Goal: Transaction & Acquisition: Subscribe to service/newsletter

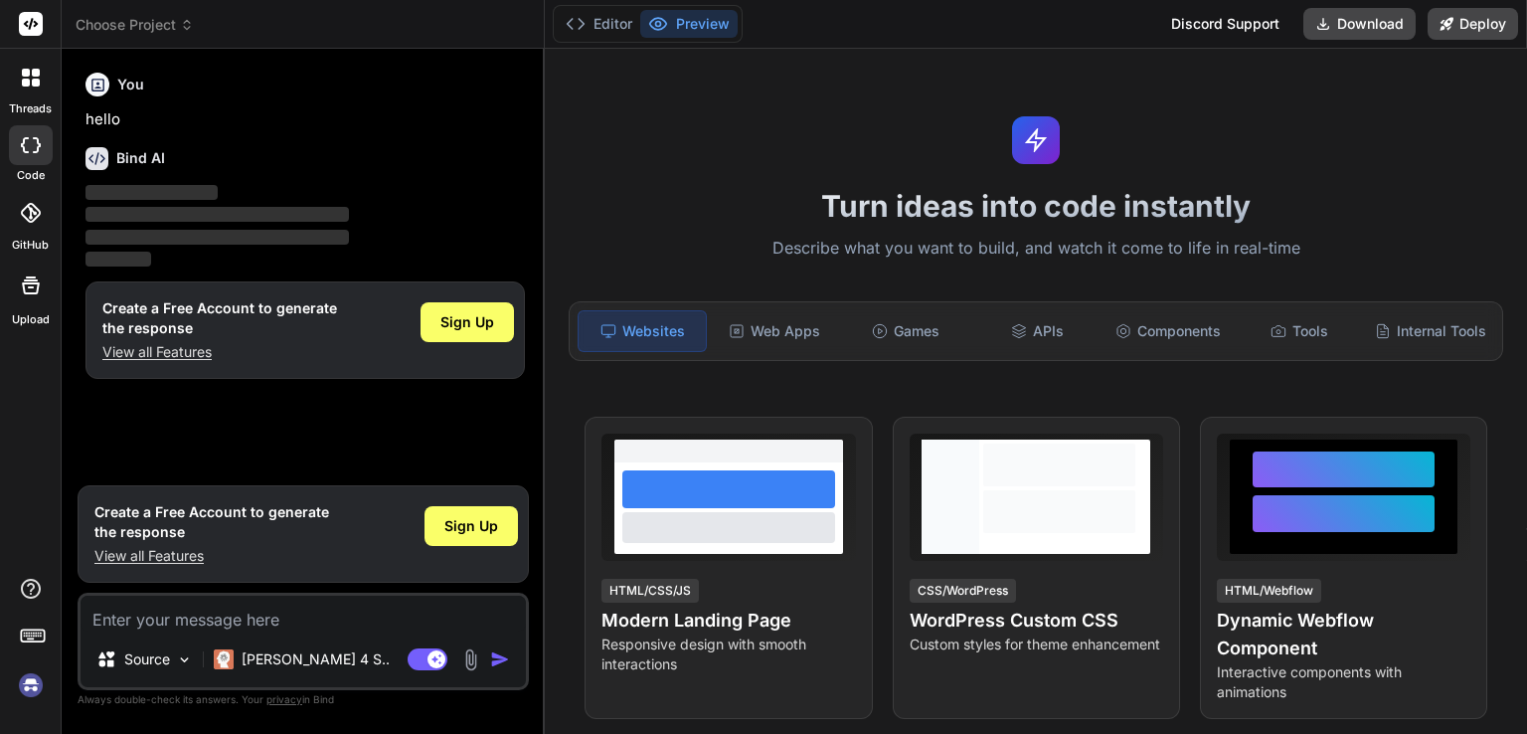
click at [31, 693] on img at bounding box center [31, 685] width 34 height 34
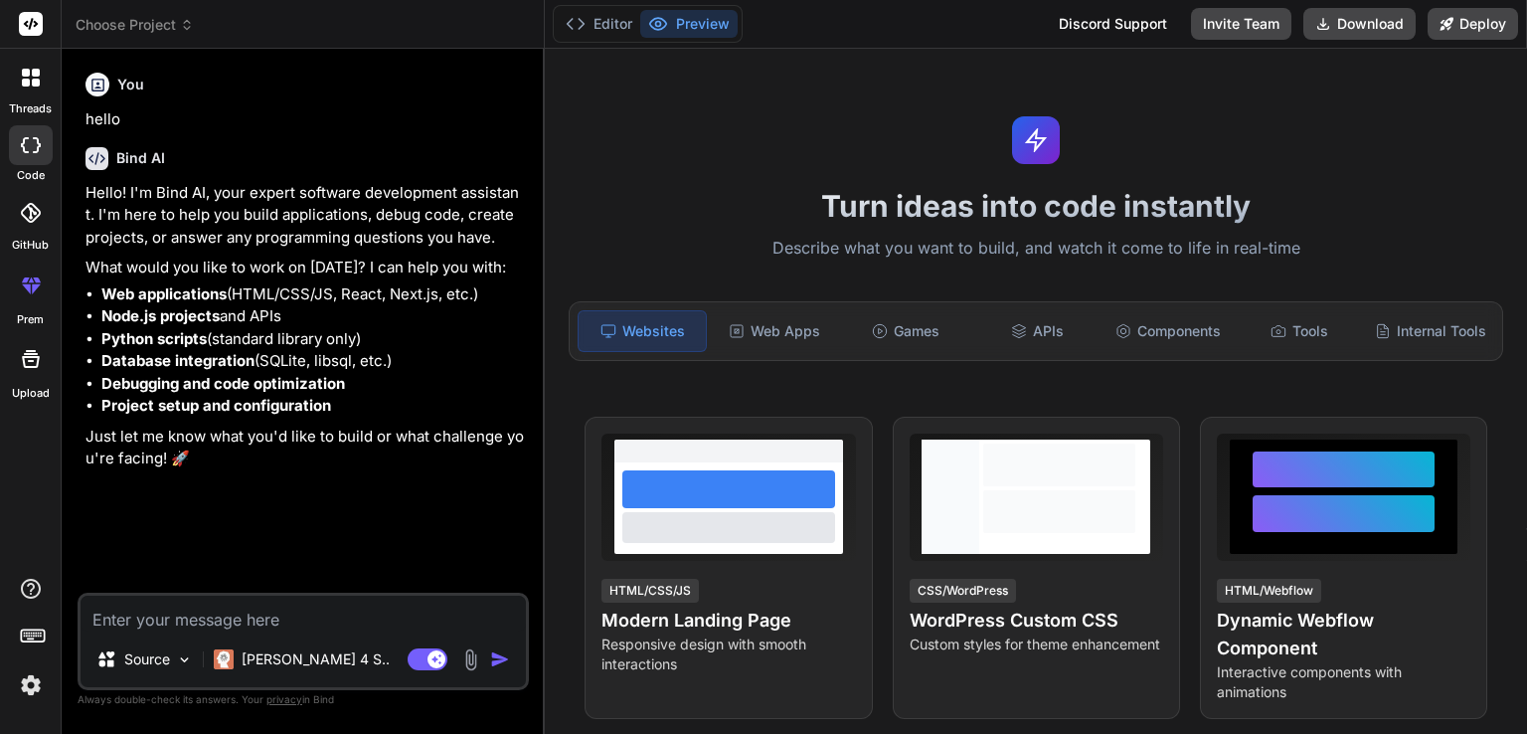
type textarea "x"
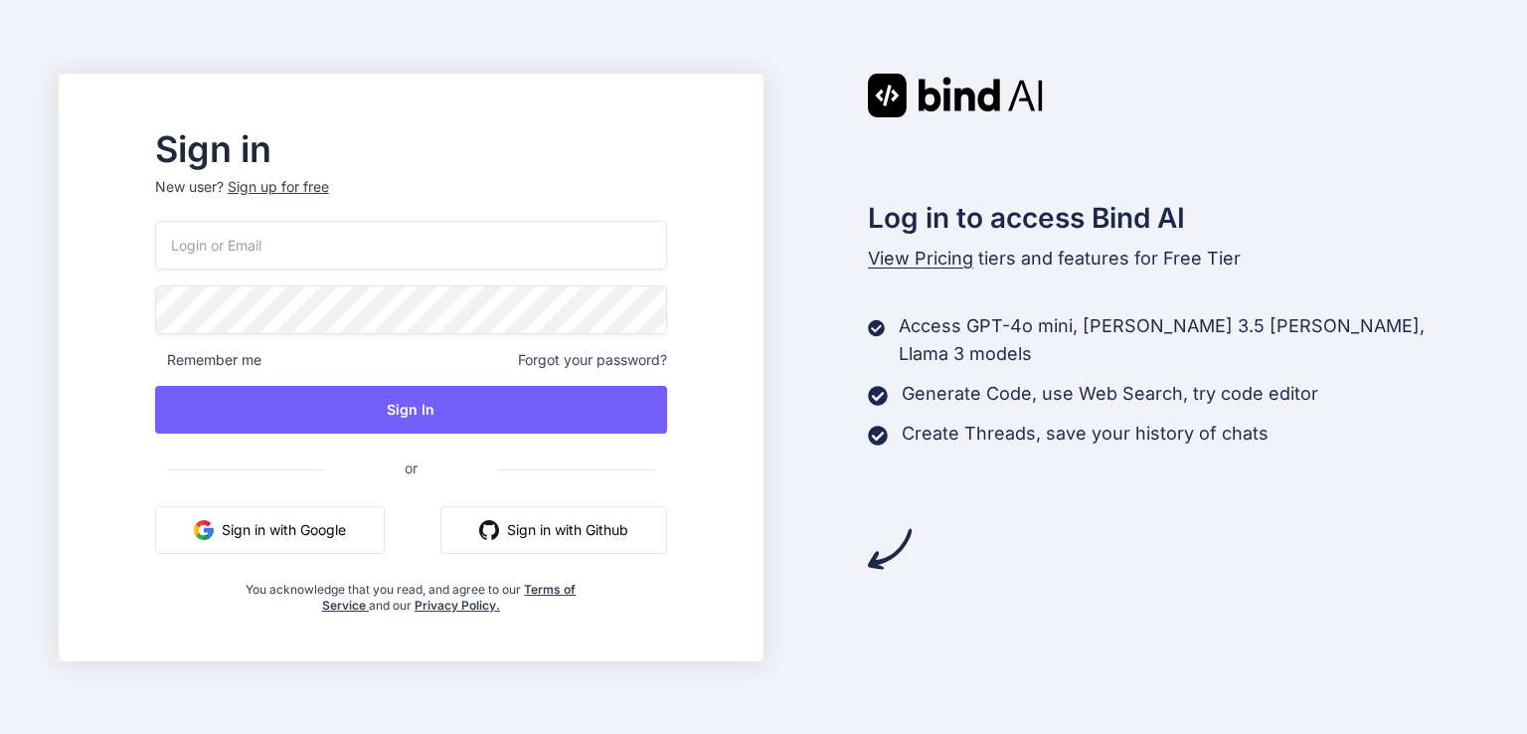
click at [344, 240] on input "email" at bounding box center [411, 245] width 512 height 49
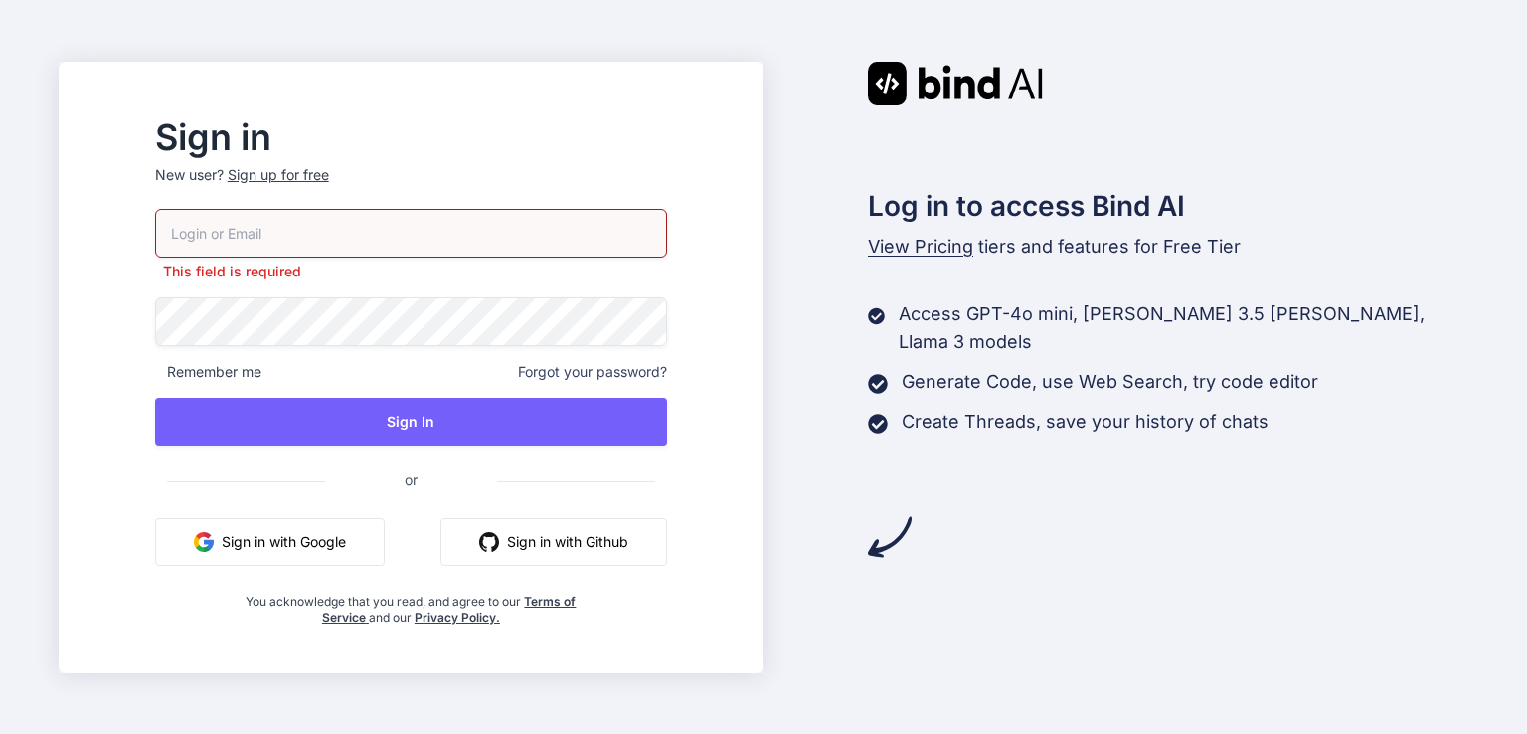
click at [332, 184] on p "New user? Sign up for free" at bounding box center [411, 187] width 512 height 44
click at [329, 170] on div "Sign up for free" at bounding box center [278, 175] width 101 height 20
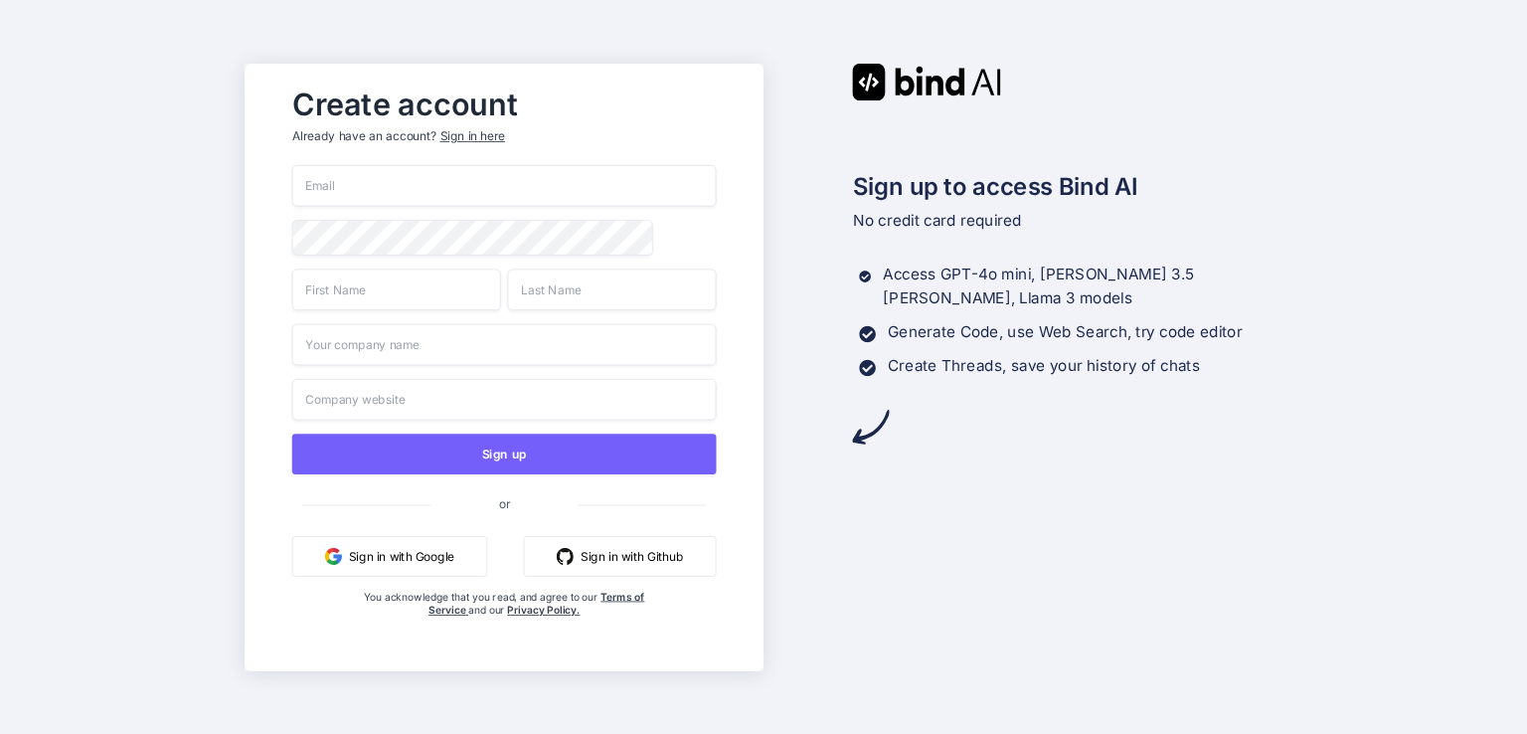
click at [399, 180] on input "email" at bounding box center [503, 186] width 425 height 42
paste input "lazadaprocreatebrushthailand-1@berrymail.cc"
type input "lazadaprocreatebrushthailand-1@berrymail.cc"
click at [390, 290] on input "text" at bounding box center [395, 289] width 209 height 42
type input "Lazada"
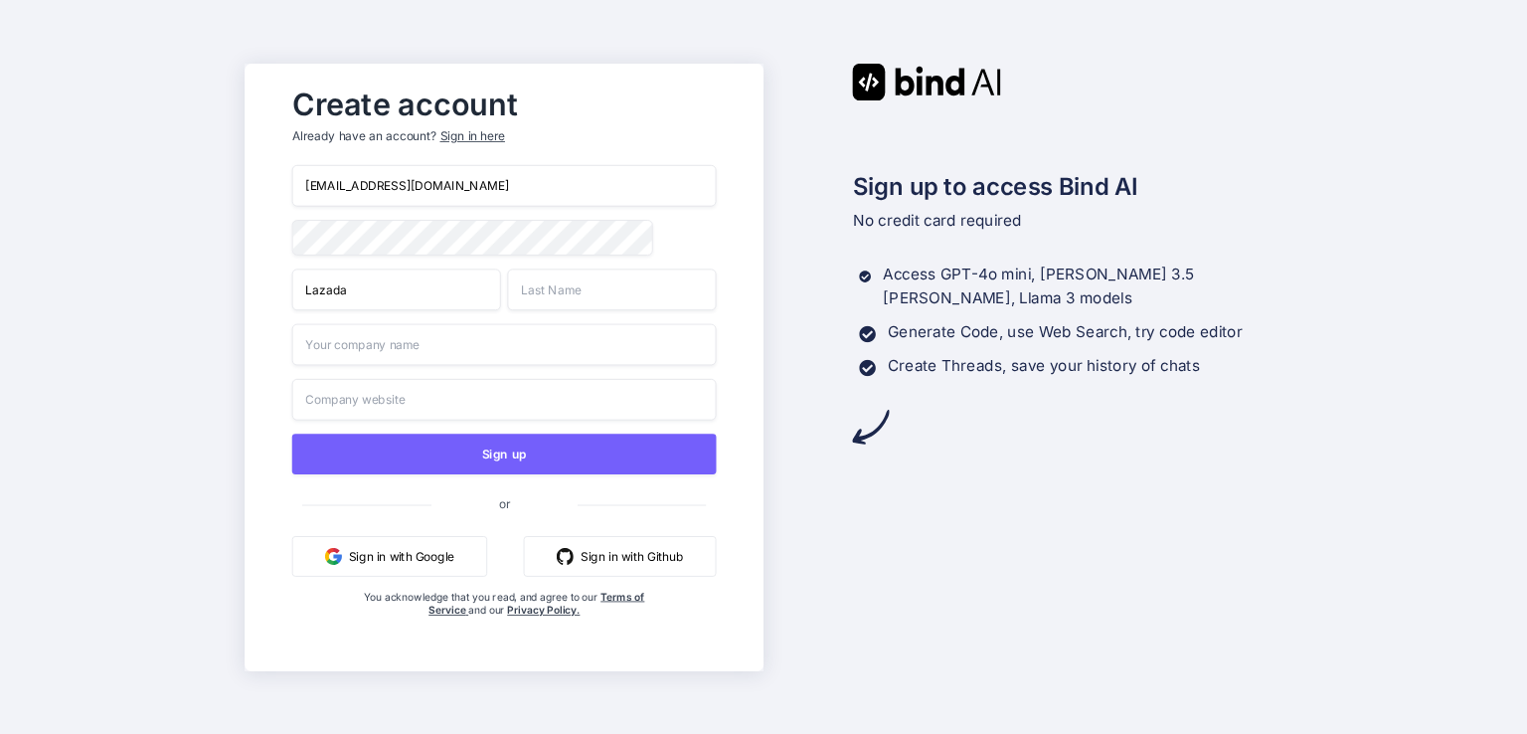
click at [521, 299] on input "text" at bounding box center [611, 289] width 209 height 42
type input "ProcreateBrushThailand"
drag, startPoint x: 579, startPoint y: 323, endPoint x: 555, endPoint y: 357, distance: 41.4
click at [578, 324] on div "lazadaprocreatebrushthailand-1@berrymail.cc Lazada ProcreateBrushThailand Sign …" at bounding box center [503, 411] width 425 height 492
click at [555, 357] on input "text" at bounding box center [503, 344] width 425 height 42
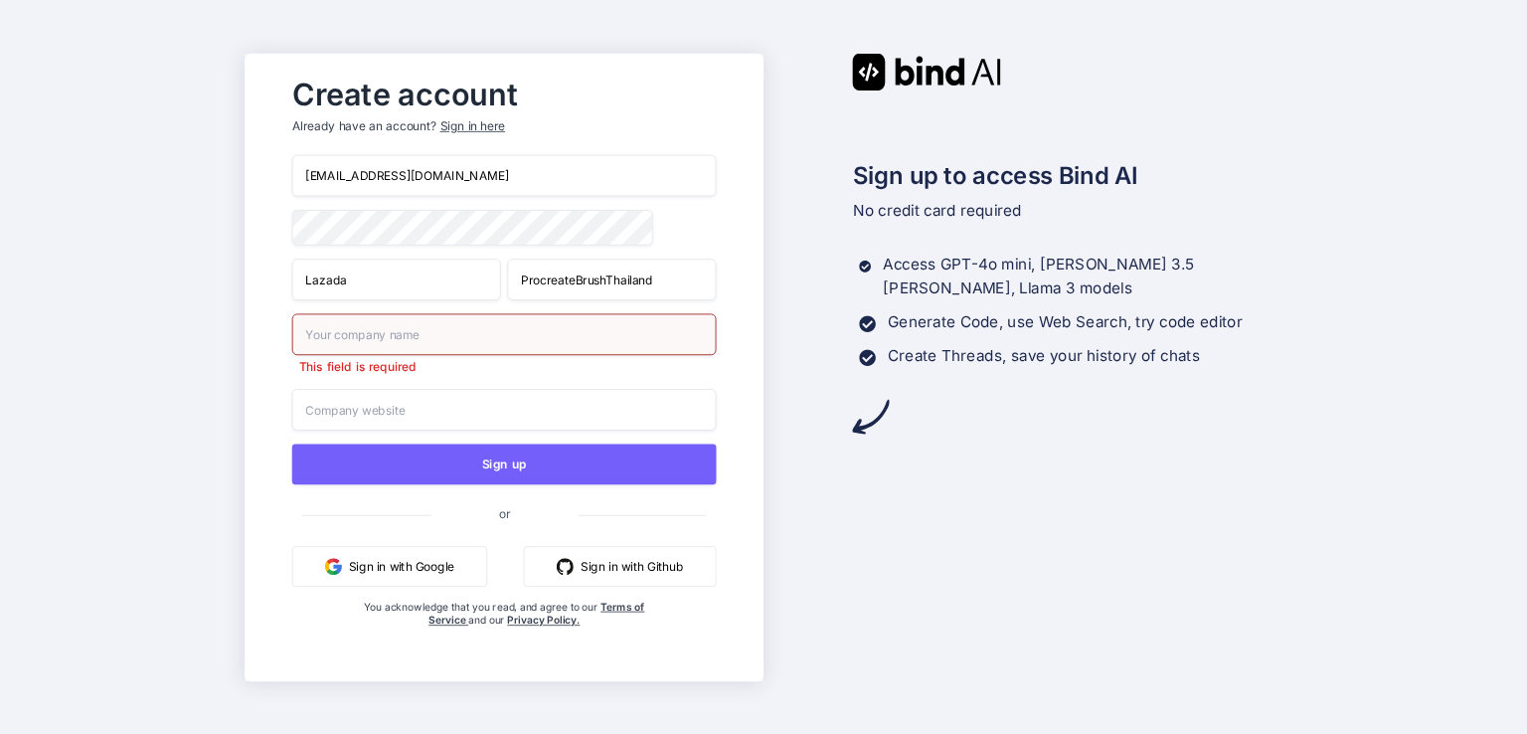
click at [411, 287] on input "Lazada" at bounding box center [395, 279] width 209 height 42
drag, startPoint x: 411, startPoint y: 287, endPoint x: 470, endPoint y: 276, distance: 60.6
click at [411, 287] on input "Lazada" at bounding box center [395, 279] width 209 height 42
drag, startPoint x: 517, startPoint y: 344, endPoint x: 552, endPoint y: 317, distance: 43.9
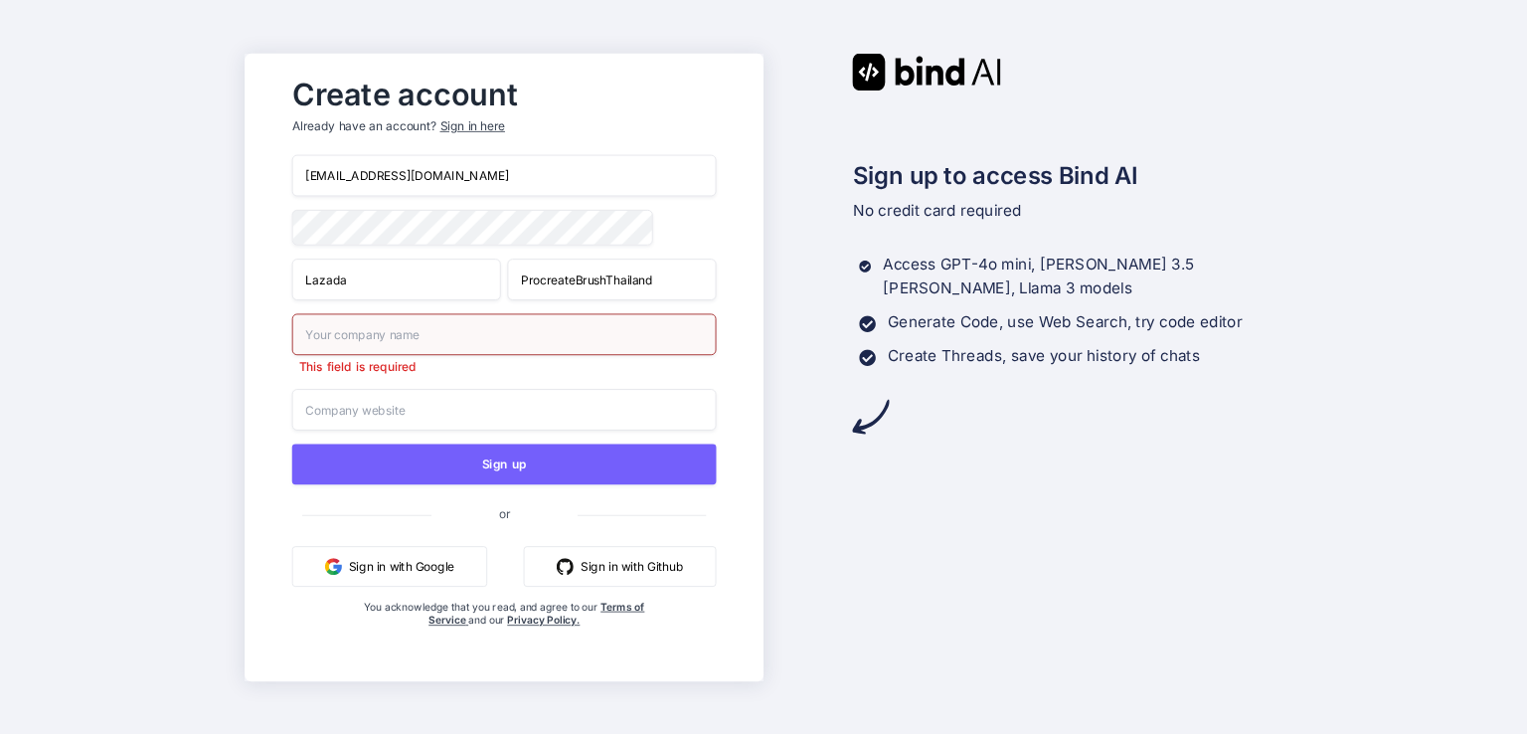
click at [514, 344] on input "text" at bounding box center [503, 334] width 425 height 42
paste input "Lazada"
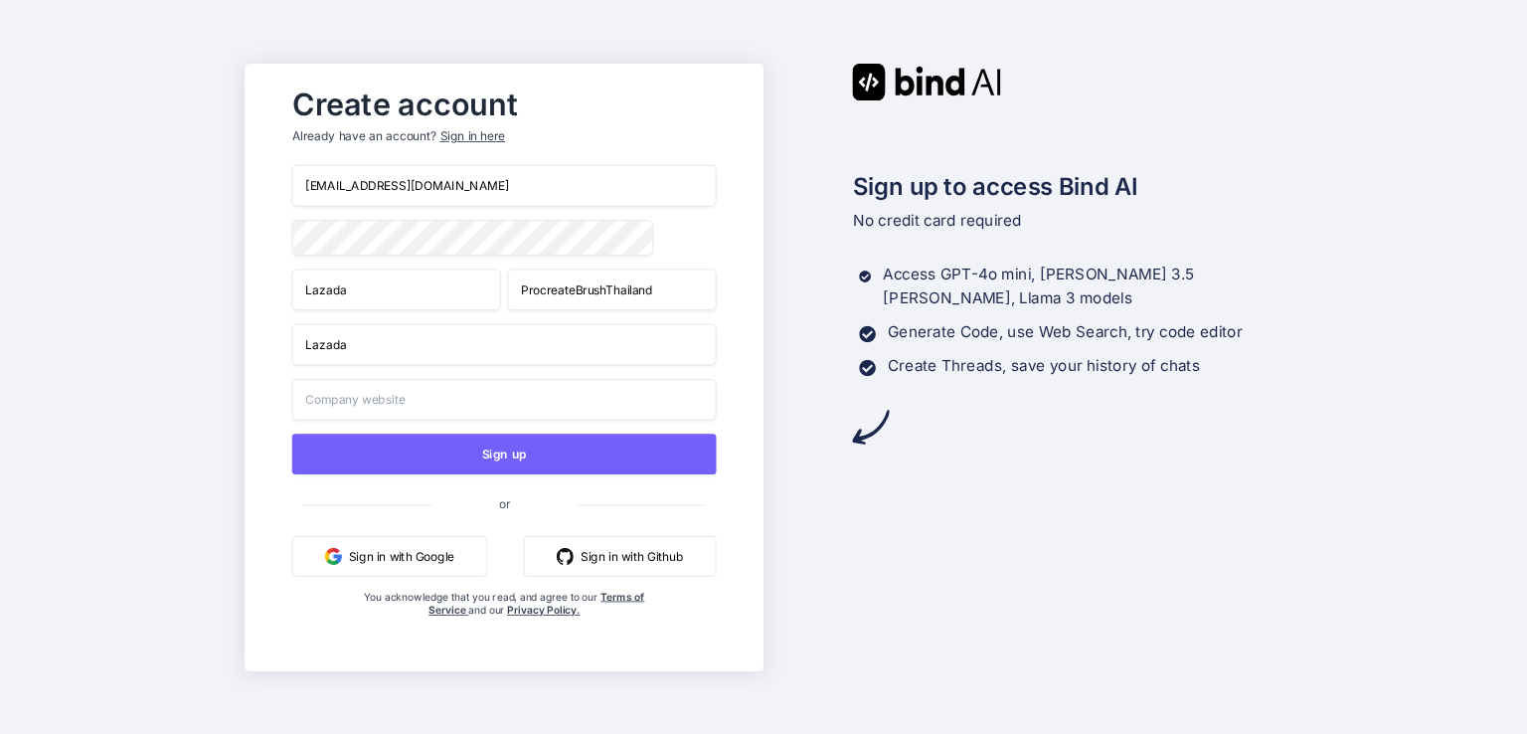
drag, startPoint x: 740, startPoint y: 281, endPoint x: 659, endPoint y: 289, distance: 80.9
click at [740, 281] on div "Create account Already have an account? Sign in here lazadaprocreatebrushthaila…" at bounding box center [504, 367] width 519 height 607
click at [637, 291] on input "ProcreateBrushThailand" at bounding box center [611, 289] width 209 height 42
drag, startPoint x: 637, startPoint y: 291, endPoint x: 583, endPoint y: 325, distance: 64.3
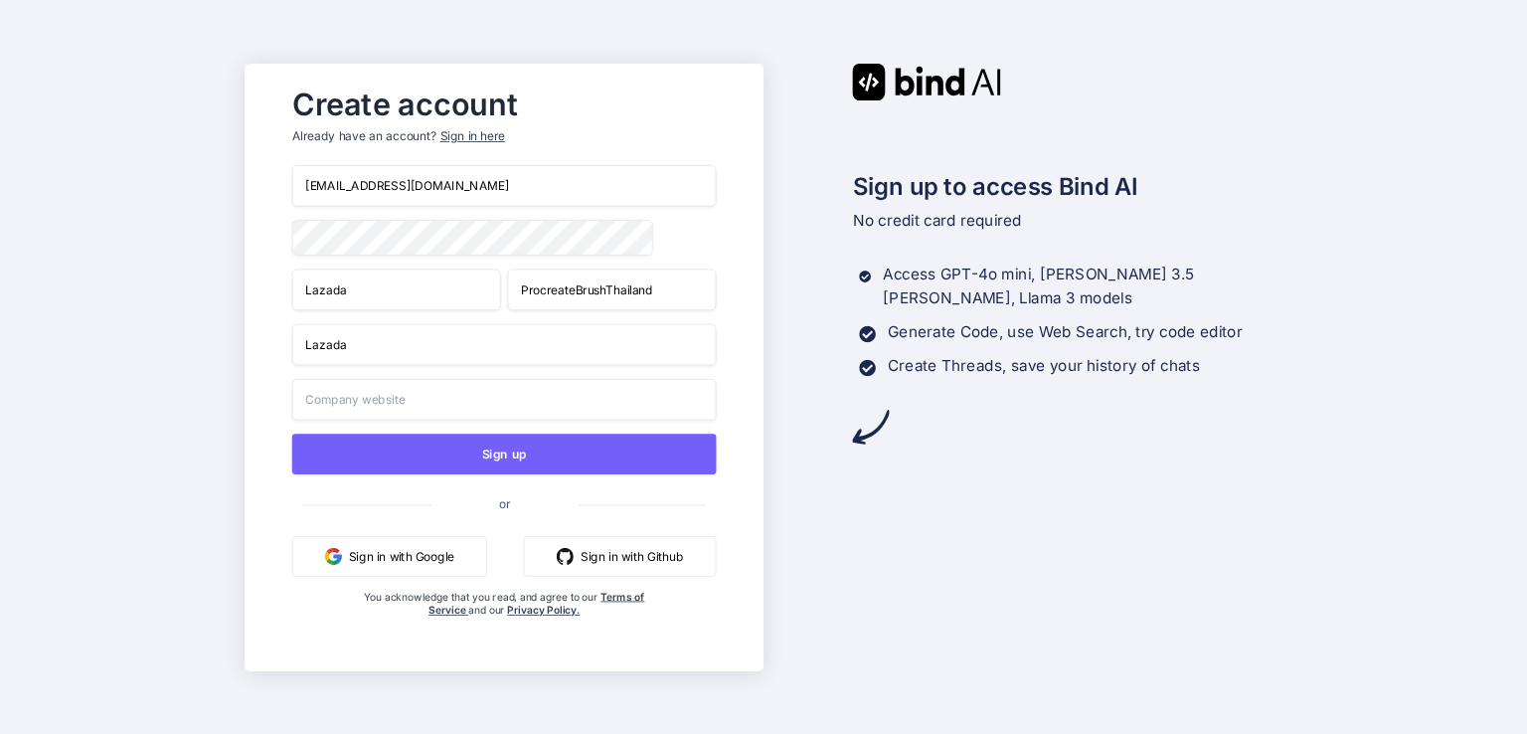
click at [636, 291] on input "ProcreateBrushThailand" at bounding box center [611, 289] width 209 height 42
click at [521, 344] on input "Lazada" at bounding box center [503, 344] width 425 height 42
paste input "ProcreateBrushThailand"
type input "LazadaProcreateBrushThailand"
click at [426, 379] on div "lazadaprocreatebrushthailand-1@berrymail.cc Lazada ProcreateBrushThailand Lazad…" at bounding box center [503, 411] width 425 height 492
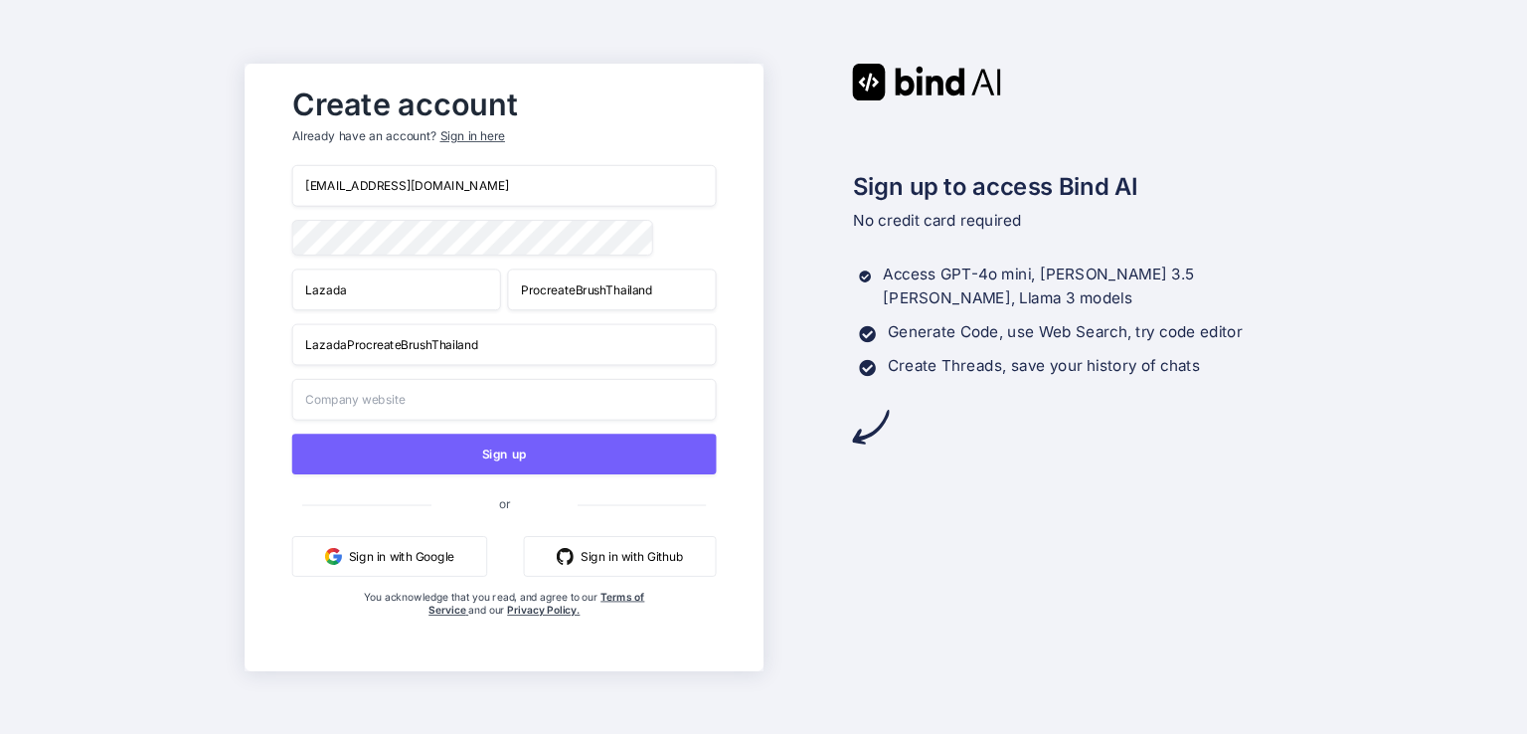
click at [424, 404] on input "text" at bounding box center [503, 399] width 425 height 42
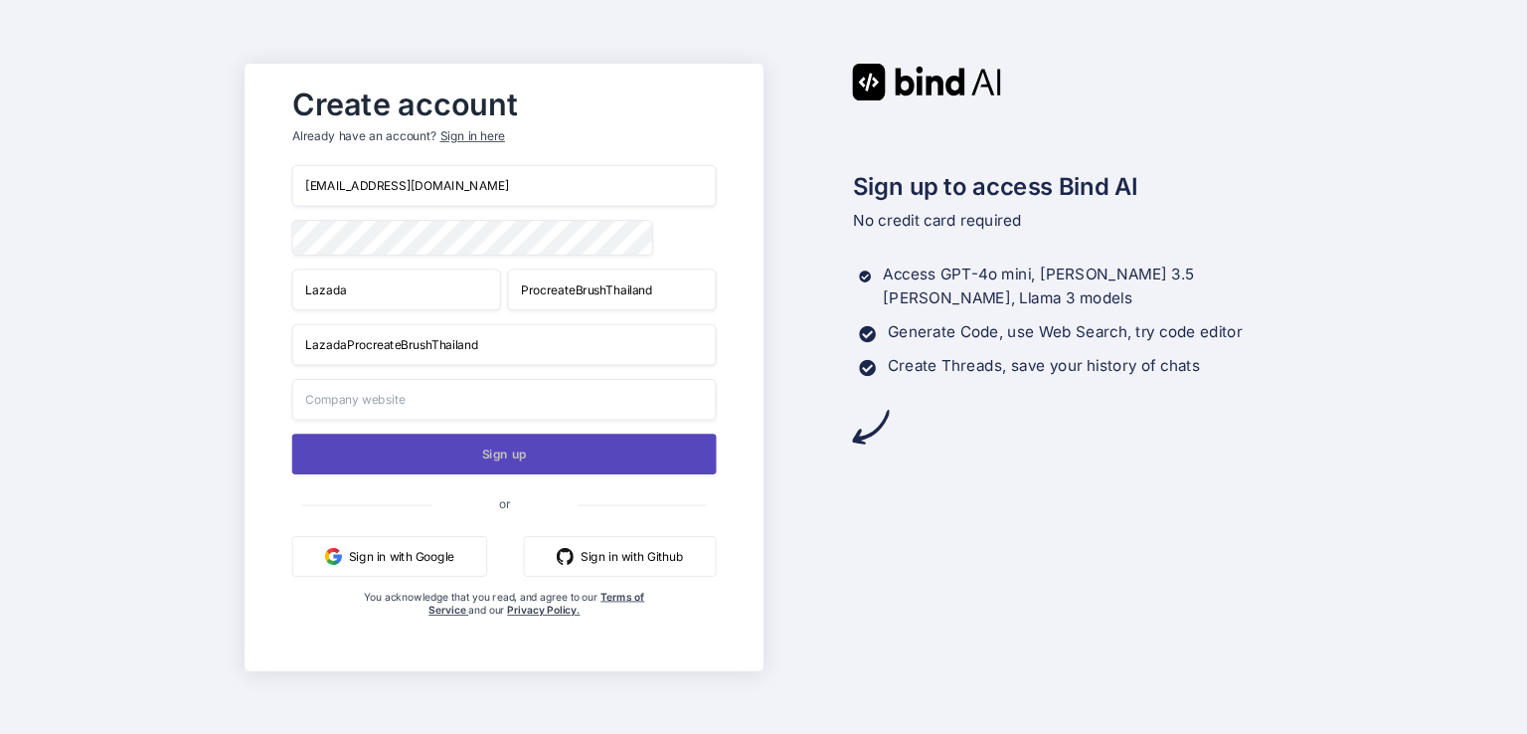
paste input "https://s.lazada.co.th/s.ATNOv"
type input "https://s.lazada.co.th/s.ATNOv"
click at [433, 451] on button "Sign up" at bounding box center [503, 453] width 425 height 41
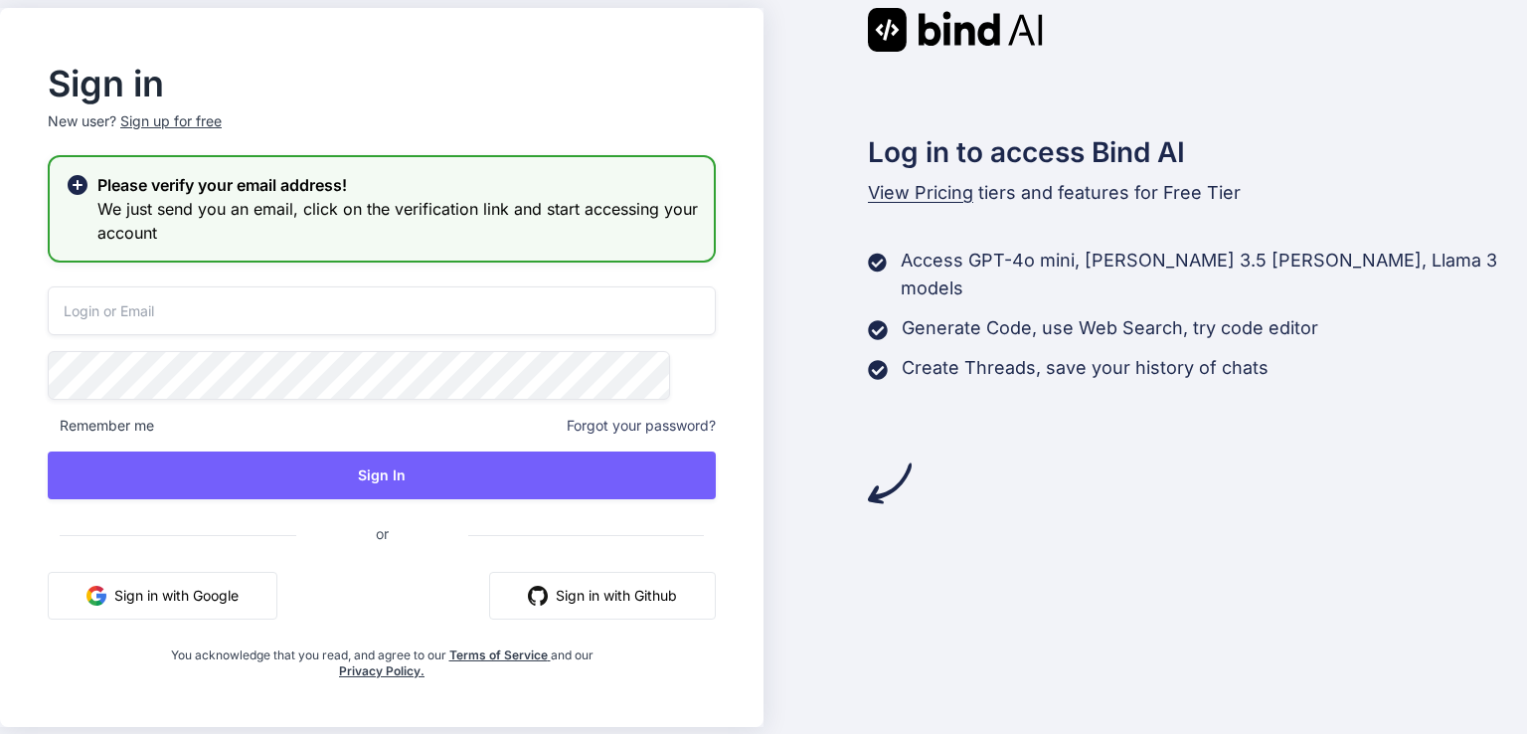
click at [290, 320] on input "email" at bounding box center [382, 310] width 668 height 49
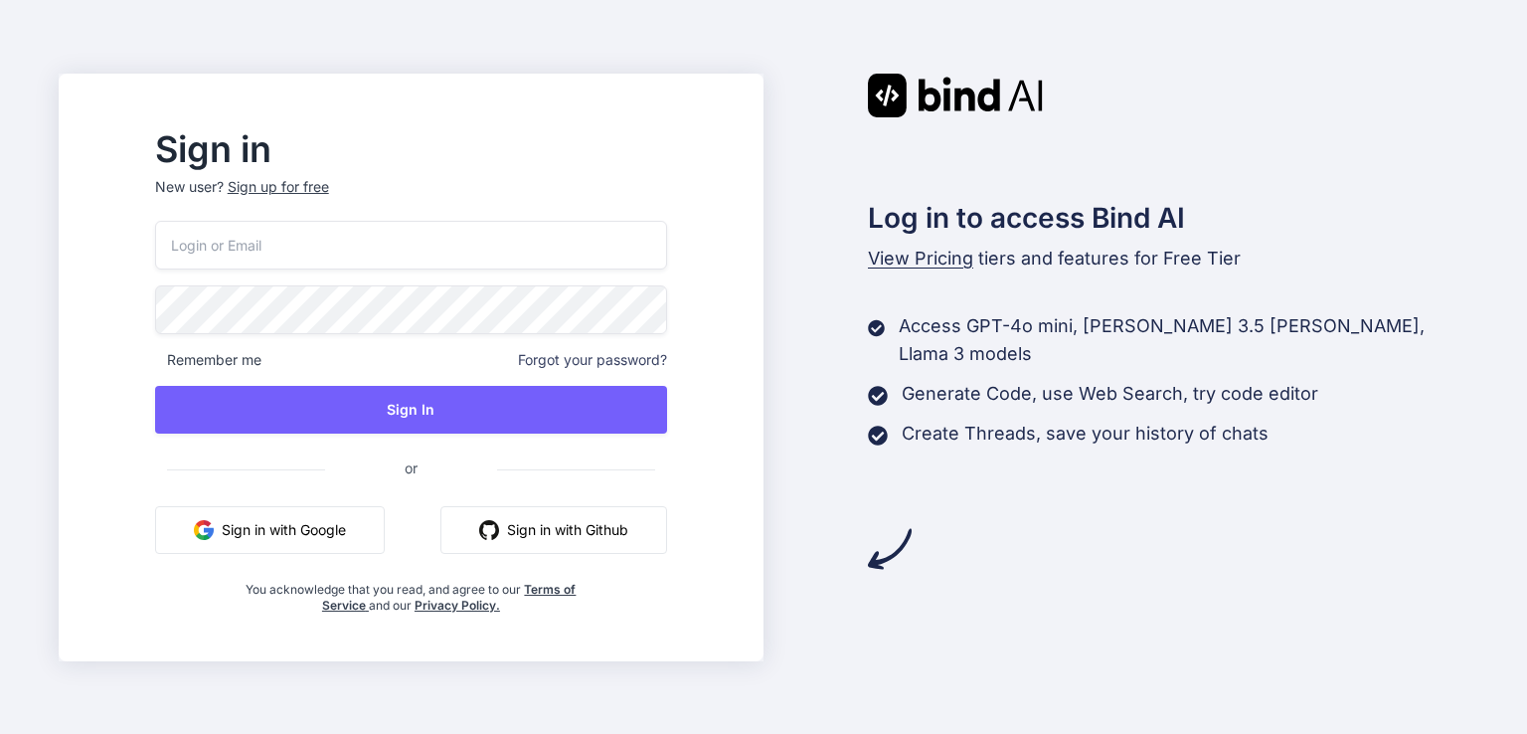
click at [447, 244] on input "email" at bounding box center [411, 245] width 512 height 49
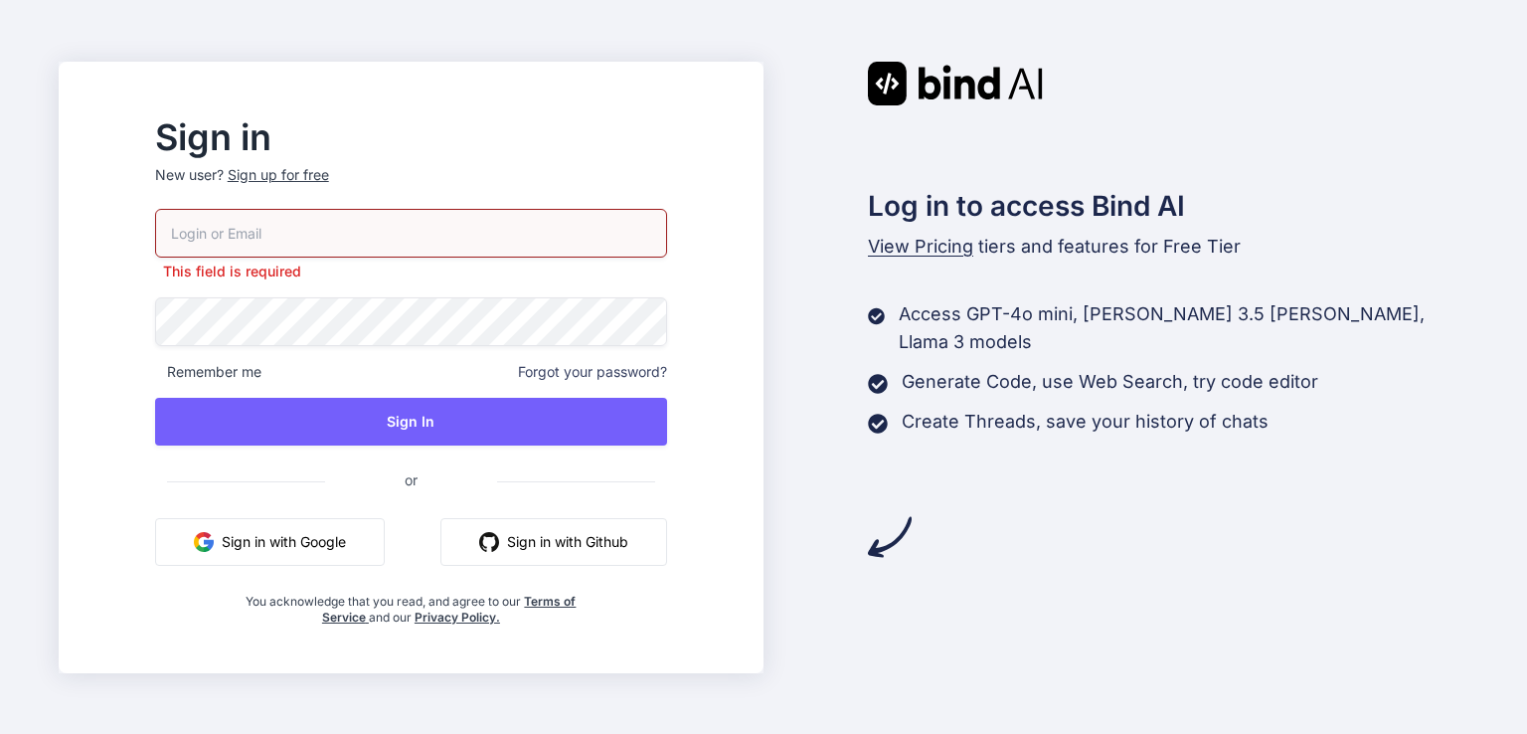
paste input "lazadaprocreatebrushthailand@berrymail.cc"
click at [408, 234] on input "lazadaprocreatebrushthailand@berrymail.cc" at bounding box center [411, 233] width 512 height 49
click at [413, 234] on input "lazadaprocreatebrushthailand@berrymail.cc" at bounding box center [411, 233] width 512 height 49
type input "lazadaprocreatebrushthailand-1@berrymail.cc"
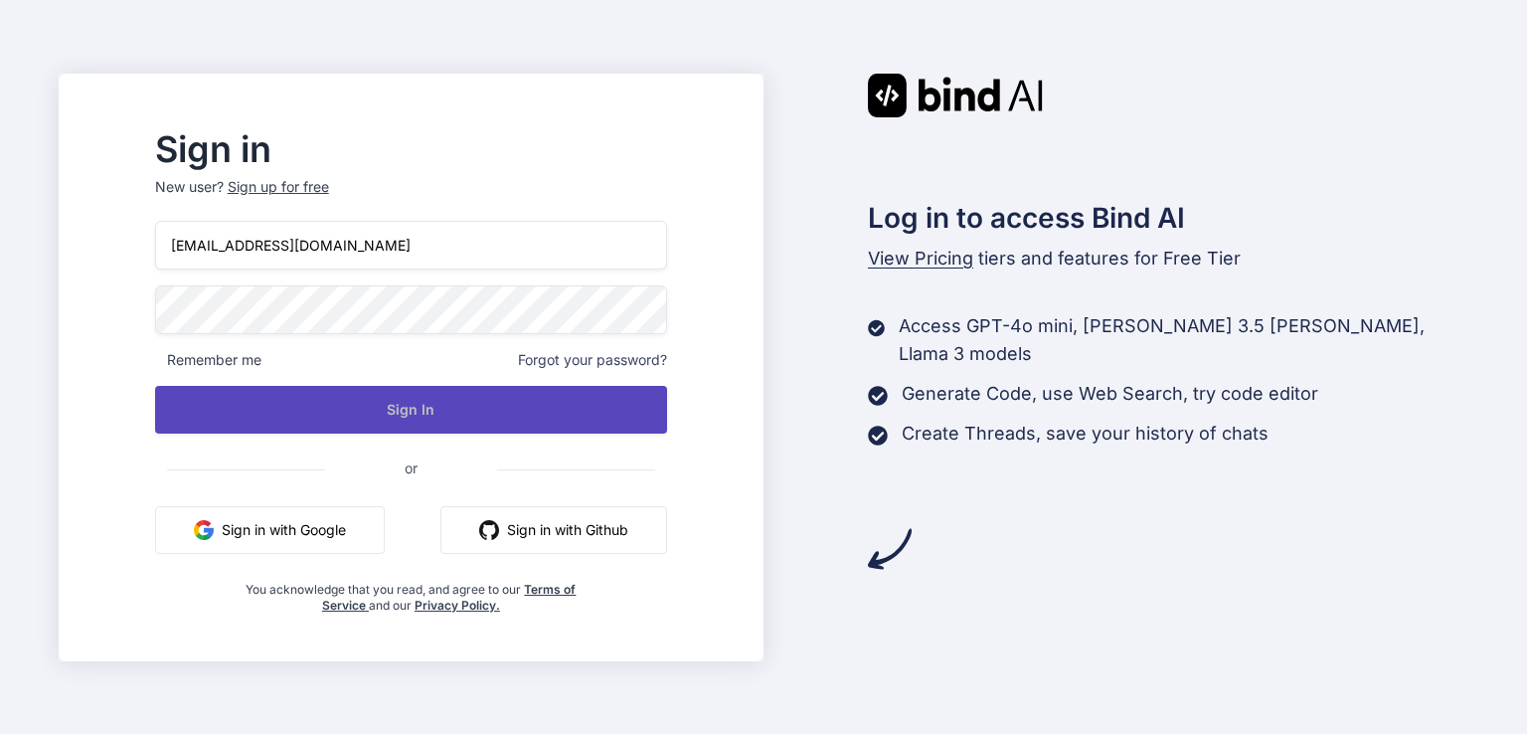
click at [516, 403] on button "Sign In" at bounding box center [411, 410] width 512 height 48
click at [529, 395] on button "Sign In" at bounding box center [411, 410] width 512 height 48
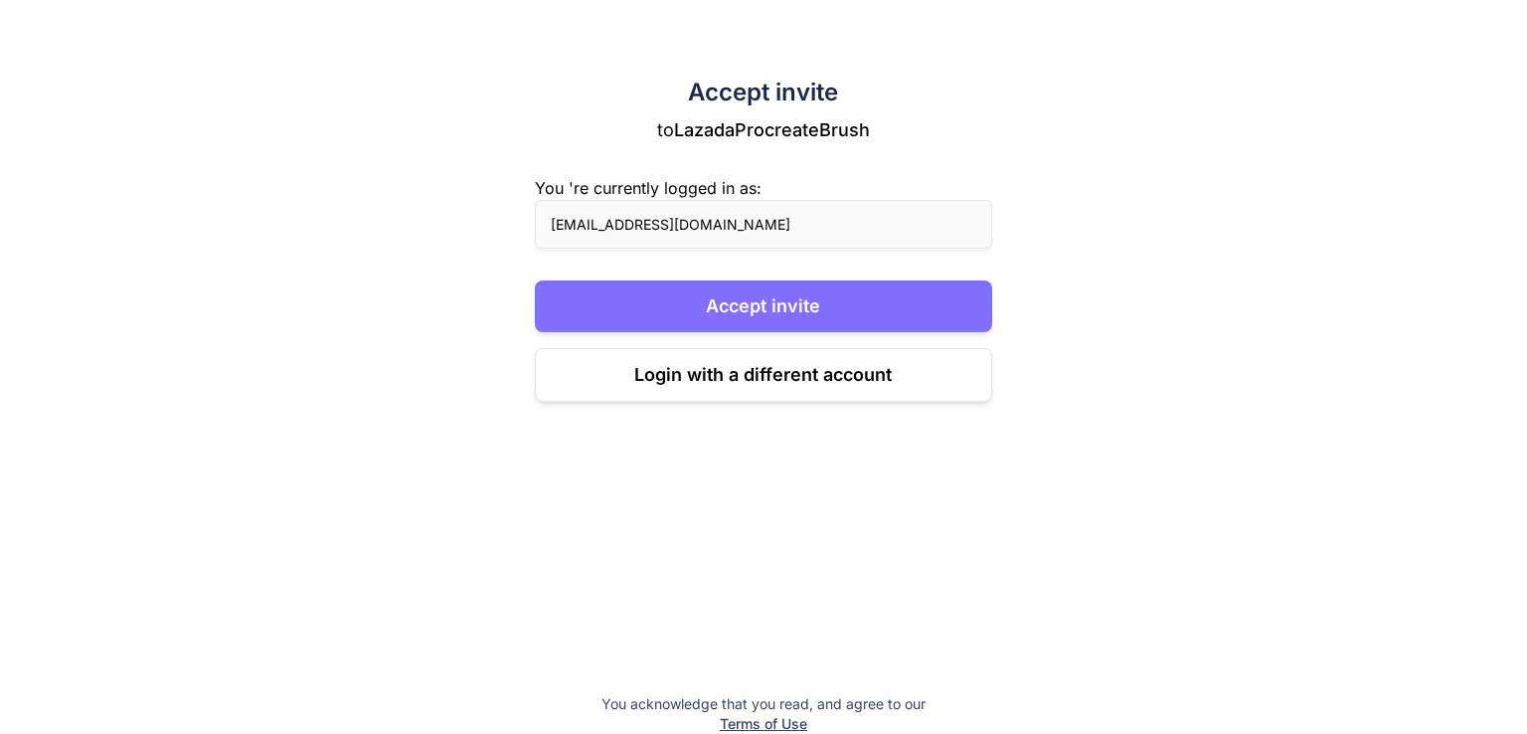
click at [791, 311] on button "Accept invite" at bounding box center [764, 306] width 458 height 52
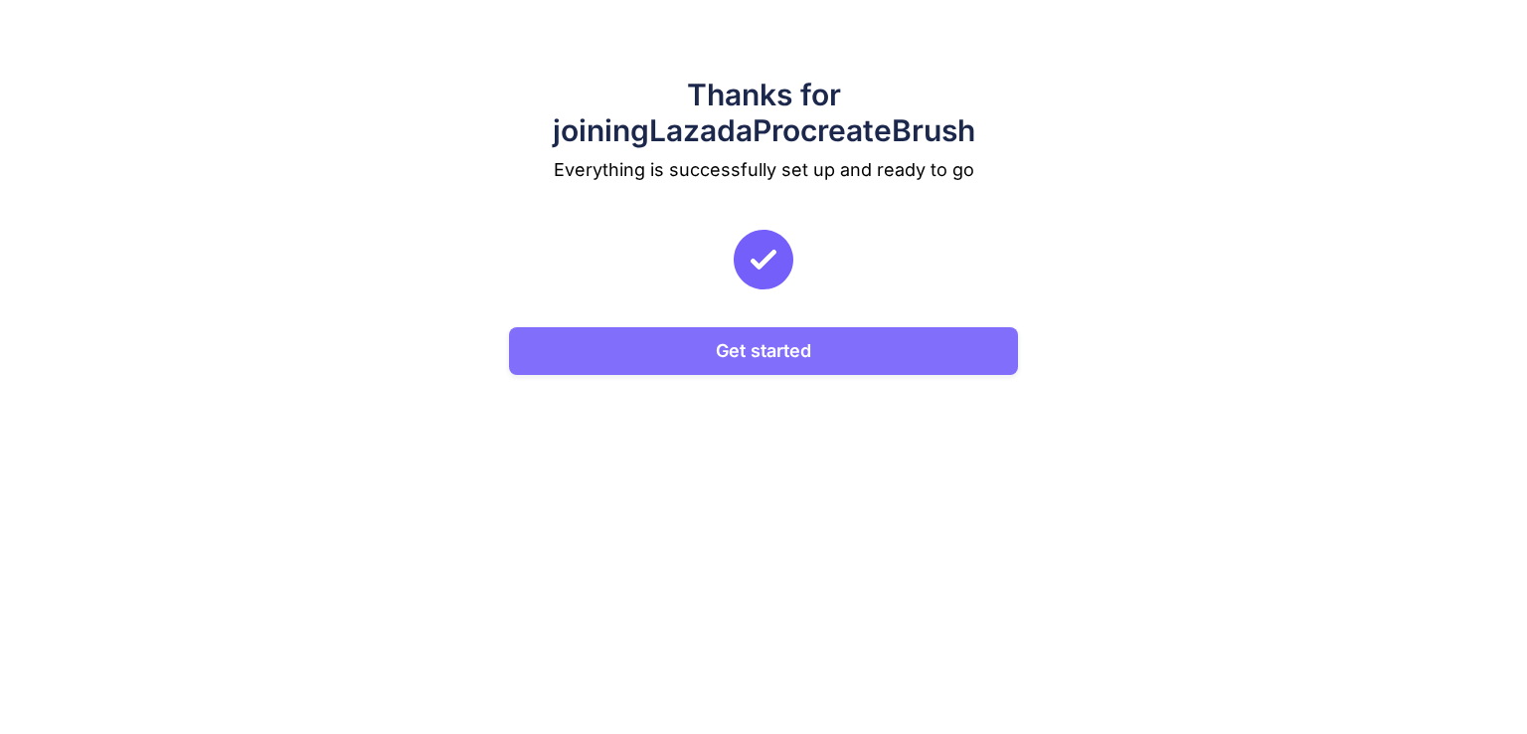
click at [716, 351] on button "Get started" at bounding box center [763, 351] width 509 height 48
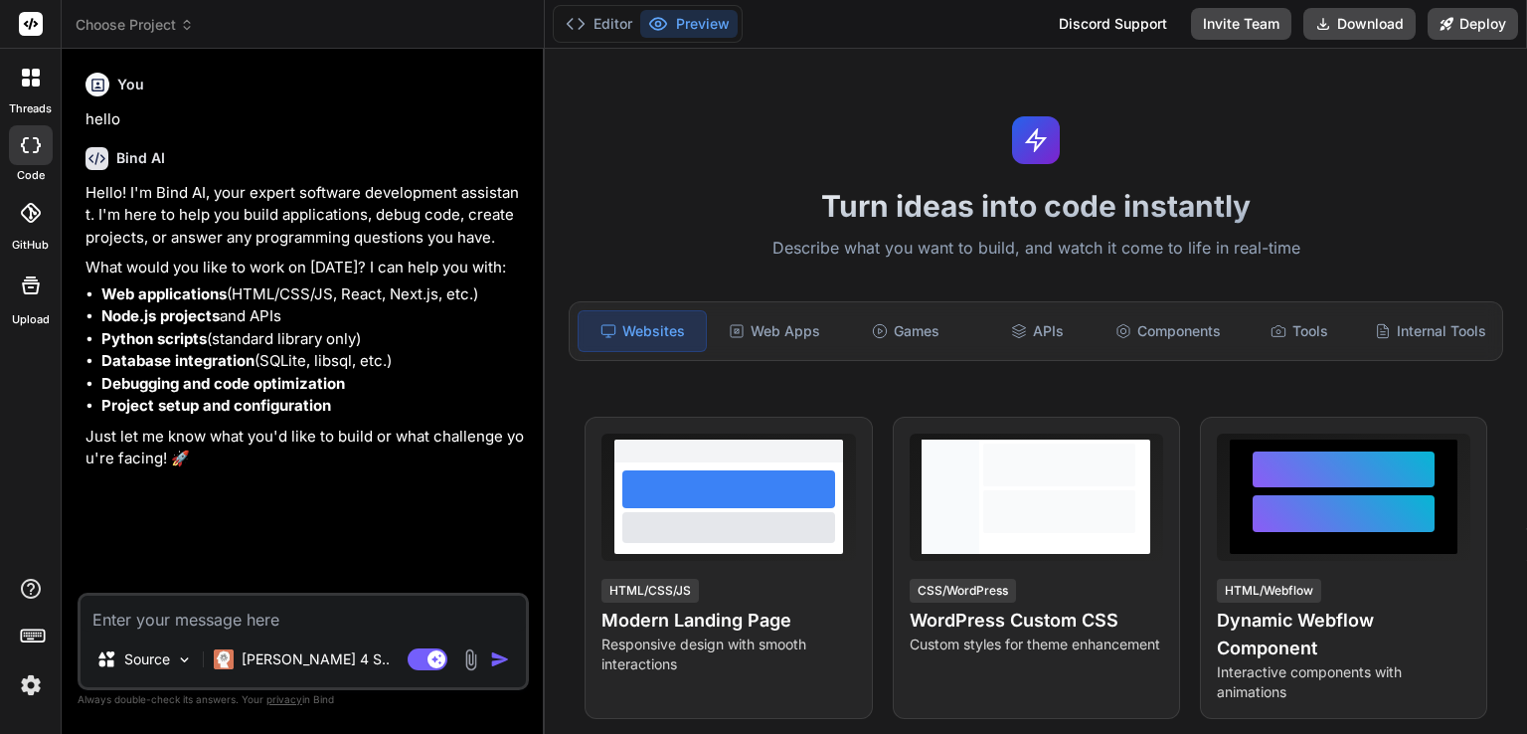
click at [32, 688] on img at bounding box center [31, 685] width 34 height 34
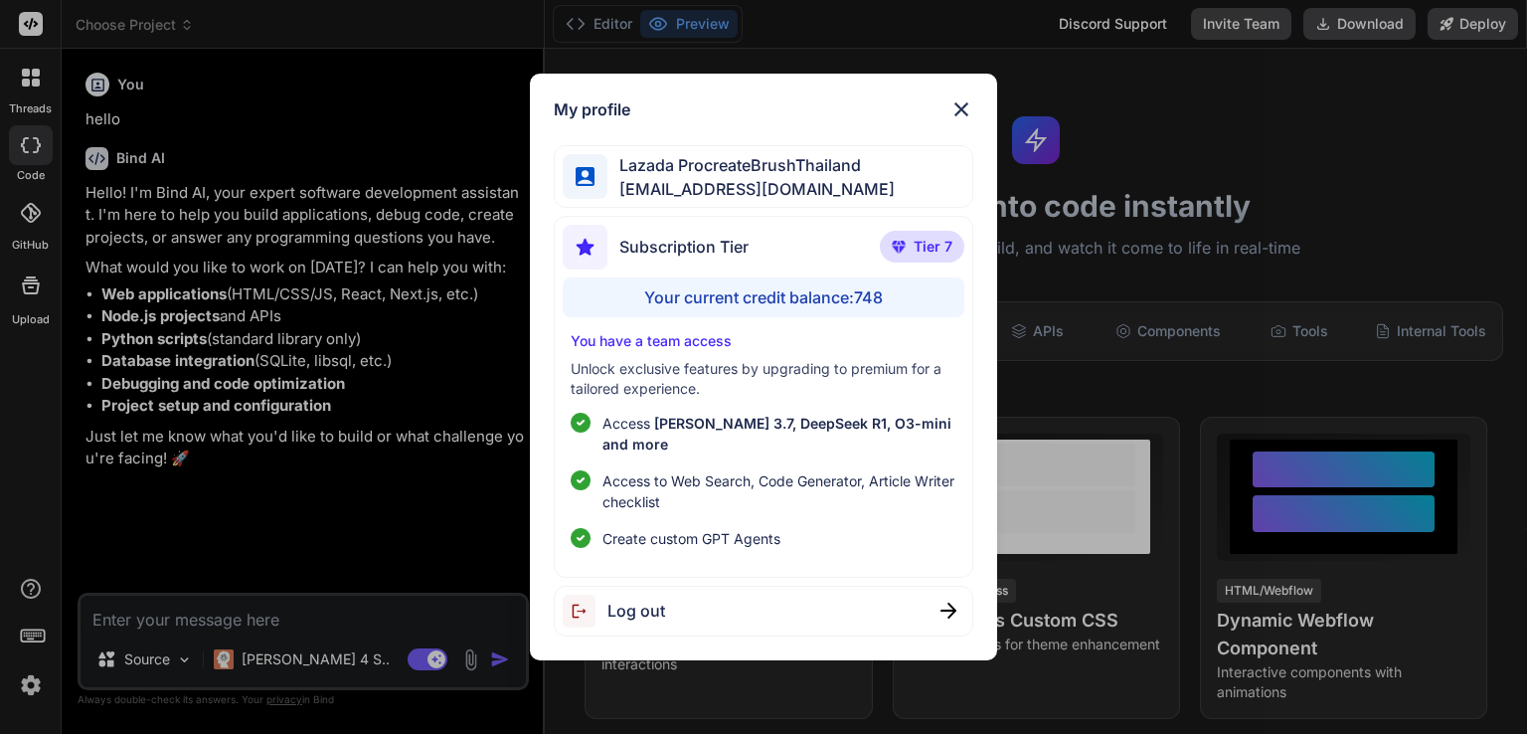
click at [416, 423] on div "My profile Lazada ProcreateBrushThailand lazadaprocreatebrushthailand-1@berryma…" at bounding box center [763, 367] width 1527 height 734
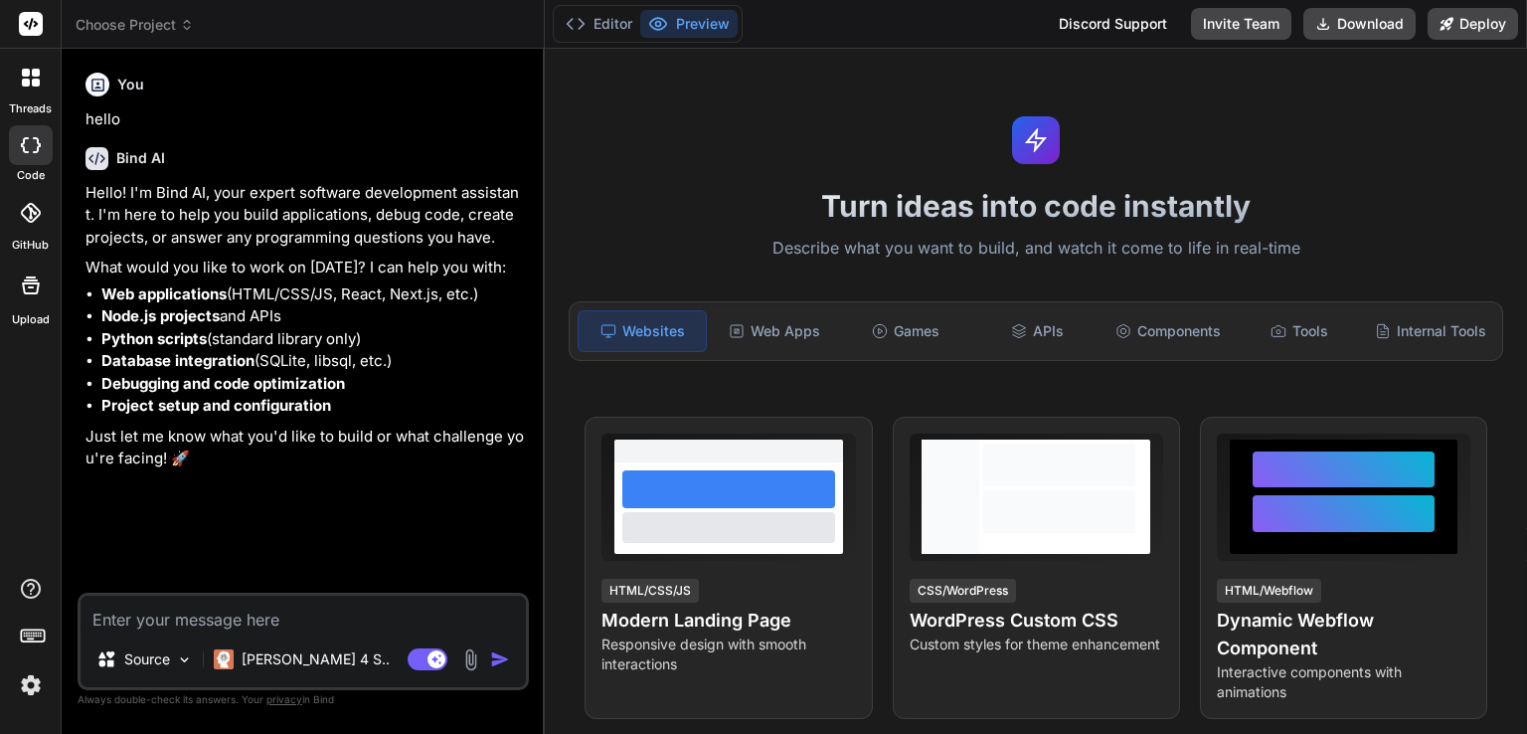
type textarea "x"
click at [24, 692] on img at bounding box center [31, 685] width 34 height 34
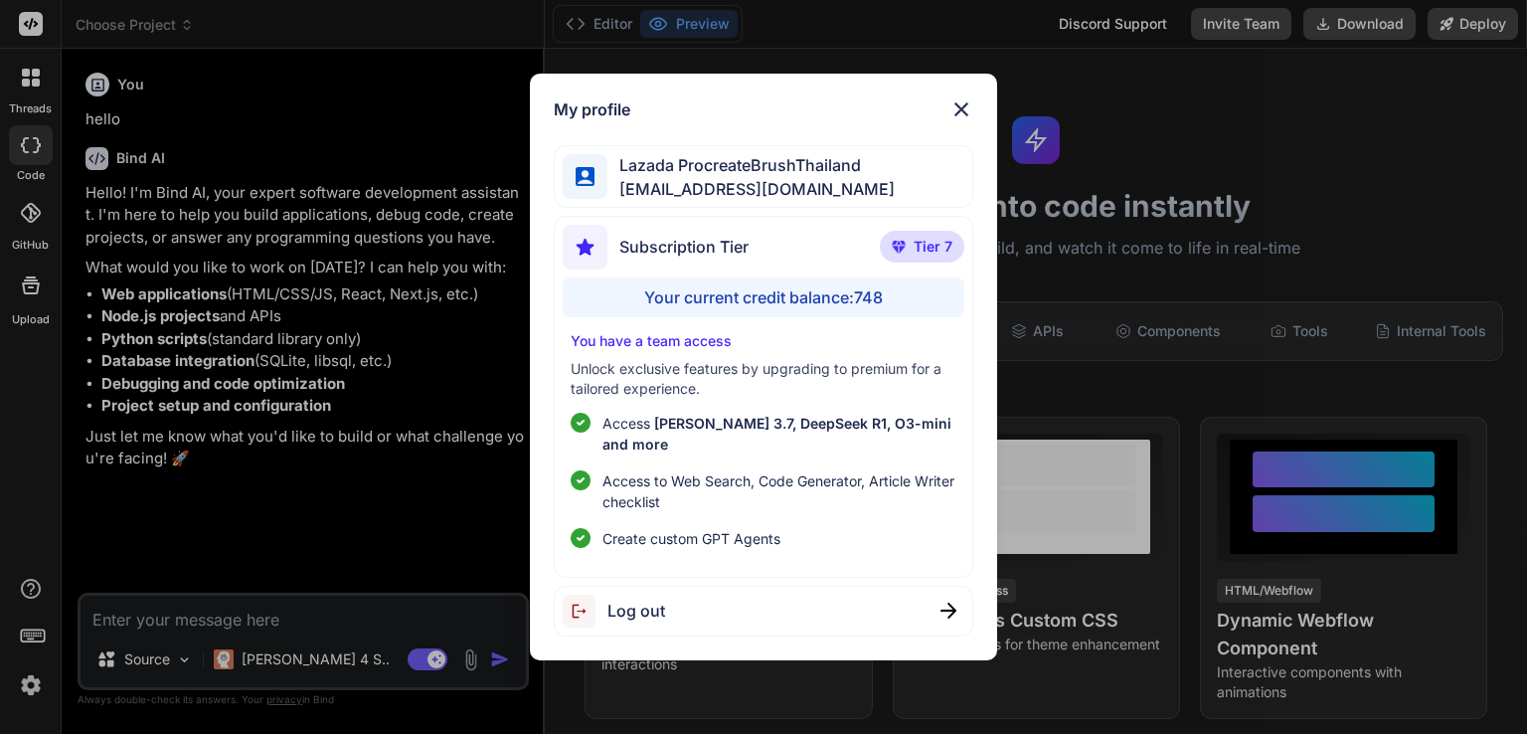
click at [248, 607] on div "My profile Lazada ProcreateBrushThailand lazadaprocreatebrushthailand-1@berryma…" at bounding box center [763, 367] width 1527 height 734
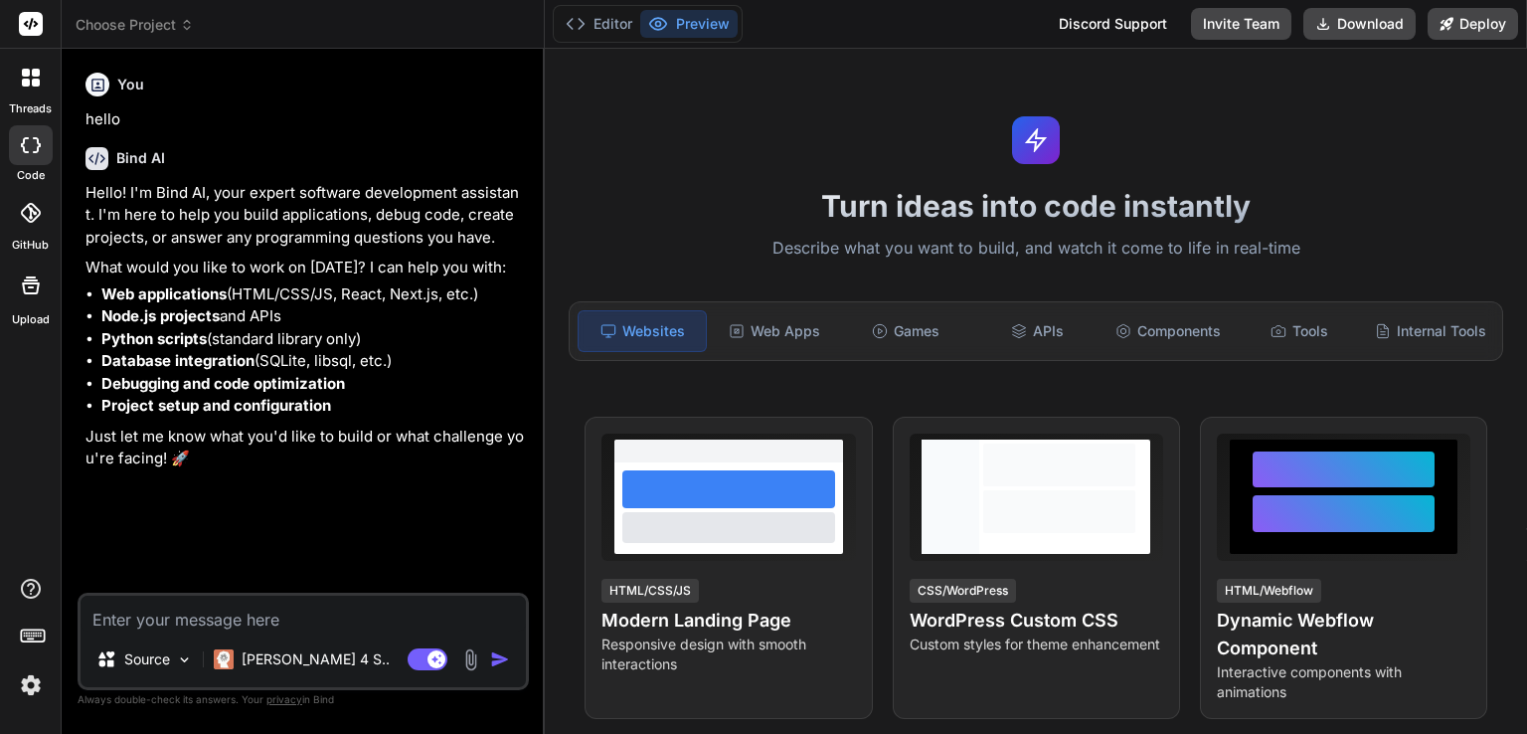
click at [244, 621] on textarea at bounding box center [303, 614] width 445 height 36
type textarea "g"
type textarea "x"
type textarea "1"
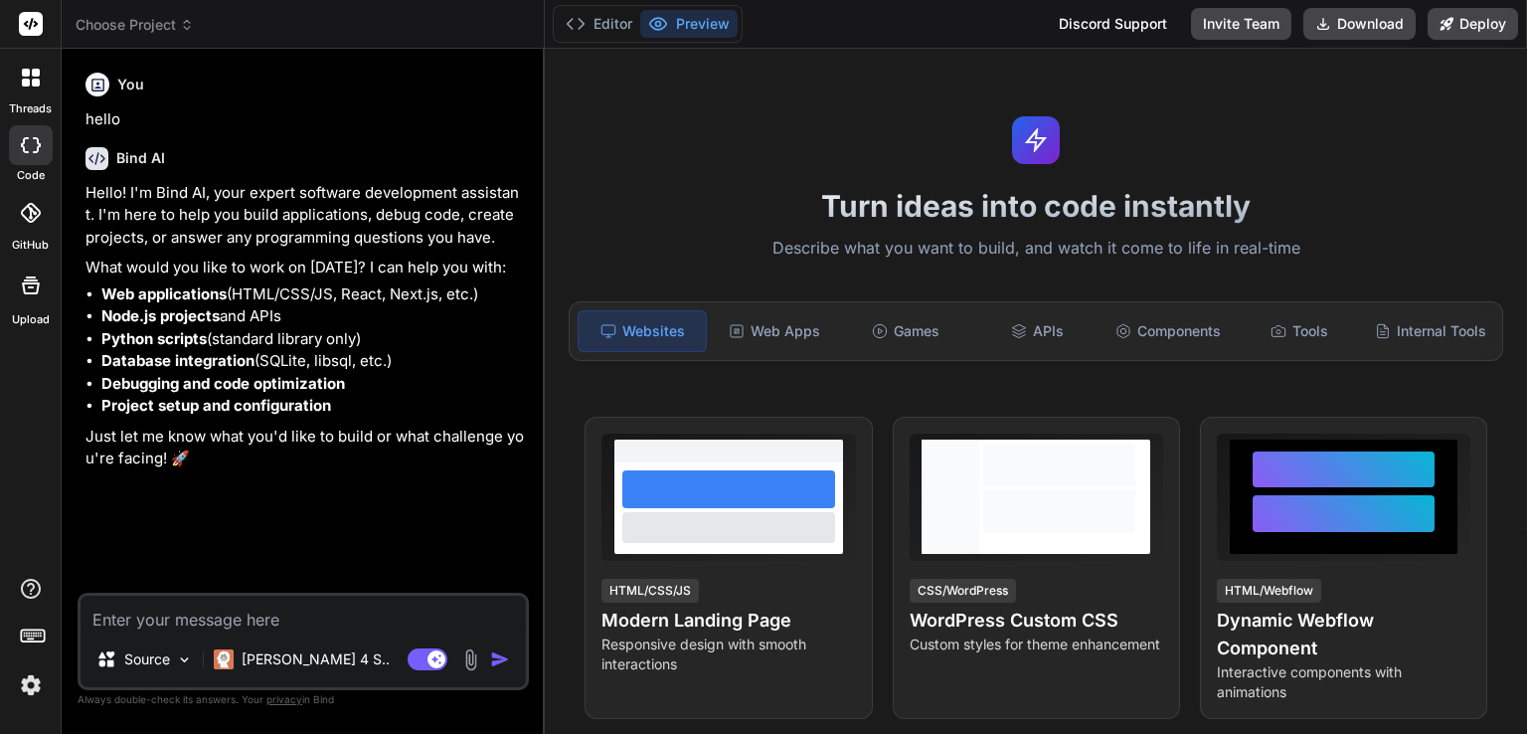
type textarea "x"
type textarea "10"
type textarea "x"
type textarea "100"
type textarea "x"
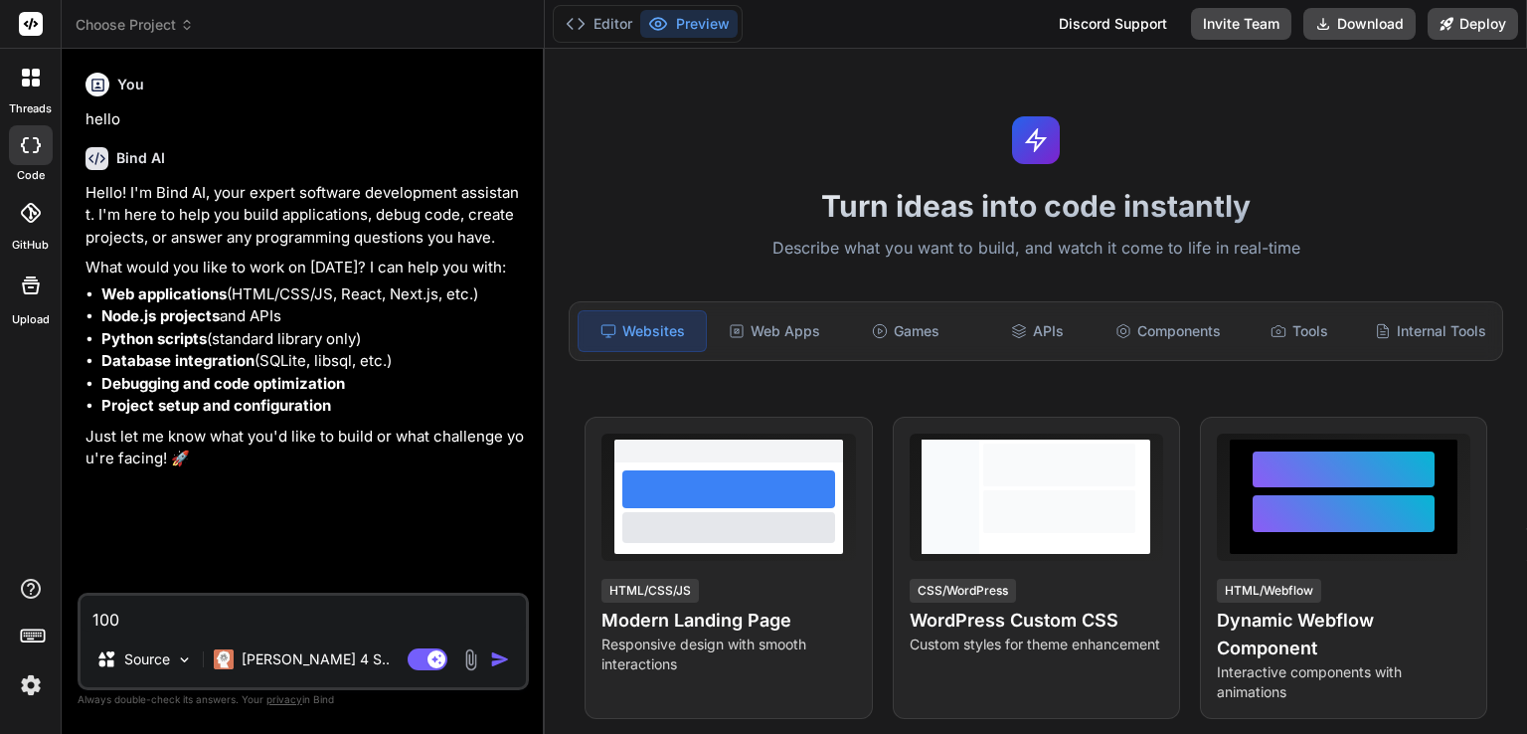
type textarea "100"
type textarea "x"
type textarea "100 v"
type textarea "x"
type textarea "100 vo"
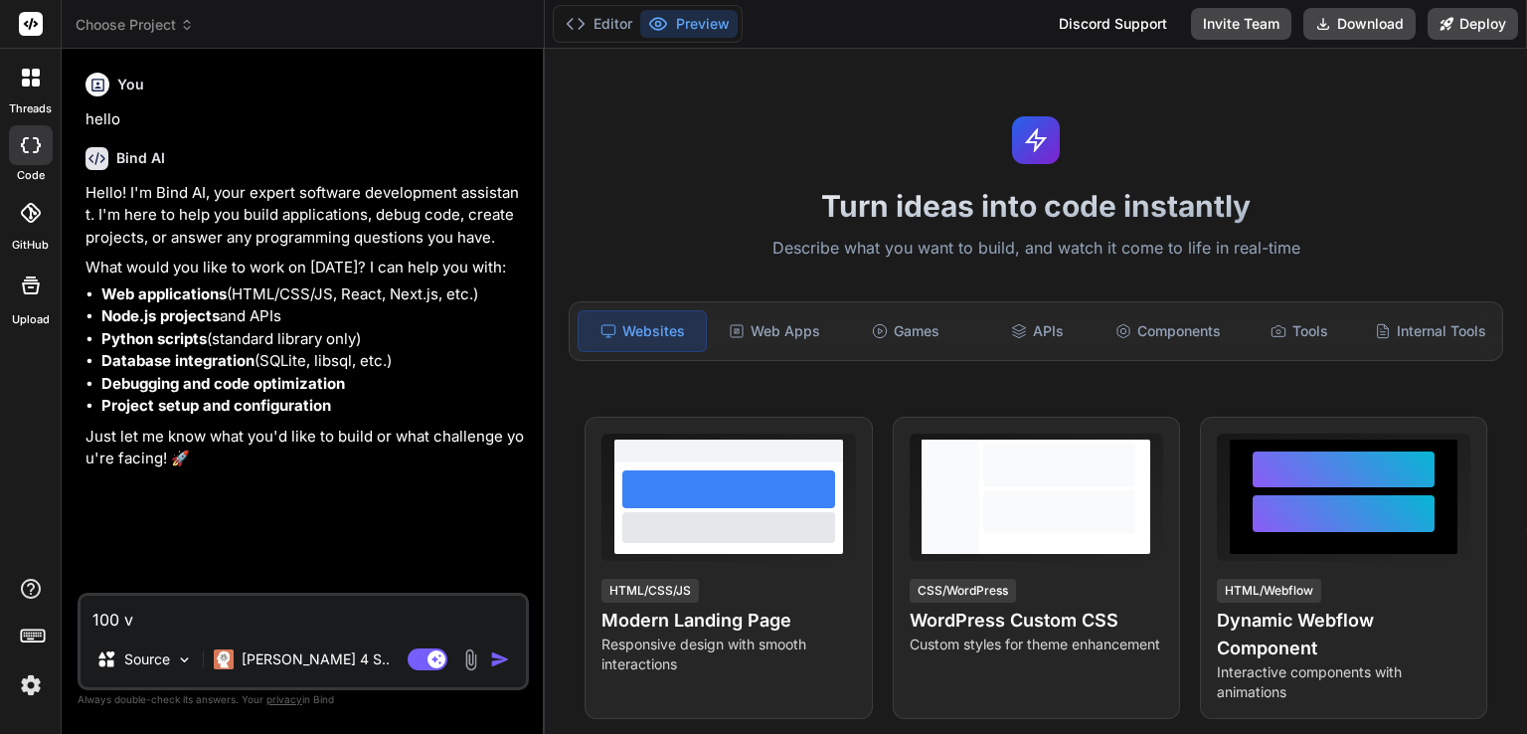
type textarea "x"
type textarea "100 voc"
type textarea "x"
type textarea "100 voca"
type textarea "x"
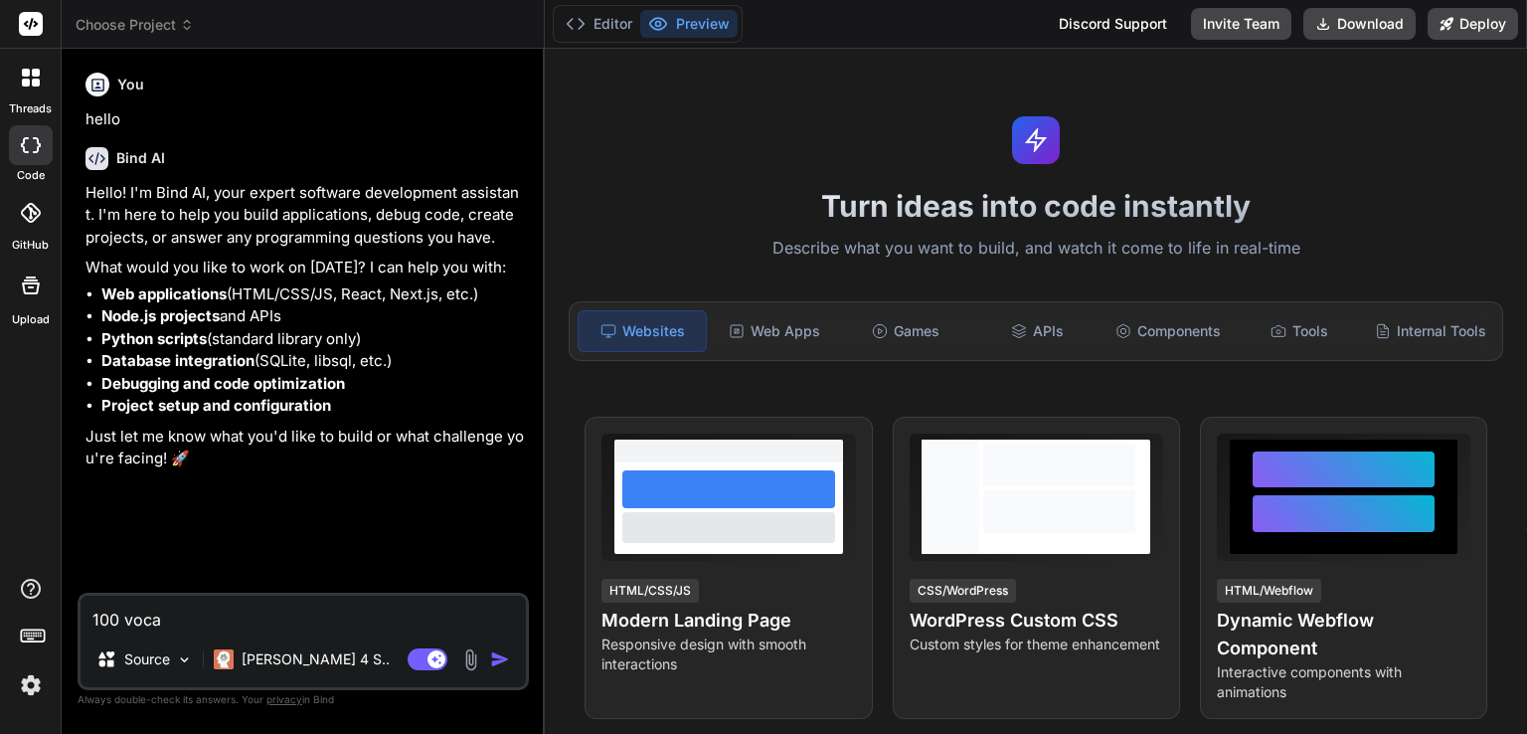
type textarea "100 vocab"
type textarea "x"
type textarea "100 vocabu"
type textarea "x"
type textarea "100 vocabul"
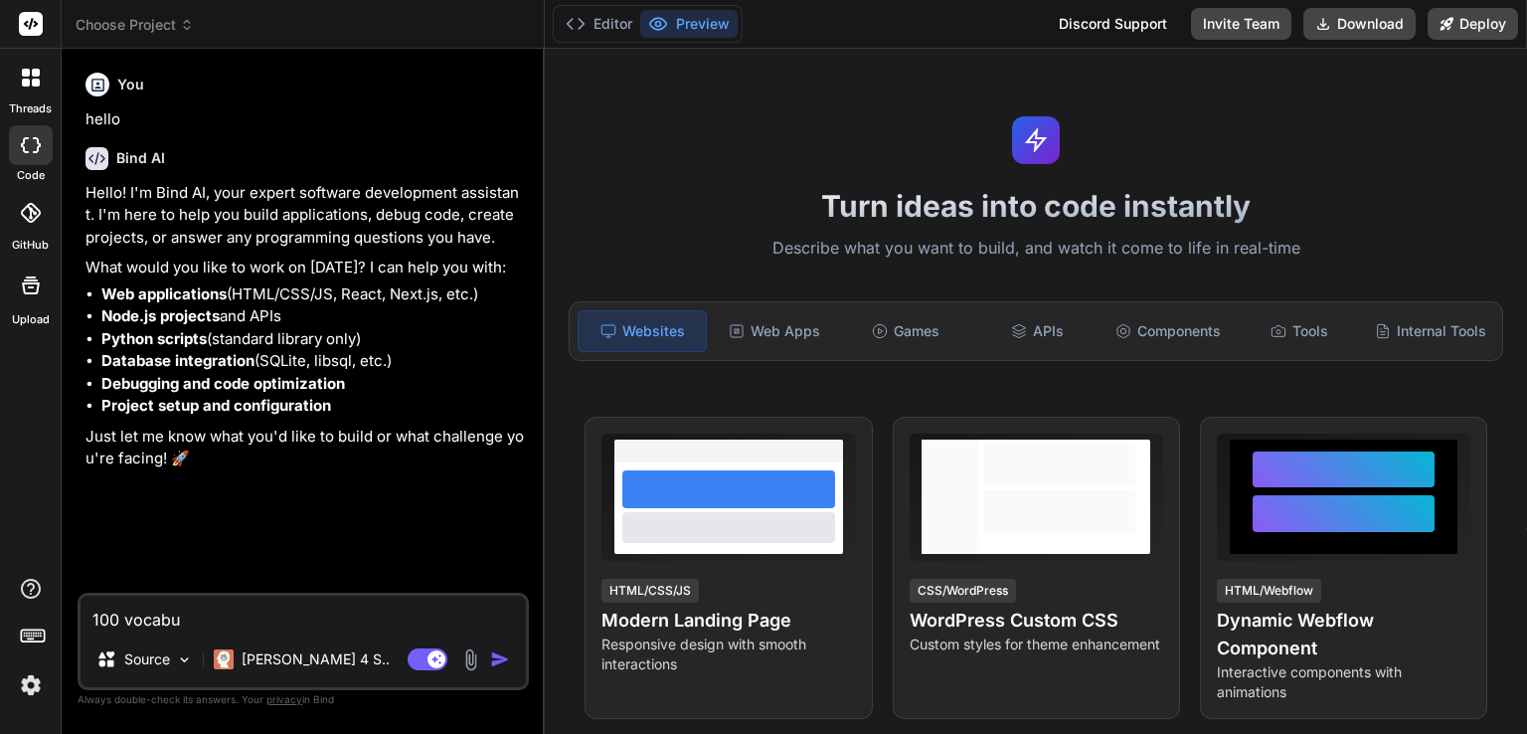
type textarea "x"
type textarea "100 vocabula"
type textarea "x"
type textarea "100 vocabular"
type textarea "x"
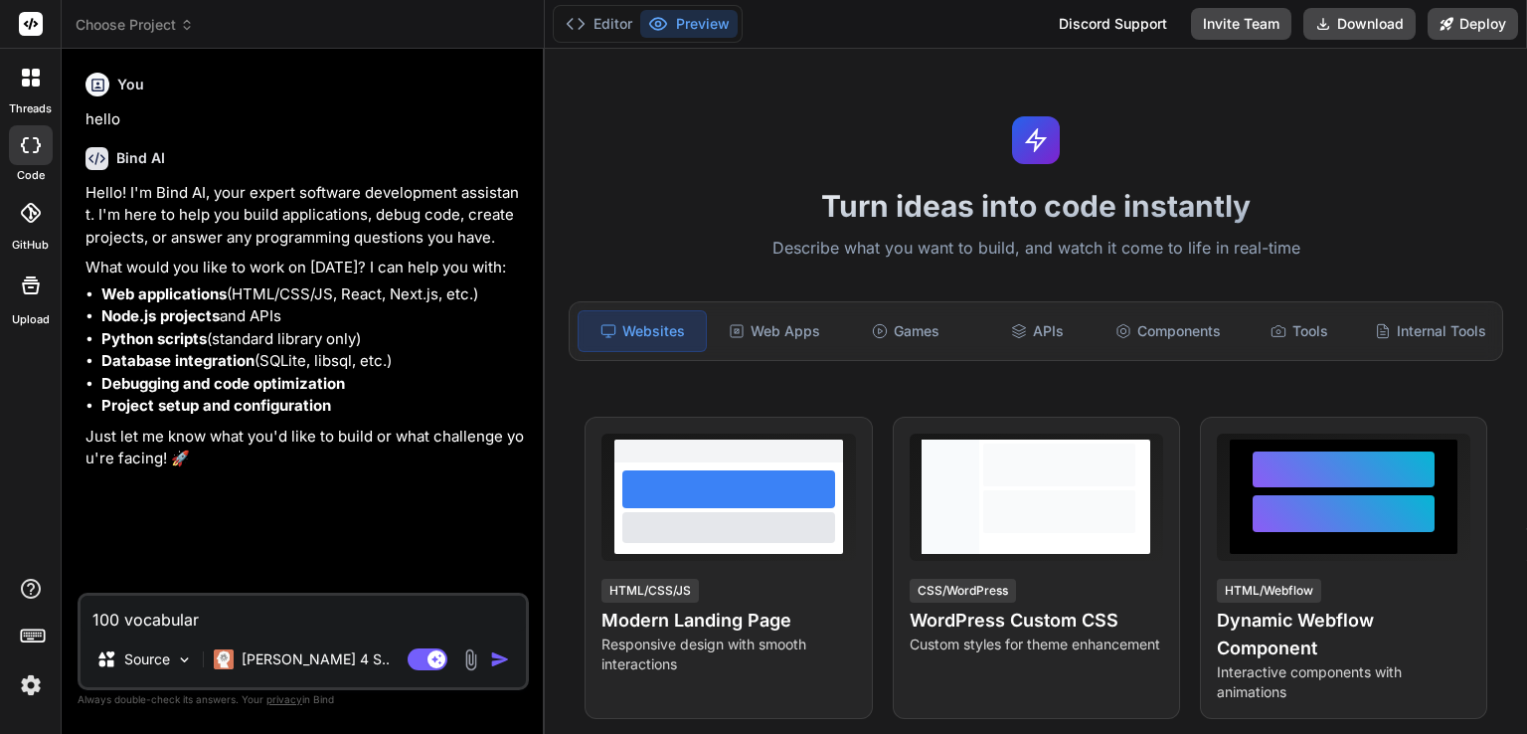
type textarea "100 vocabulart"
type textarea "x"
type textarea "100 vocabulart="
type textarea "x"
type textarea "100 vocabulart"
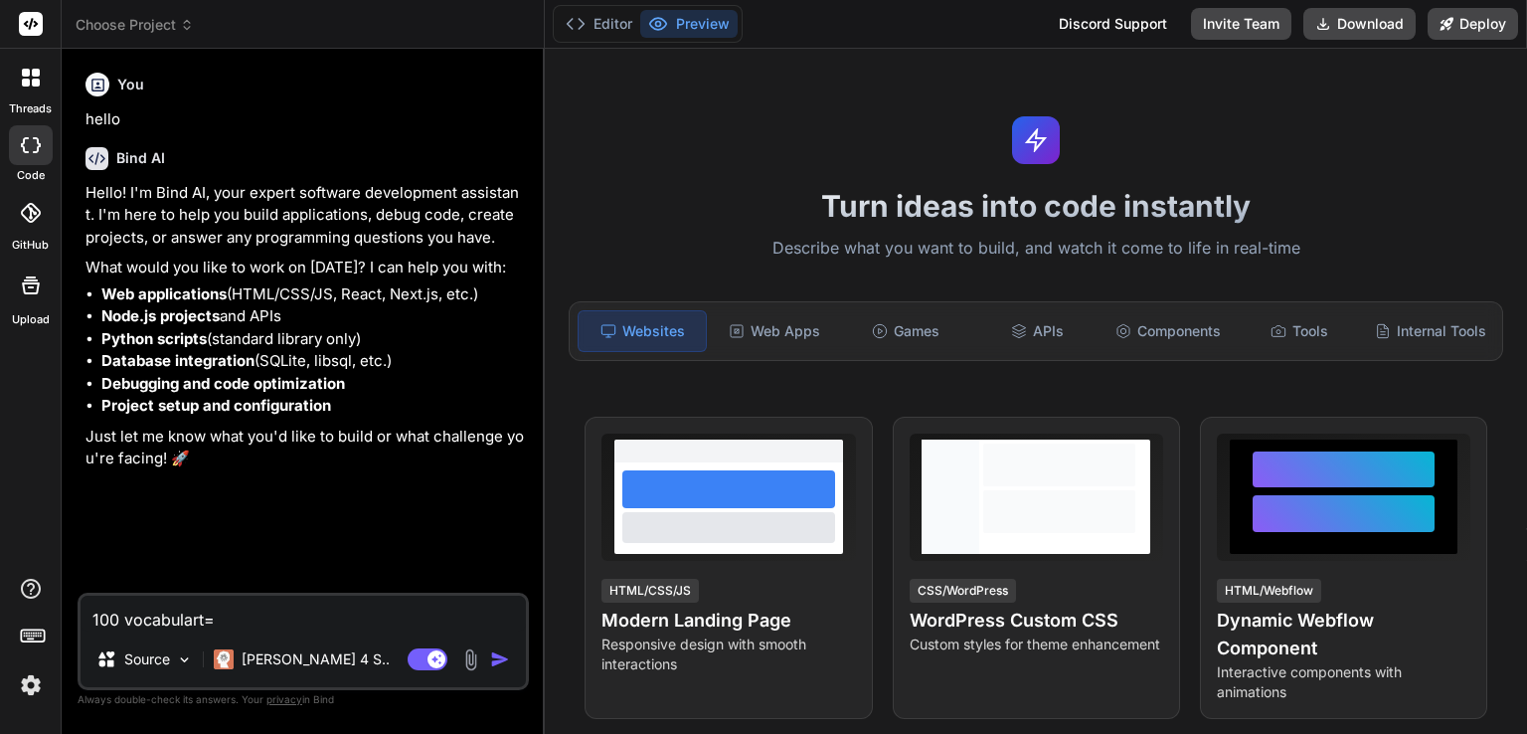
type textarea "x"
type textarea "100 vocabular"
type textarea "x"
type textarea "100 vocabularu"
type textarea "x"
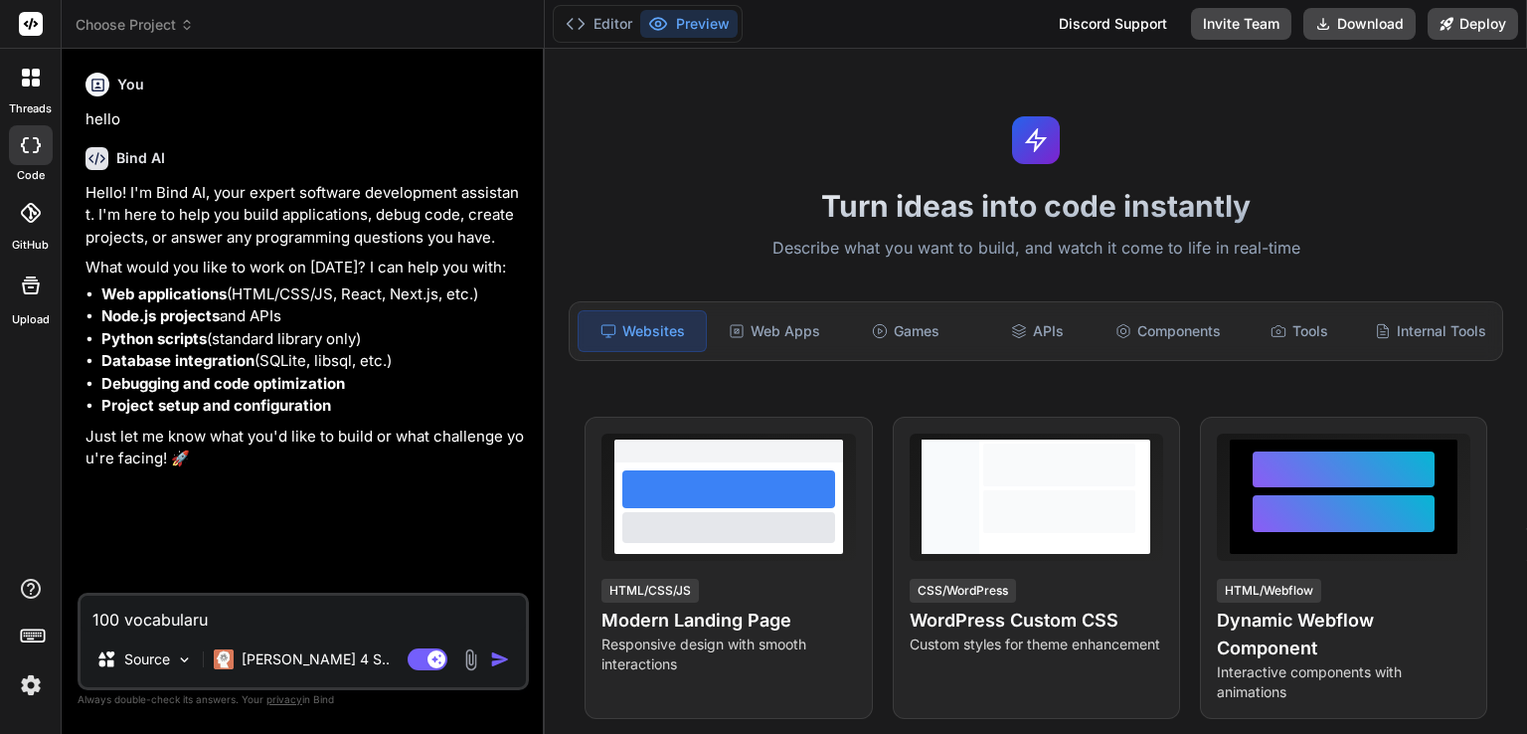
type textarea "100 vocabular"
type textarea "x"
type textarea "100 vocabulary"
type textarea "x"
type textarea "100 vocabulary"
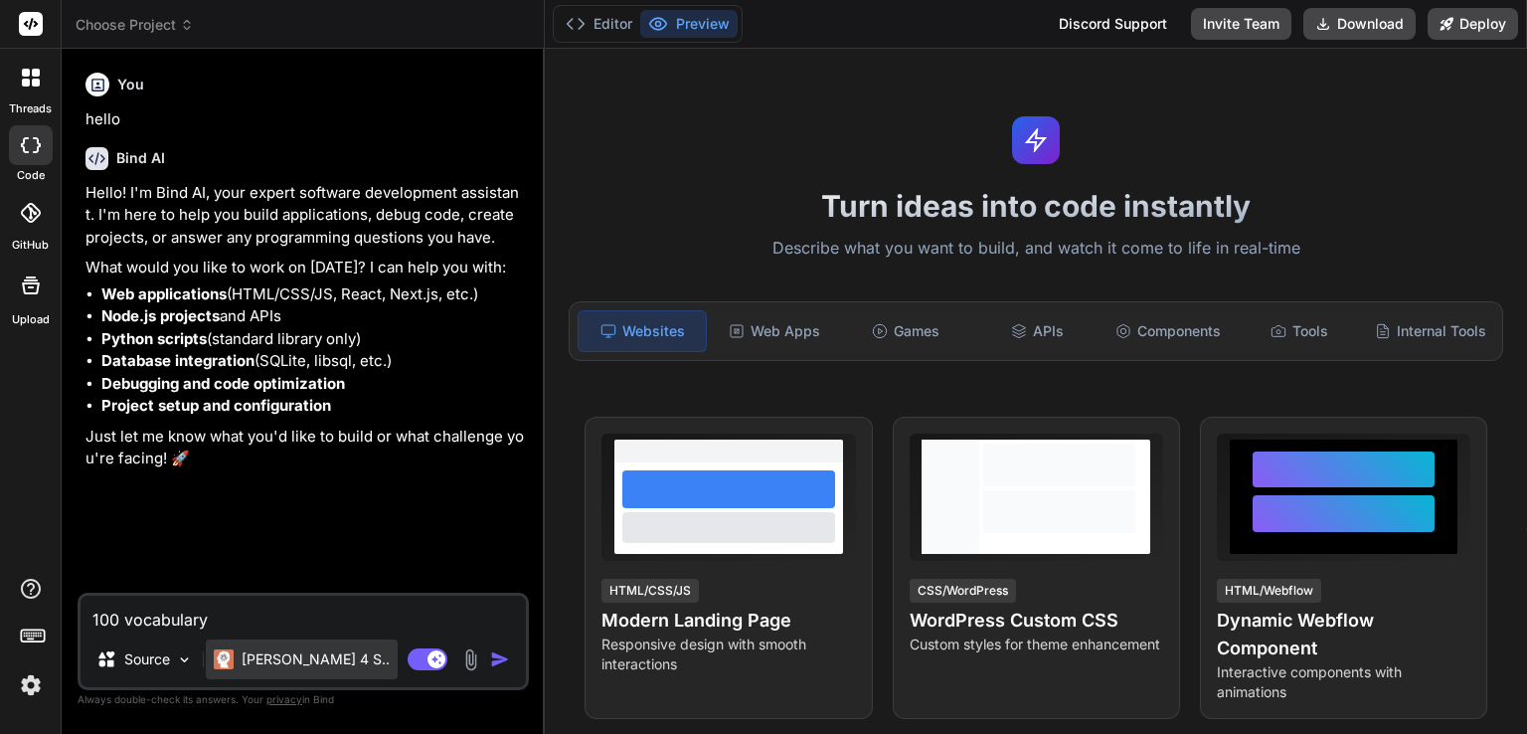
click at [307, 658] on p "[PERSON_NAME] 4 S.." at bounding box center [316, 659] width 148 height 20
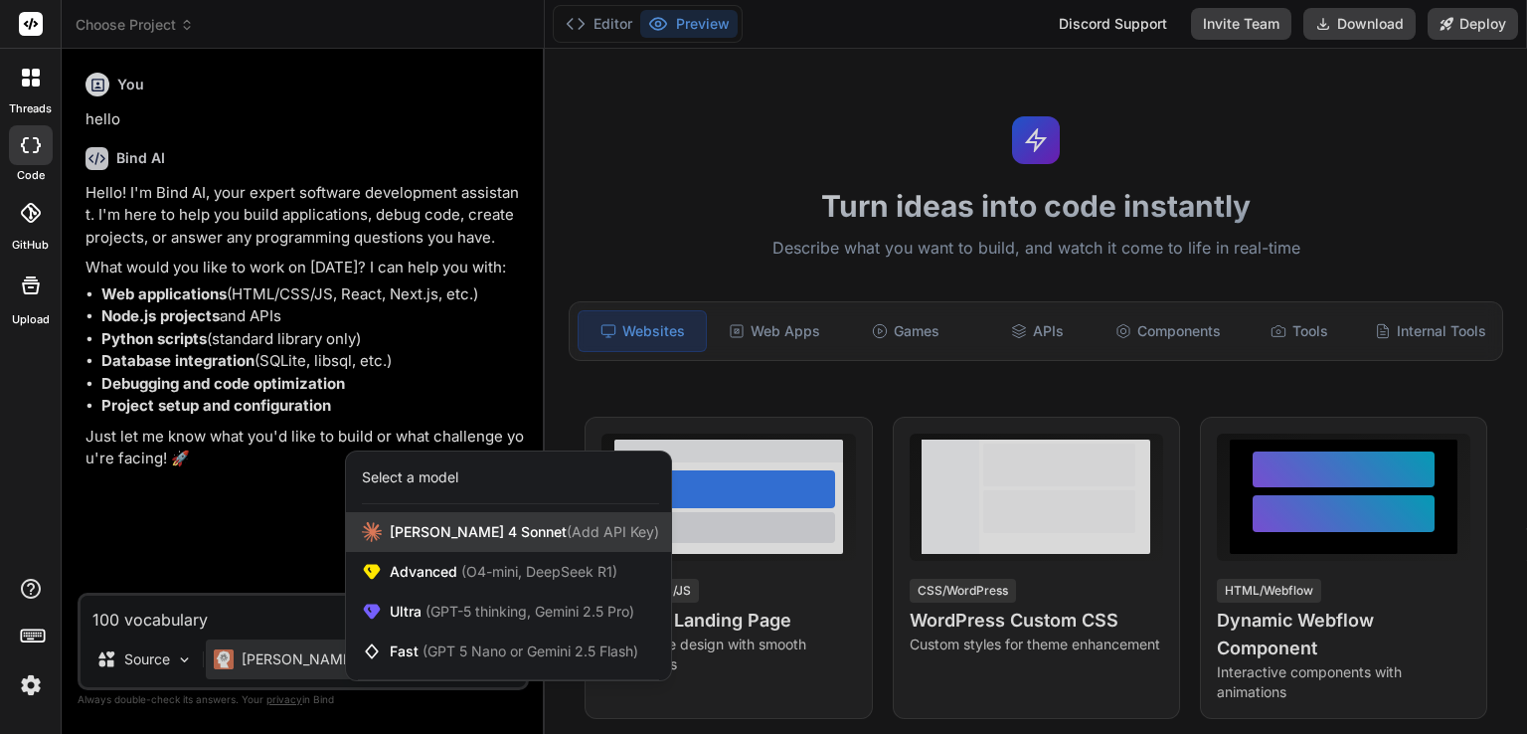
click at [567, 540] on span "(Add API Key)" at bounding box center [613, 531] width 92 height 17
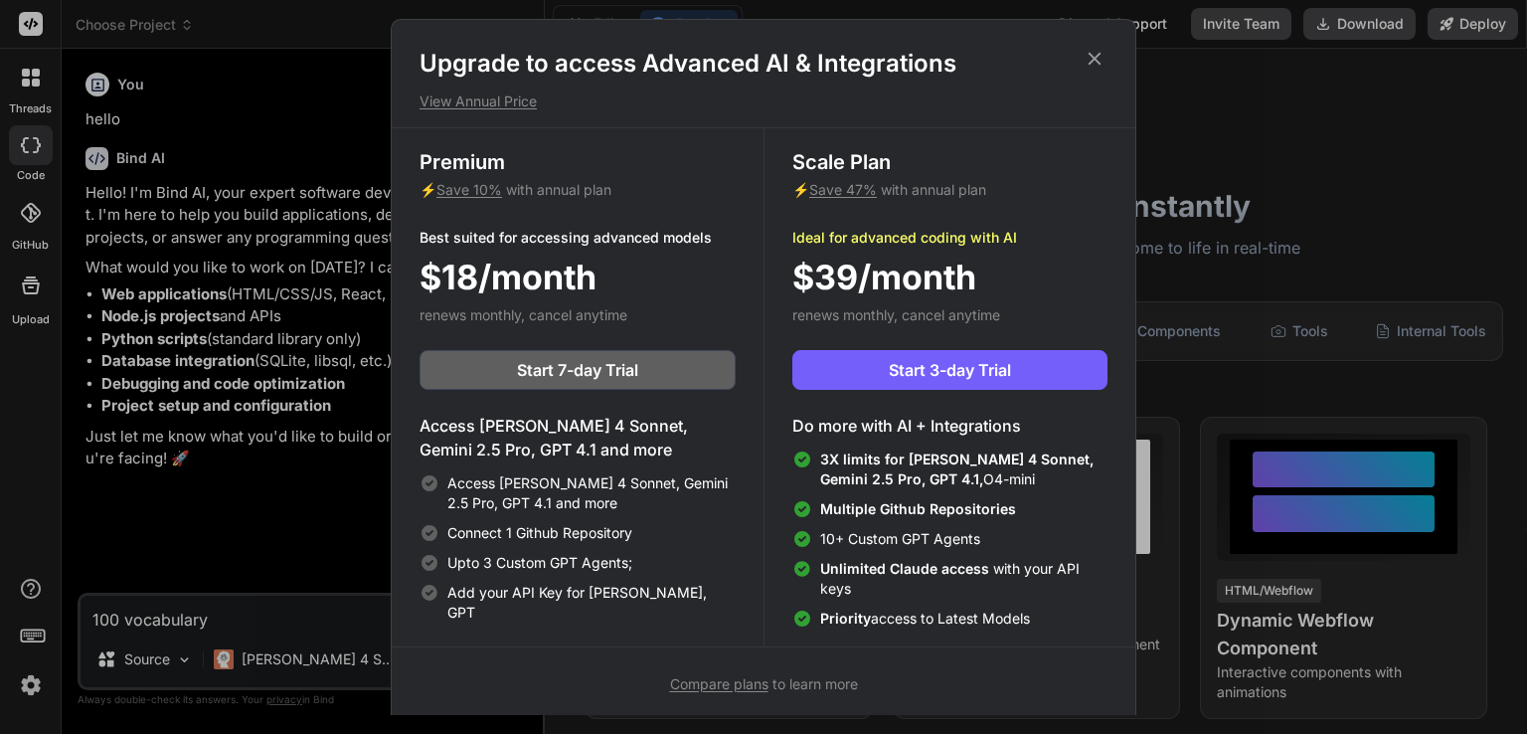
drag, startPoint x: 1120, startPoint y: 49, endPoint x: 1113, endPoint y: 57, distance: 11.2
click at [1117, 50] on div "Upgrade to access Advanced AI & Integrations View Annual Price" at bounding box center [764, 80] width 744 height 64
click at [1107, 62] on h1 "Upgrade to access Advanced AI & Integrations" at bounding box center [764, 64] width 688 height 32
click at [1089, 57] on icon at bounding box center [1095, 59] width 22 height 22
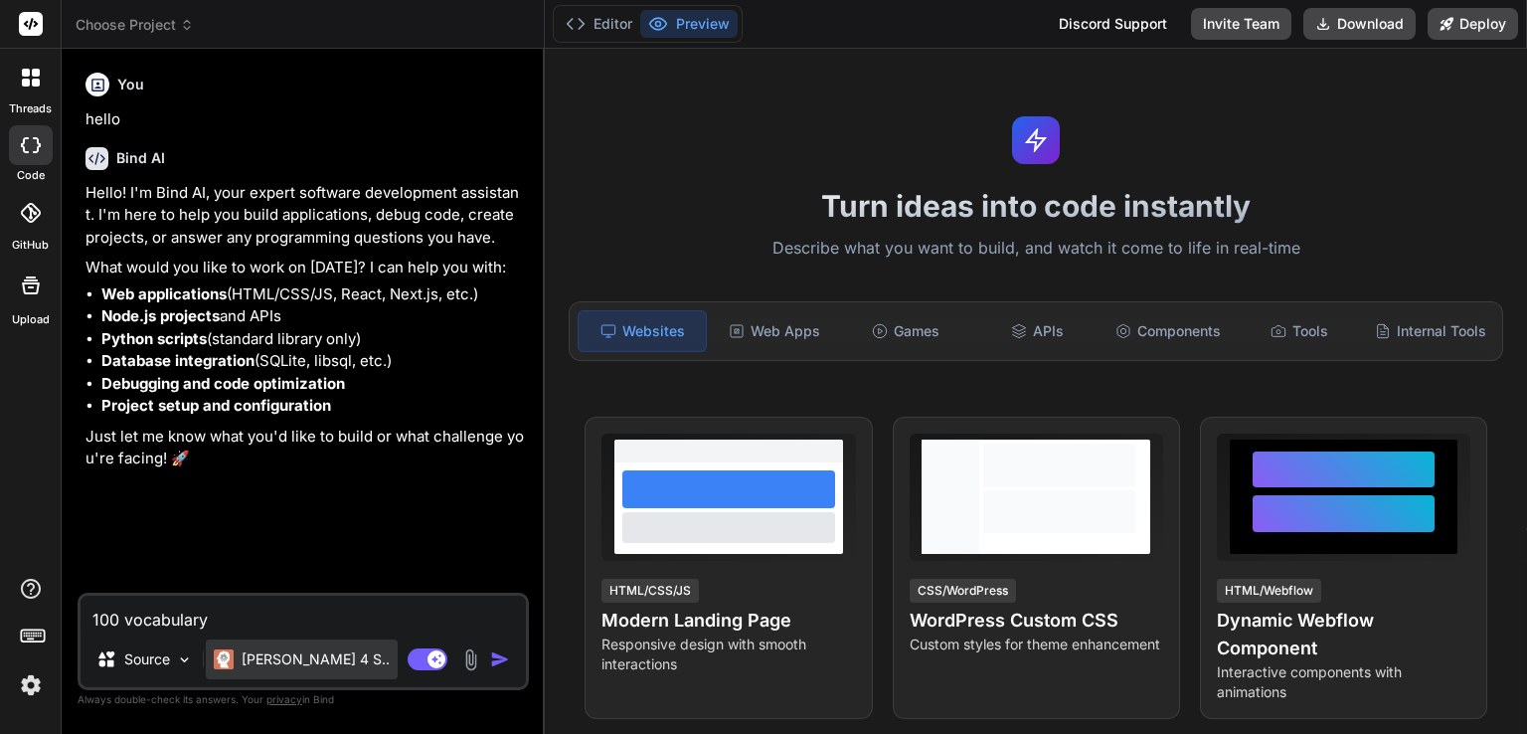
click at [294, 676] on div "[PERSON_NAME] 4 S.." at bounding box center [302, 659] width 192 height 40
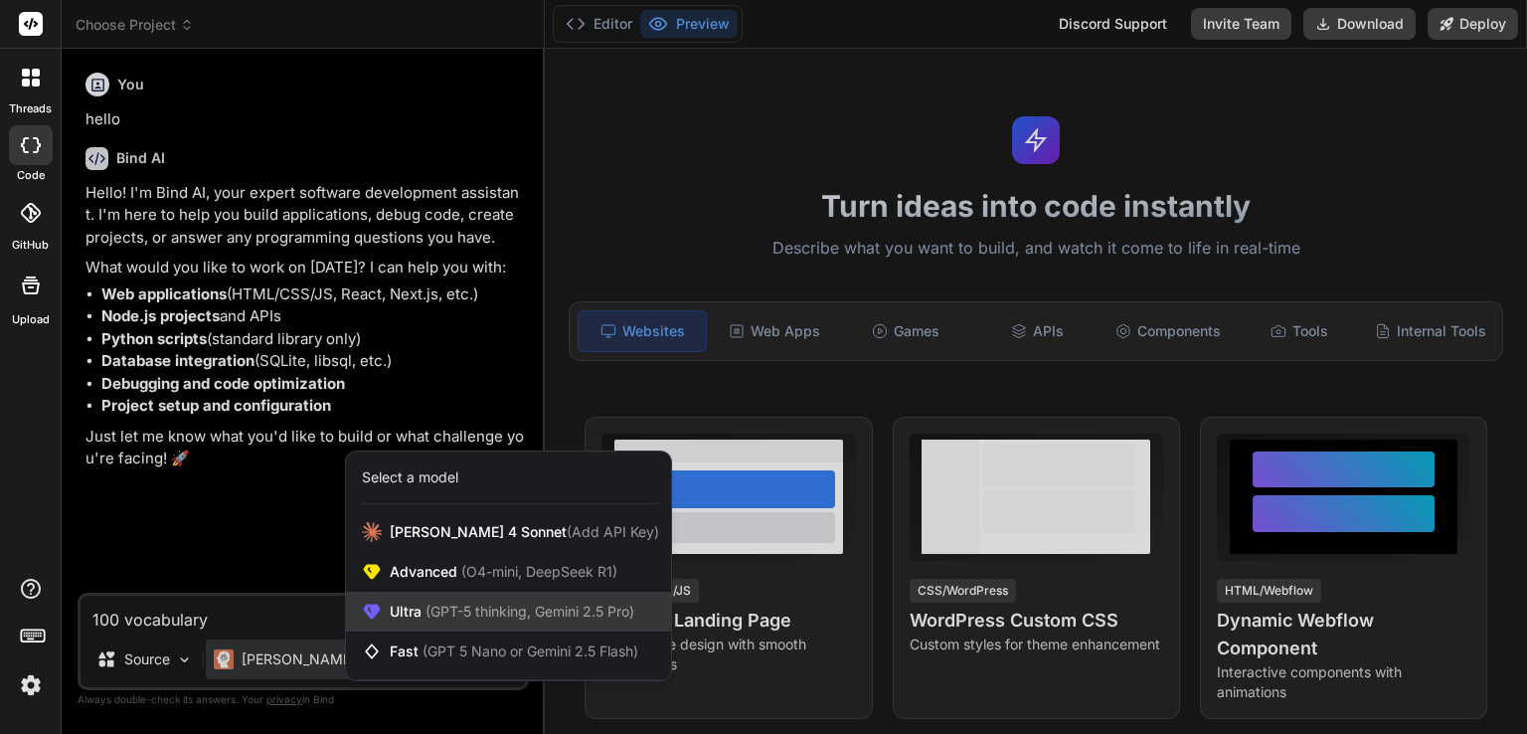
click at [460, 613] on span "(GPT-5 thinking, Gemini 2.5 Pro)" at bounding box center [528, 610] width 213 height 17
type textarea "x"
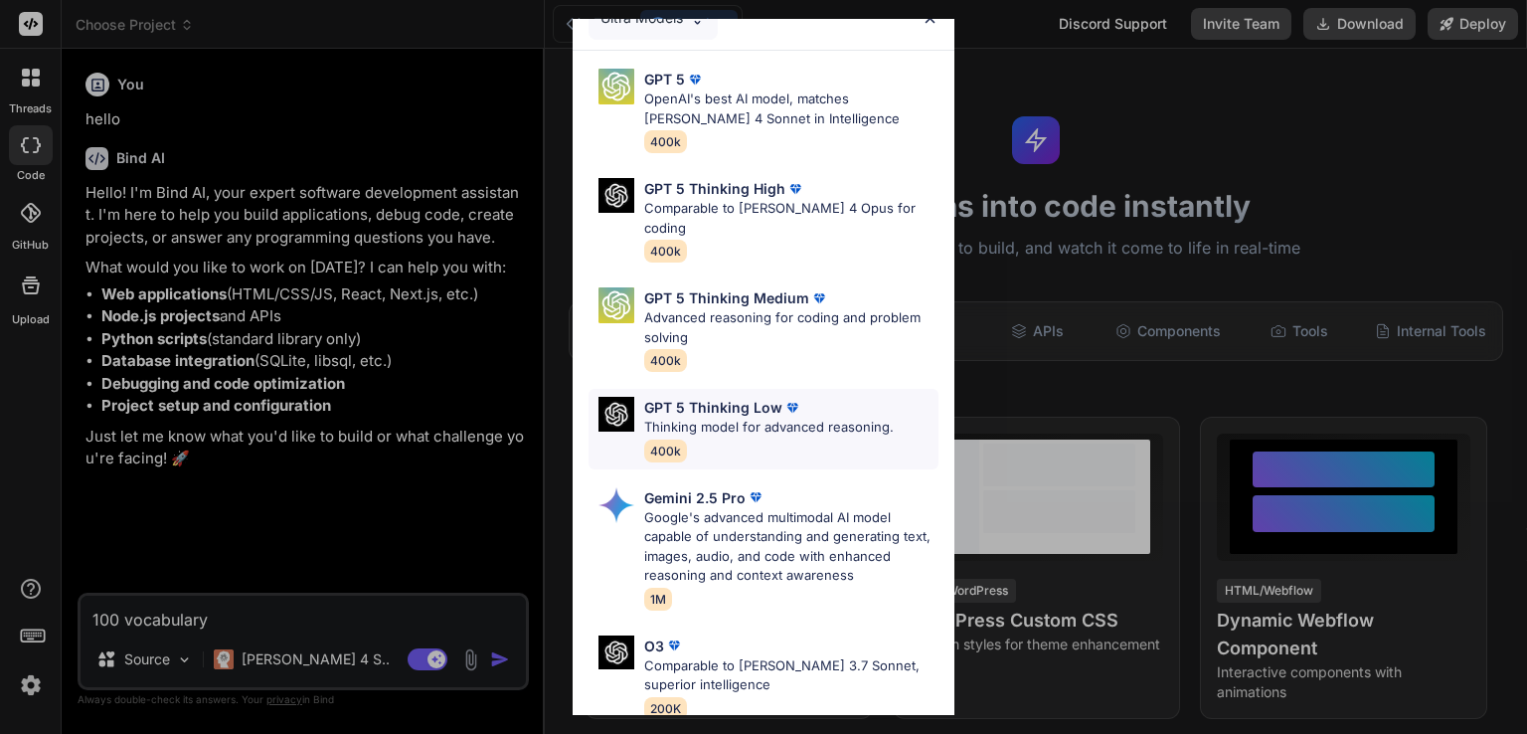
scroll to position [20, 0]
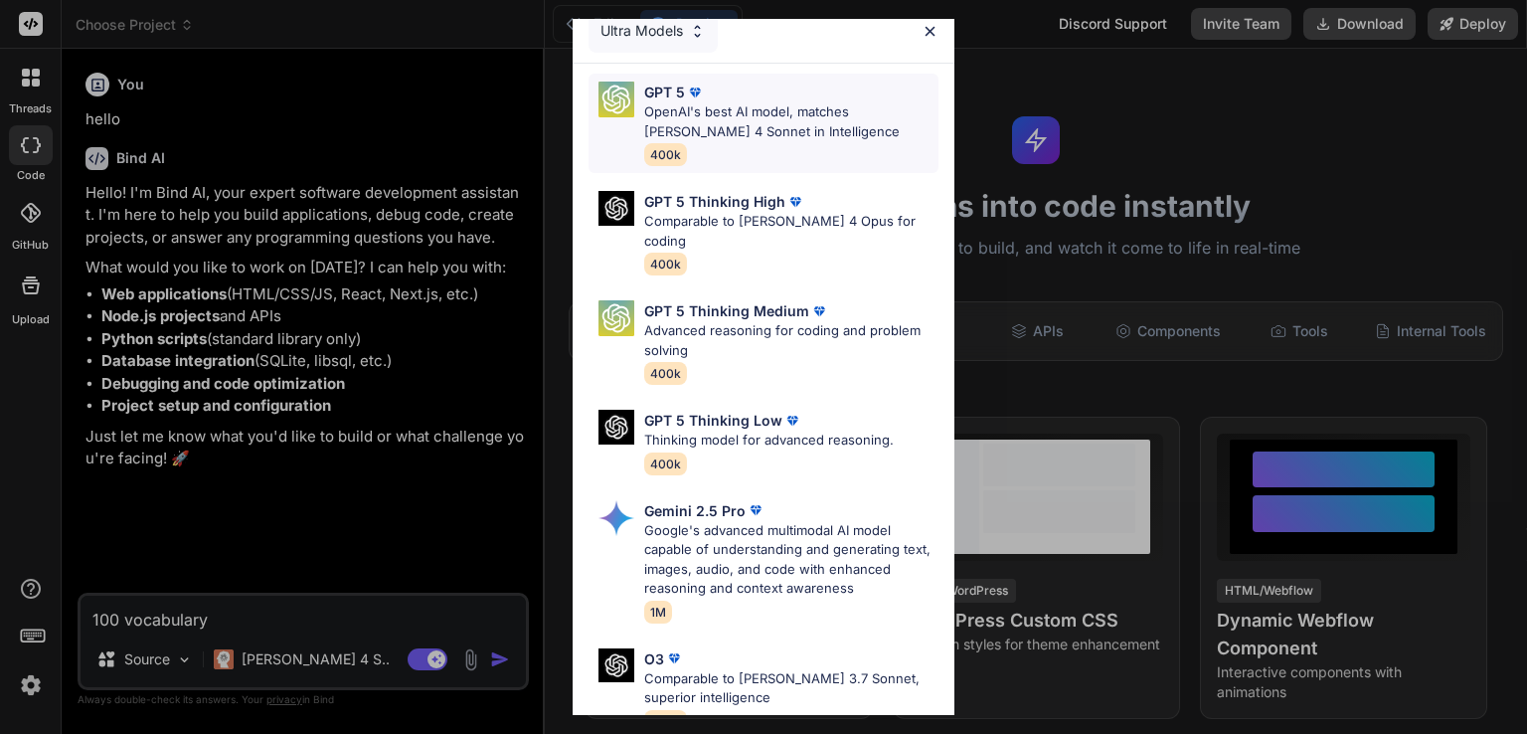
click at [773, 128] on p "OpenAI's best AI model, matches Claude 4 Sonnet in Intelligence" at bounding box center [791, 121] width 294 height 39
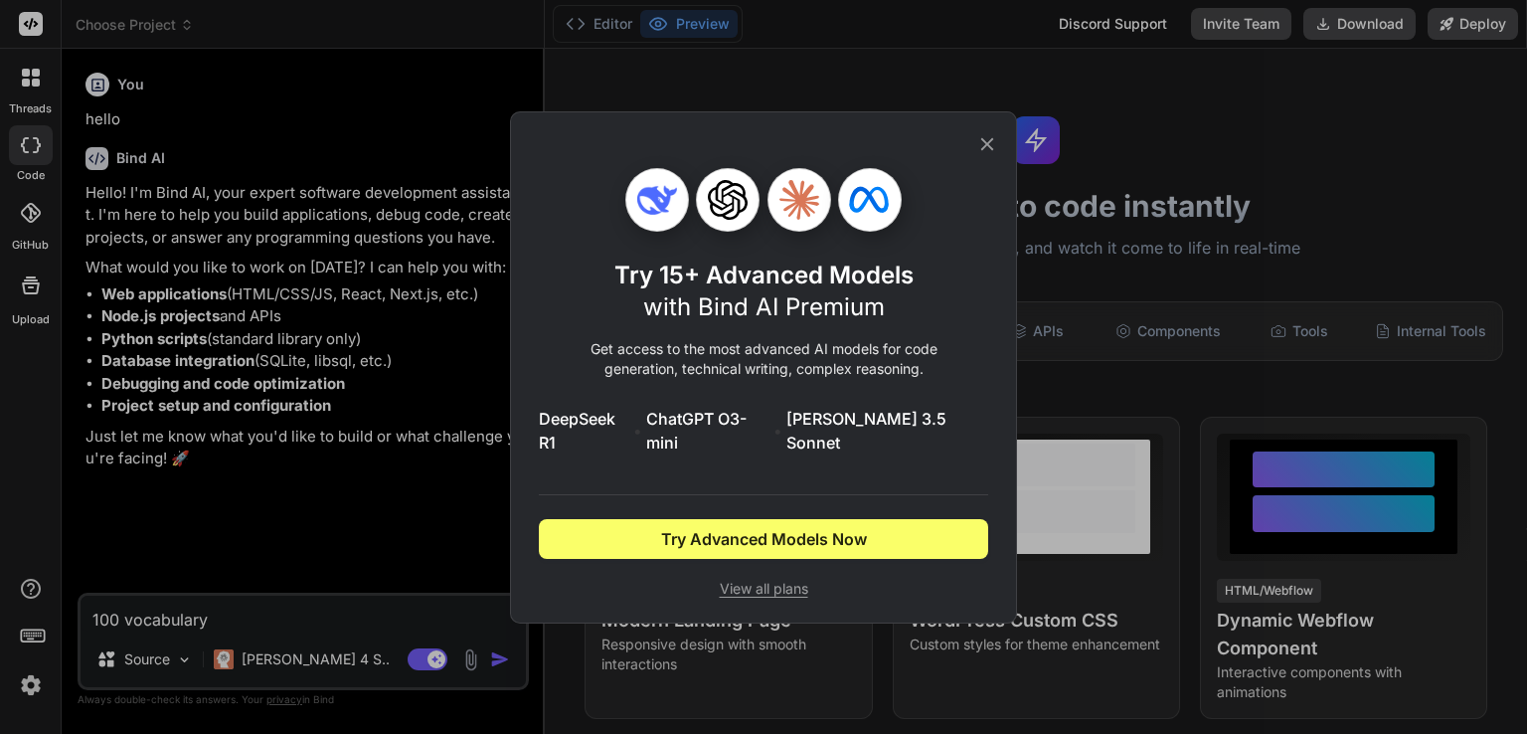
scroll to position [0, 0]
click at [983, 148] on icon at bounding box center [987, 144] width 22 height 22
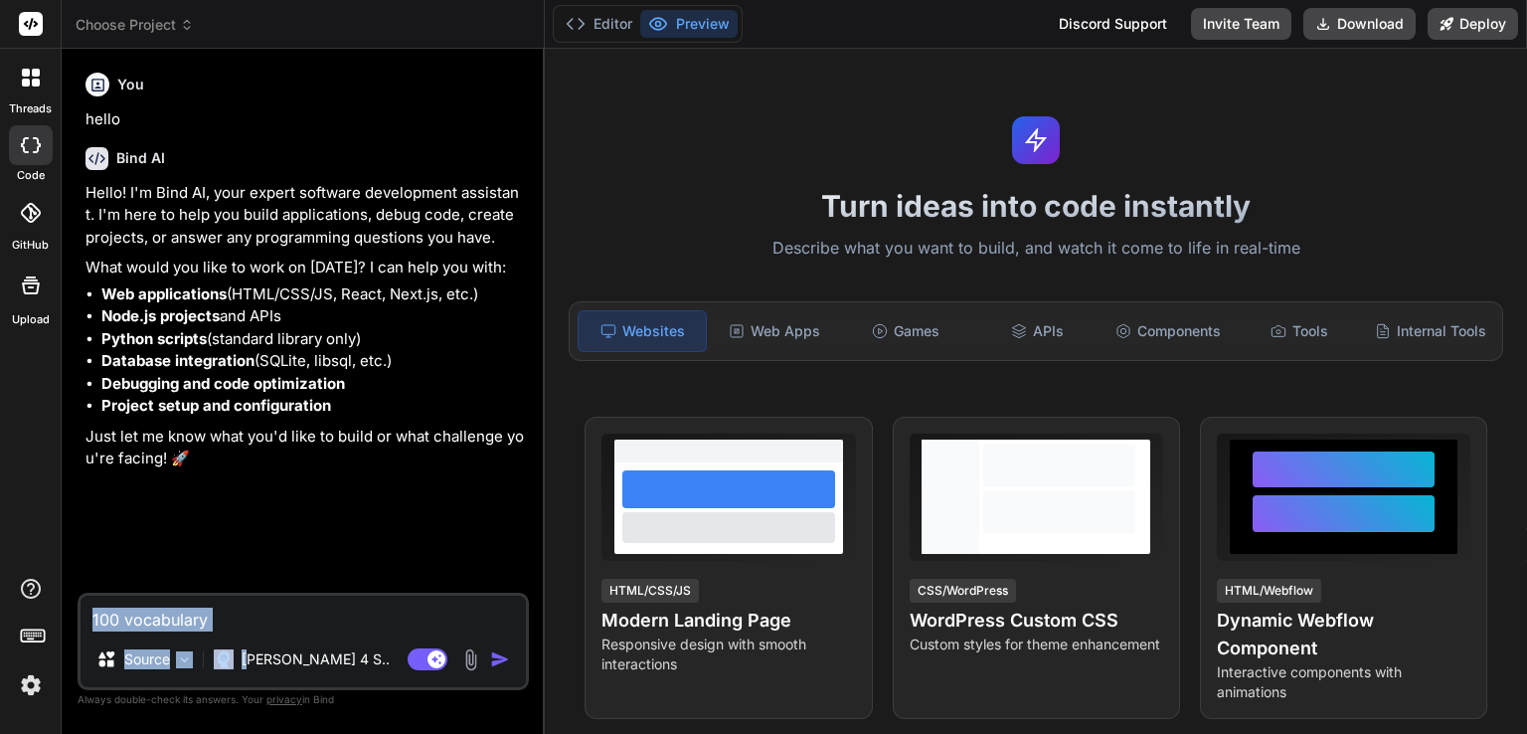
drag, startPoint x: 250, startPoint y: 637, endPoint x: 262, endPoint y: 617, distance: 23.7
click at [258, 623] on div "100 vocabulary Source Claude 4 S.. Agent Mode. When this toggle is activated, A…" at bounding box center [303, 641] width 451 height 97
click at [262, 617] on textarea "100 vocabulary" at bounding box center [303, 614] width 445 height 36
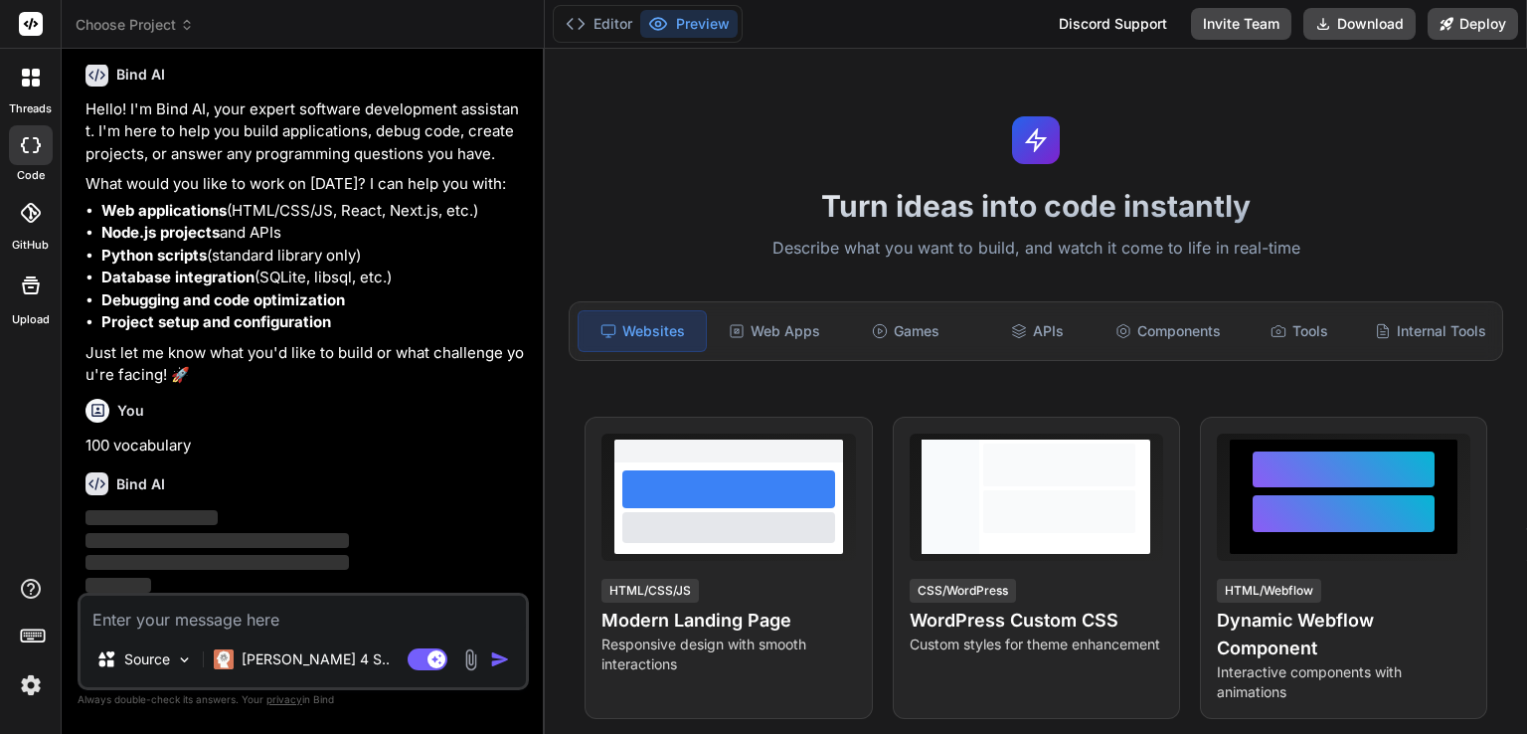
scroll to position [86, 0]
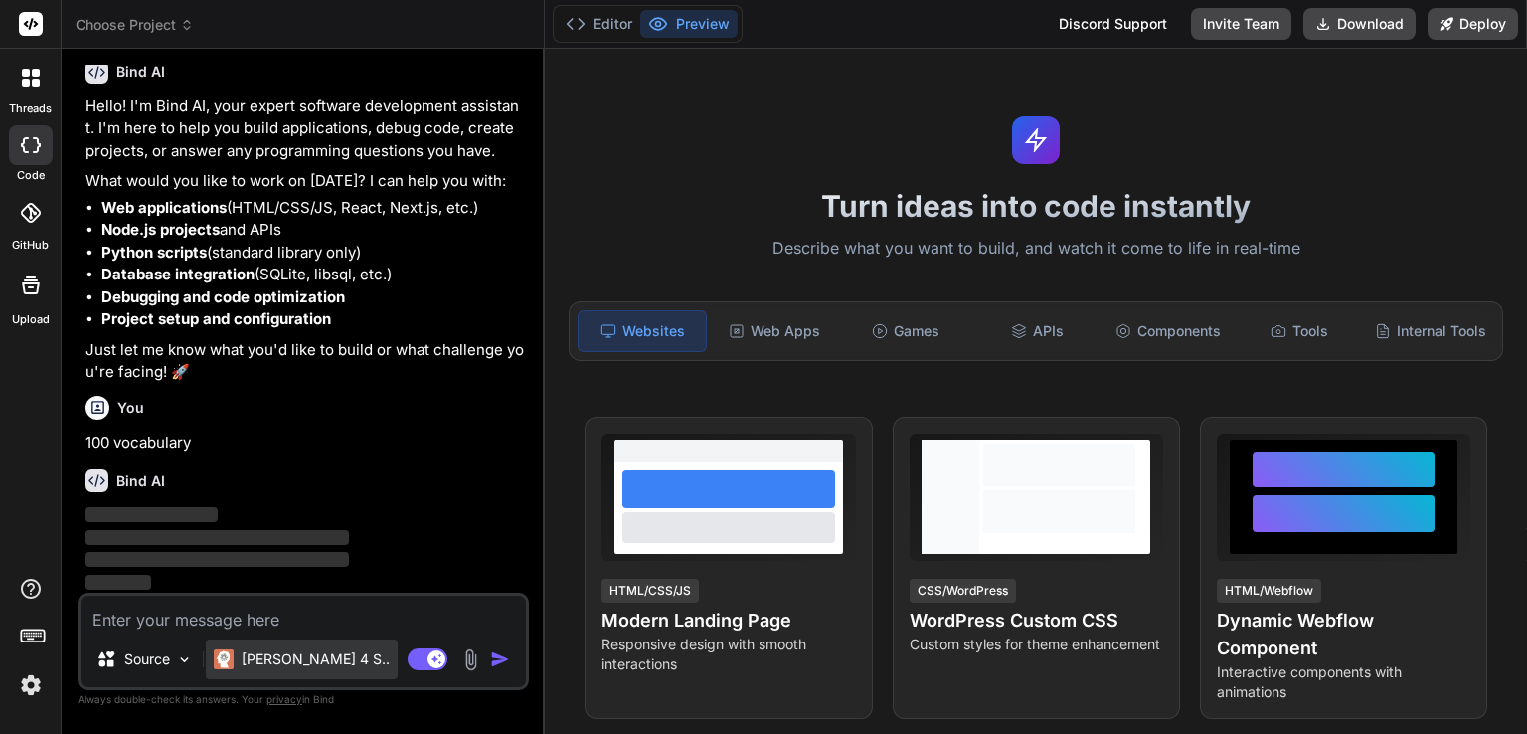
click at [293, 656] on p "[PERSON_NAME] 4 S.." at bounding box center [316, 659] width 148 height 20
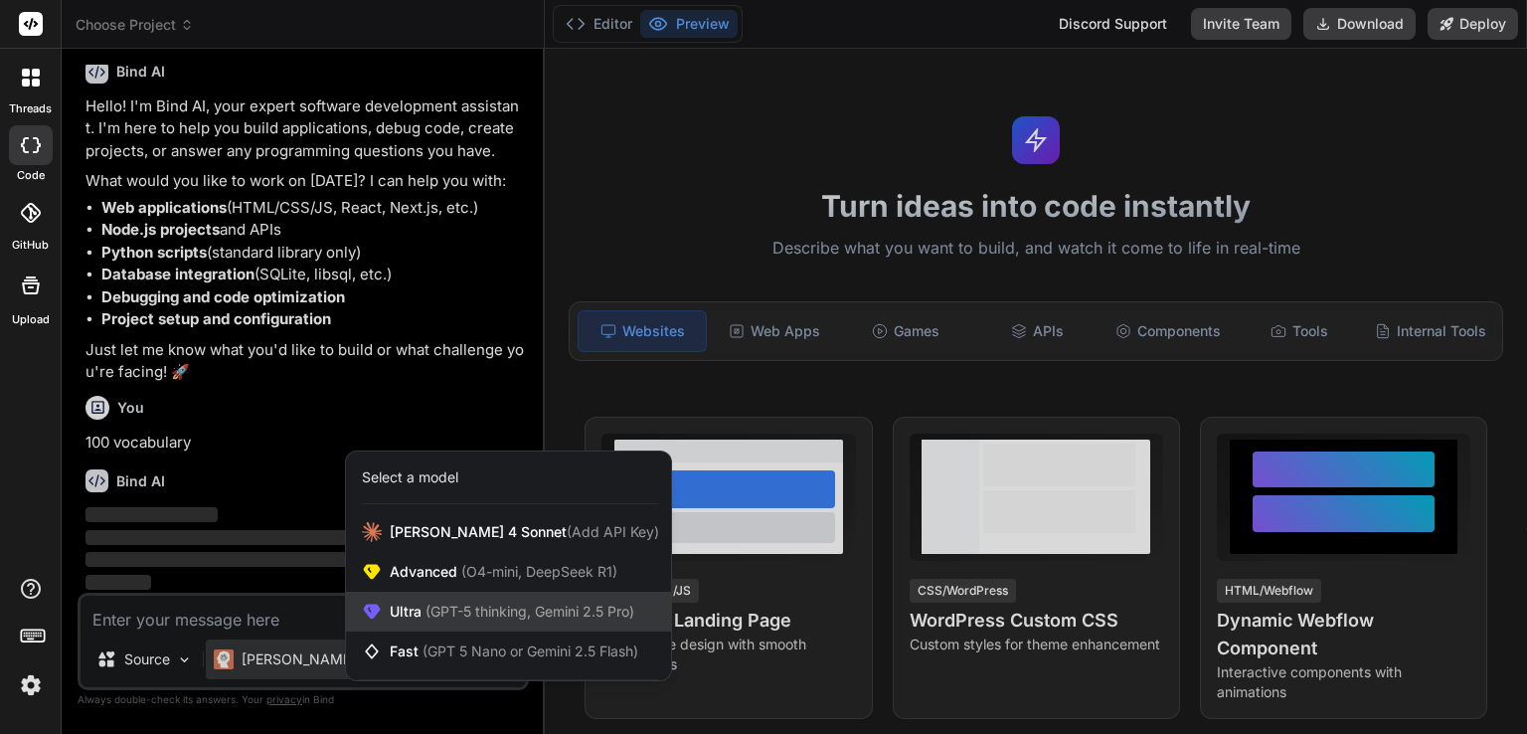
click at [529, 617] on span "(GPT-5 thinking, Gemini 2.5 Pro)" at bounding box center [528, 610] width 213 height 17
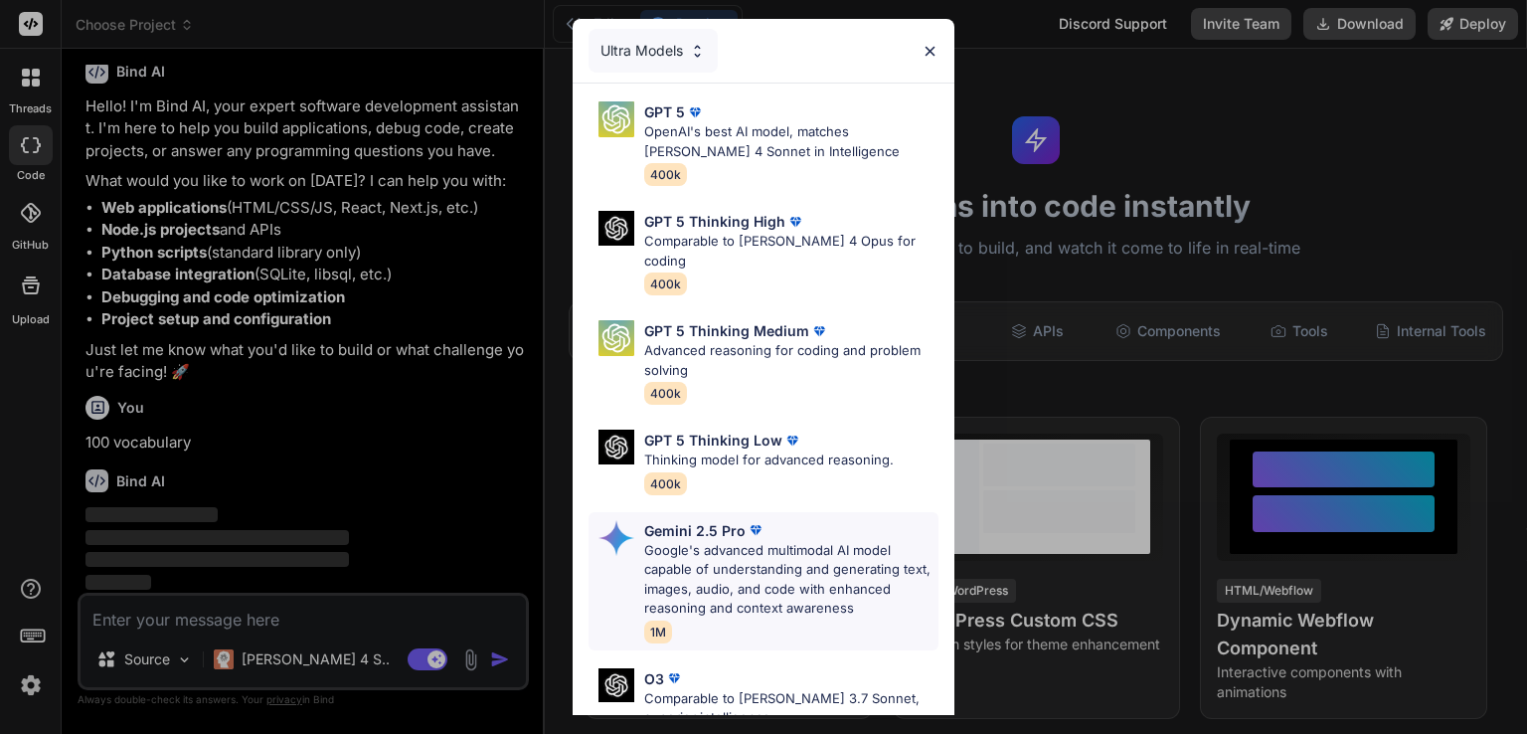
click at [801, 541] on p "Google's advanced multimodal AI model capable of understanding and generating t…" at bounding box center [791, 580] width 294 height 78
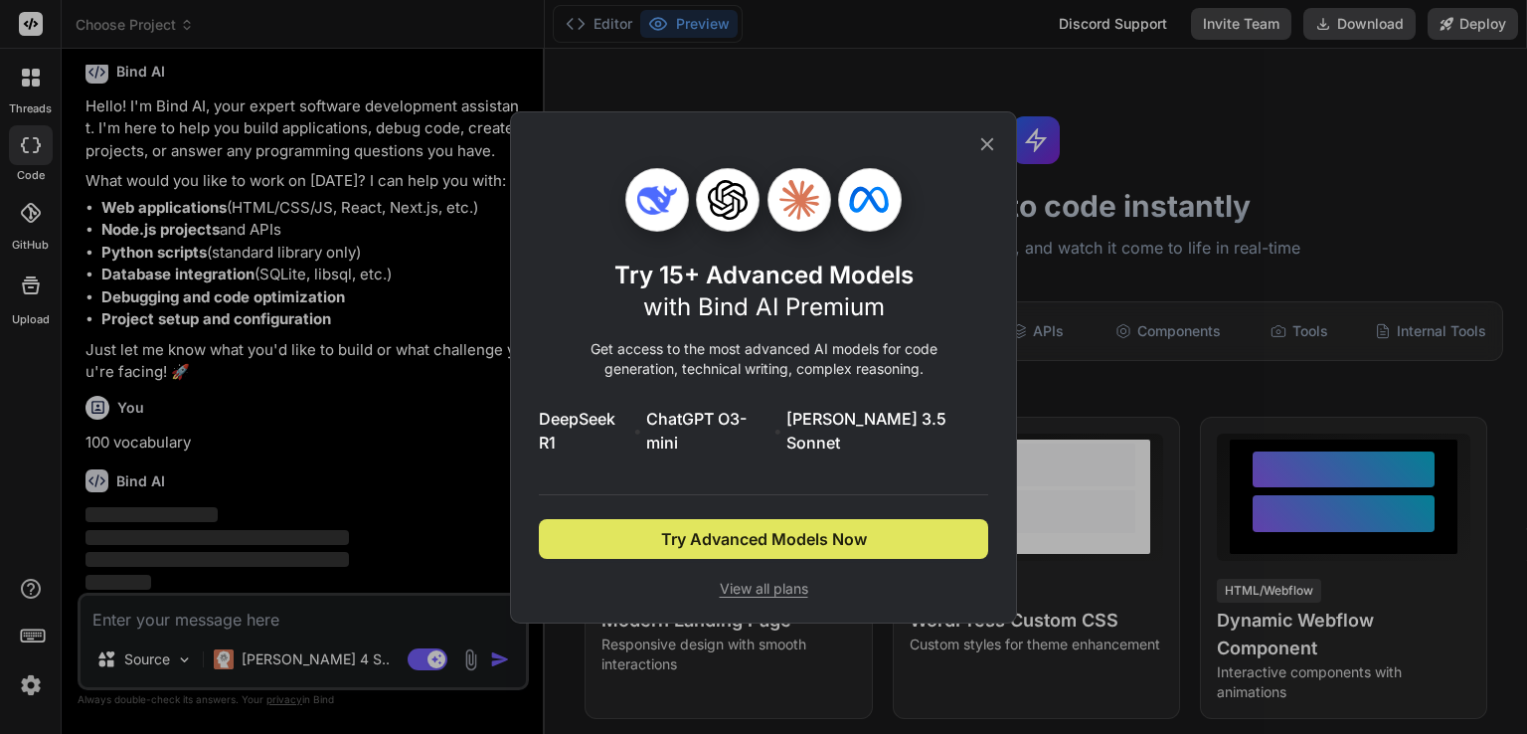
click at [796, 532] on span "Try Advanced Models Now" at bounding box center [764, 539] width 206 height 24
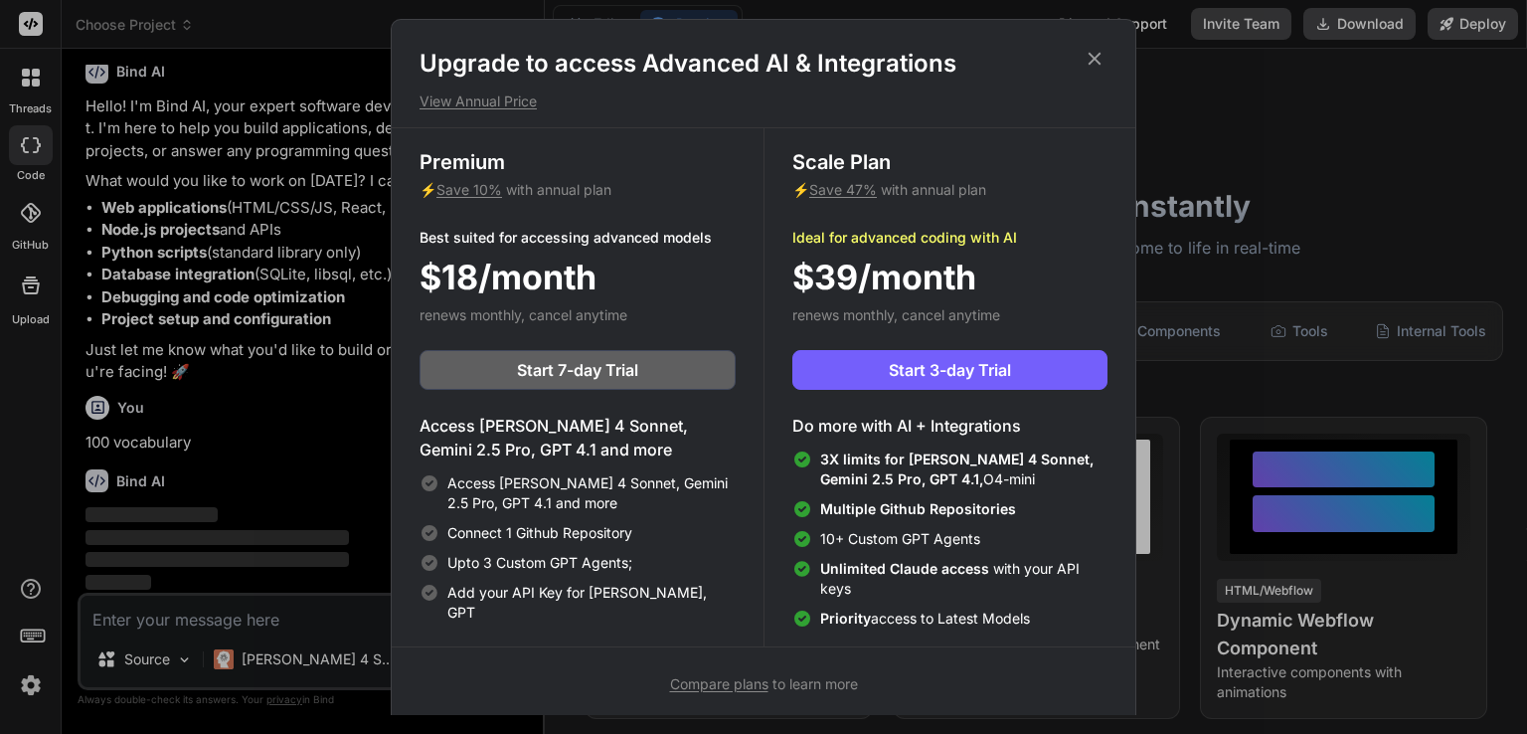
drag, startPoint x: 1101, startPoint y: 65, endPoint x: 342, endPoint y: 405, distance: 831.3
click at [1100, 65] on icon at bounding box center [1095, 59] width 22 height 22
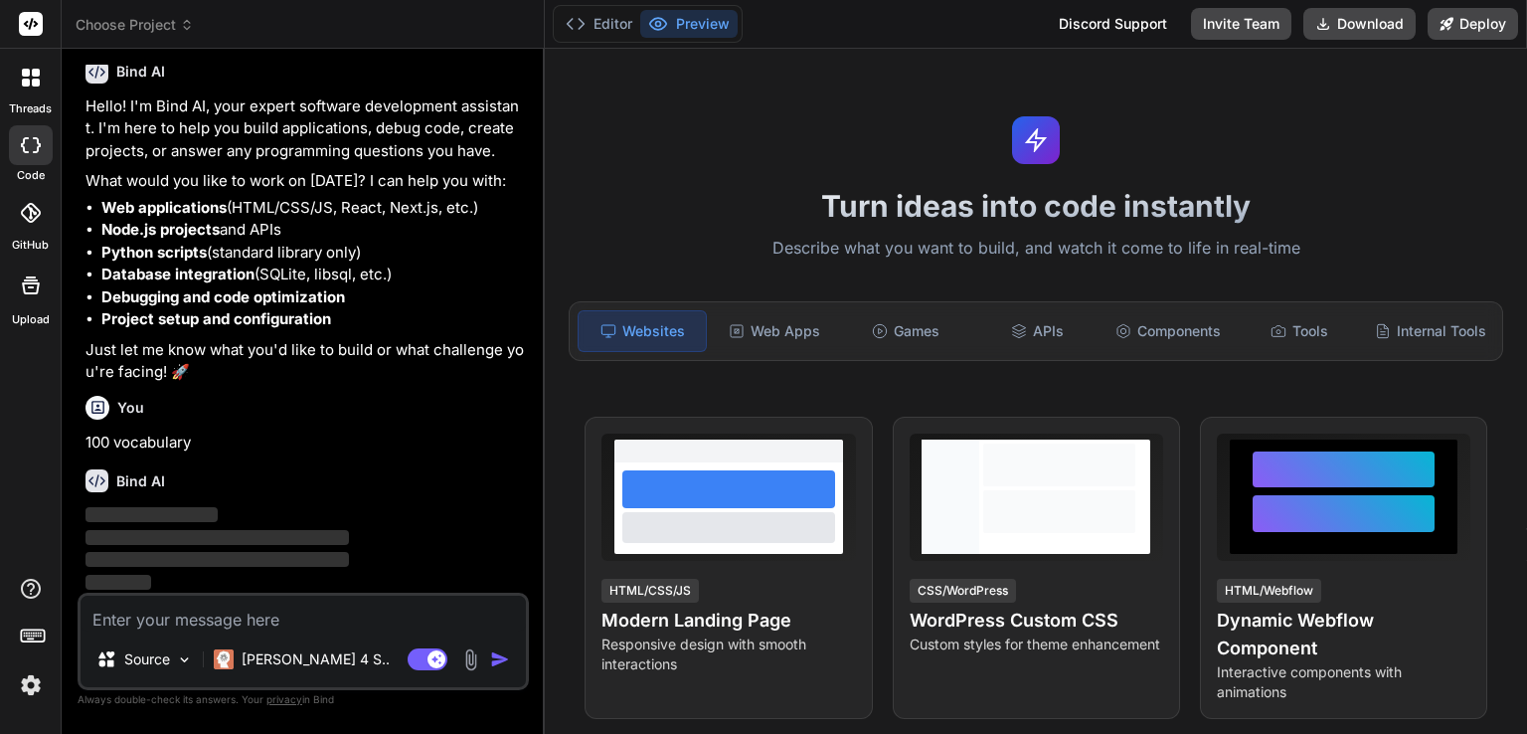
click at [36, 676] on img at bounding box center [31, 685] width 34 height 34
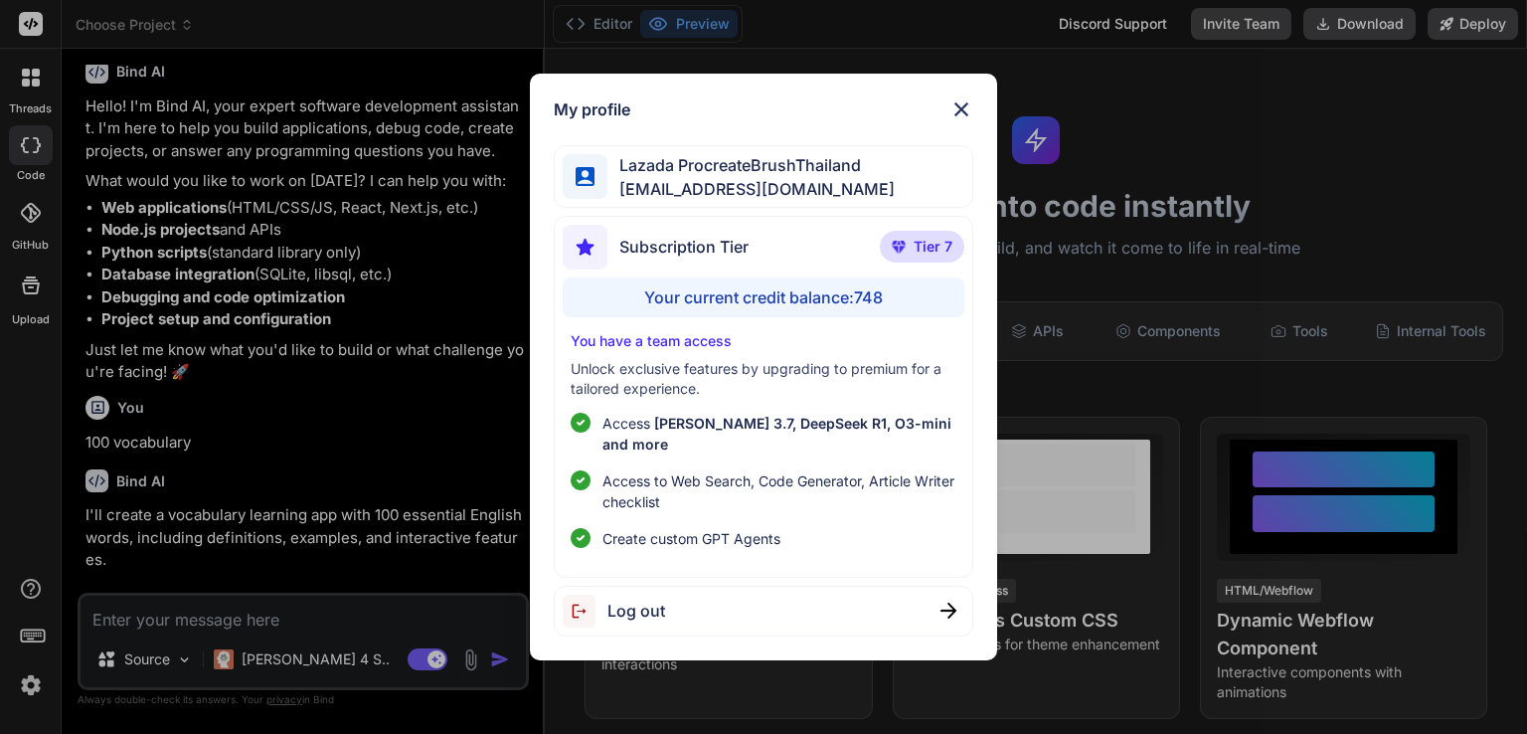
click at [957, 108] on img at bounding box center [961, 109] width 24 height 24
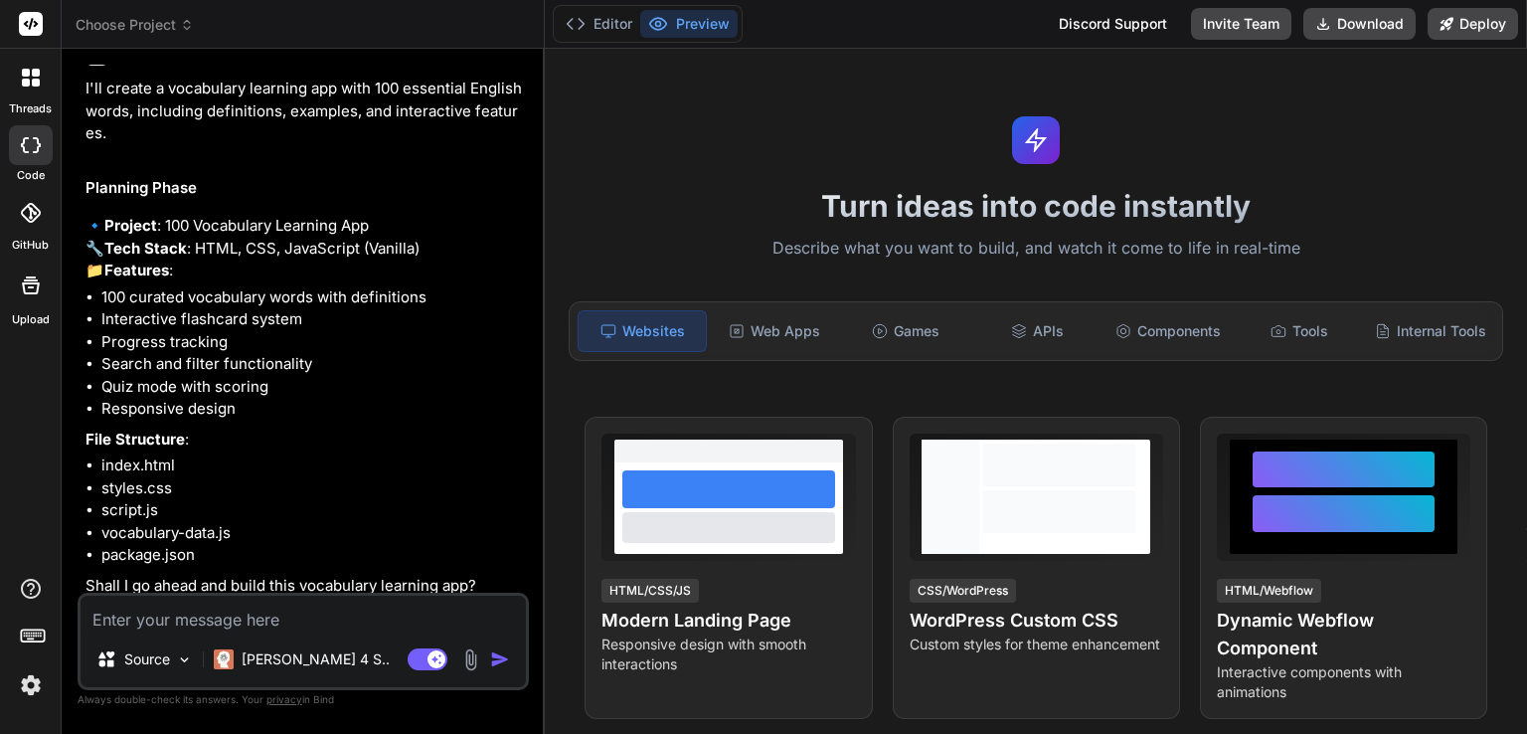
scroll to position [565, 0]
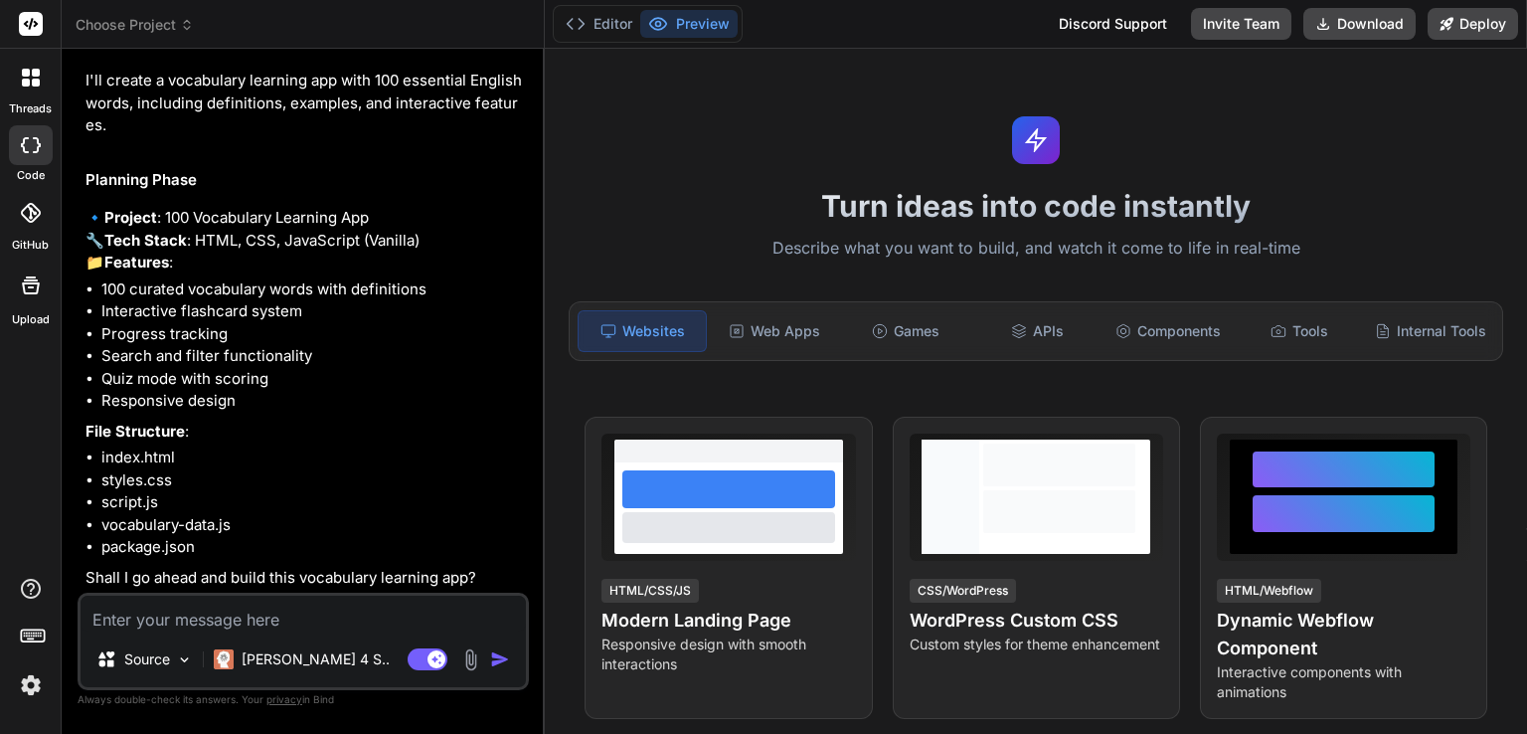
click at [40, 79] on div at bounding box center [31, 78] width 42 height 42
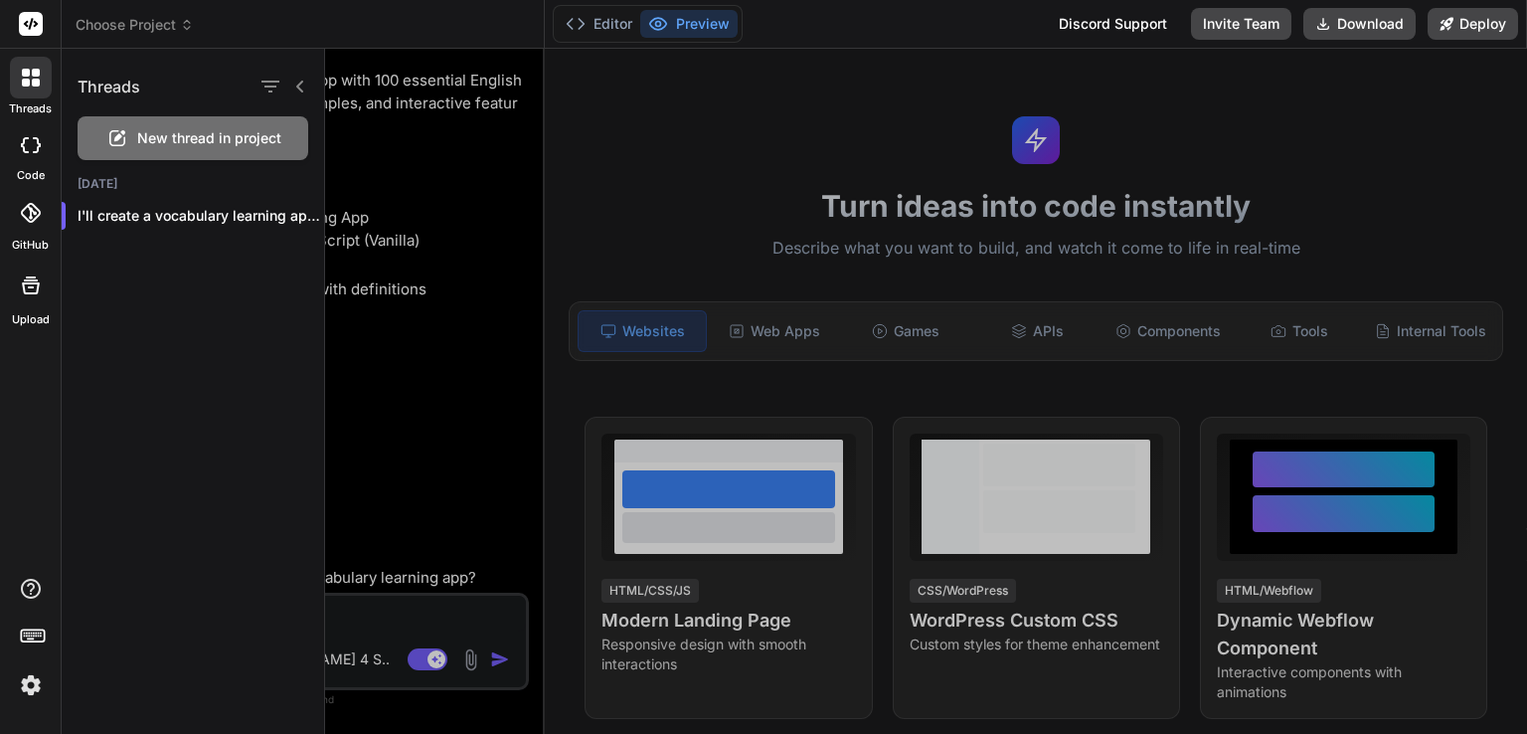
click at [13, 23] on div at bounding box center [30, 24] width 61 height 49
click at [33, 23] on rect at bounding box center [31, 24] width 24 height 24
click at [27, 157] on div at bounding box center [31, 145] width 44 height 40
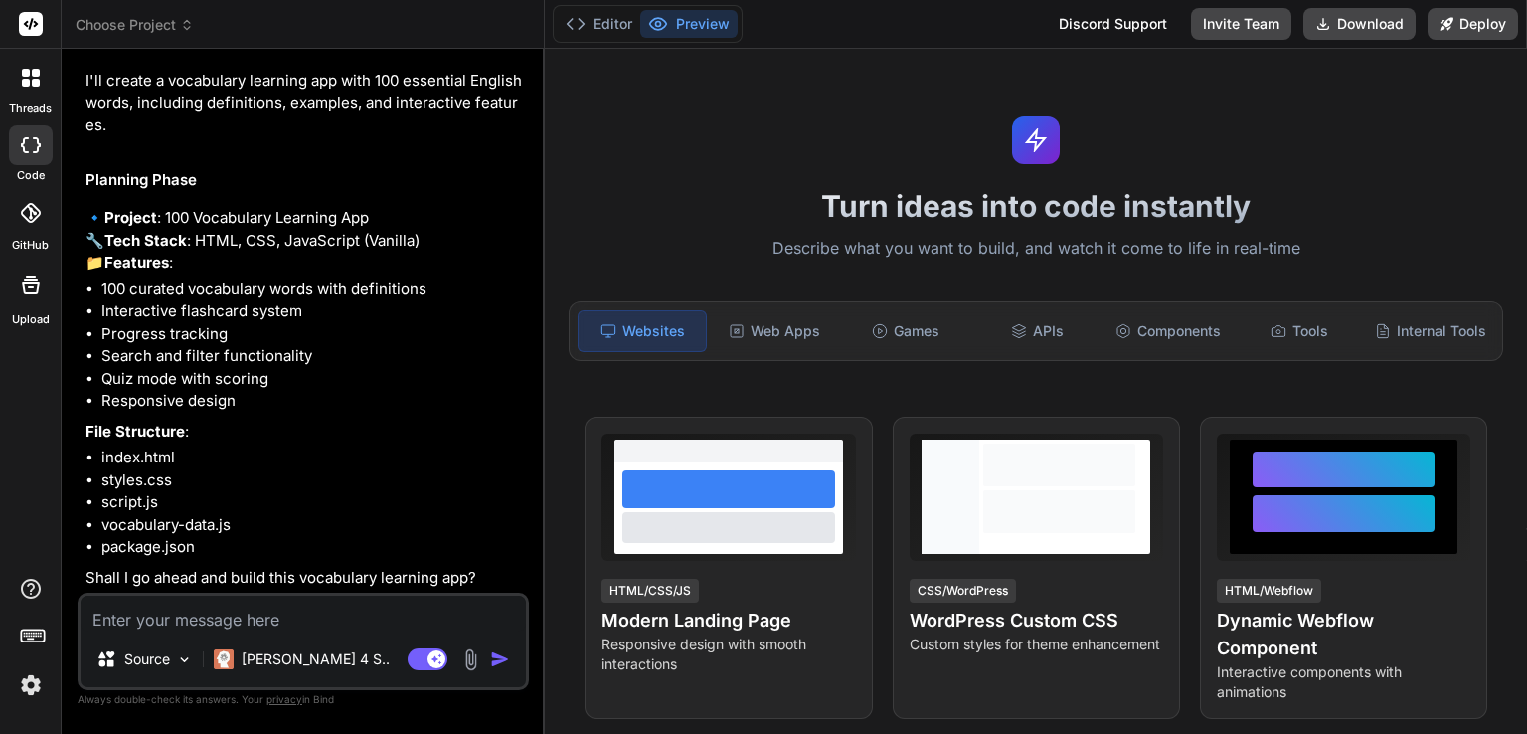
click at [145, 17] on span "Choose Project" at bounding box center [135, 25] width 118 height 20
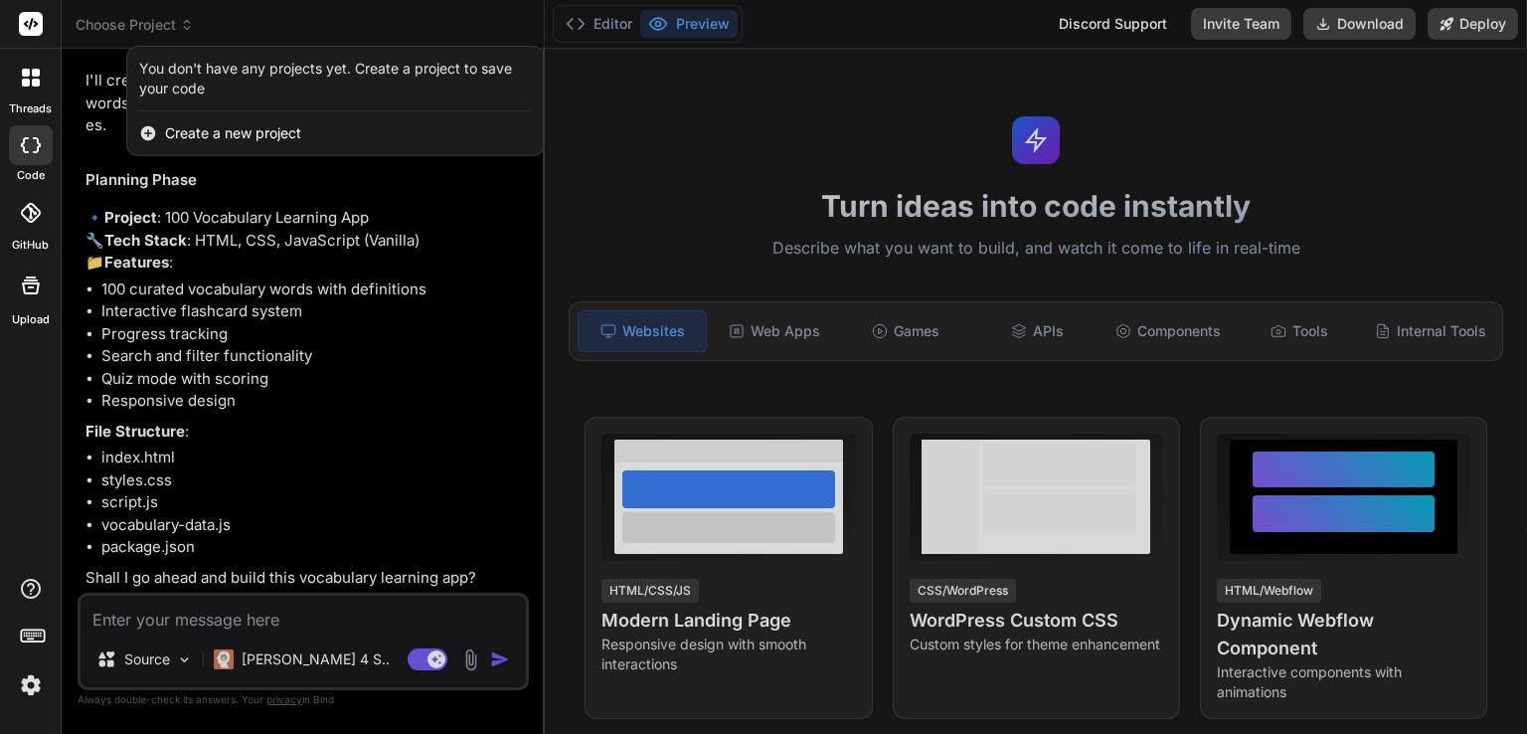
click at [109, 34] on div at bounding box center [763, 367] width 1527 height 734
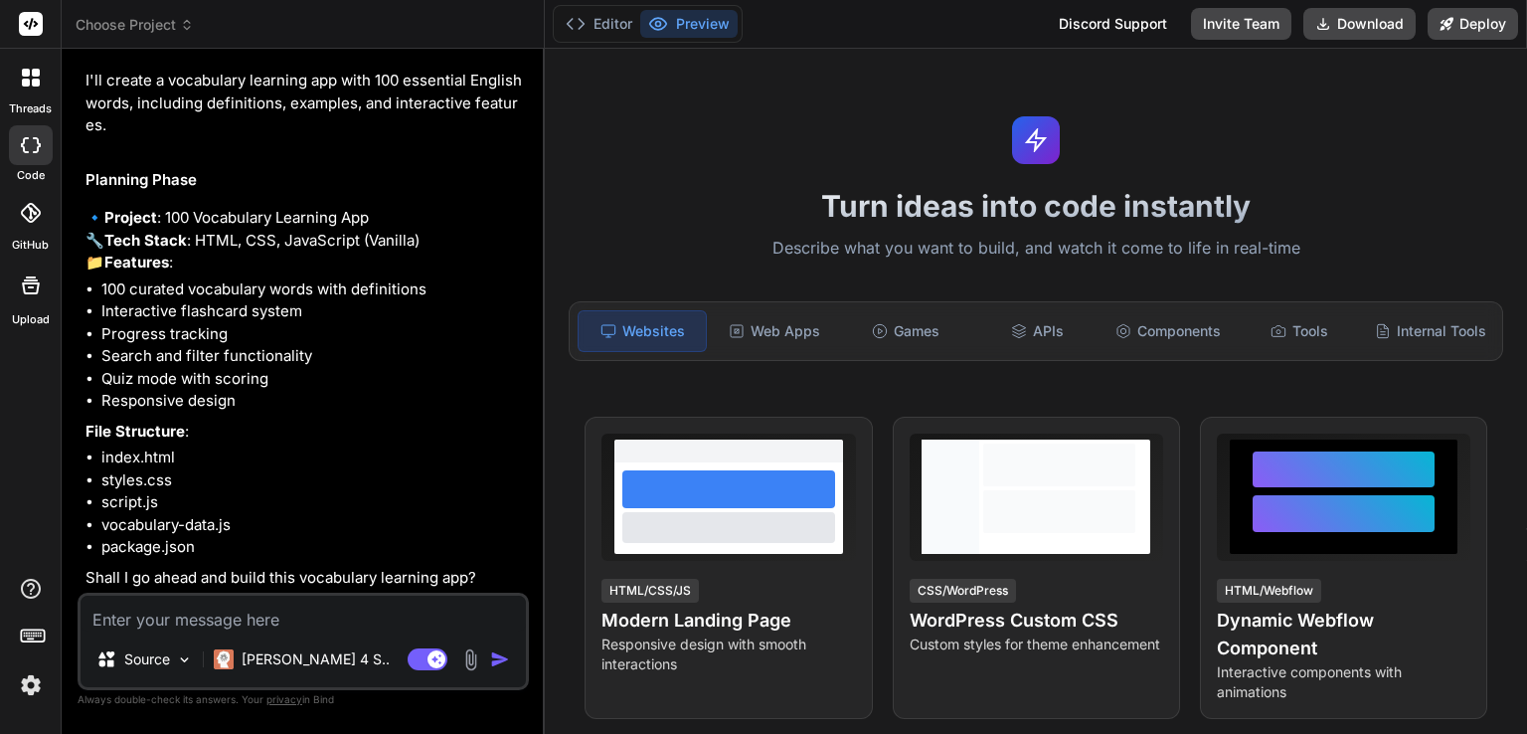
click at [25, 15] on rect at bounding box center [31, 24] width 24 height 24
click at [42, 89] on div at bounding box center [31, 78] width 42 height 42
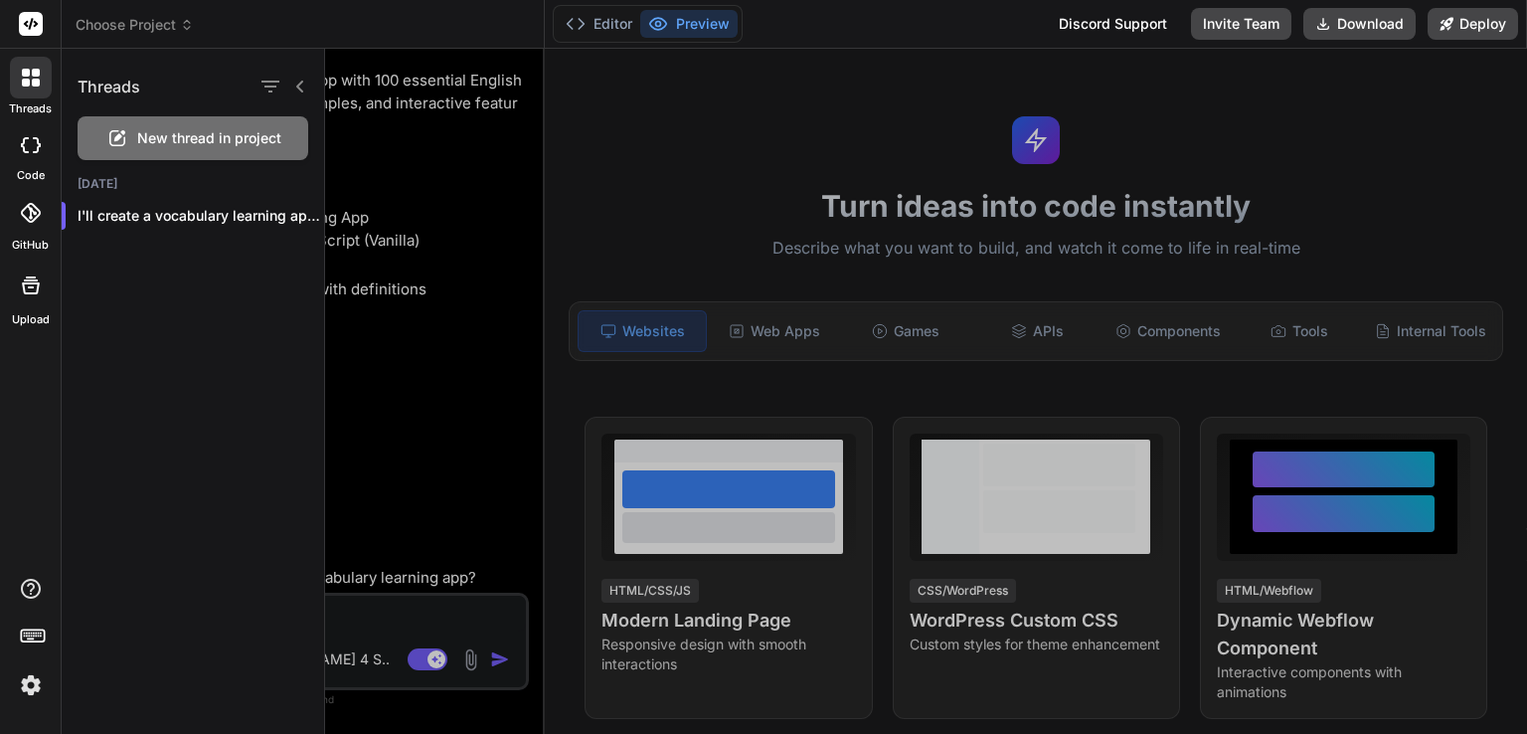
click at [202, 130] on span "New thread in project" at bounding box center [209, 138] width 144 height 20
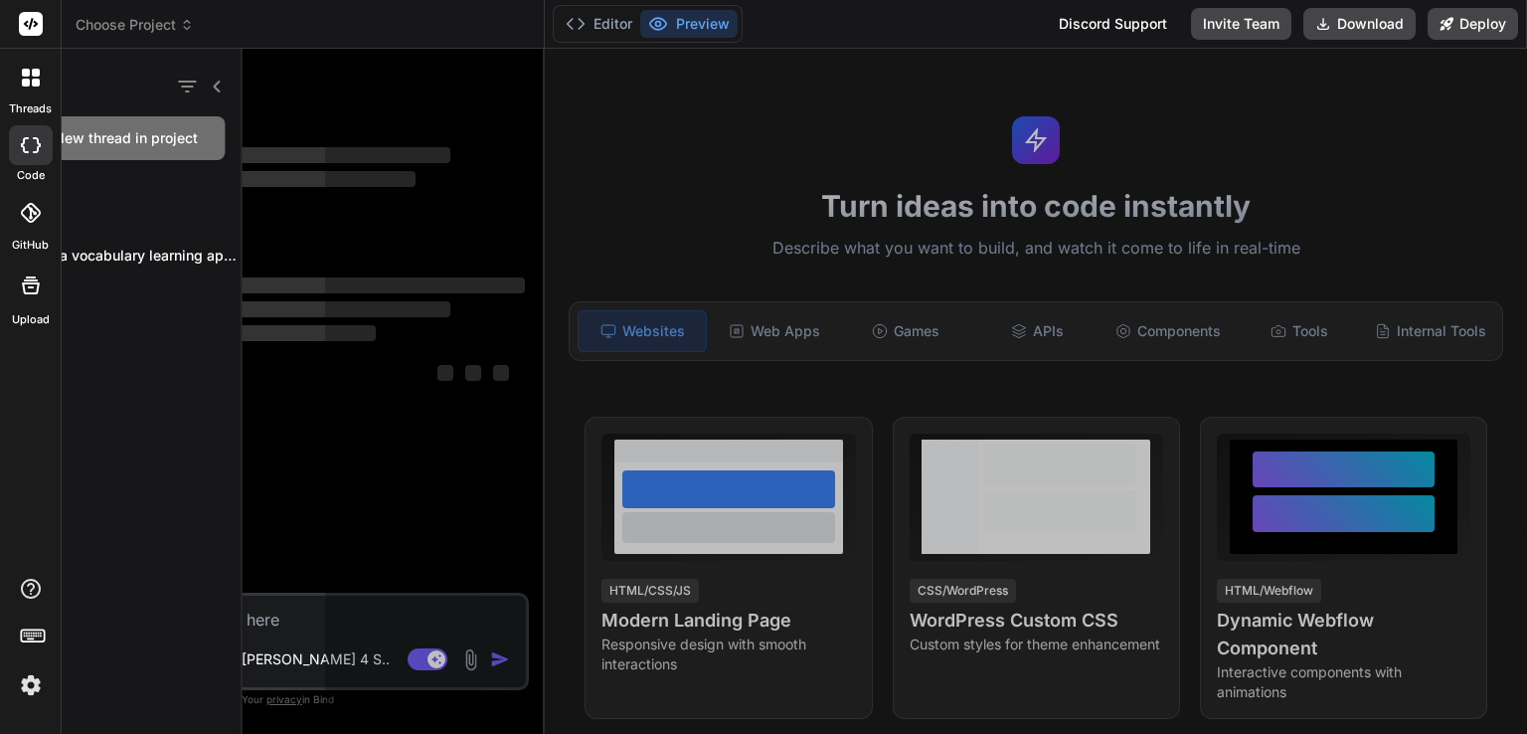
scroll to position [0, 0]
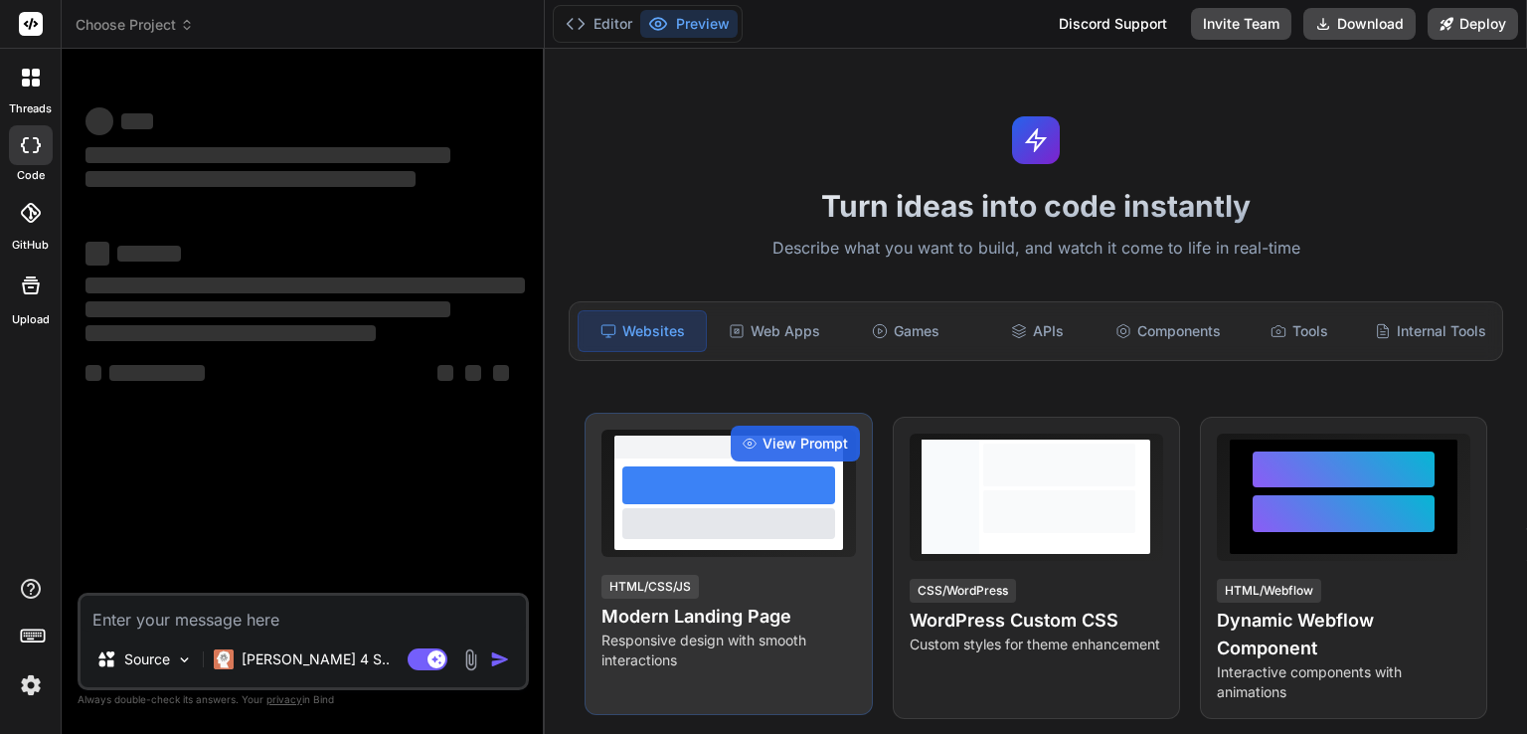
type textarea "x"
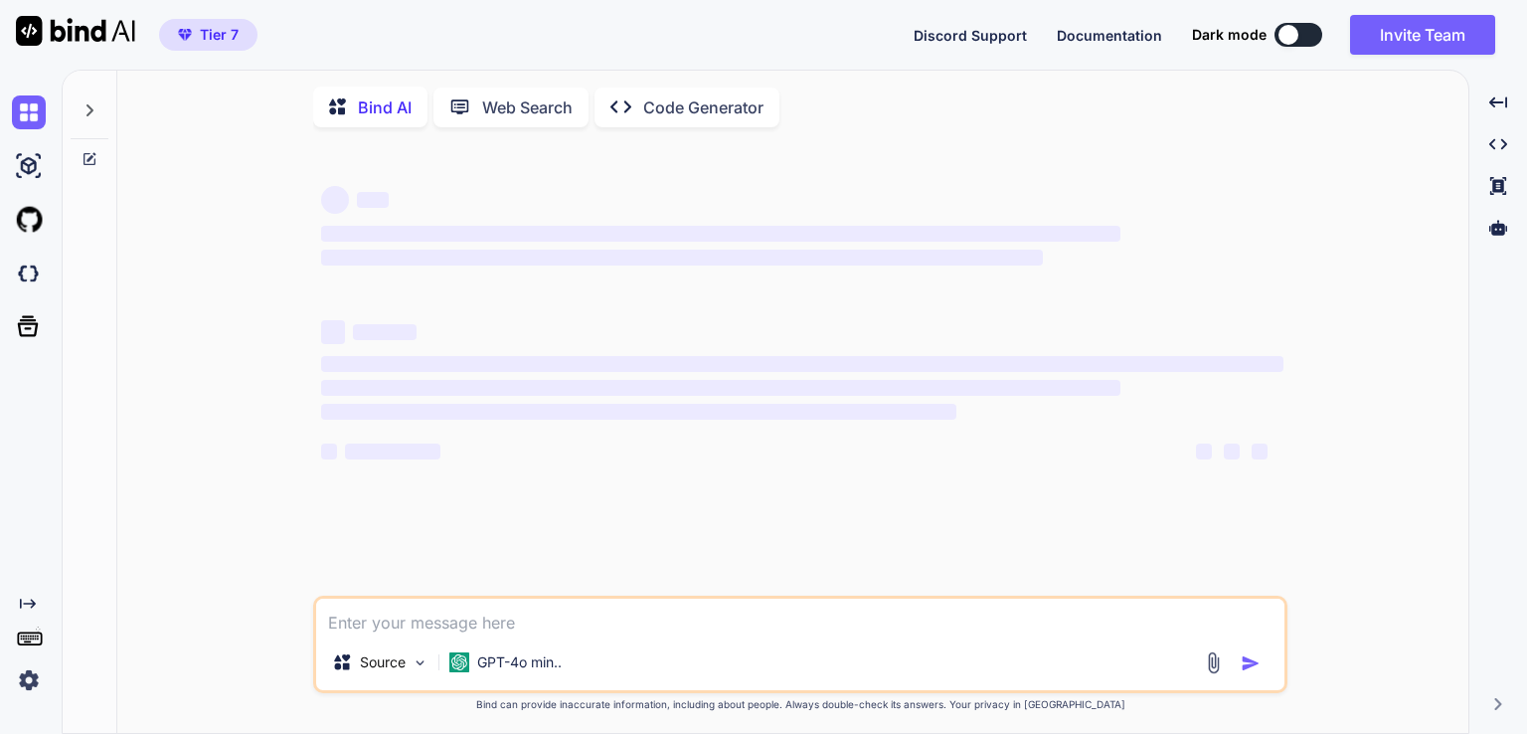
click at [24, 689] on img at bounding box center [29, 680] width 34 height 34
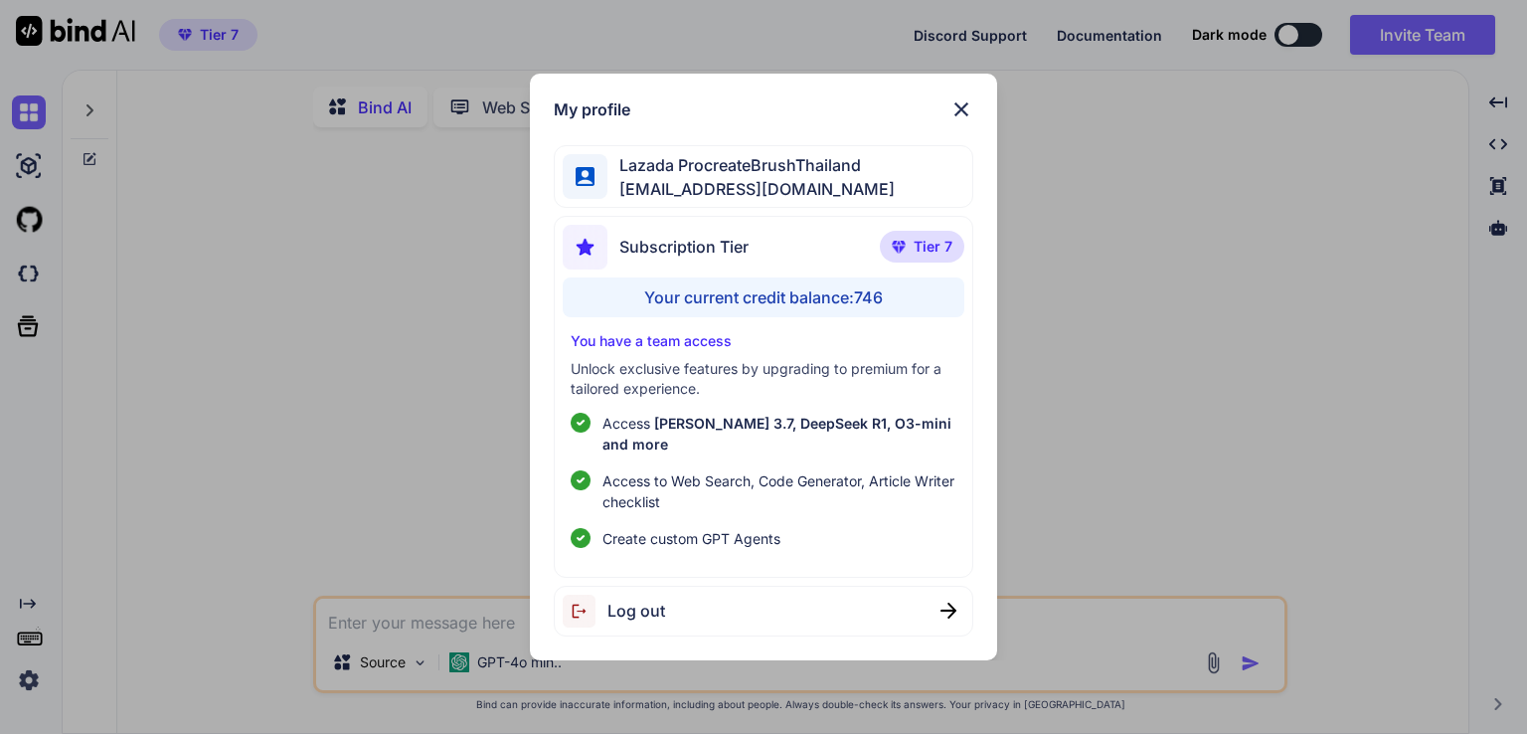
type textarea "x"
click at [220, 502] on div "My profile Lazada ProcreateBrushThailand lazadaprocreatebrushthailand-1@berryma…" at bounding box center [763, 367] width 1527 height 734
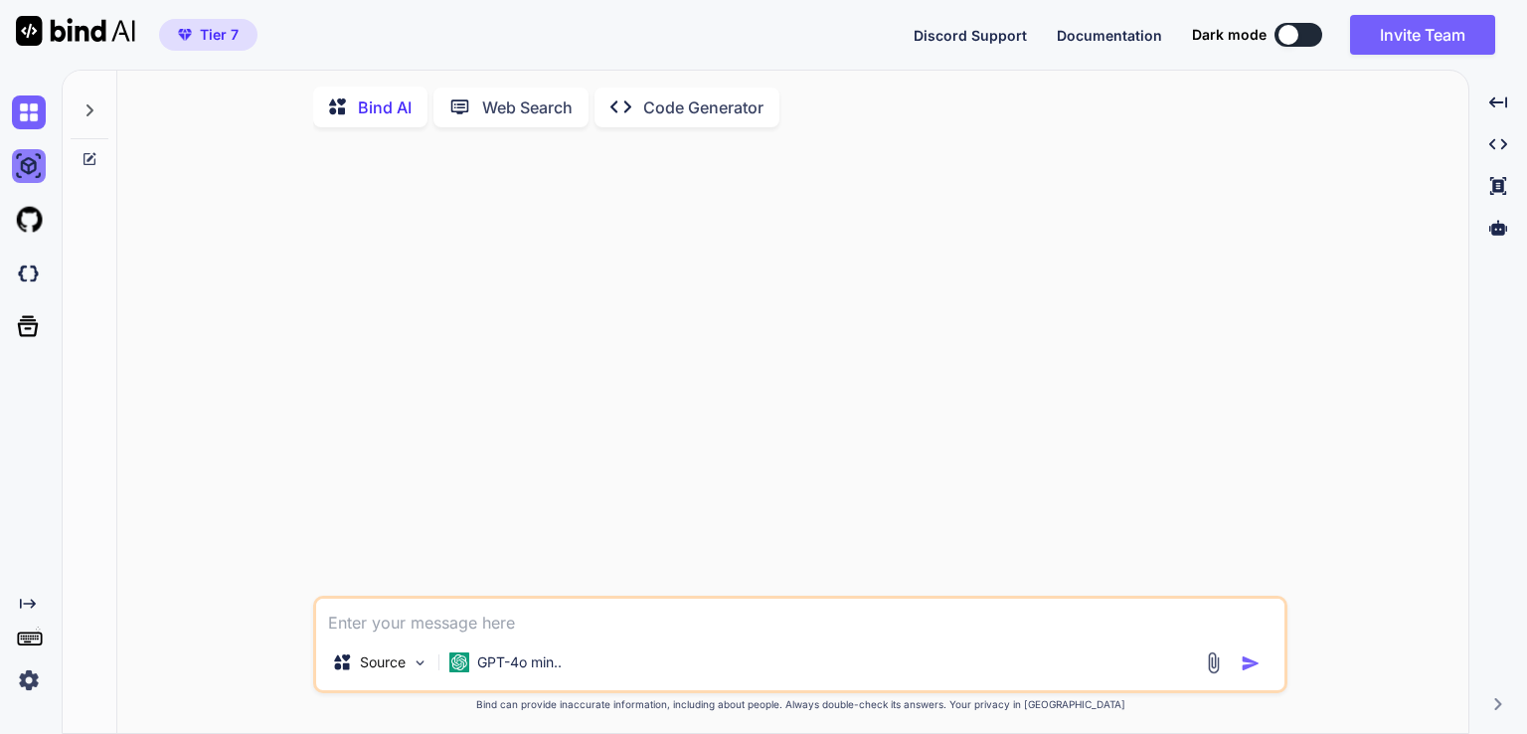
click at [33, 172] on img at bounding box center [29, 166] width 34 height 34
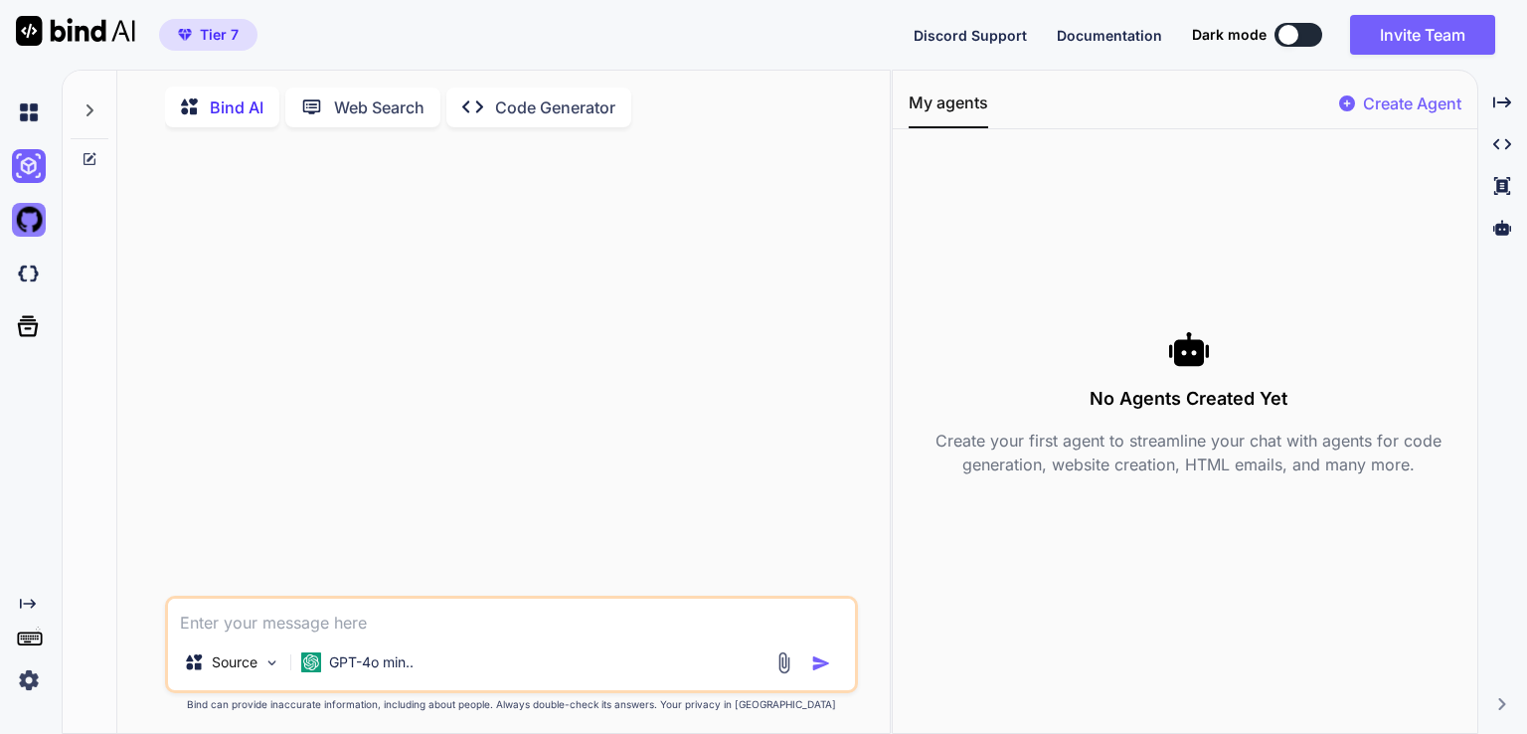
click at [35, 228] on img at bounding box center [29, 220] width 34 height 34
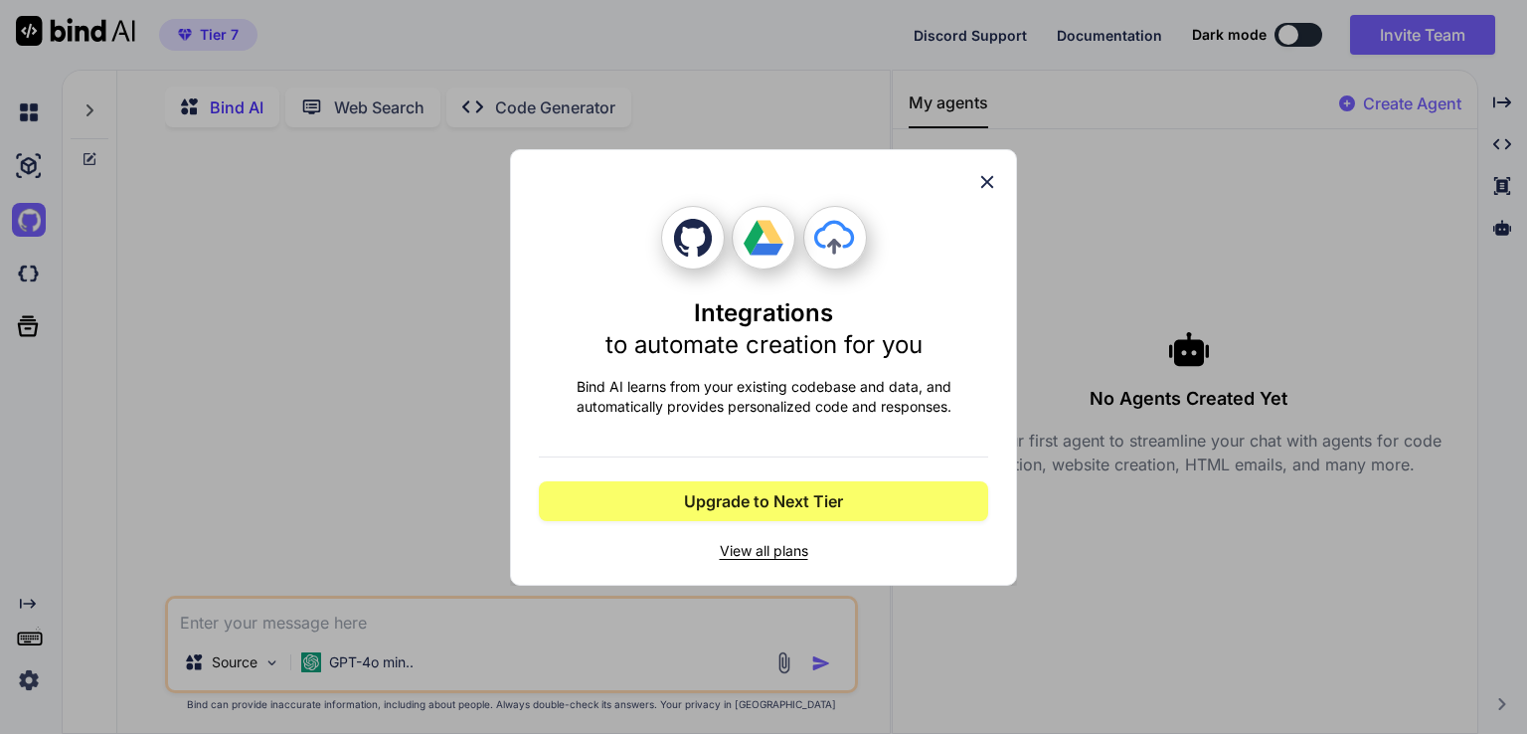
click at [978, 176] on icon at bounding box center [987, 182] width 22 height 22
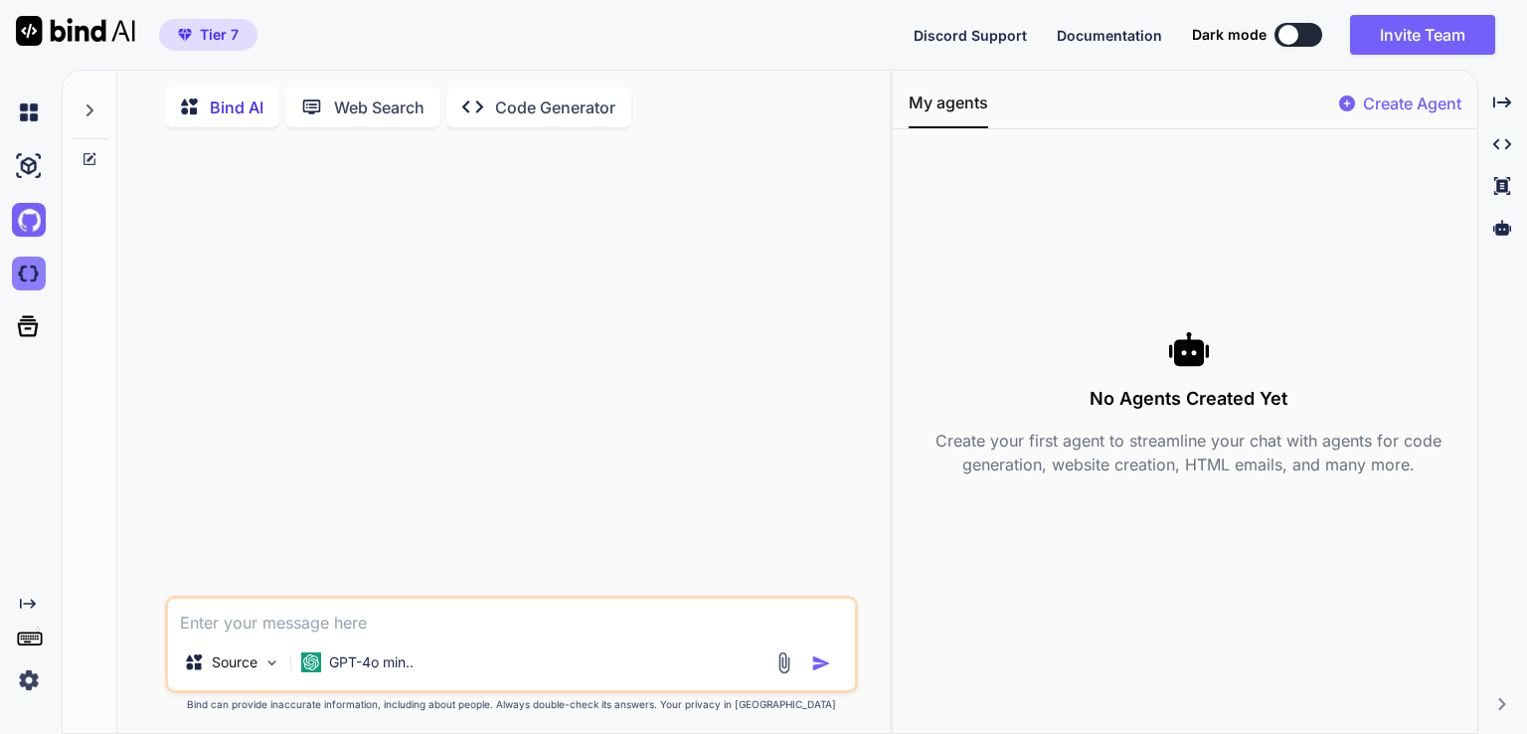
click at [37, 271] on img at bounding box center [29, 274] width 34 height 34
click at [40, 131] on div at bounding box center [33, 113] width 42 height 54
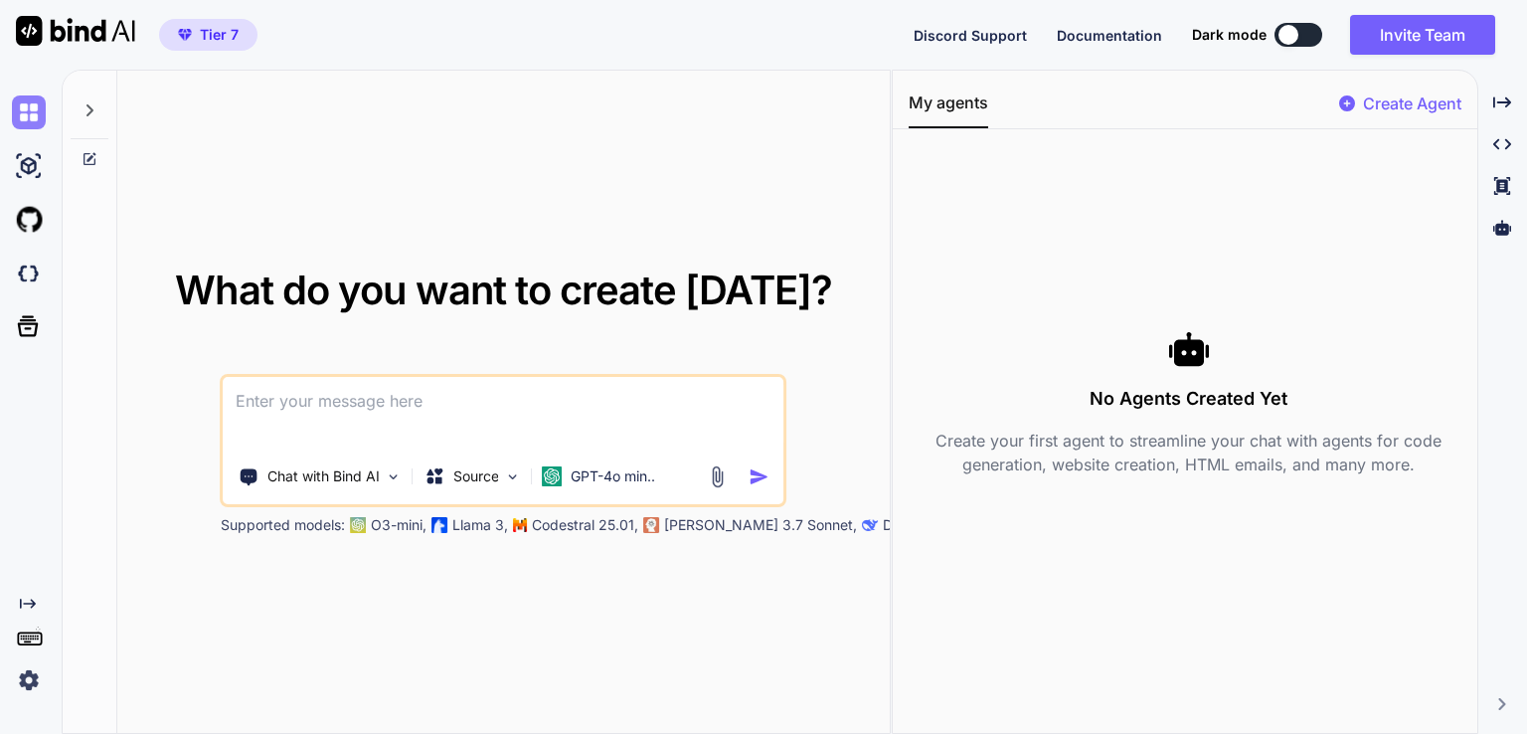
click at [36, 118] on img at bounding box center [29, 112] width 34 height 34
drag, startPoint x: 364, startPoint y: 403, endPoint x: 410, endPoint y: 454, distance: 69.0
click at [361, 403] on textarea at bounding box center [504, 414] width 560 height 74
click at [627, 470] on p "GPT-4o min.." at bounding box center [613, 476] width 85 height 20
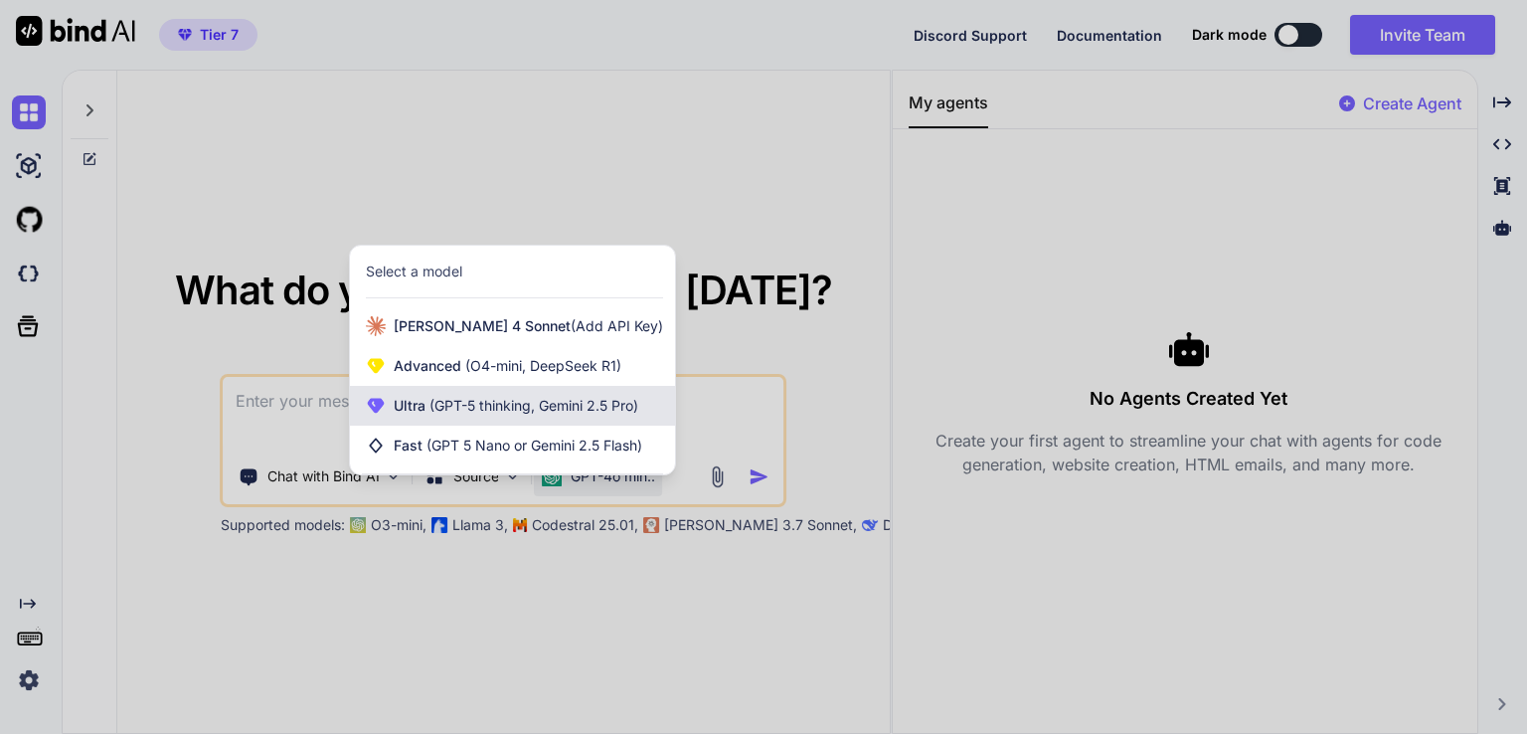
click at [506, 403] on span "(GPT-5 thinking, Gemini 2.5 Pro)" at bounding box center [532, 405] width 213 height 17
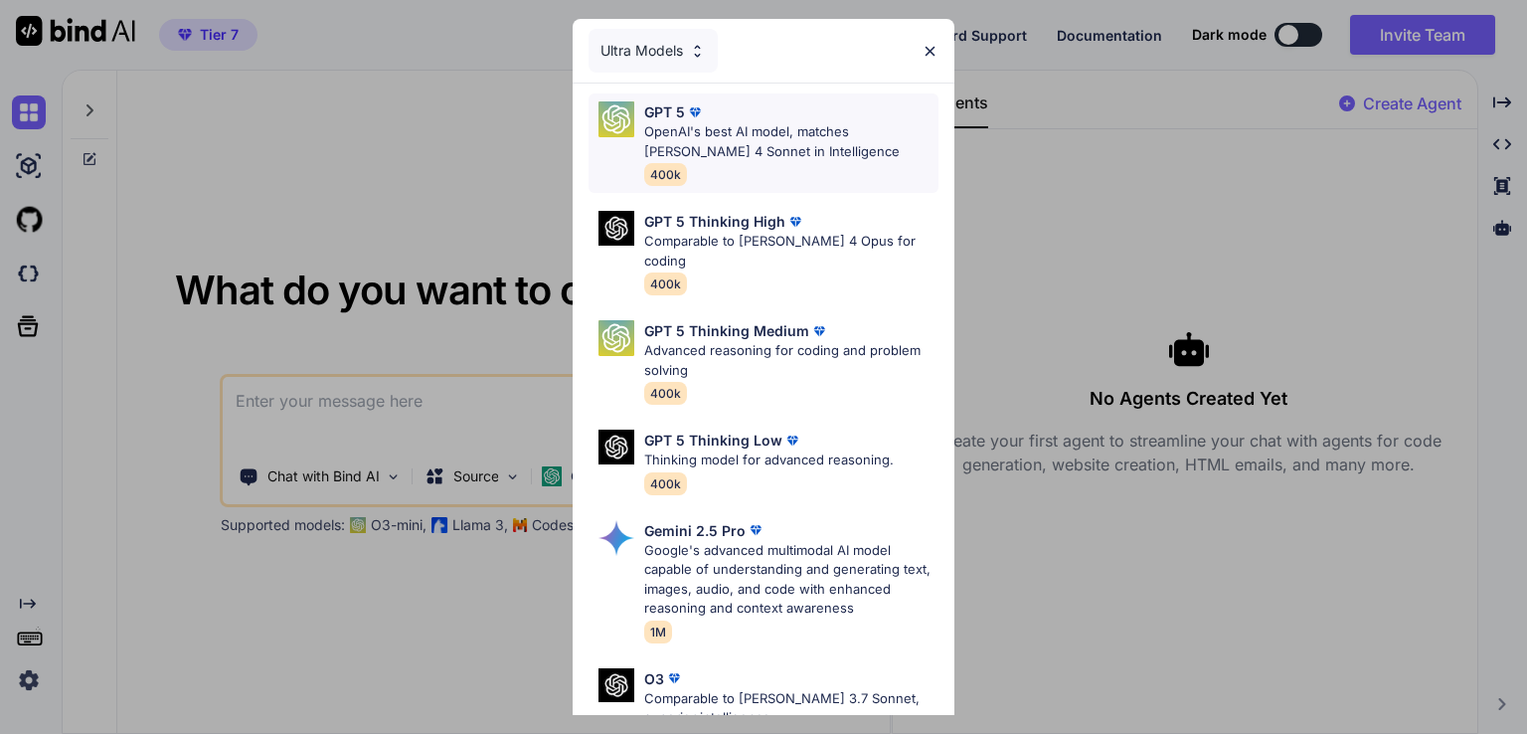
click at [791, 145] on p "OpenAI's best AI model, matches Claude 4 Sonnet in Intelligence" at bounding box center [791, 141] width 294 height 39
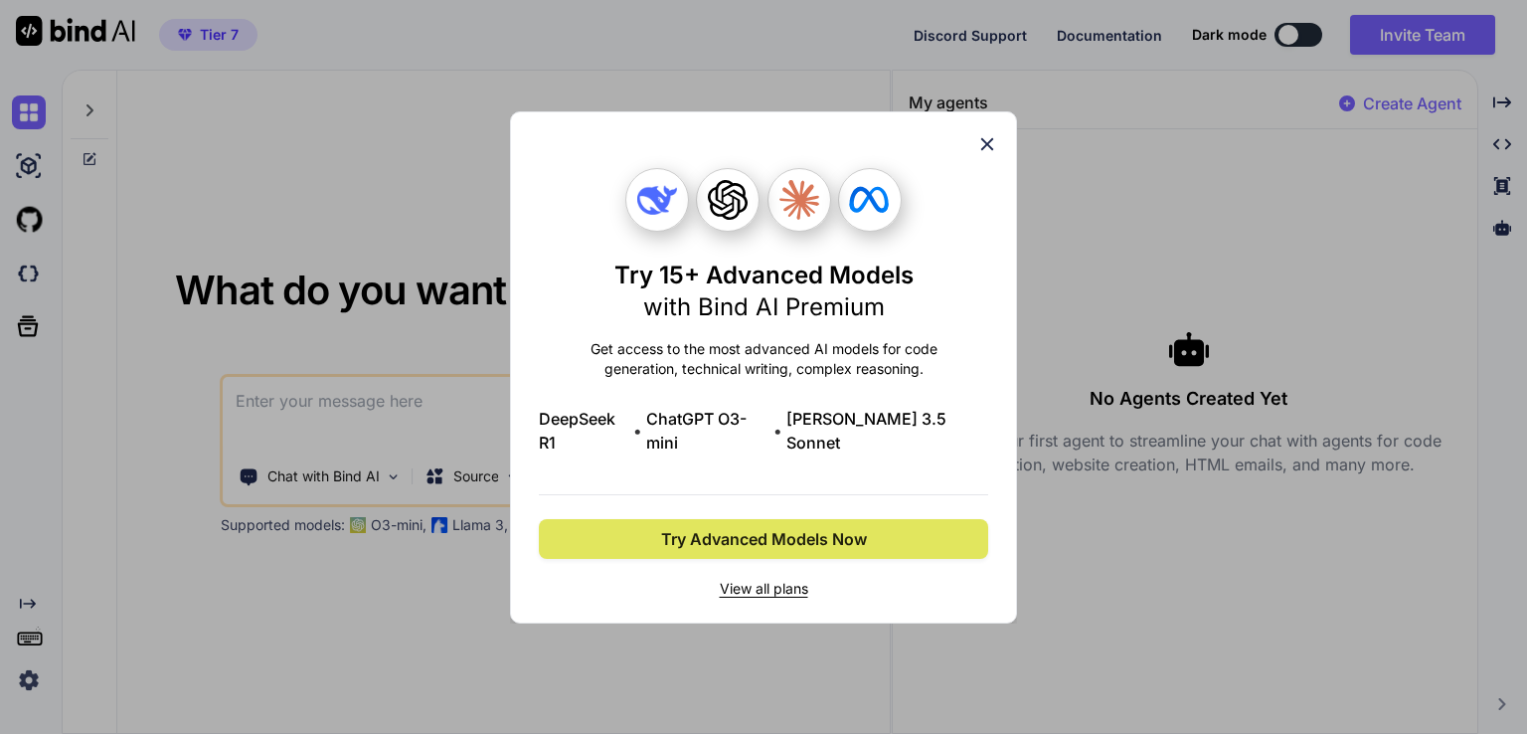
click at [807, 534] on span "Try Advanced Models Now" at bounding box center [764, 539] width 206 height 24
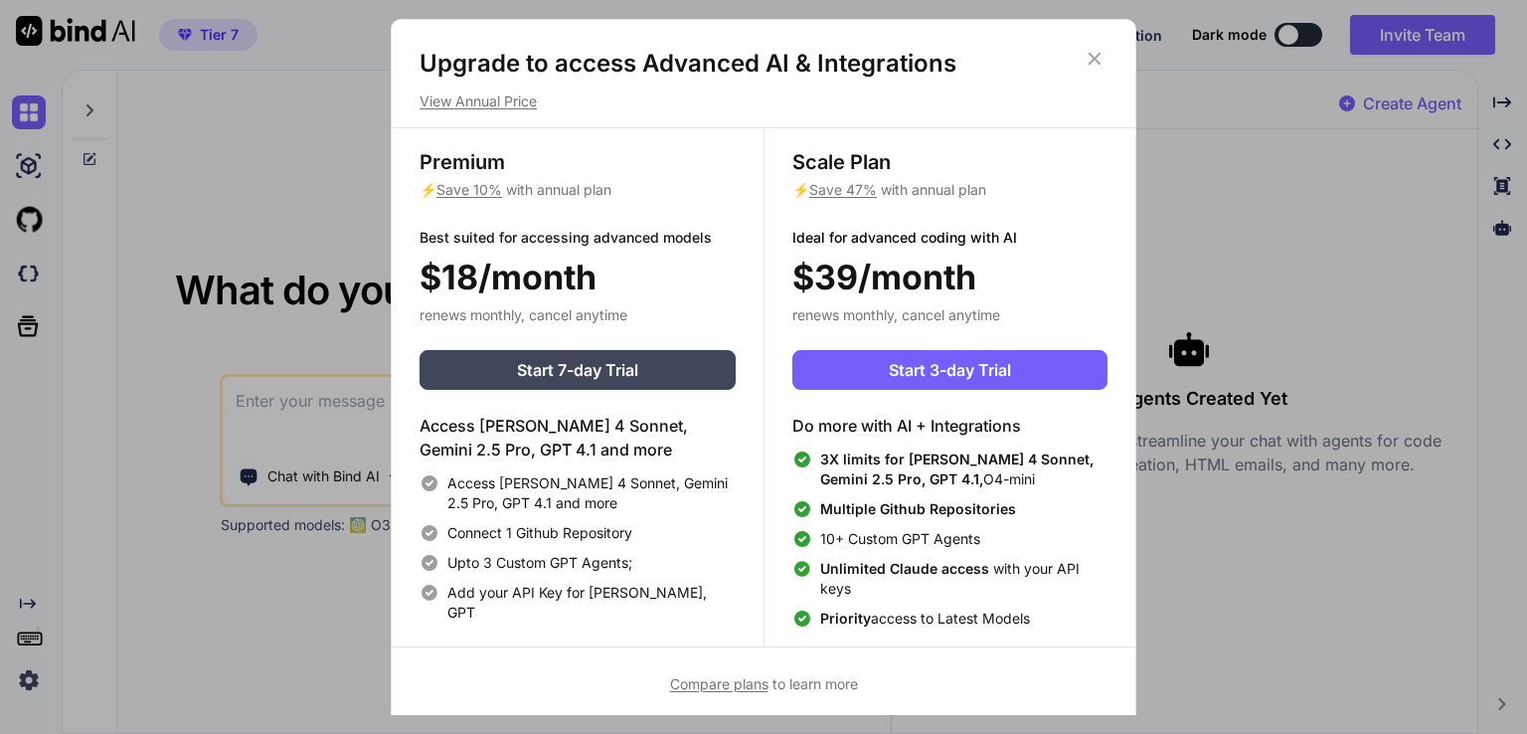
click at [1098, 46] on div "Upgrade to access Advanced AI & Integrations View Annual Price Premium ⚡ Save 1…" at bounding box center [764, 371] width 746 height 705
click at [1093, 61] on icon at bounding box center [1095, 59] width 13 height 13
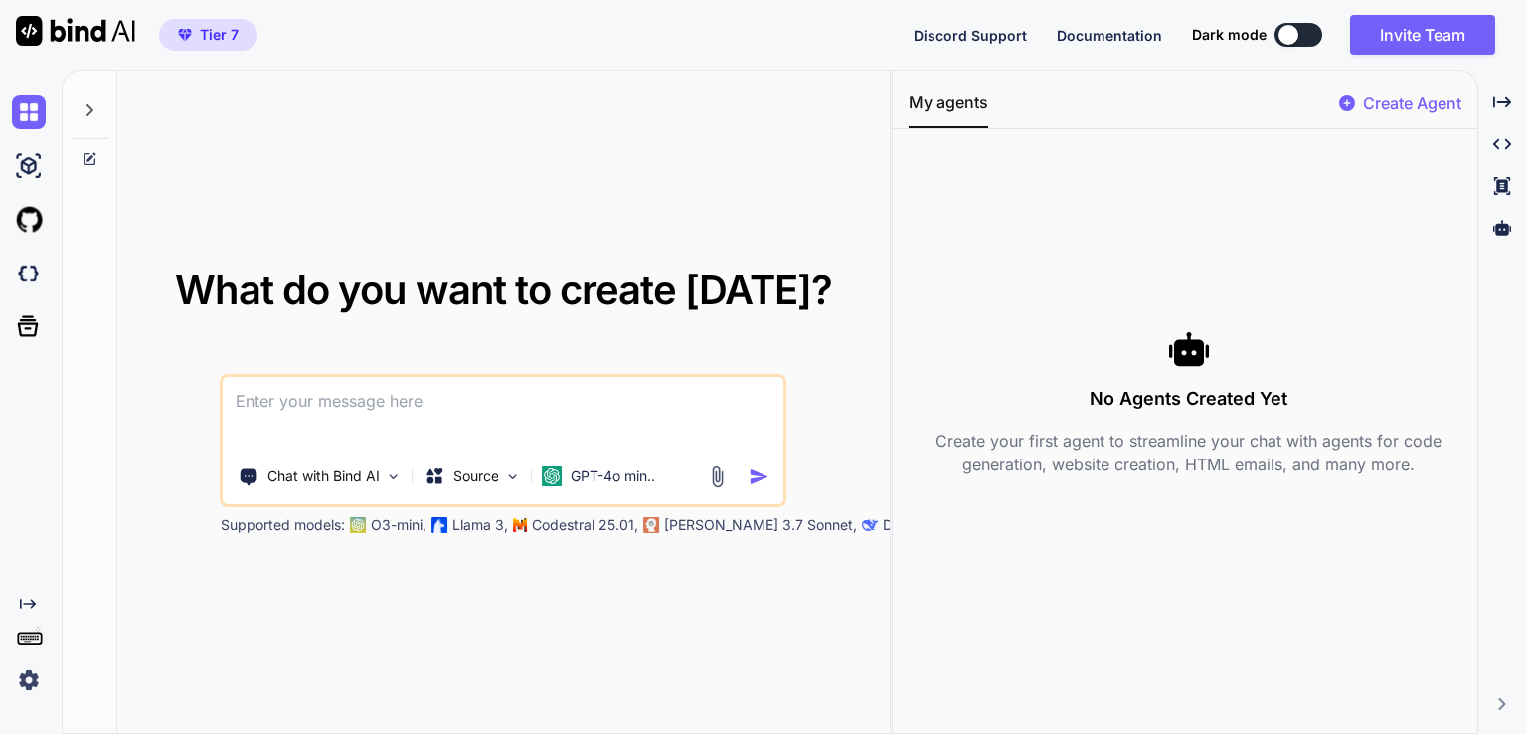
click at [16, 695] on img at bounding box center [29, 680] width 34 height 34
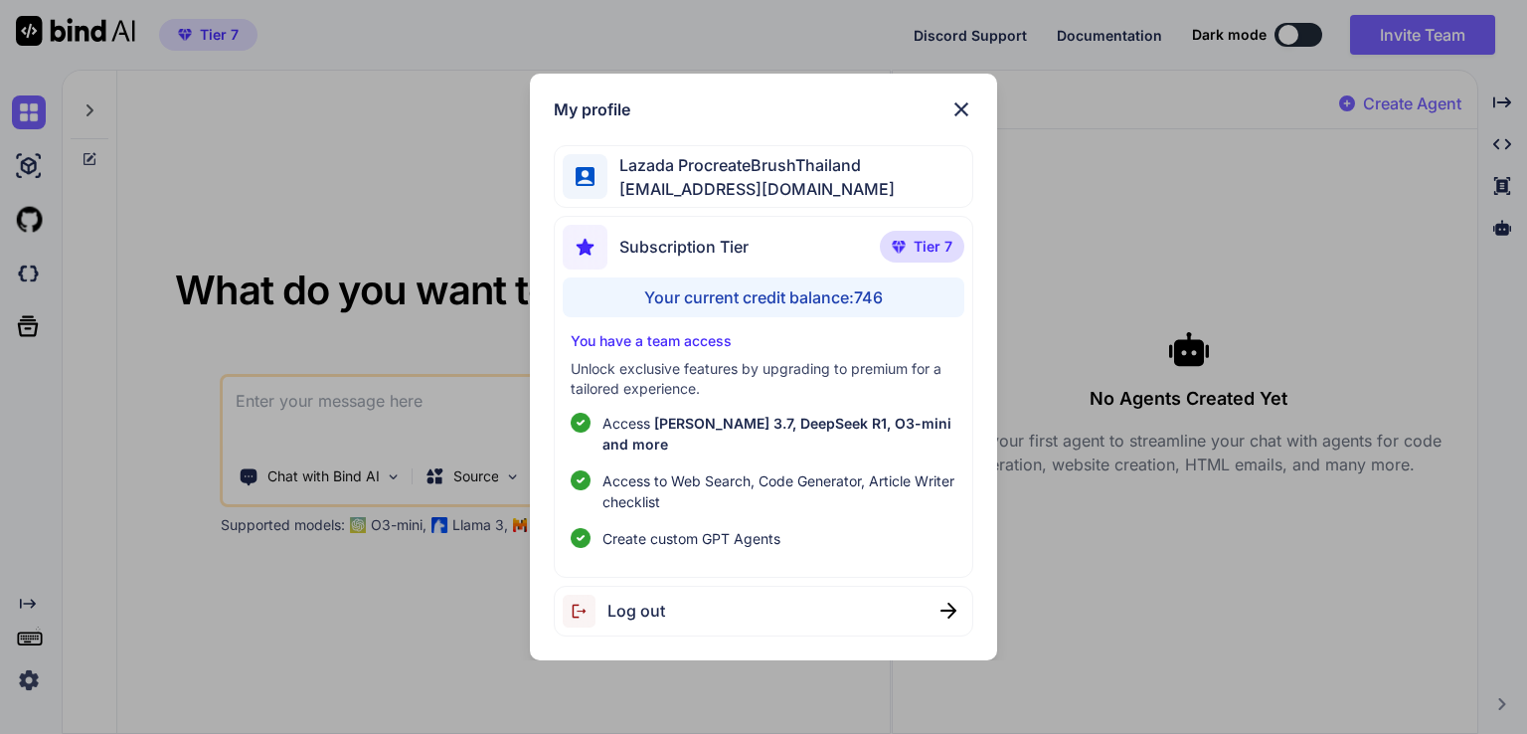
click at [319, 435] on div "My profile Lazada ProcreateBrushThailand lazadaprocreatebrushthailand-1@berryma…" at bounding box center [763, 367] width 1527 height 734
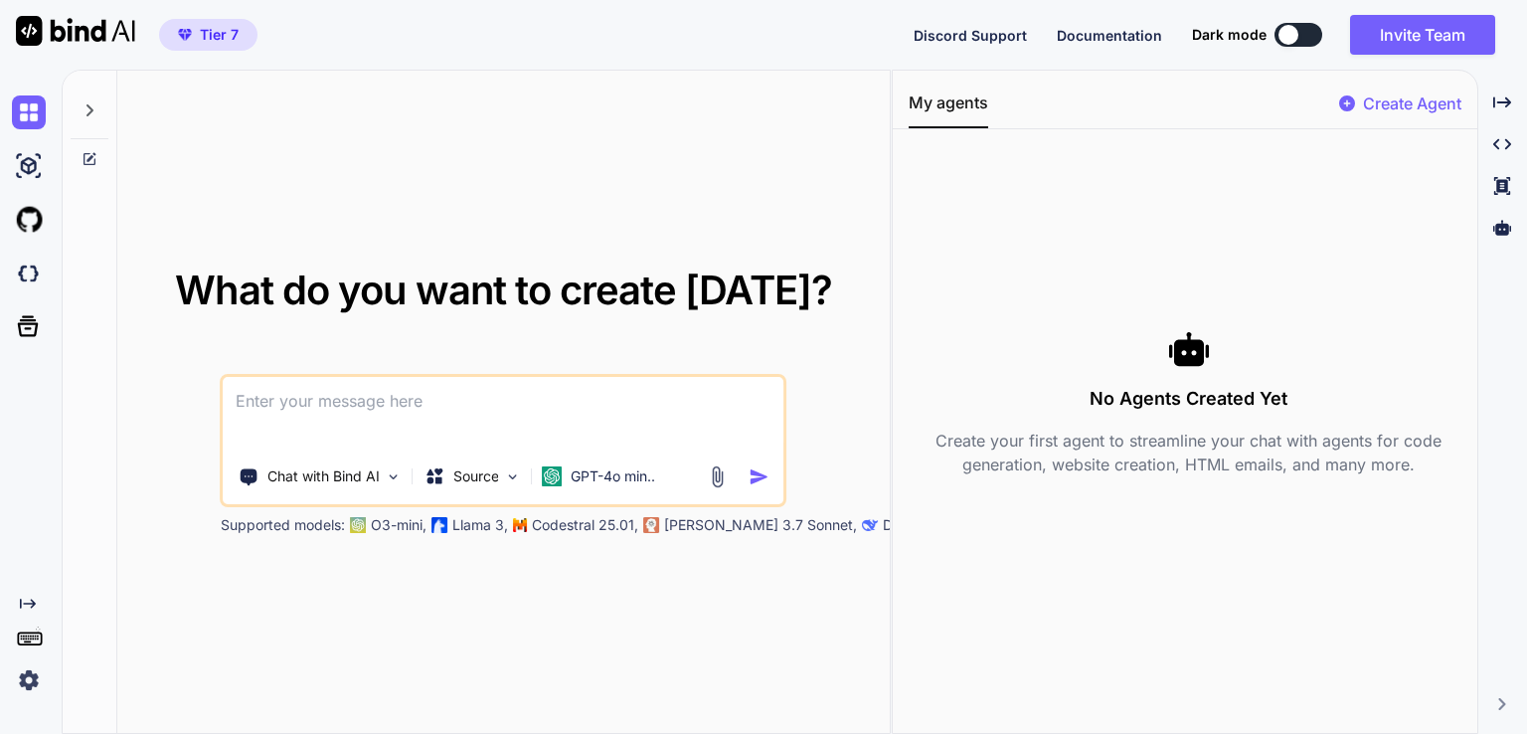
click at [330, 411] on textarea at bounding box center [504, 414] width 560 height 74
type textarea "1000 vocabulary"
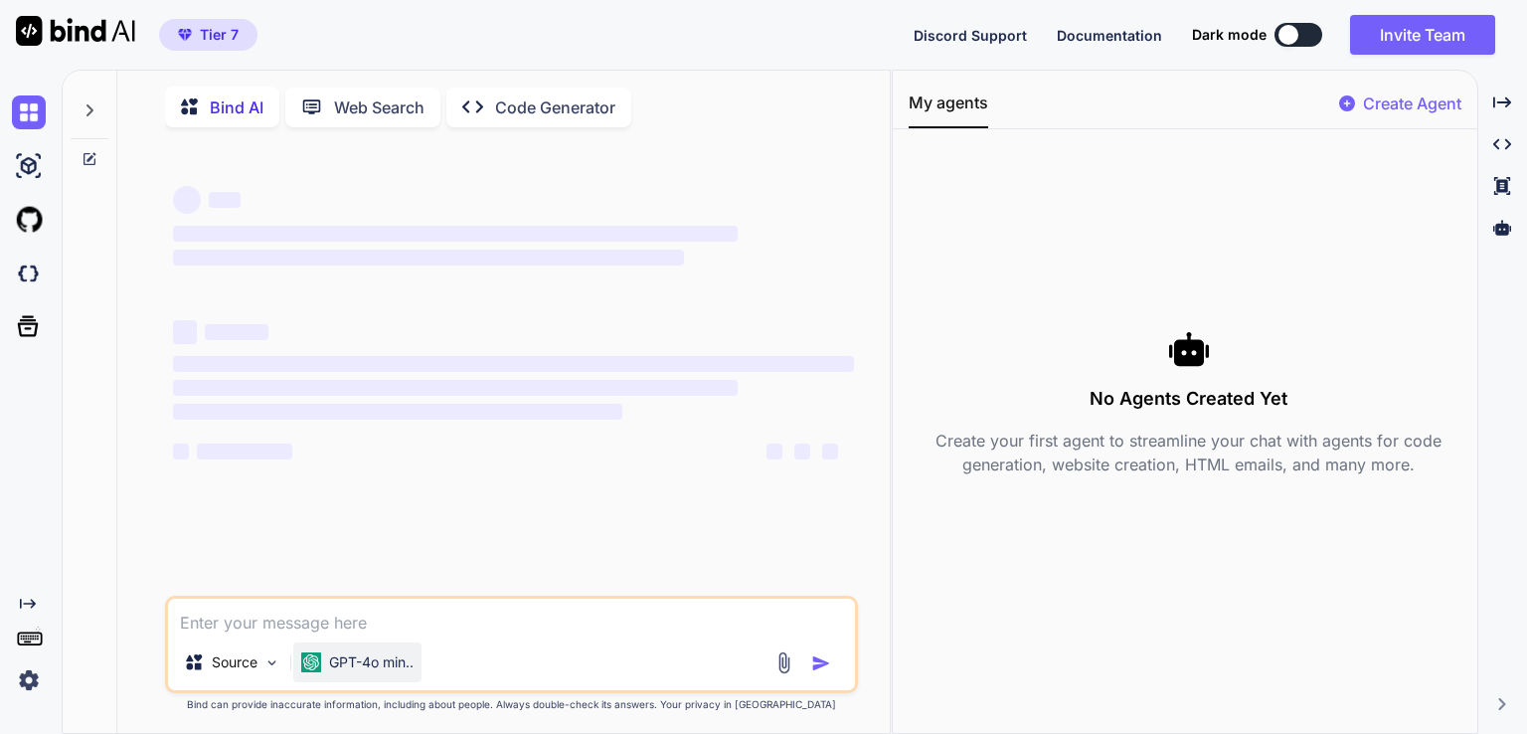
click at [414, 672] on p "GPT-4o min.." at bounding box center [371, 662] width 85 height 20
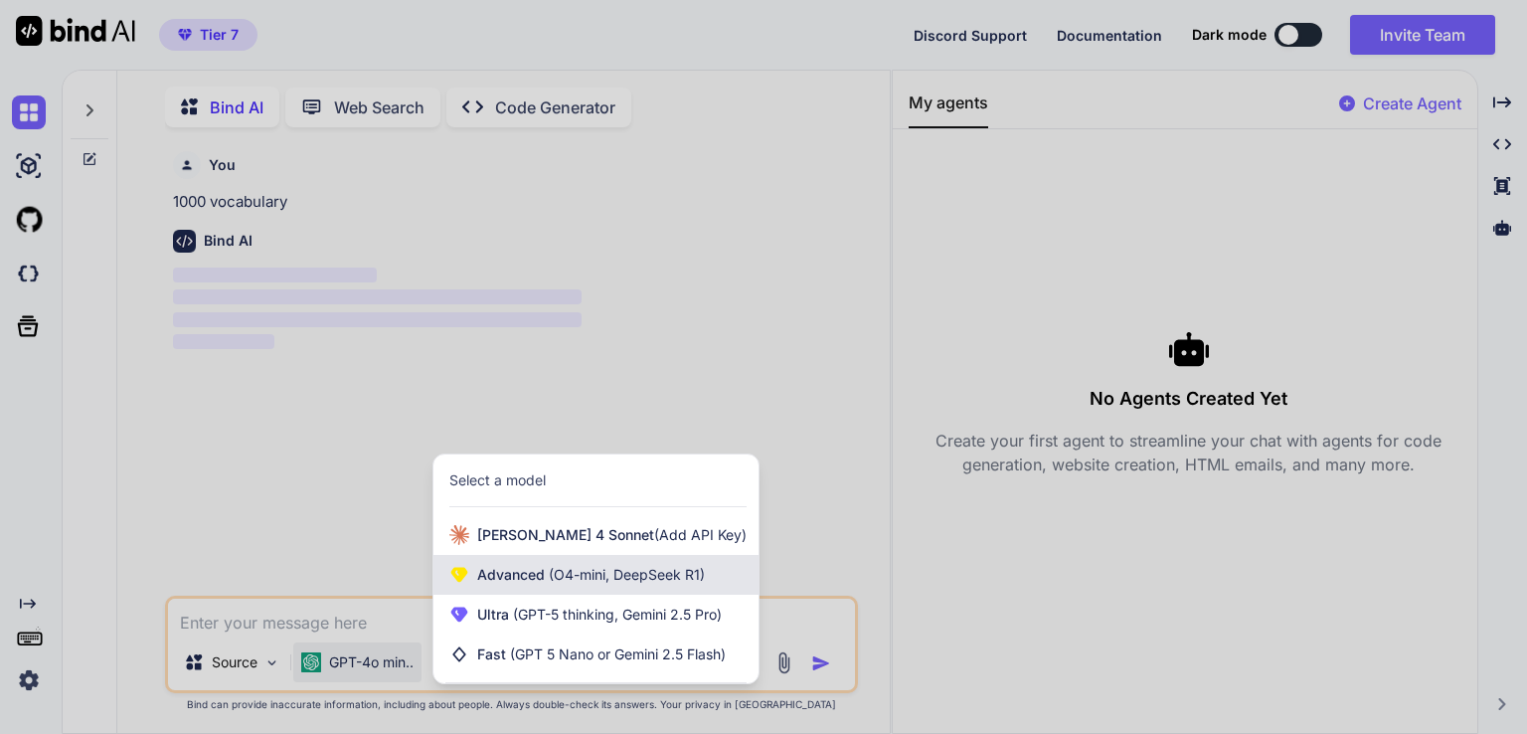
scroll to position [7, 0]
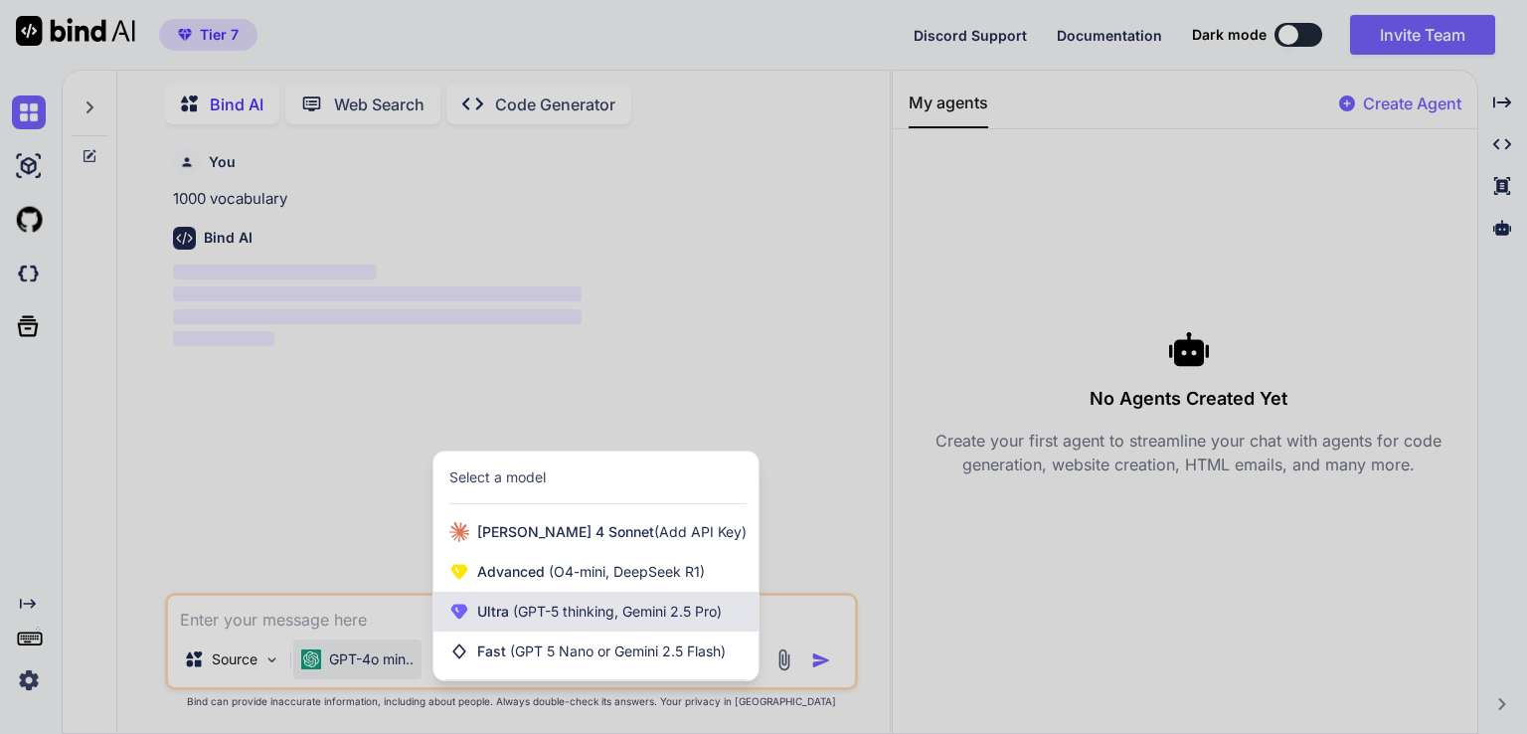
click at [561, 621] on span "Ultra (GPT-5 thinking, Gemini 2.5 Pro)" at bounding box center [599, 612] width 245 height 20
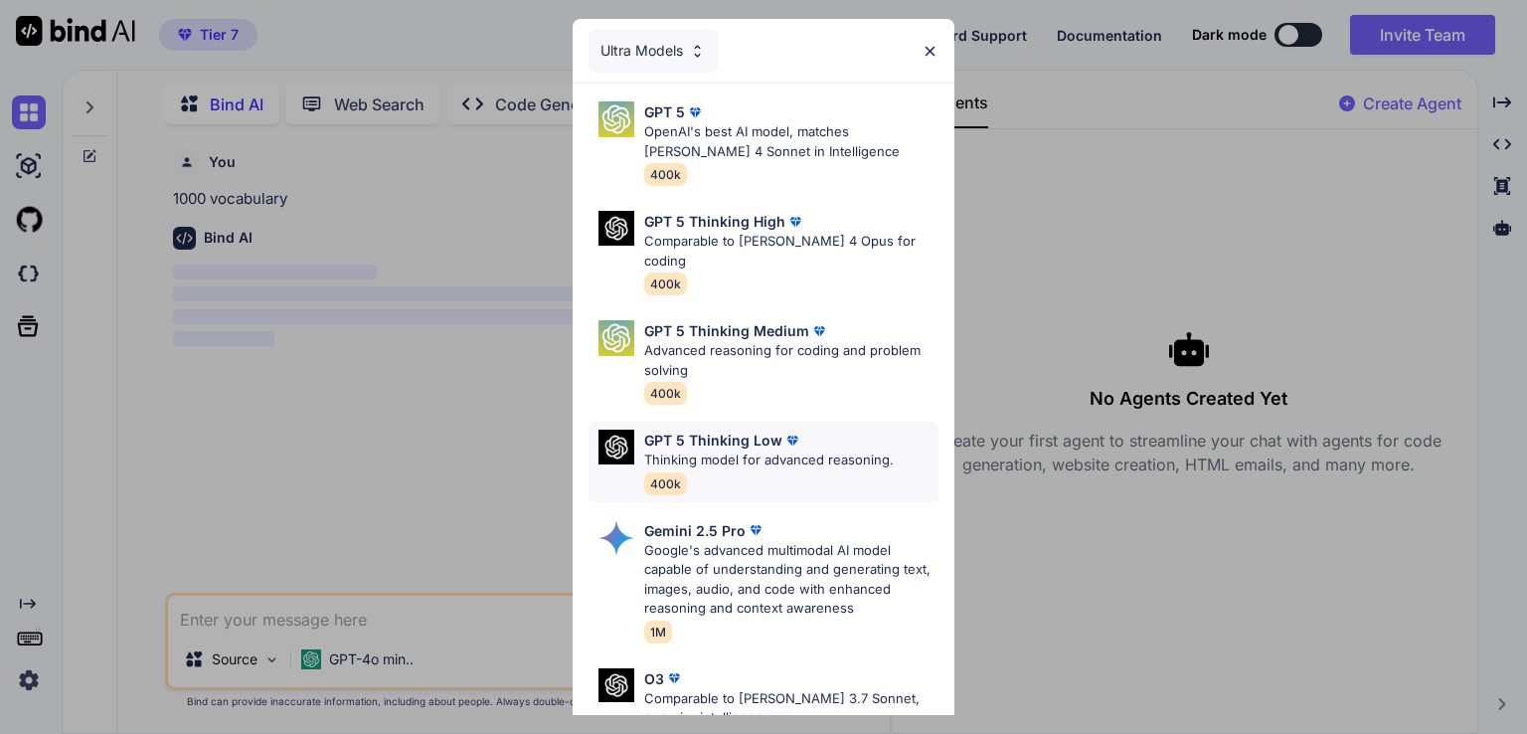
click at [748, 450] on p "Thinking model for advanced reasoning." at bounding box center [769, 460] width 250 height 20
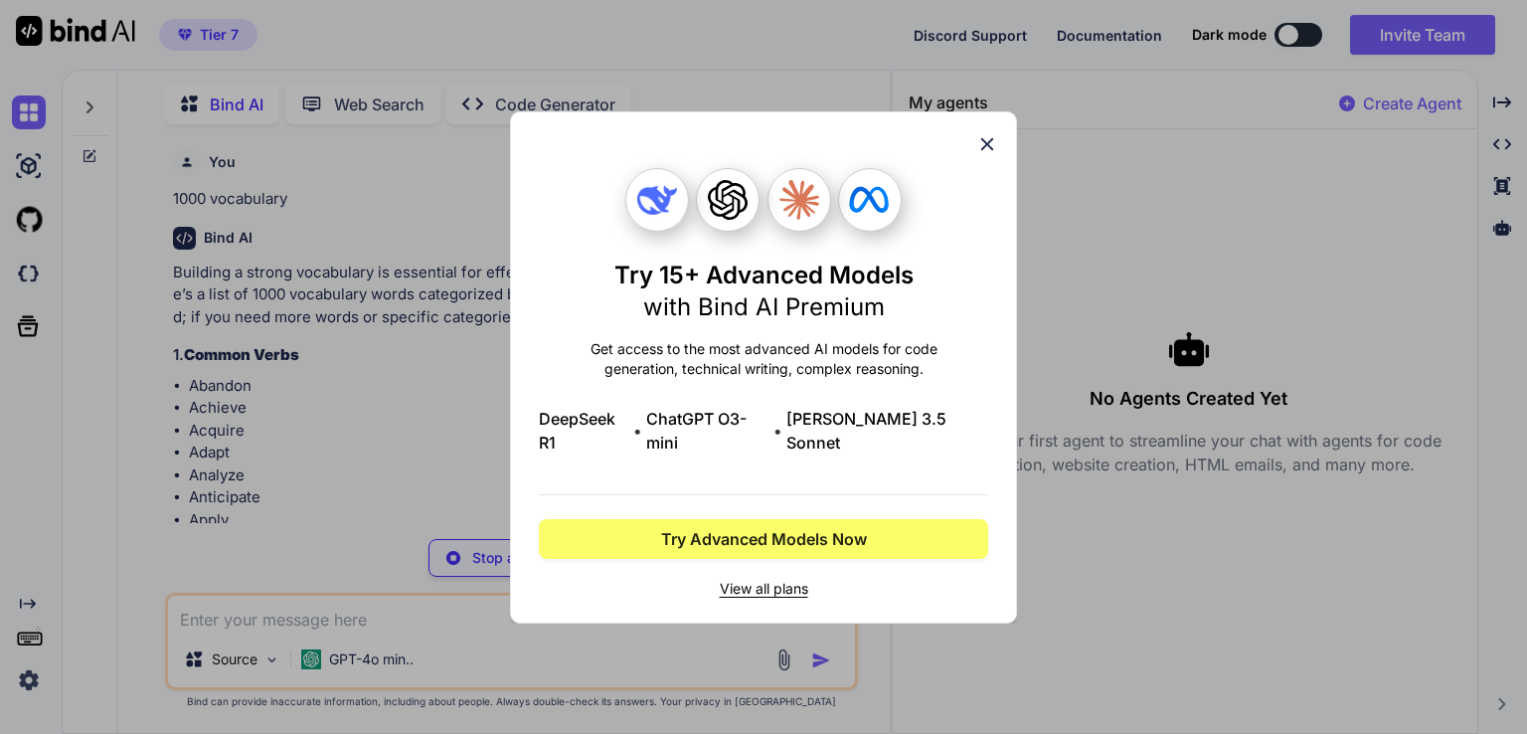
click at [986, 152] on icon at bounding box center [987, 144] width 22 height 22
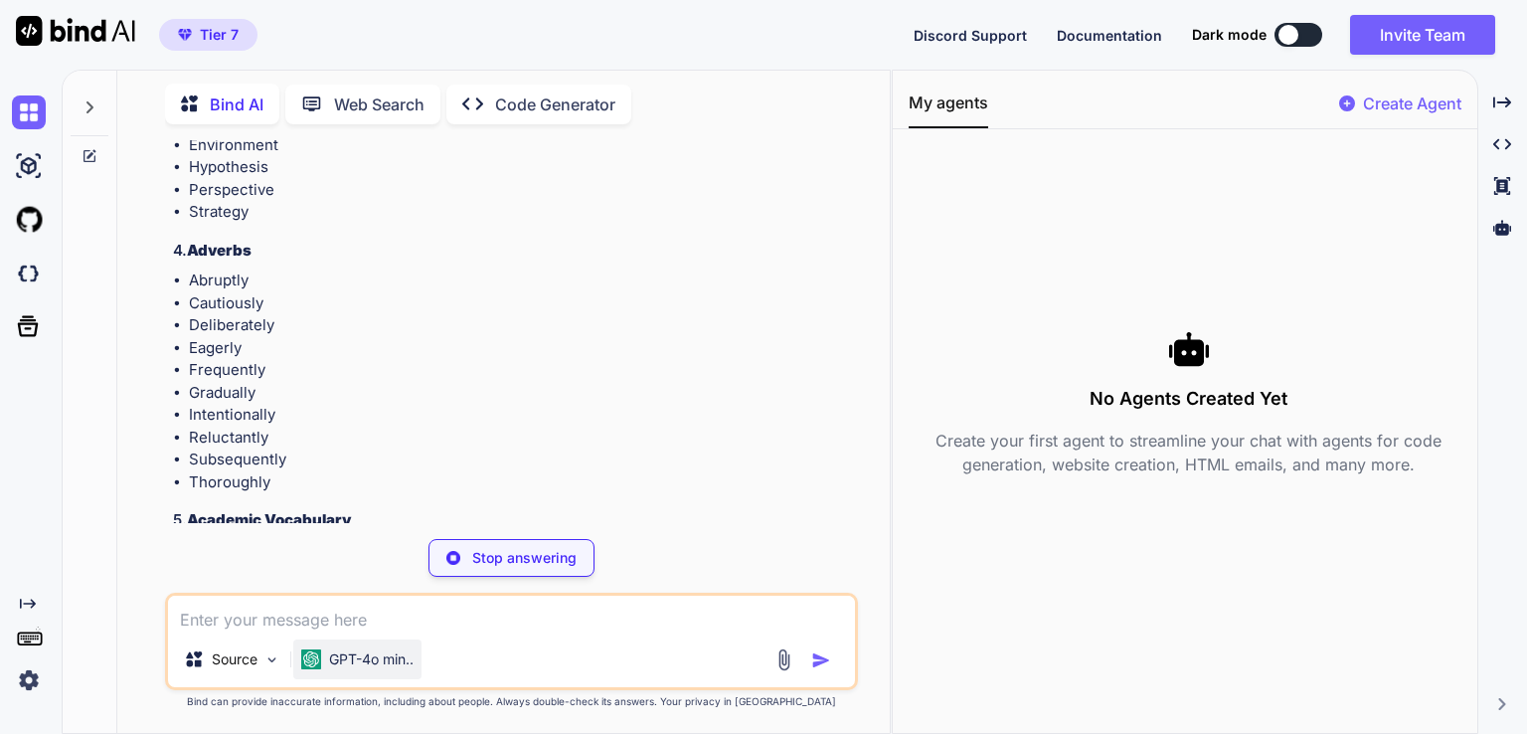
scroll to position [1094, 0]
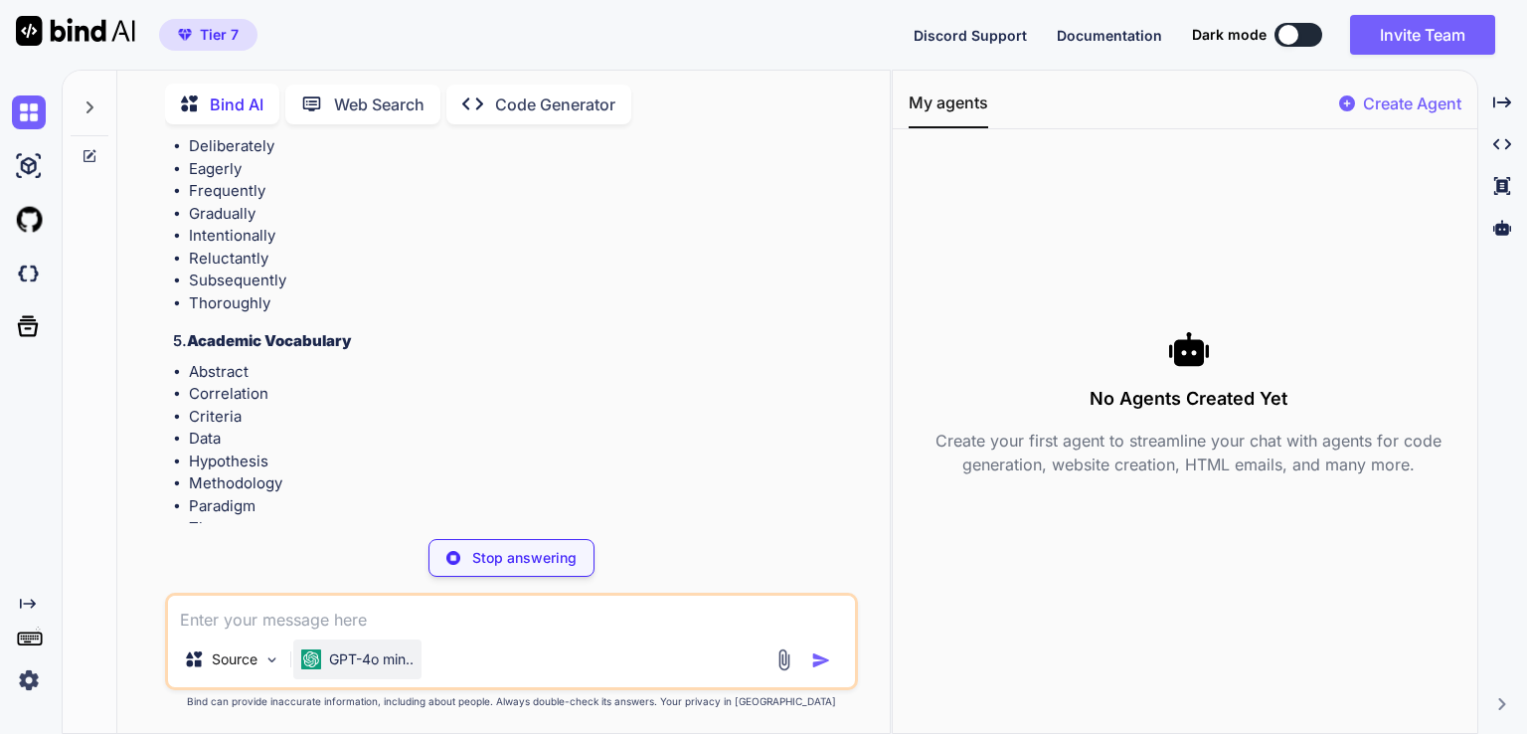
click at [359, 661] on p "GPT-4o min.." at bounding box center [371, 659] width 85 height 20
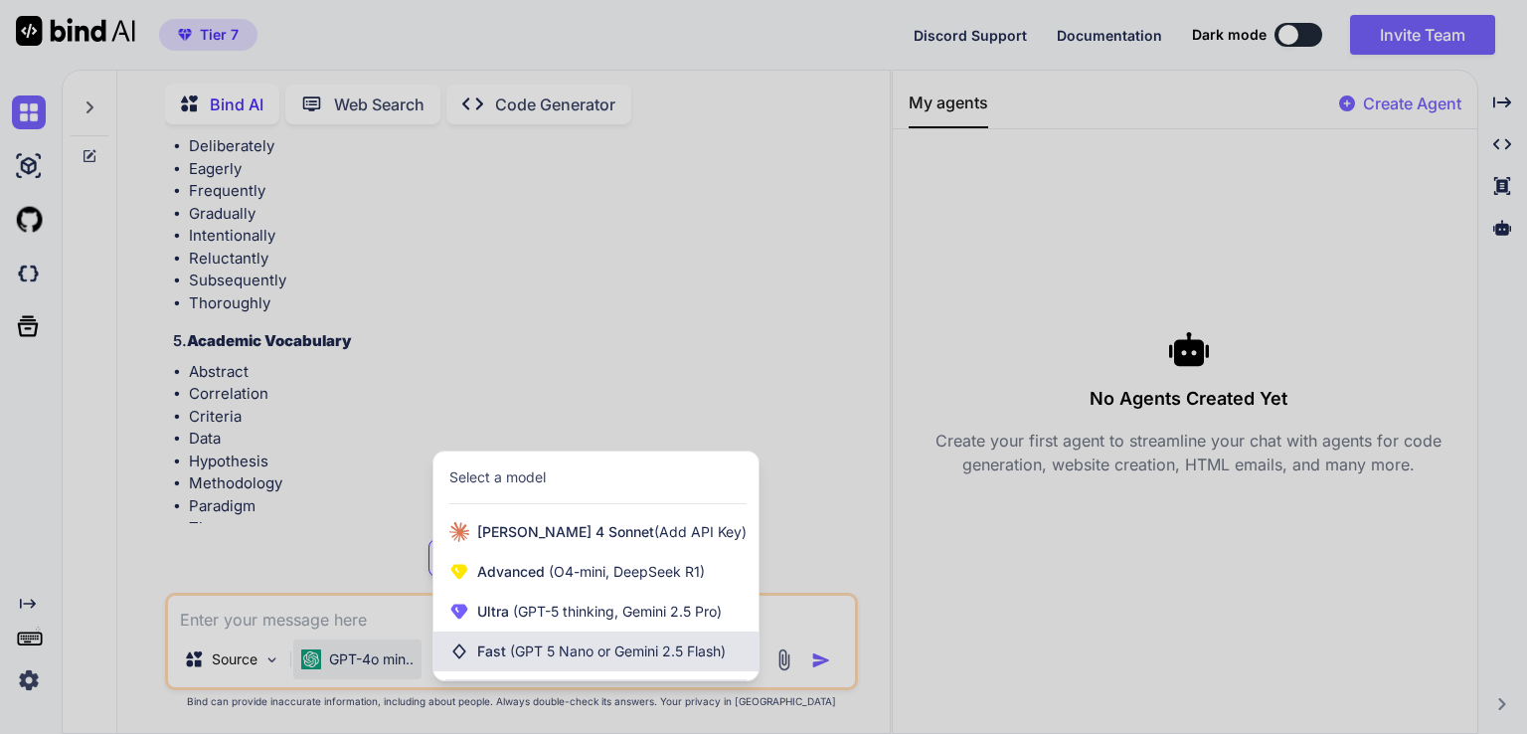
click at [604, 645] on span "(GPT 5 Nano or Gemini 2.5 Flash)" at bounding box center [618, 650] width 216 height 17
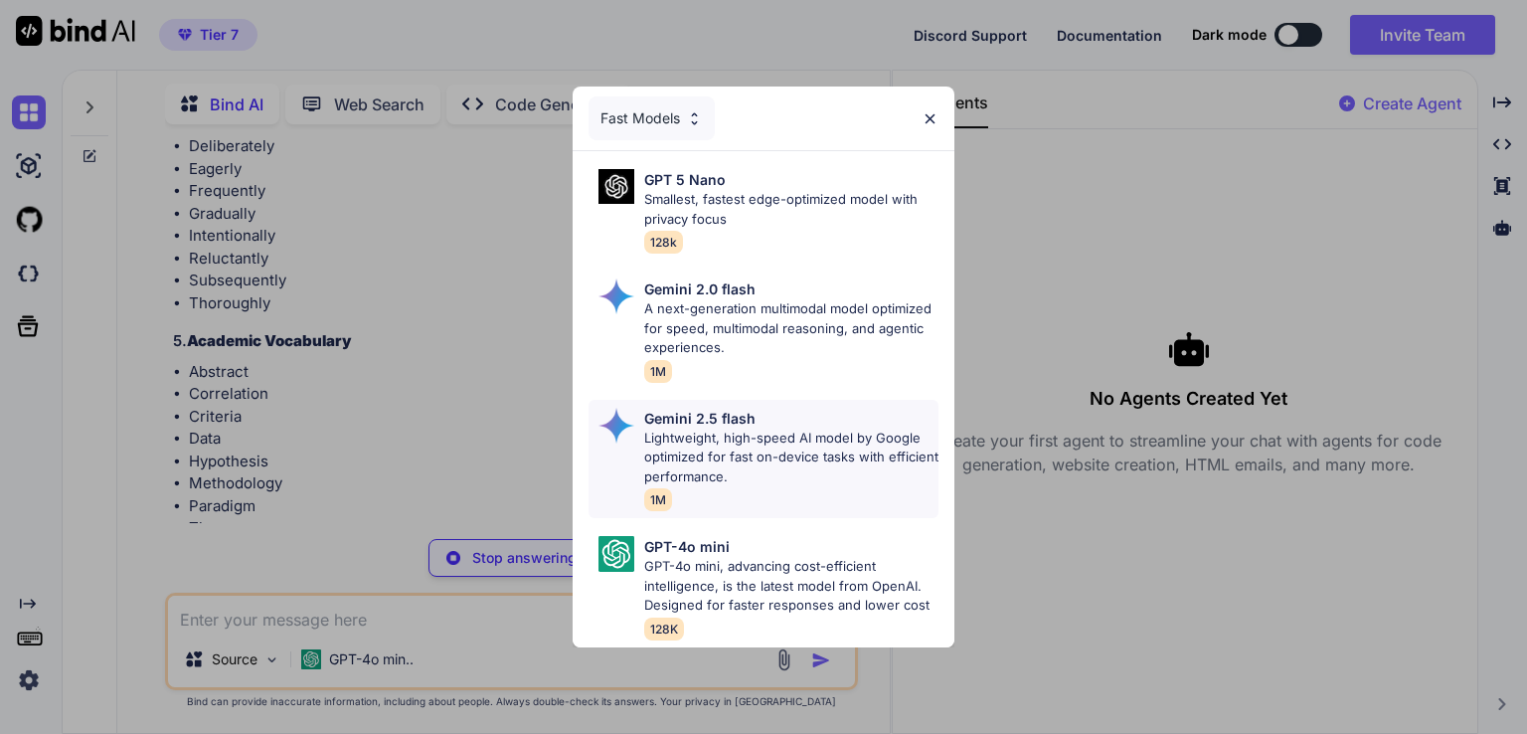
click at [740, 458] on p "Lightweight, high-speed AI model by Google optimized for fast on-device tasks w…" at bounding box center [791, 458] width 294 height 59
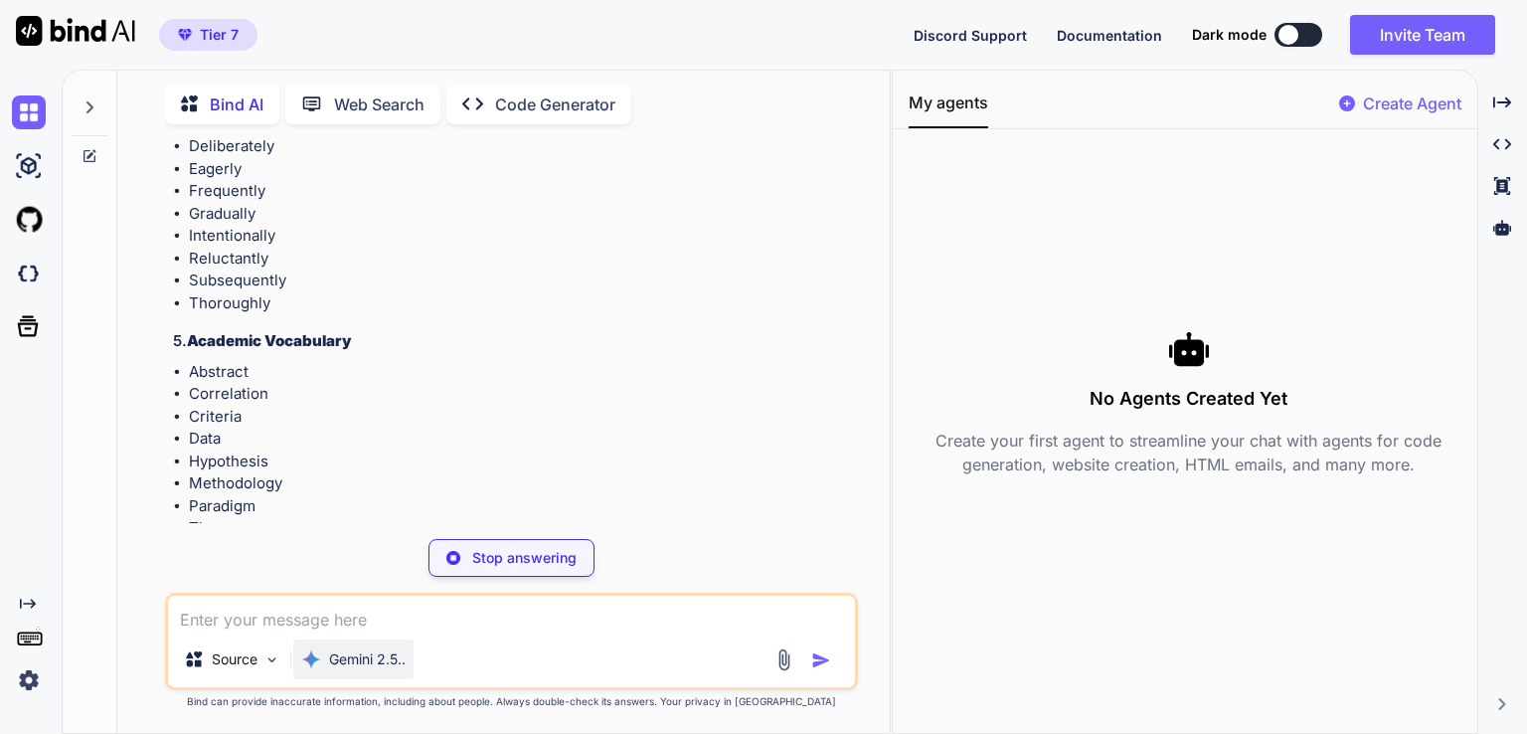
click at [348, 670] on div "Gemini 2.5.." at bounding box center [353, 659] width 120 height 40
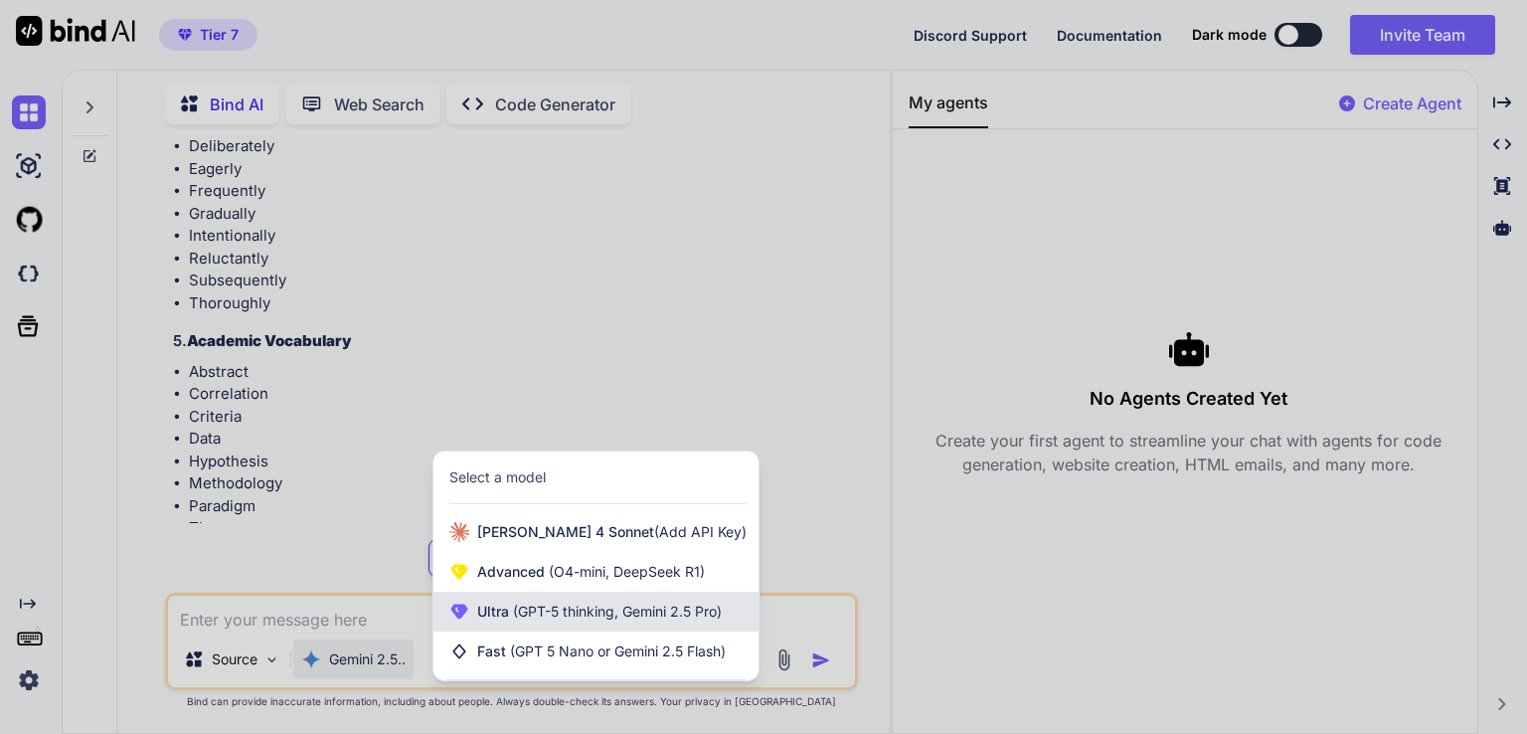
click at [602, 609] on span "(GPT-5 thinking, Gemini 2.5 Pro)" at bounding box center [615, 610] width 213 height 17
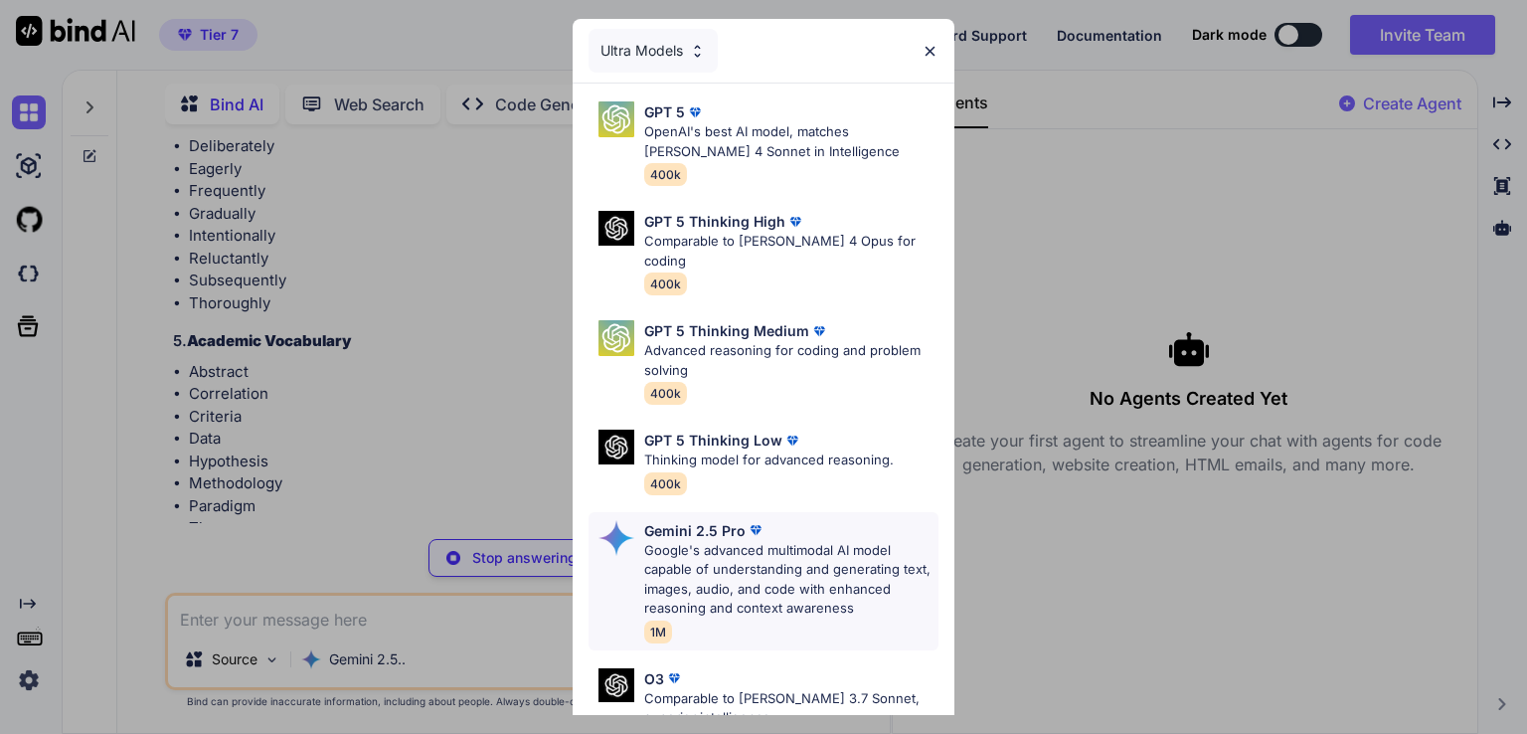
click at [710, 549] on p "Google's advanced multimodal AI model capable of understanding and generating t…" at bounding box center [791, 580] width 294 height 78
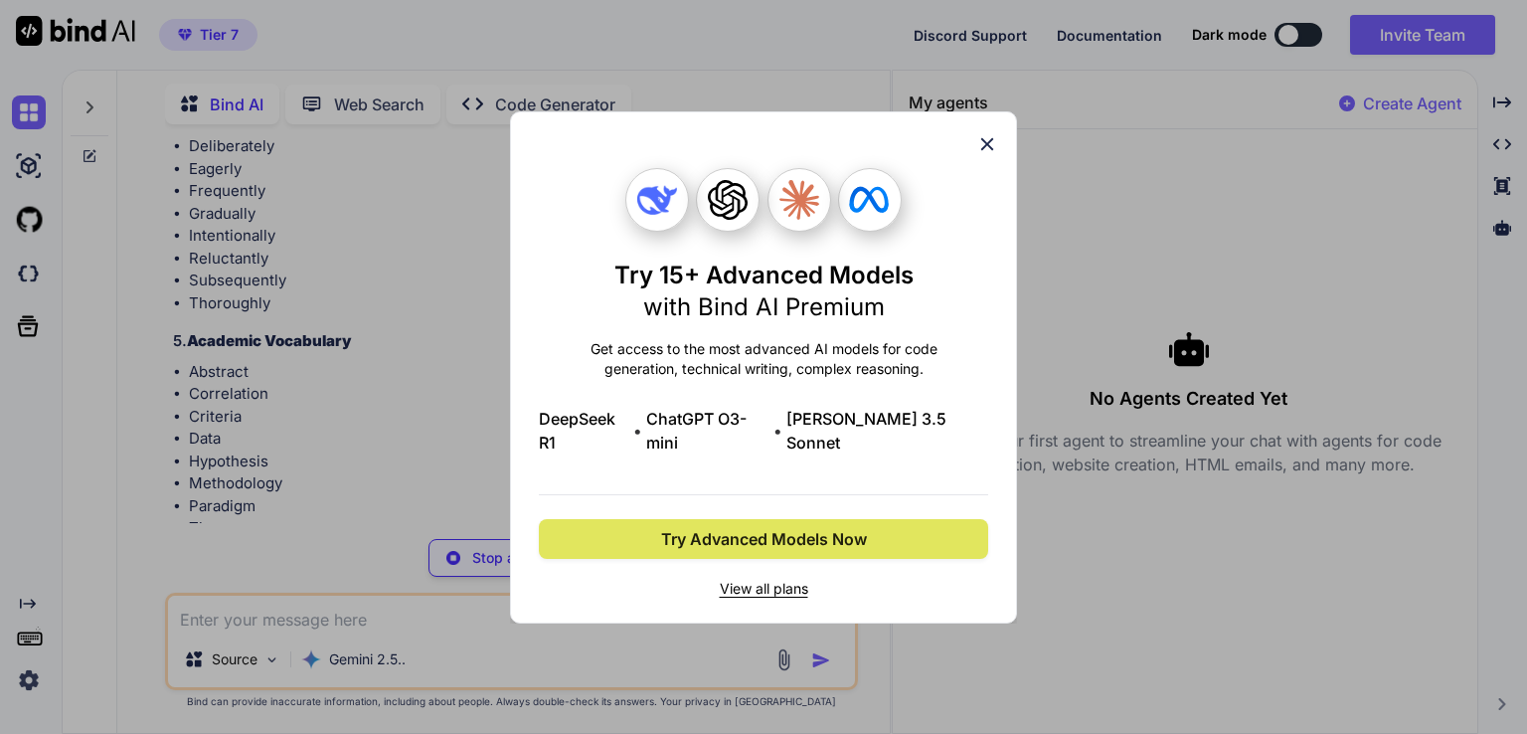
click at [729, 542] on button "Try Advanced Models Now" at bounding box center [763, 539] width 449 height 40
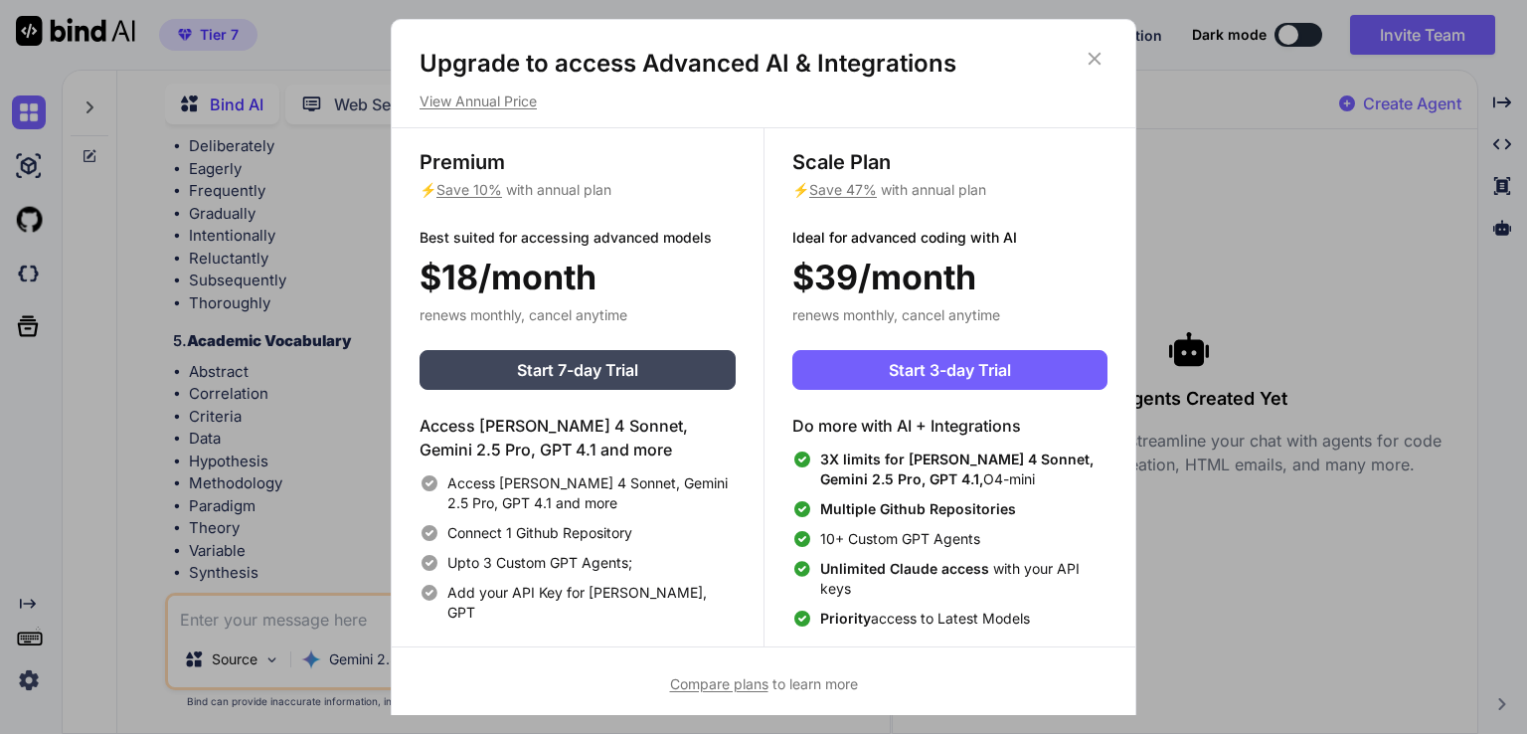
click at [1105, 59] on icon at bounding box center [1095, 59] width 22 height 22
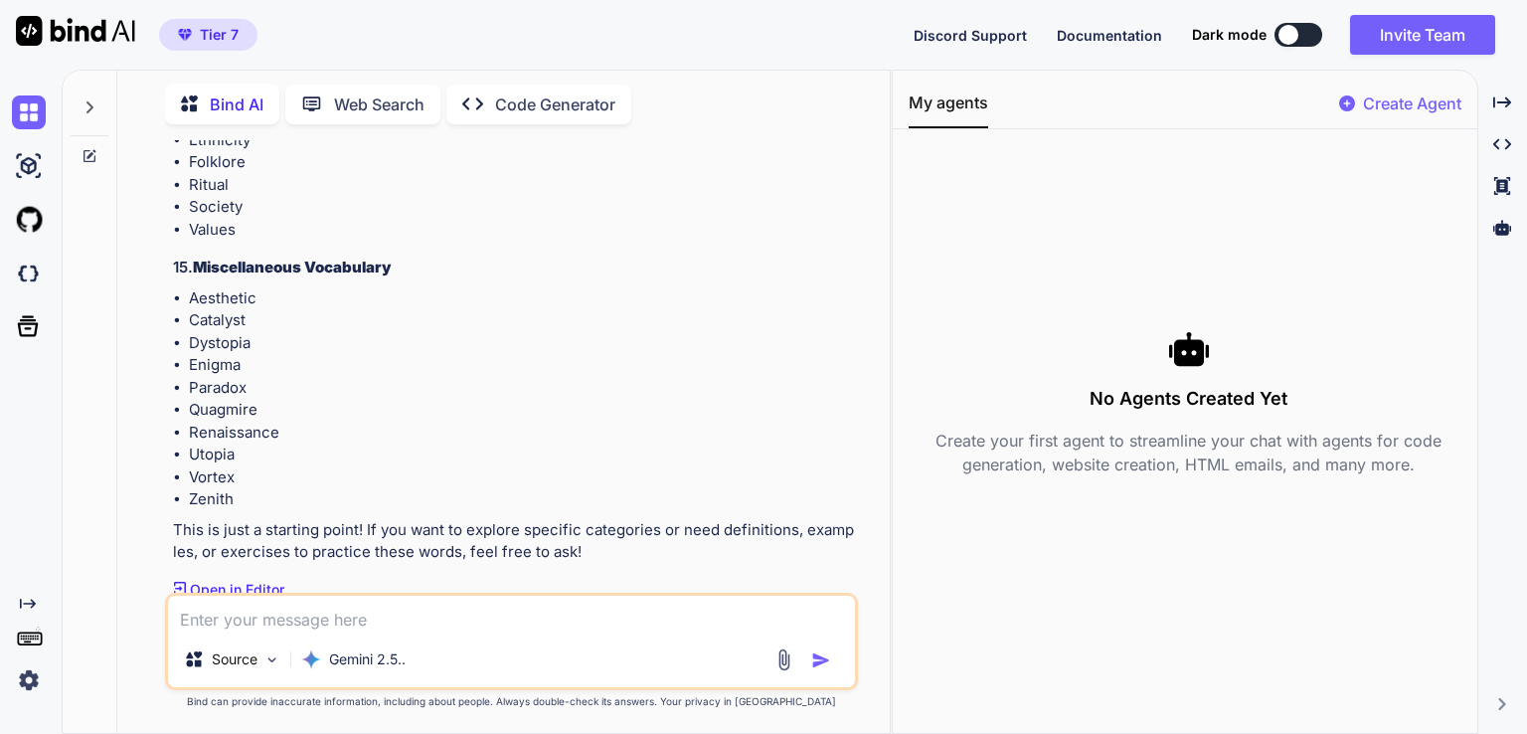
scroll to position [3871, 0]
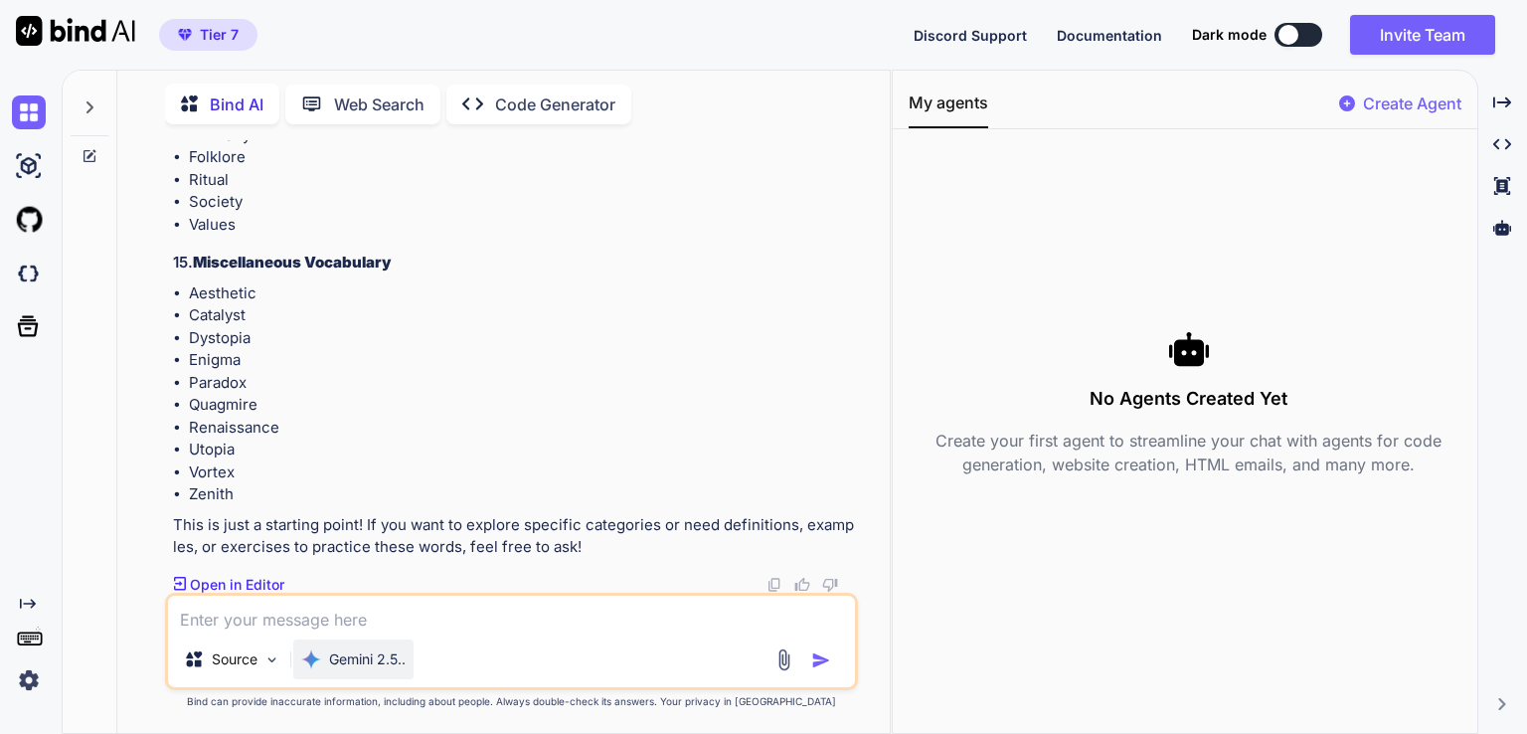
click at [373, 661] on p "Gemini 2.5.." at bounding box center [367, 659] width 77 height 20
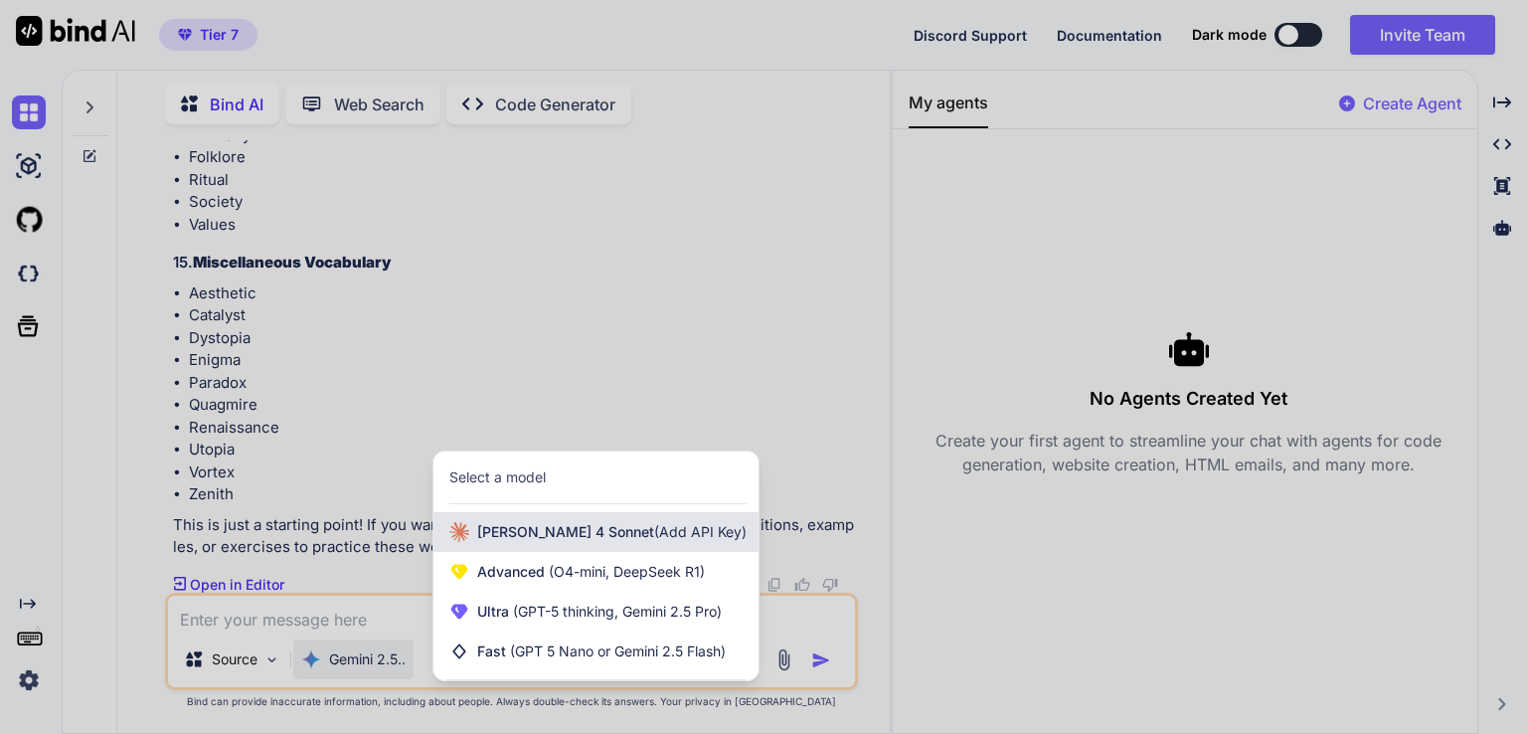
click at [654, 531] on span "(Add API Key)" at bounding box center [700, 531] width 92 height 17
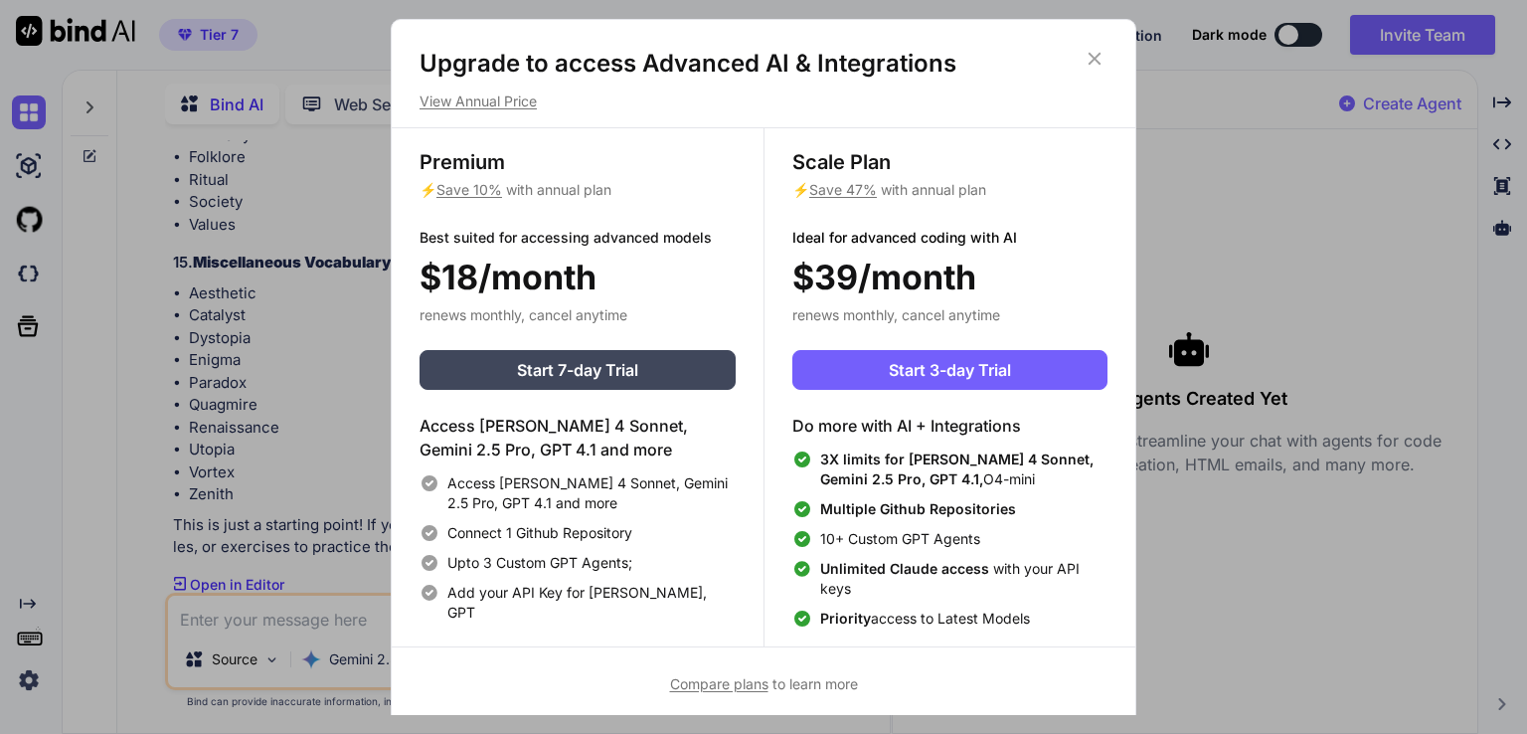
click at [1102, 53] on icon at bounding box center [1095, 59] width 22 height 22
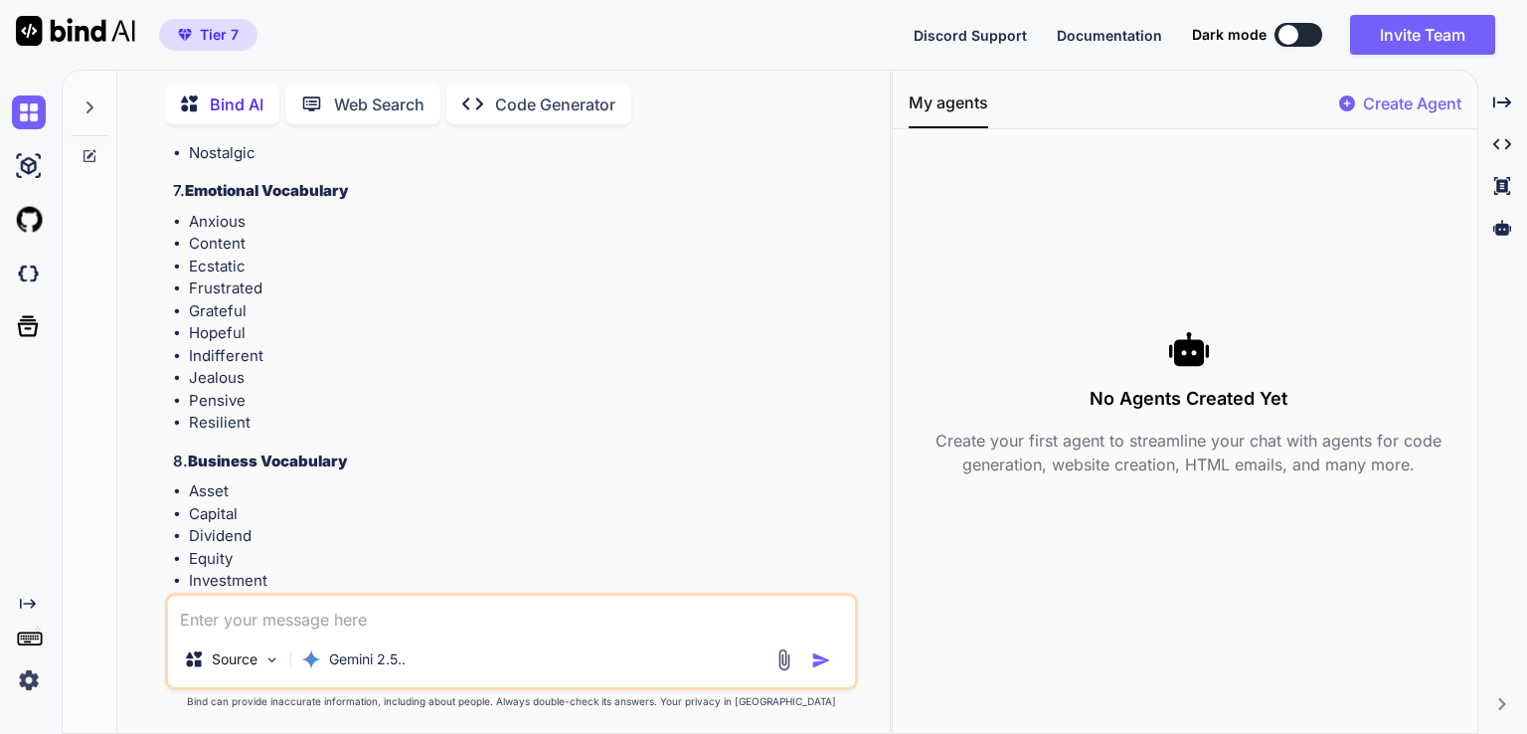
scroll to position [1485, 0]
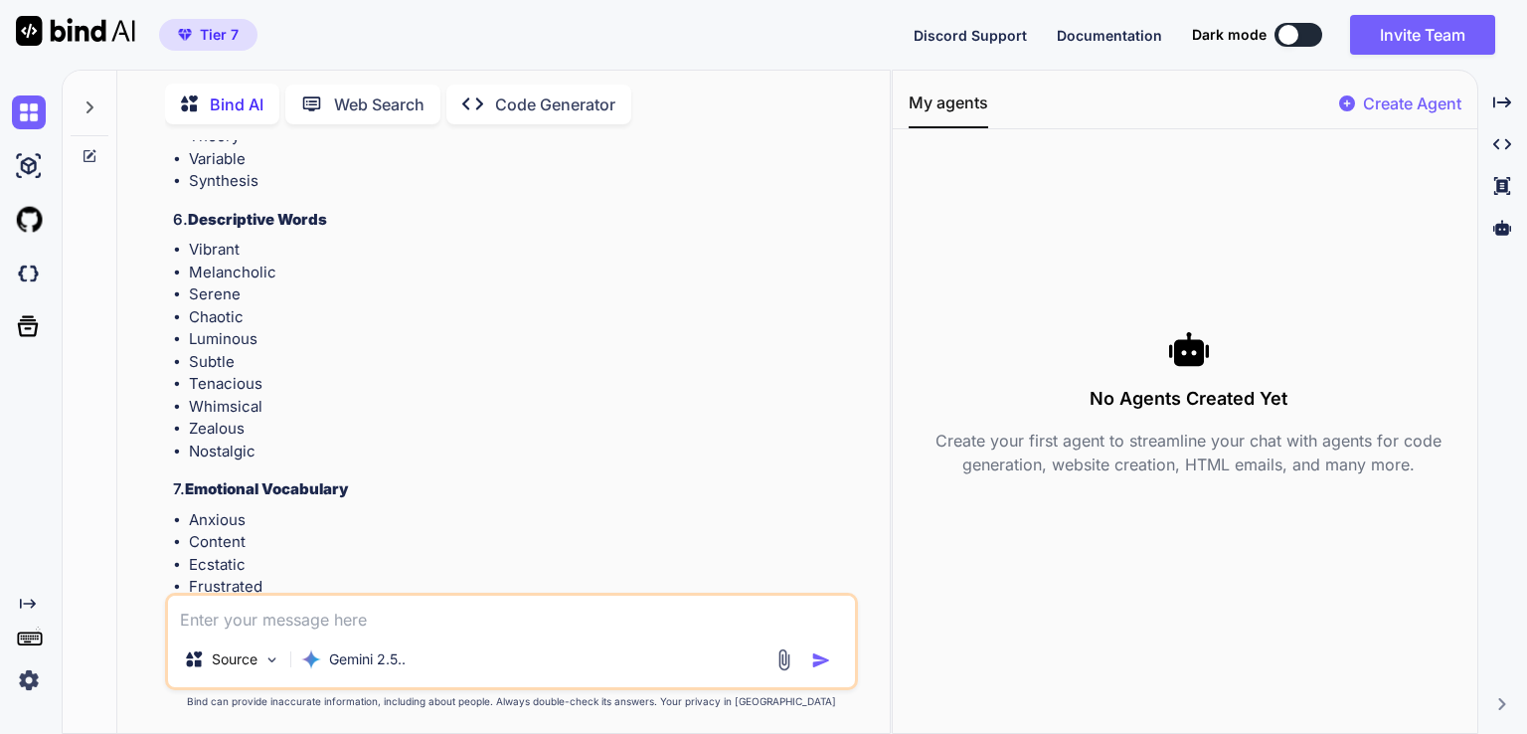
click at [32, 692] on img at bounding box center [29, 680] width 34 height 34
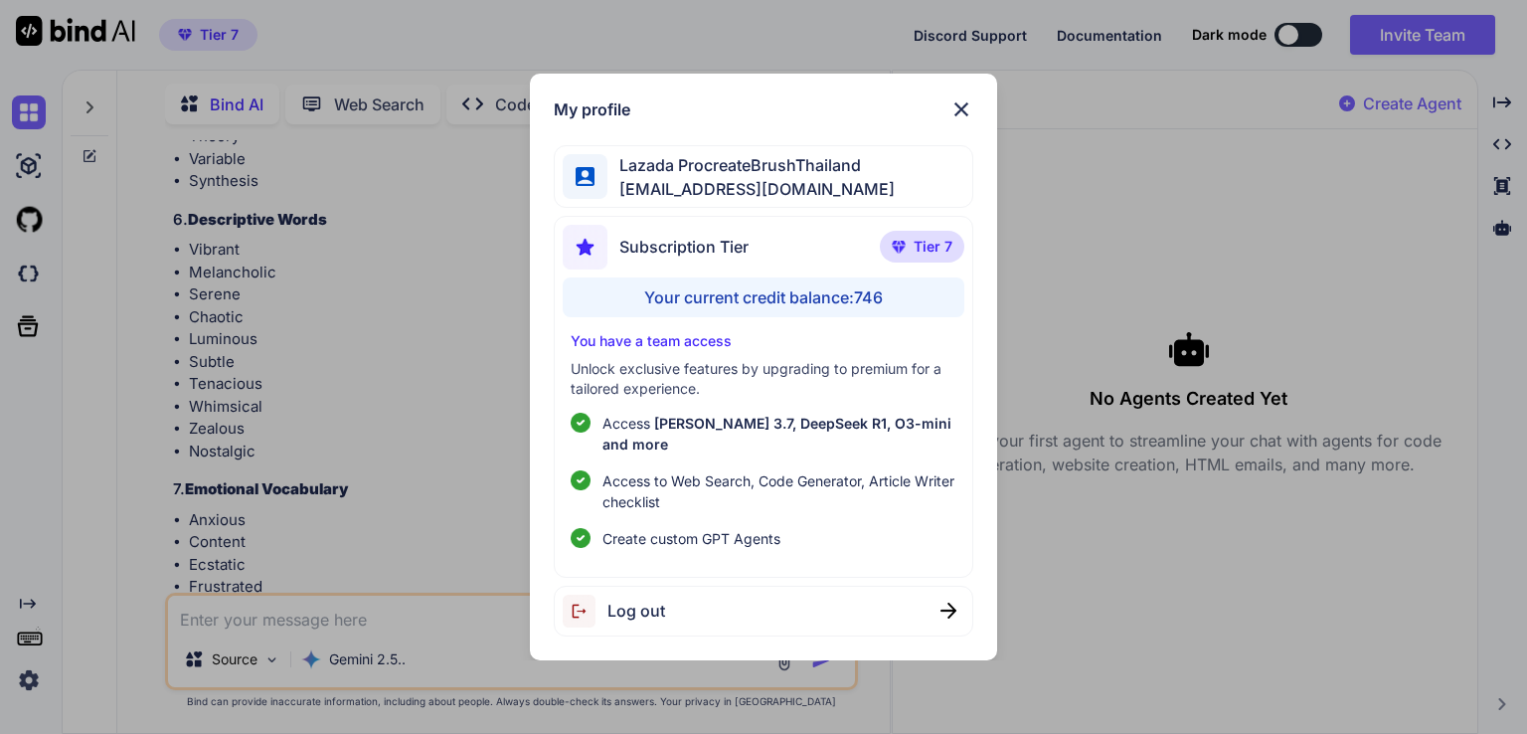
click at [721, 193] on span "lazadaprocreatebrushthailand-1@berrymail.cc" at bounding box center [750, 189] width 287 height 24
click at [973, 120] on div "My profile Lazada ProcreateBrushThailand lazadaprocreatebrushthailand-1@berryma…" at bounding box center [763, 367] width 466 height 587
click at [962, 114] on img at bounding box center [961, 109] width 24 height 24
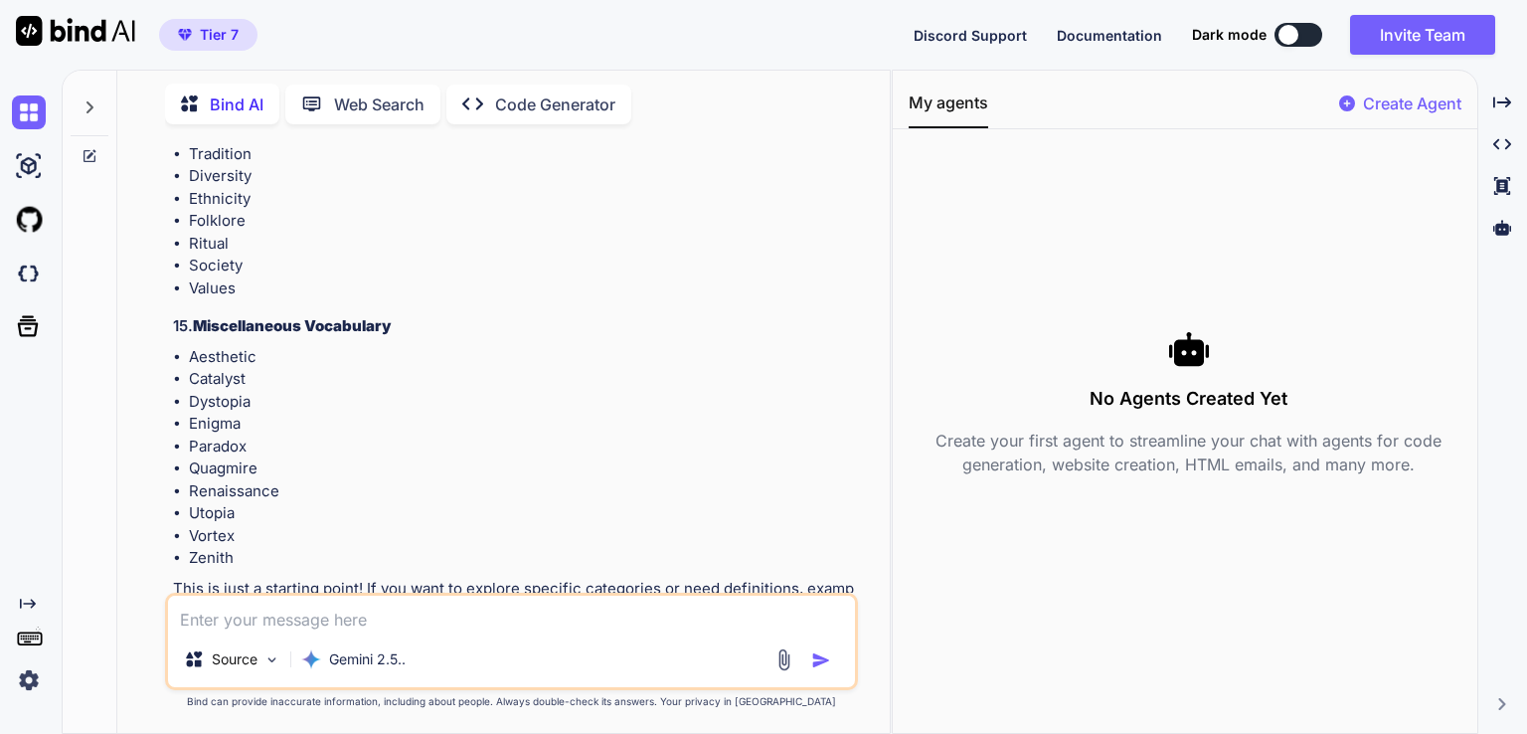
scroll to position [3871, 0]
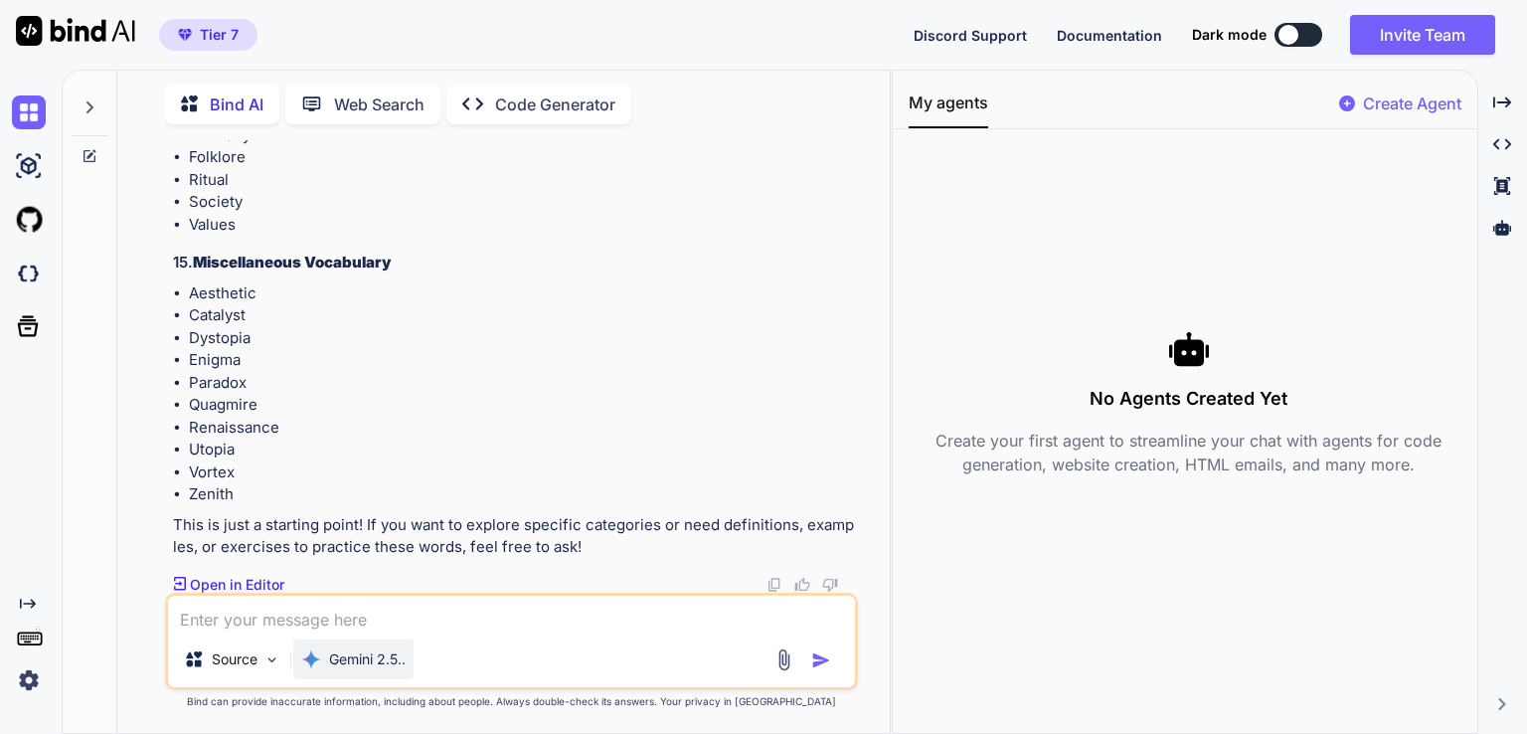
click at [346, 660] on p "Gemini 2.5.." at bounding box center [367, 659] width 77 height 20
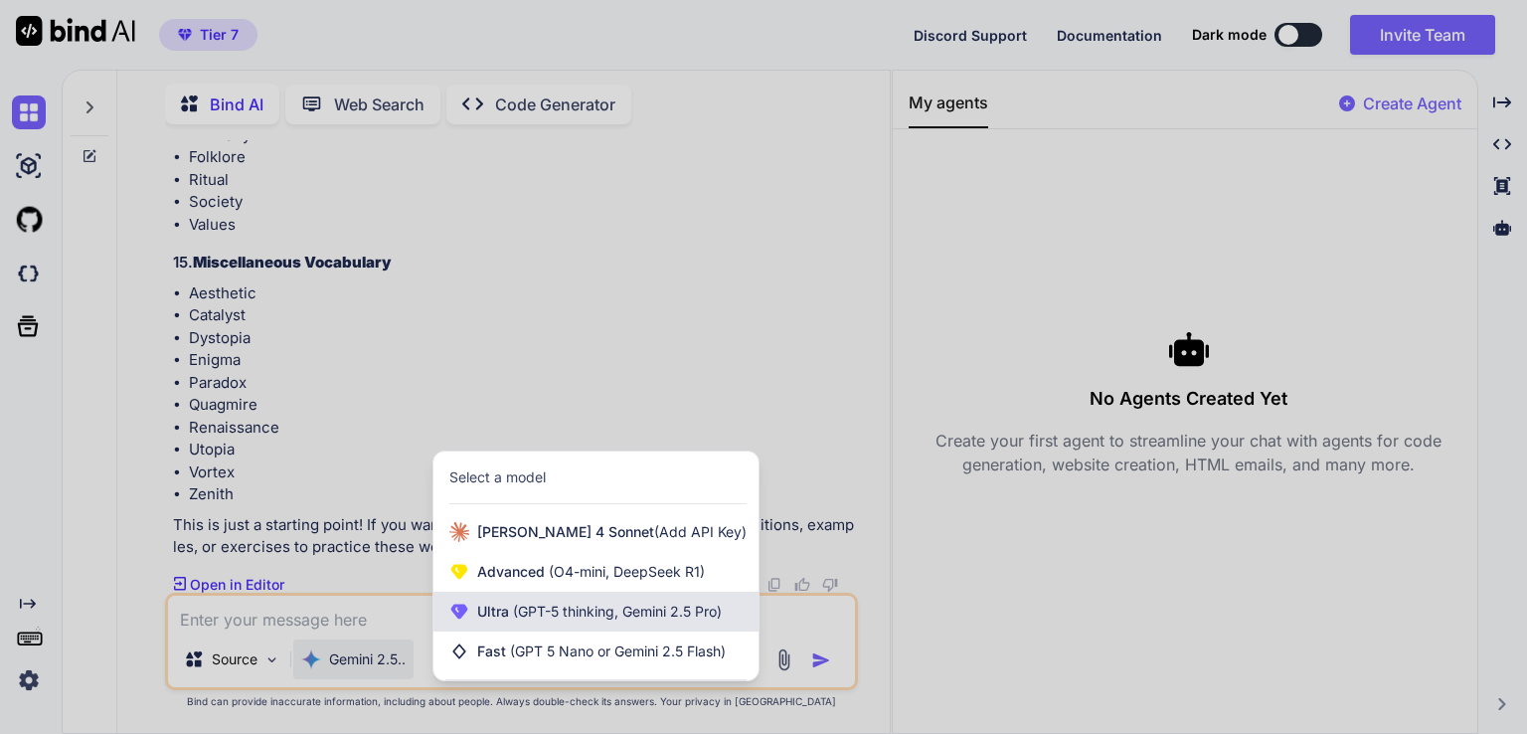
click at [573, 621] on span "Ultra (GPT-5 thinking, Gemini 2.5 Pro)" at bounding box center [599, 612] width 245 height 20
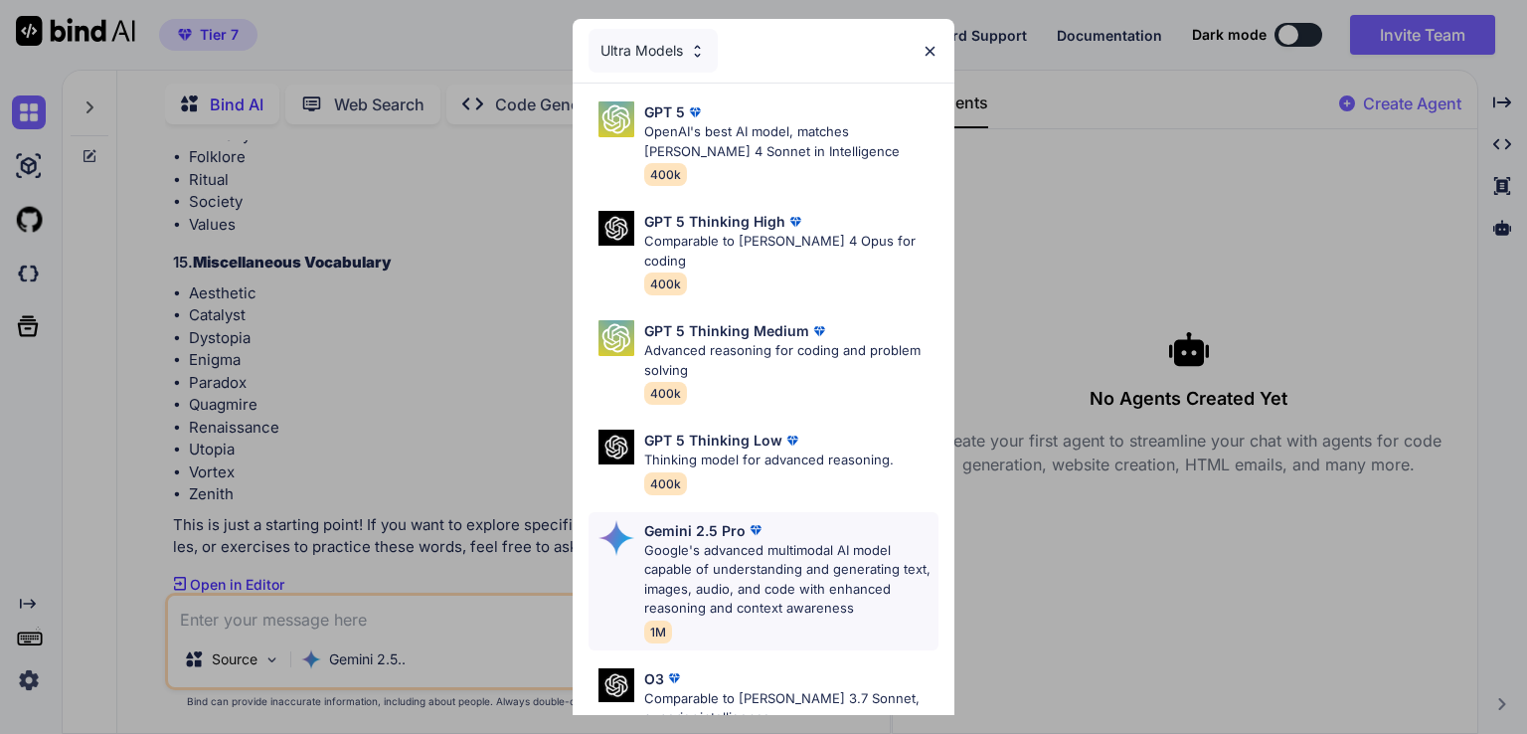
click at [732, 520] on p "Gemini 2.5 Pro" at bounding box center [694, 530] width 101 height 21
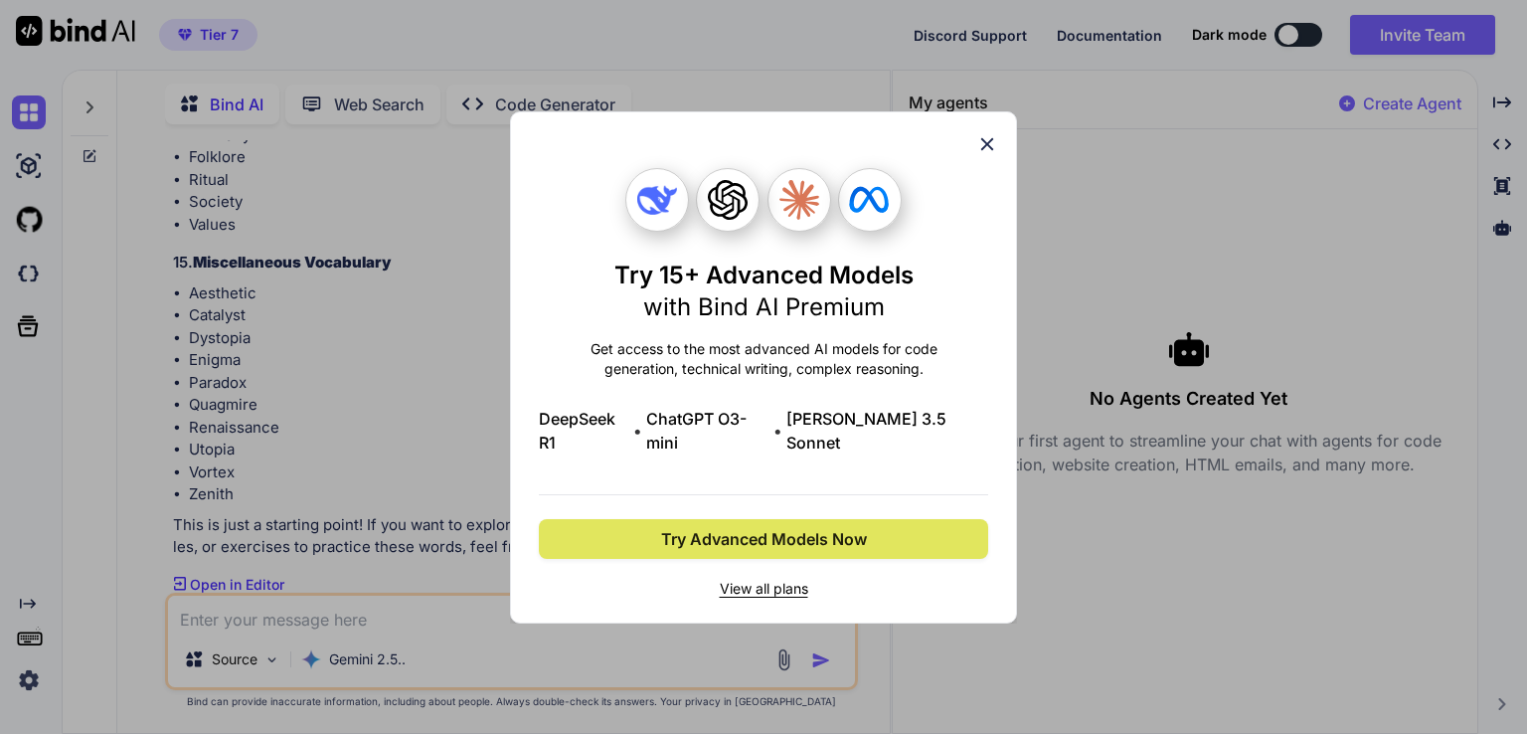
click at [675, 531] on span "Try Advanced Models Now" at bounding box center [764, 539] width 206 height 24
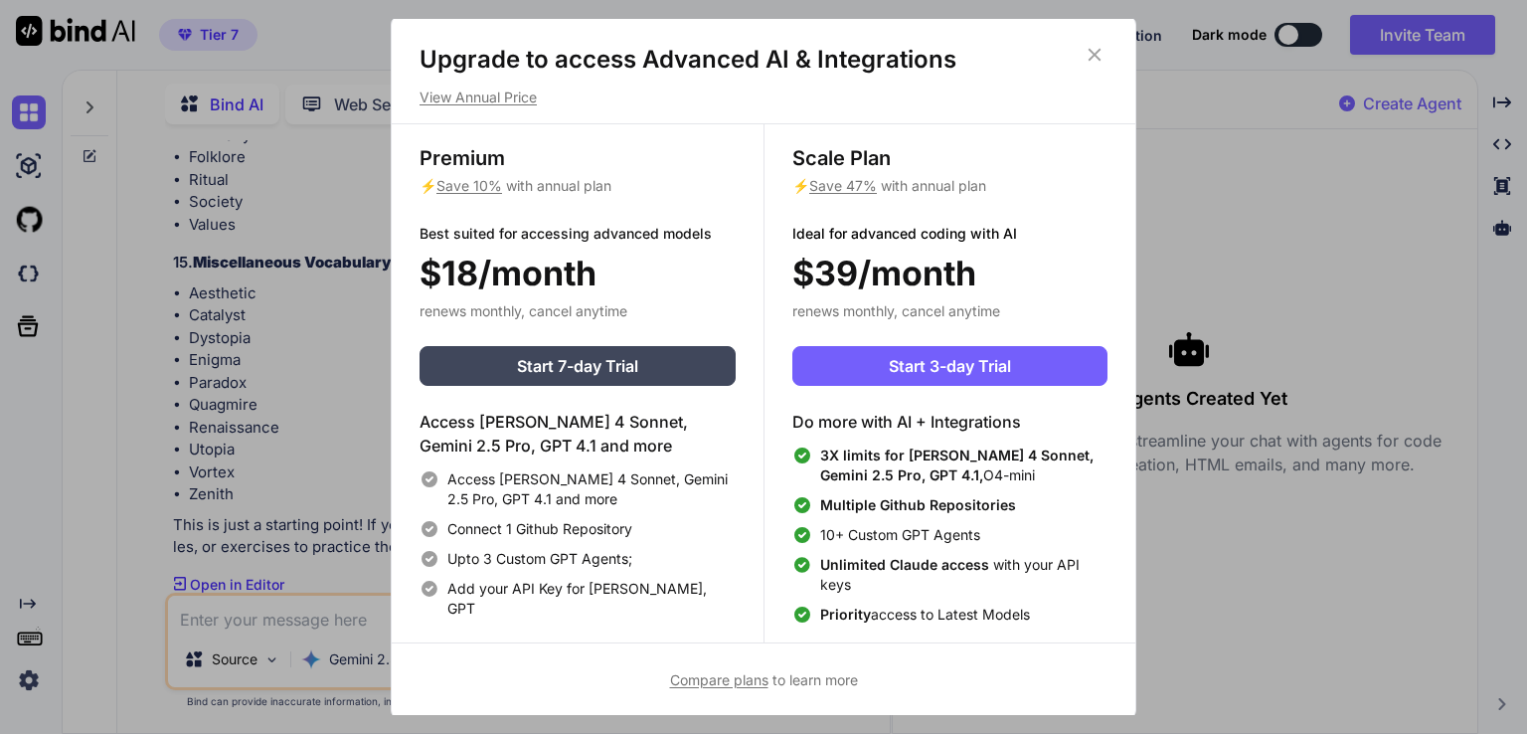
scroll to position [8, 0]
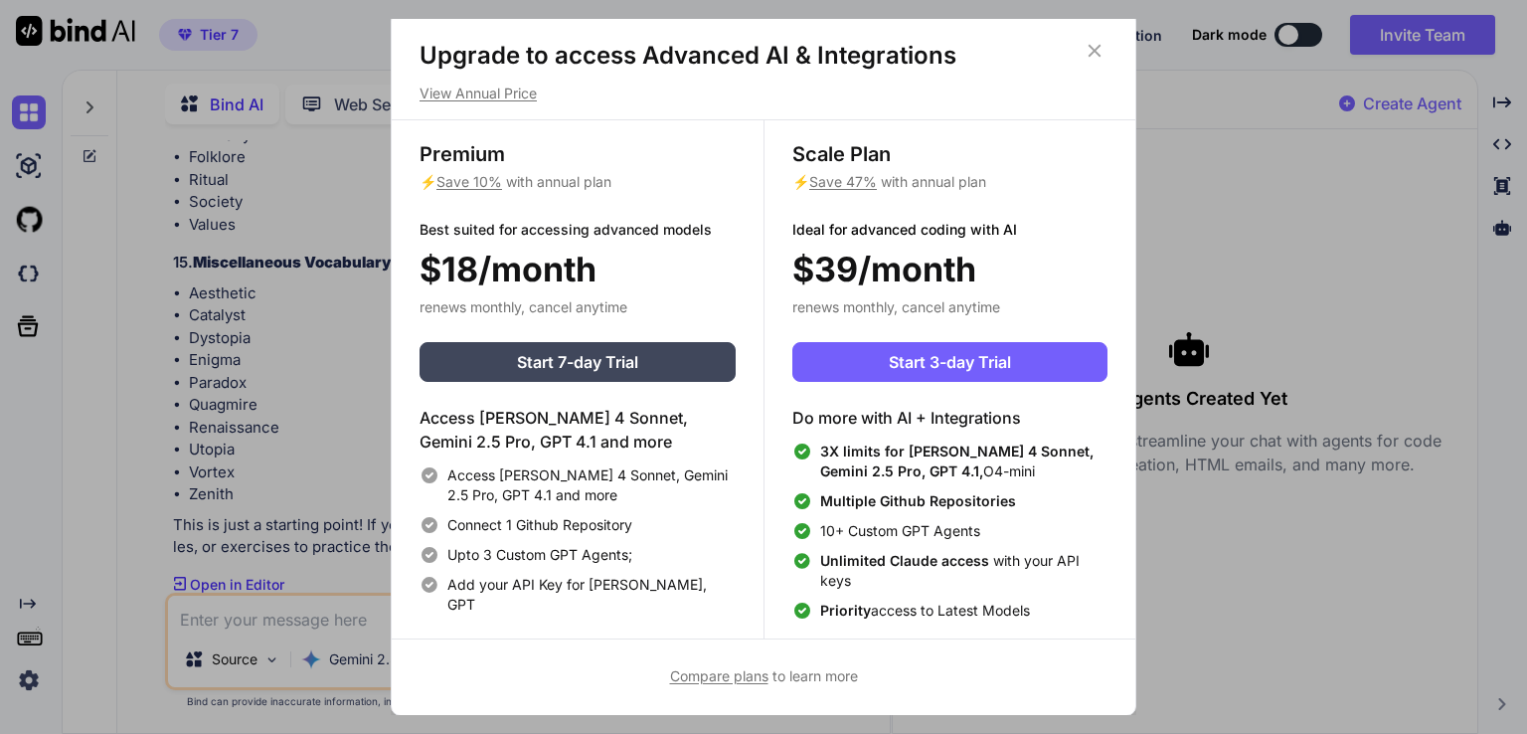
click at [1097, 41] on icon at bounding box center [1095, 51] width 22 height 22
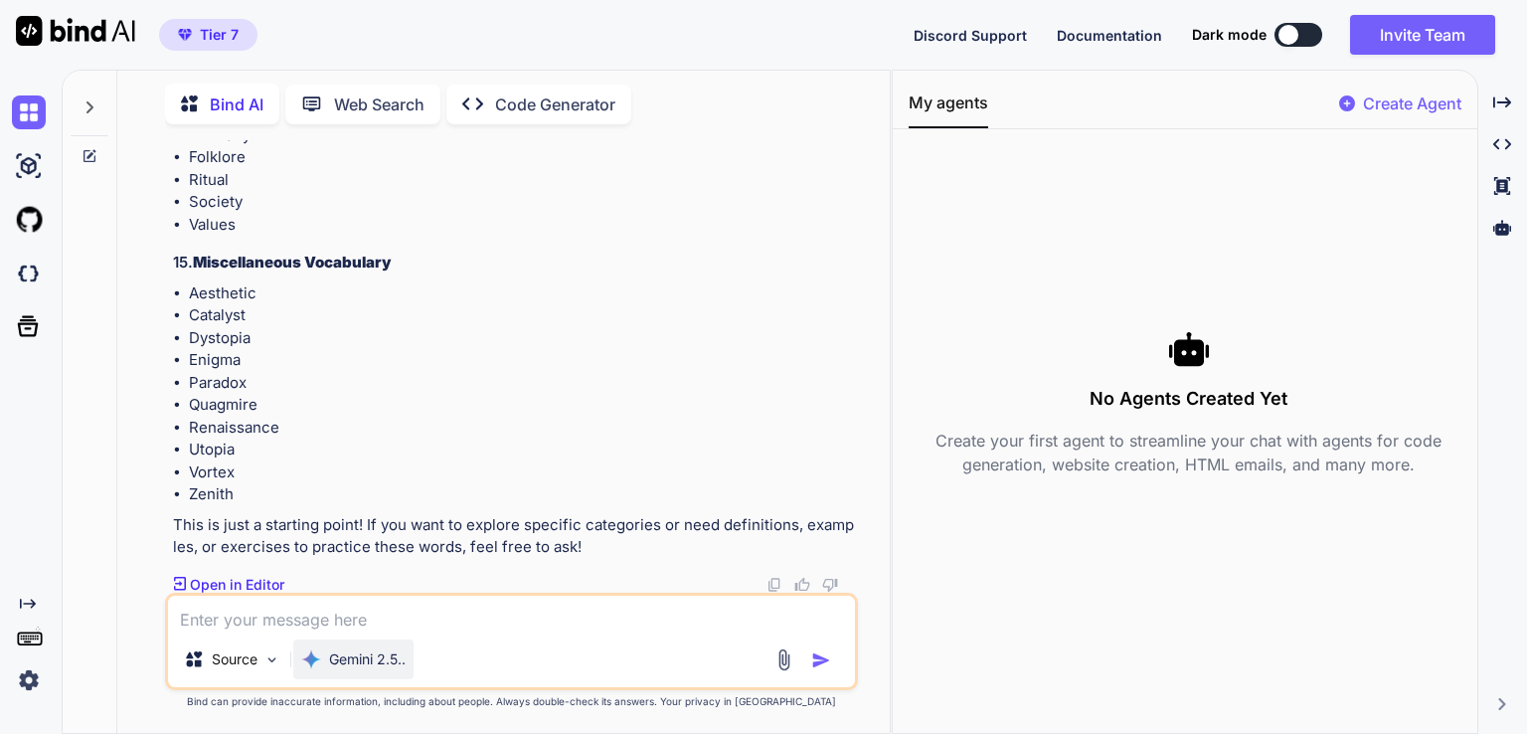
click at [394, 659] on p "Gemini 2.5.." at bounding box center [367, 659] width 77 height 20
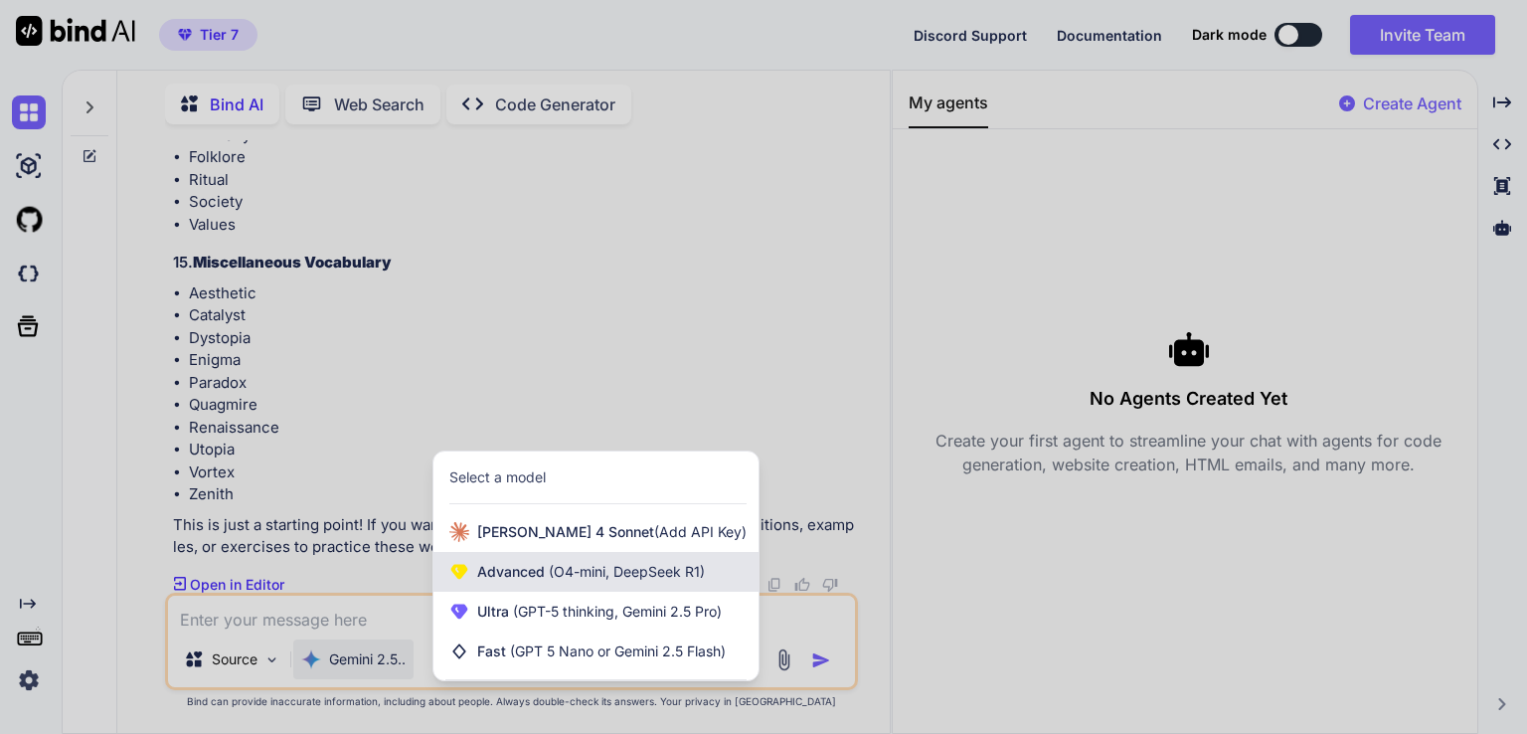
click at [593, 566] on span "(O4-mini, DeepSeek R1)" at bounding box center [625, 571] width 160 height 17
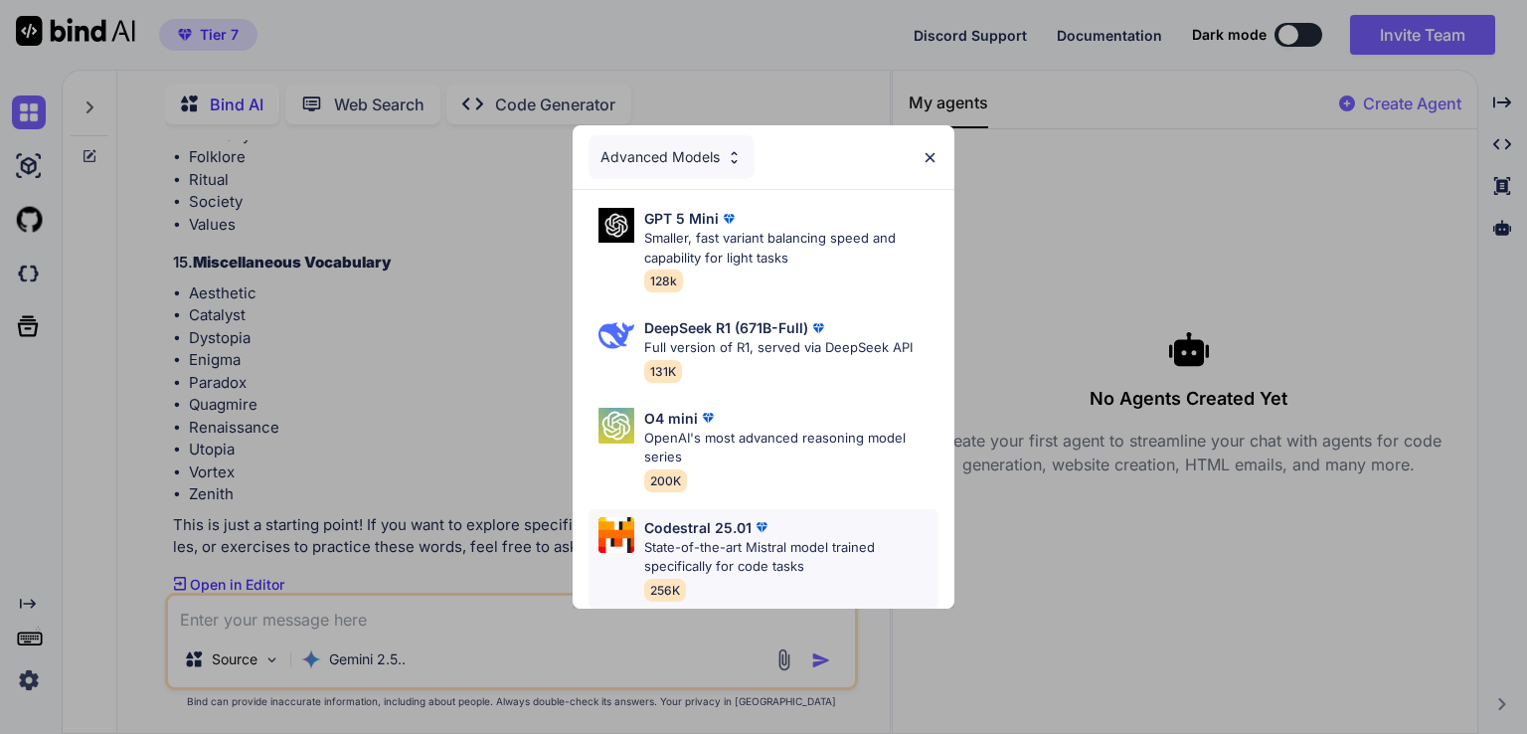
click at [739, 556] on p "State-of-the-art Mistral model trained specifically for code tasks" at bounding box center [791, 557] width 294 height 39
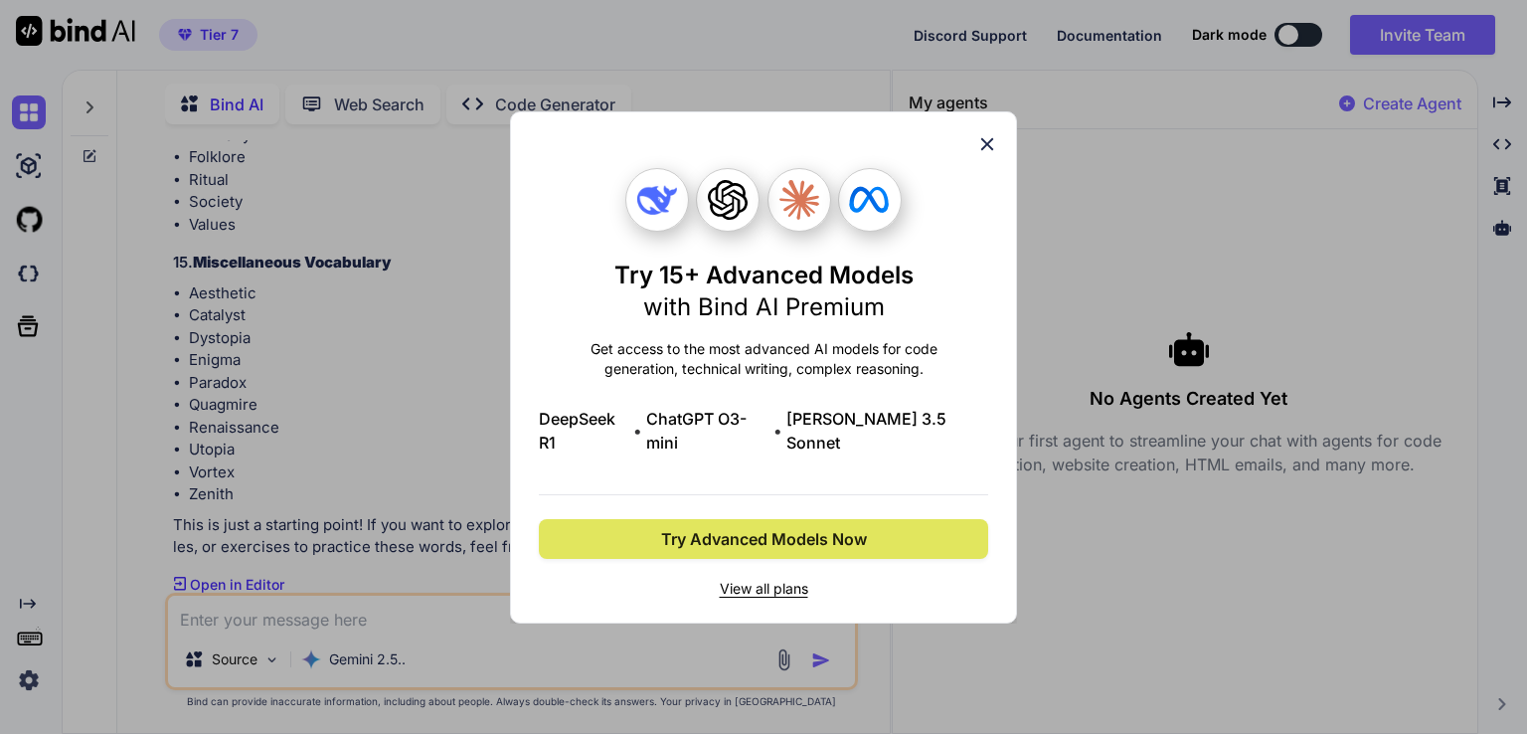
click at [808, 527] on span "Try Advanced Models Now" at bounding box center [764, 539] width 206 height 24
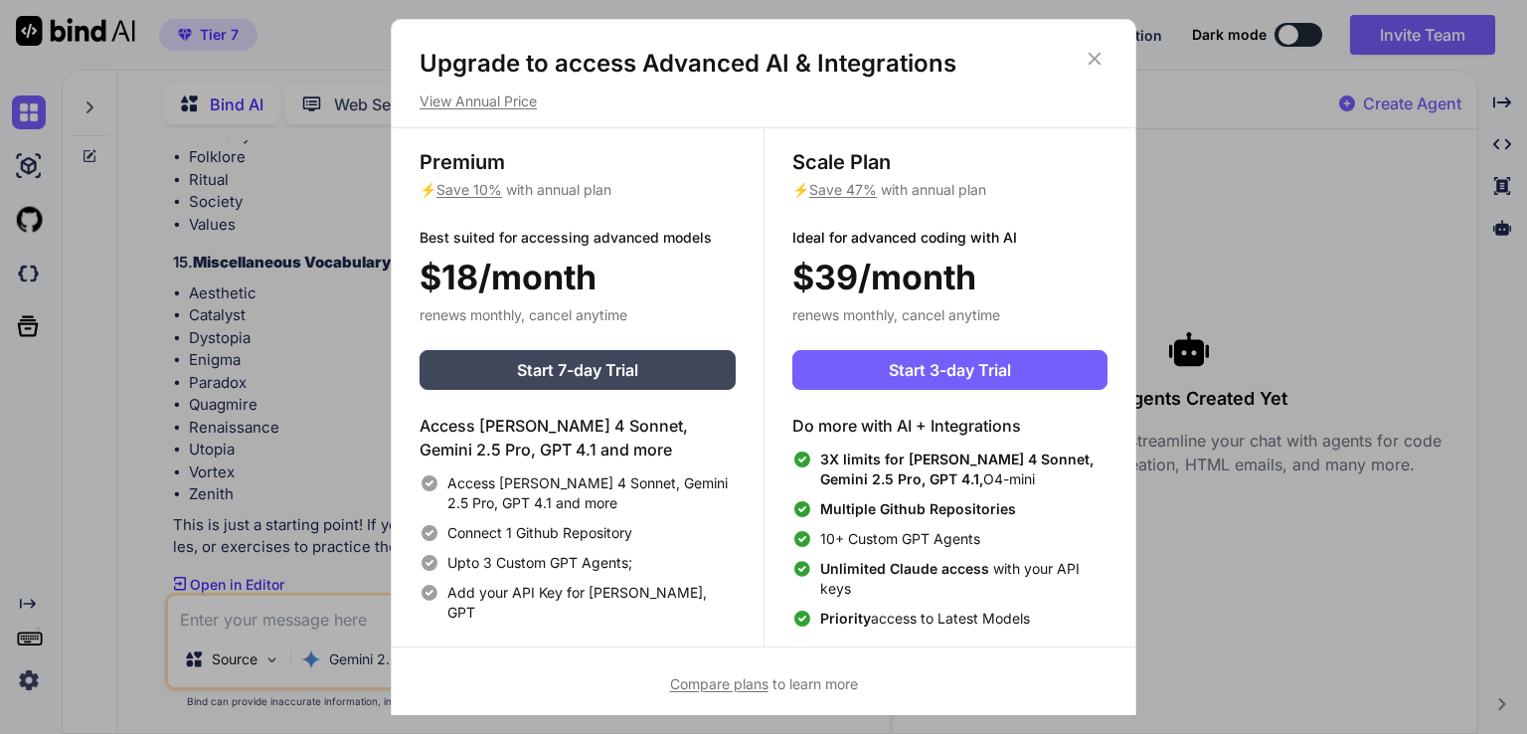
click at [1097, 52] on icon at bounding box center [1095, 59] width 22 height 22
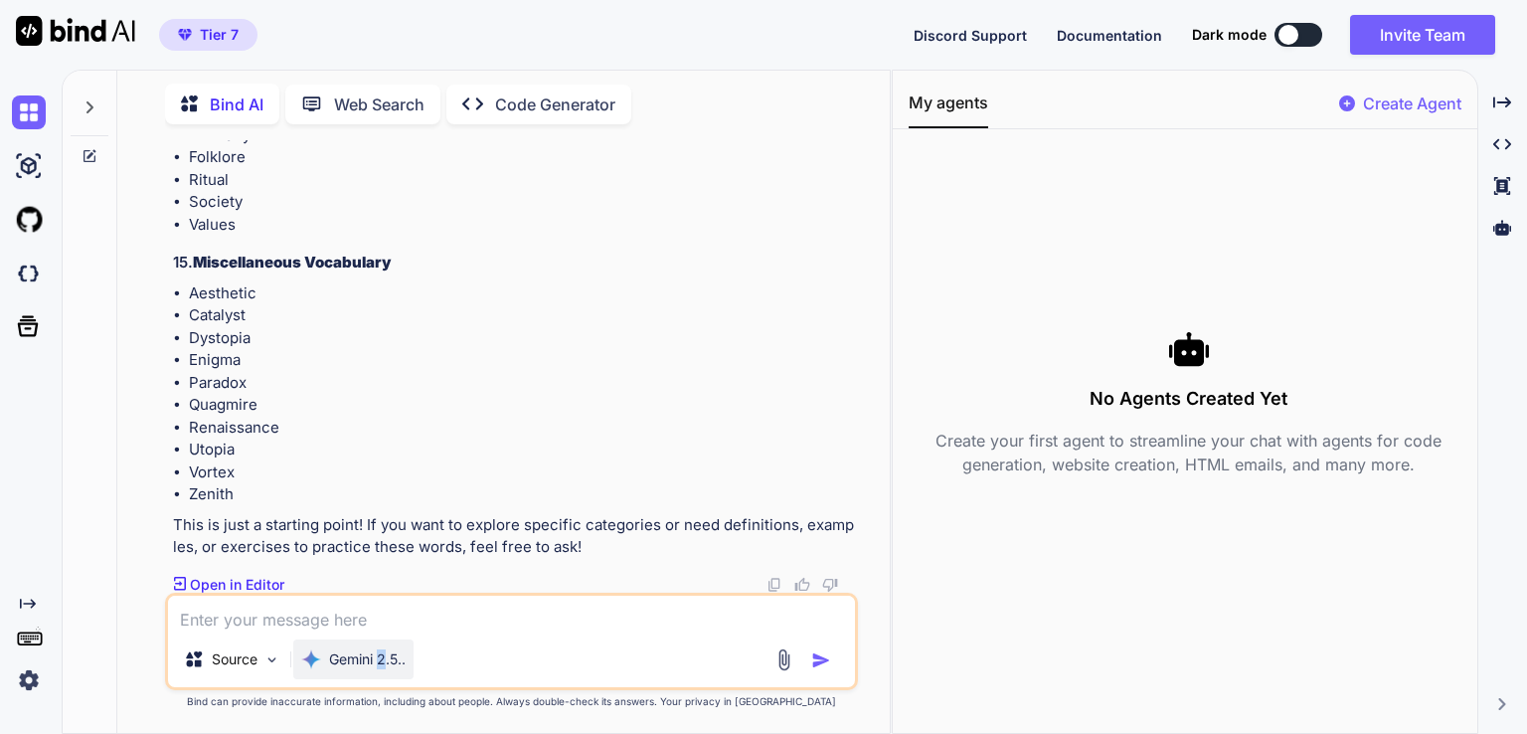
click at [382, 654] on p "Gemini 2.5.." at bounding box center [367, 659] width 77 height 20
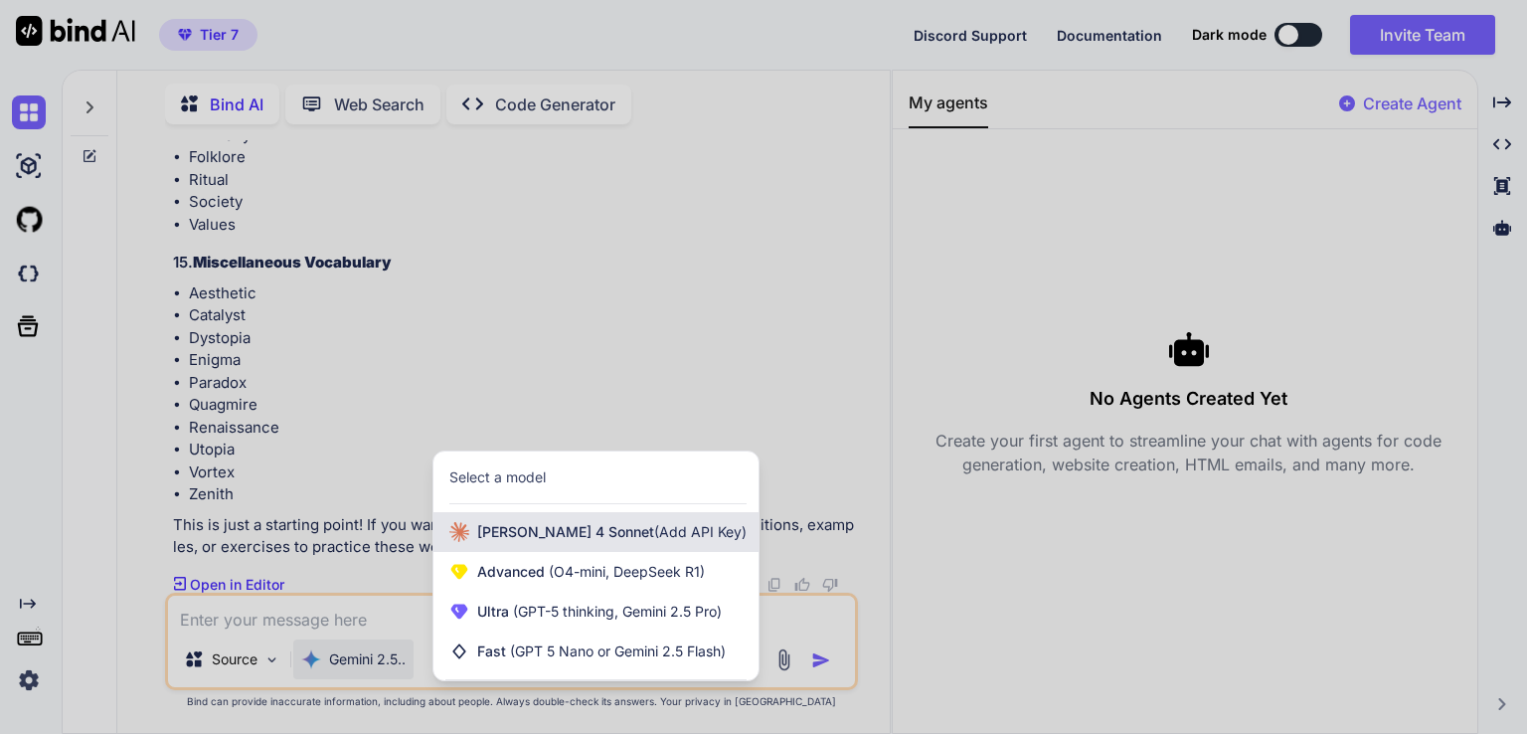
click at [551, 544] on div "Claude 4 Sonnet (Add API Key)" at bounding box center [595, 532] width 325 height 40
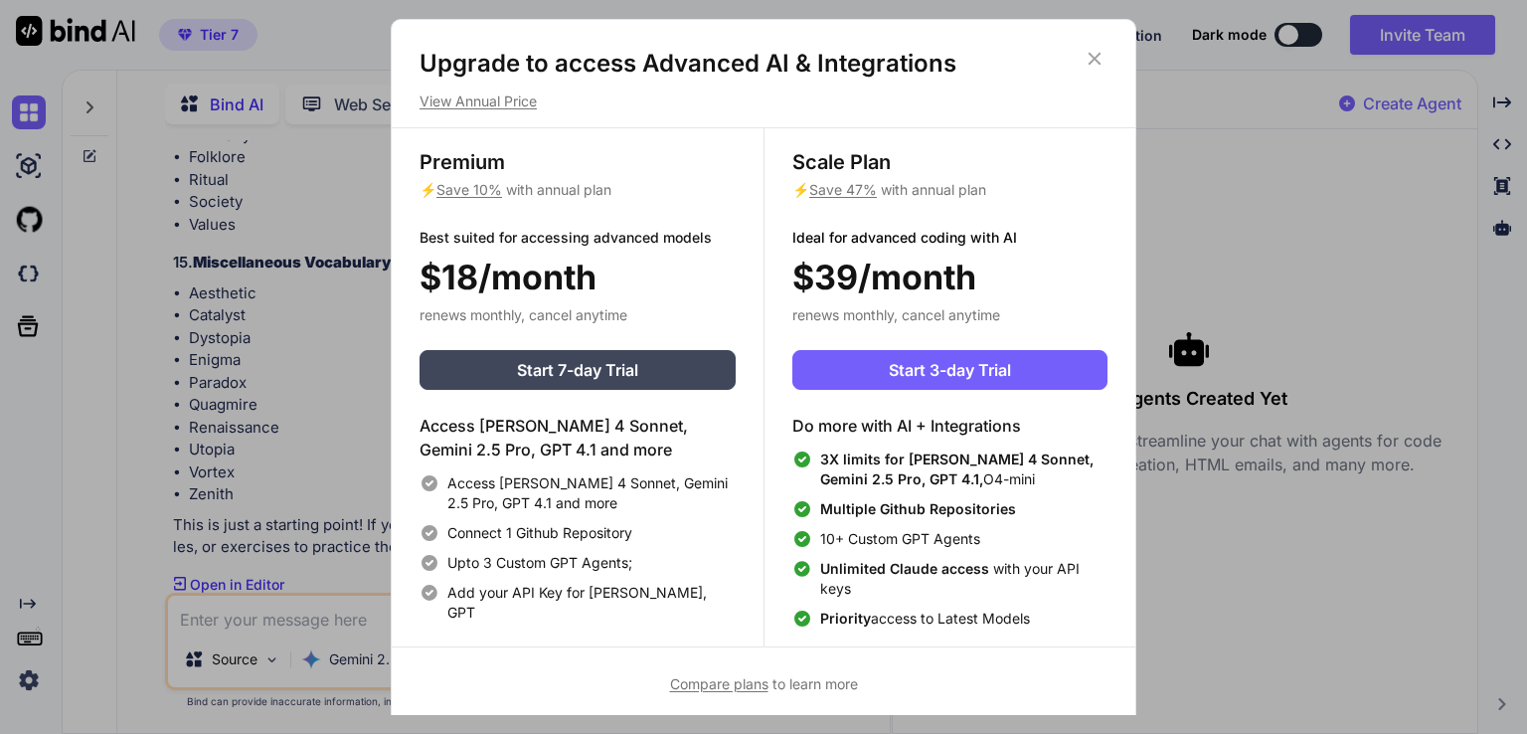
click at [1102, 49] on icon at bounding box center [1095, 59] width 22 height 22
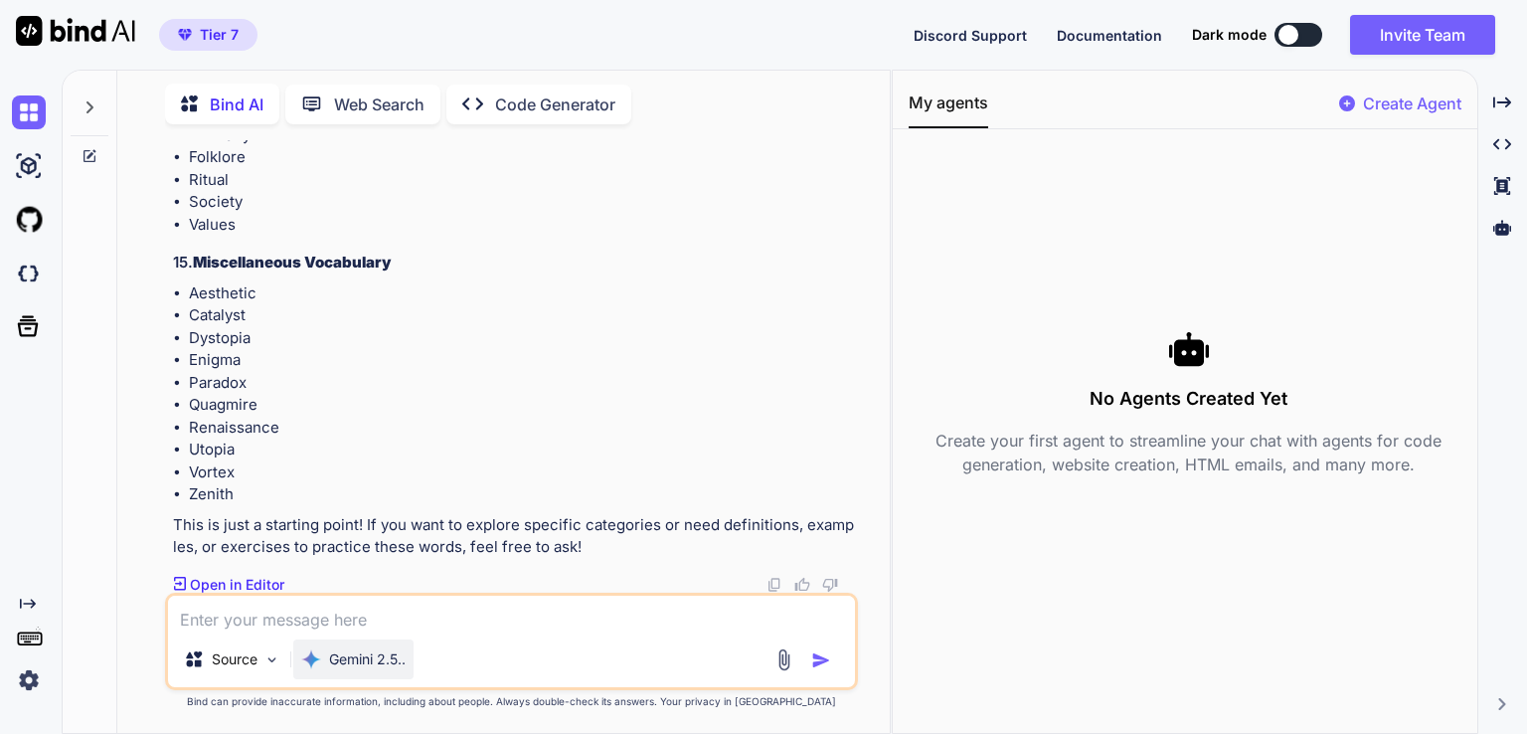
click at [326, 648] on div "Gemini 2.5.." at bounding box center [353, 659] width 120 height 40
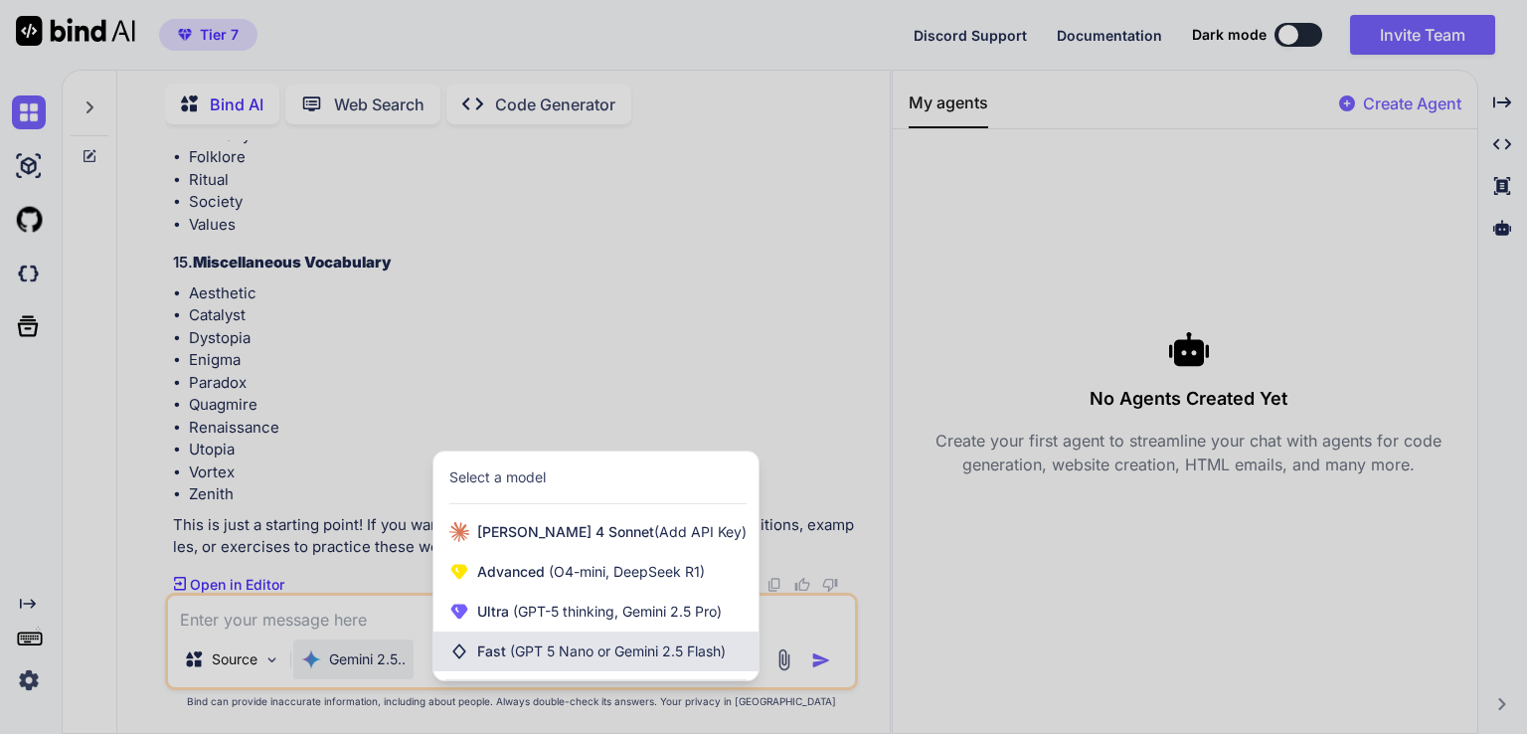
click at [529, 640] on div "Fast (GPT 5 Nano or Gemini 2.5 Flash)" at bounding box center [595, 651] width 325 height 40
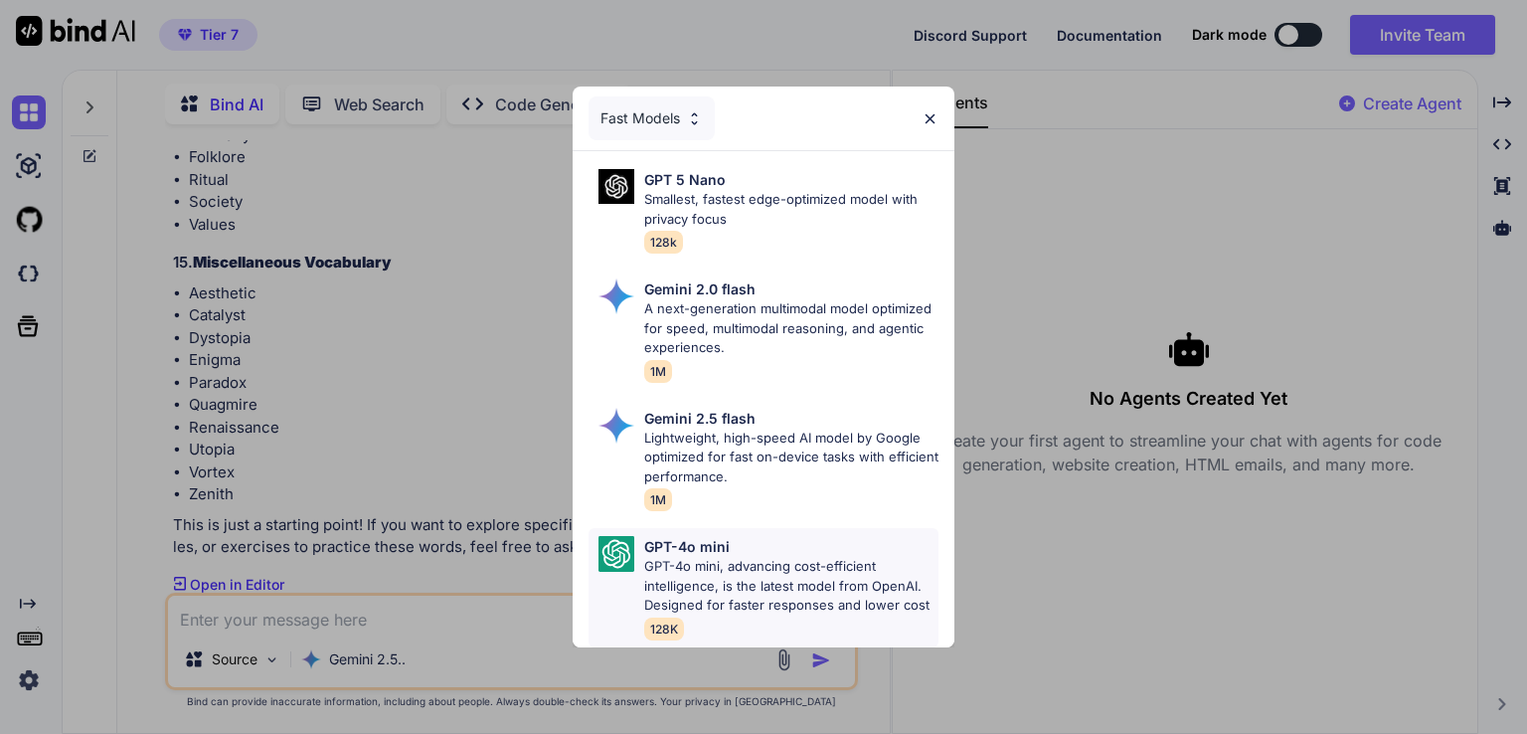
click at [777, 578] on p "GPT-4o mini, advancing cost-efficient intelligence, is the latest model from Op…" at bounding box center [791, 586] width 294 height 59
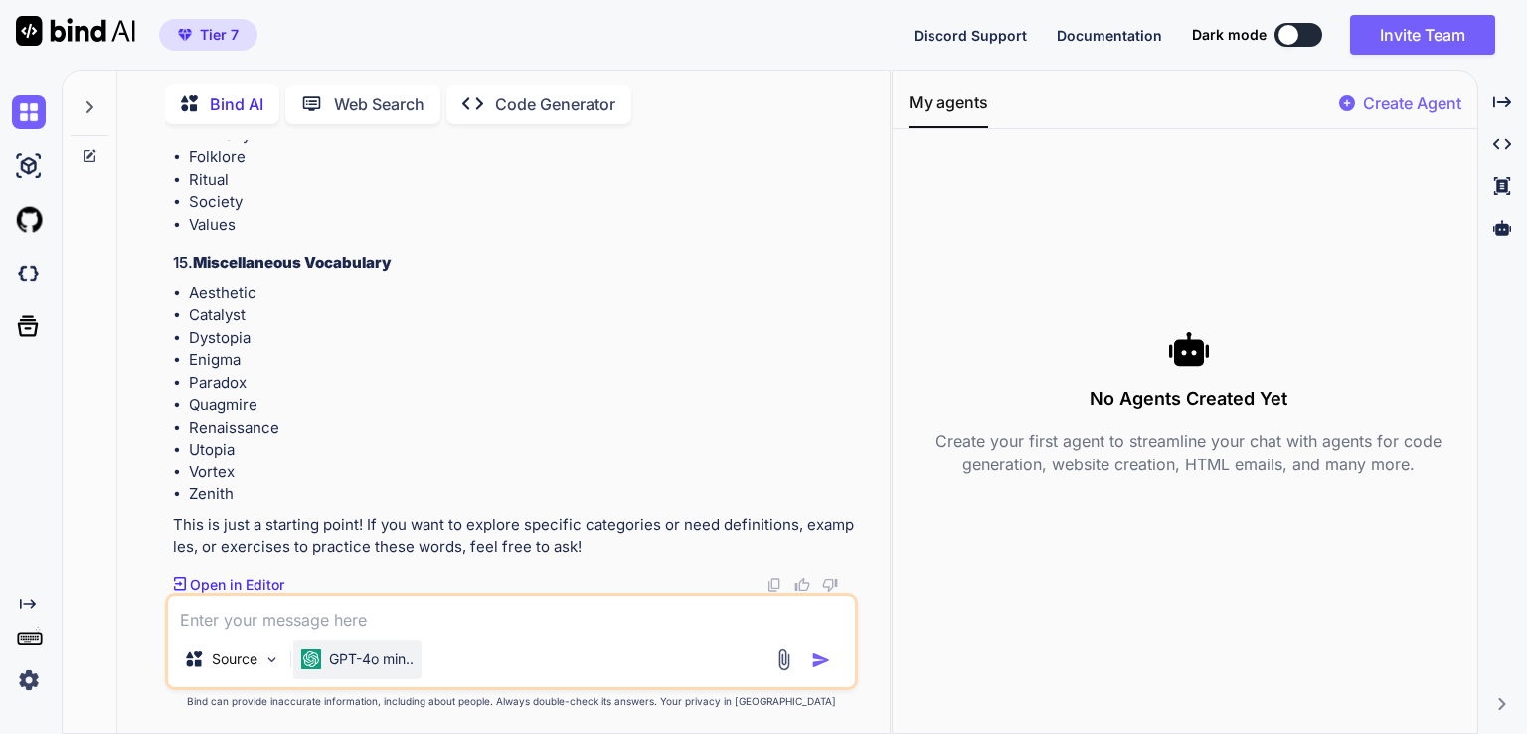
click at [385, 667] on p "GPT-4o min.." at bounding box center [371, 659] width 85 height 20
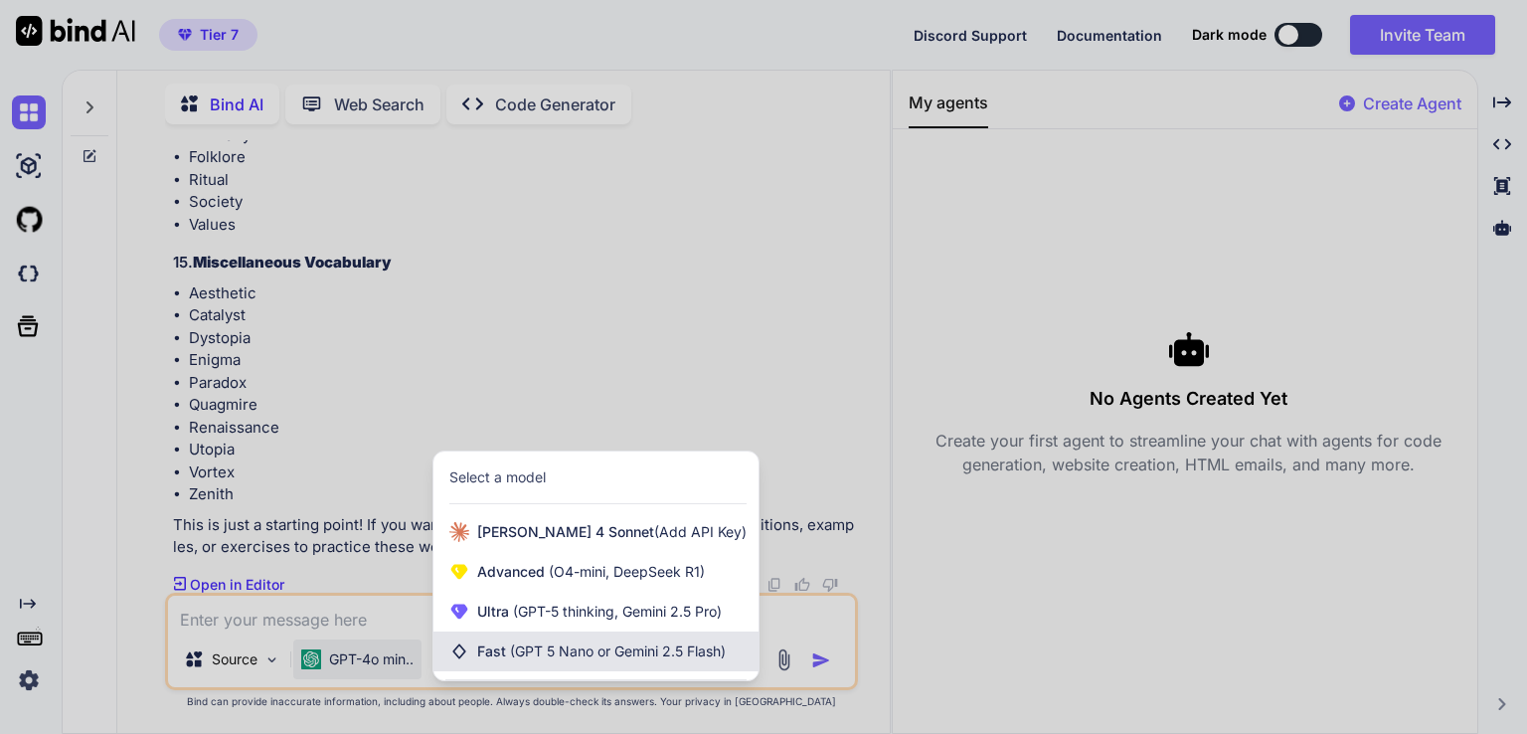
click at [516, 640] on div "Fast (GPT 5 Nano or Gemini 2.5 Flash)" at bounding box center [595, 651] width 325 height 40
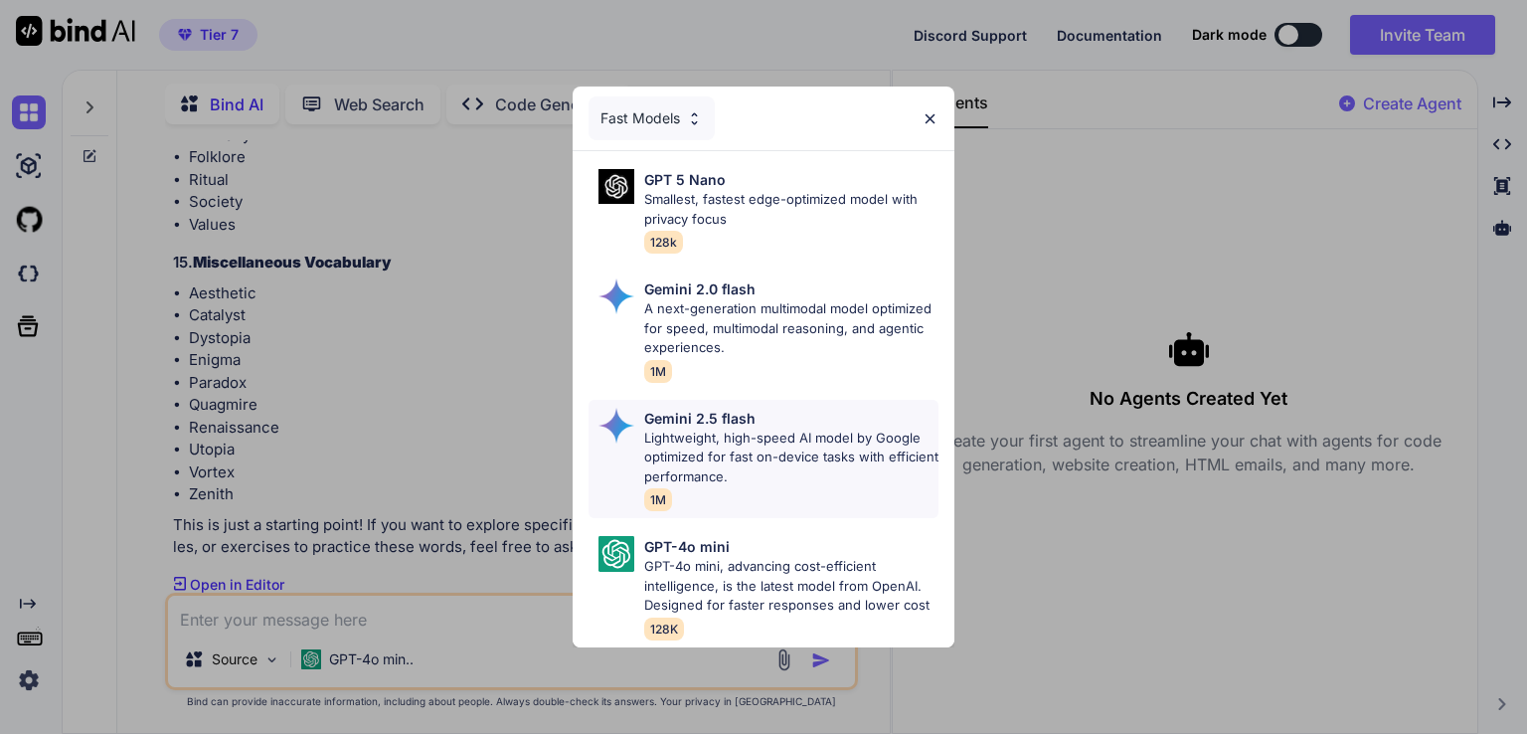
click at [735, 434] on p "Lightweight, high-speed AI model by Google optimized for fast on-device tasks w…" at bounding box center [791, 458] width 294 height 59
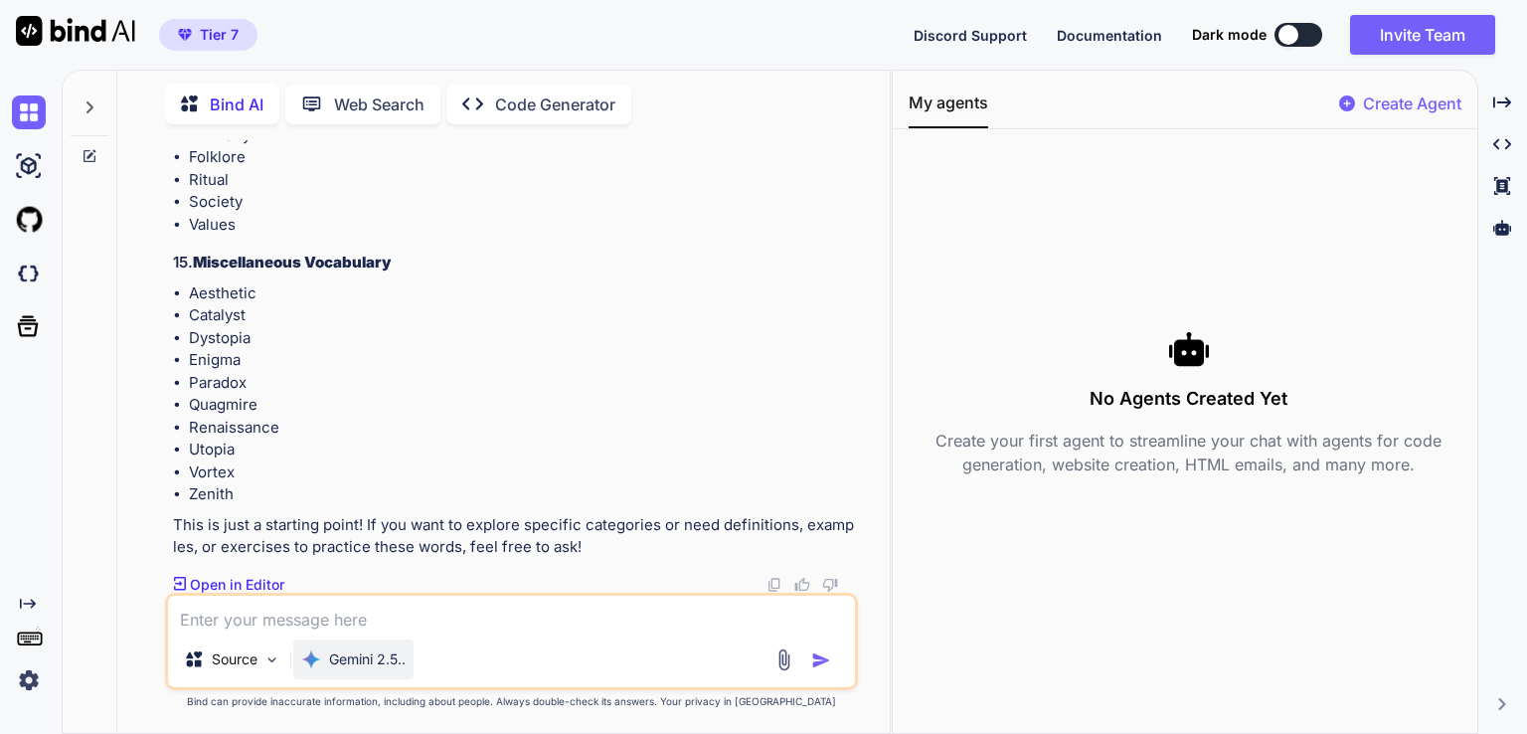
click at [404, 650] on p "Gemini 2.5.." at bounding box center [367, 659] width 77 height 20
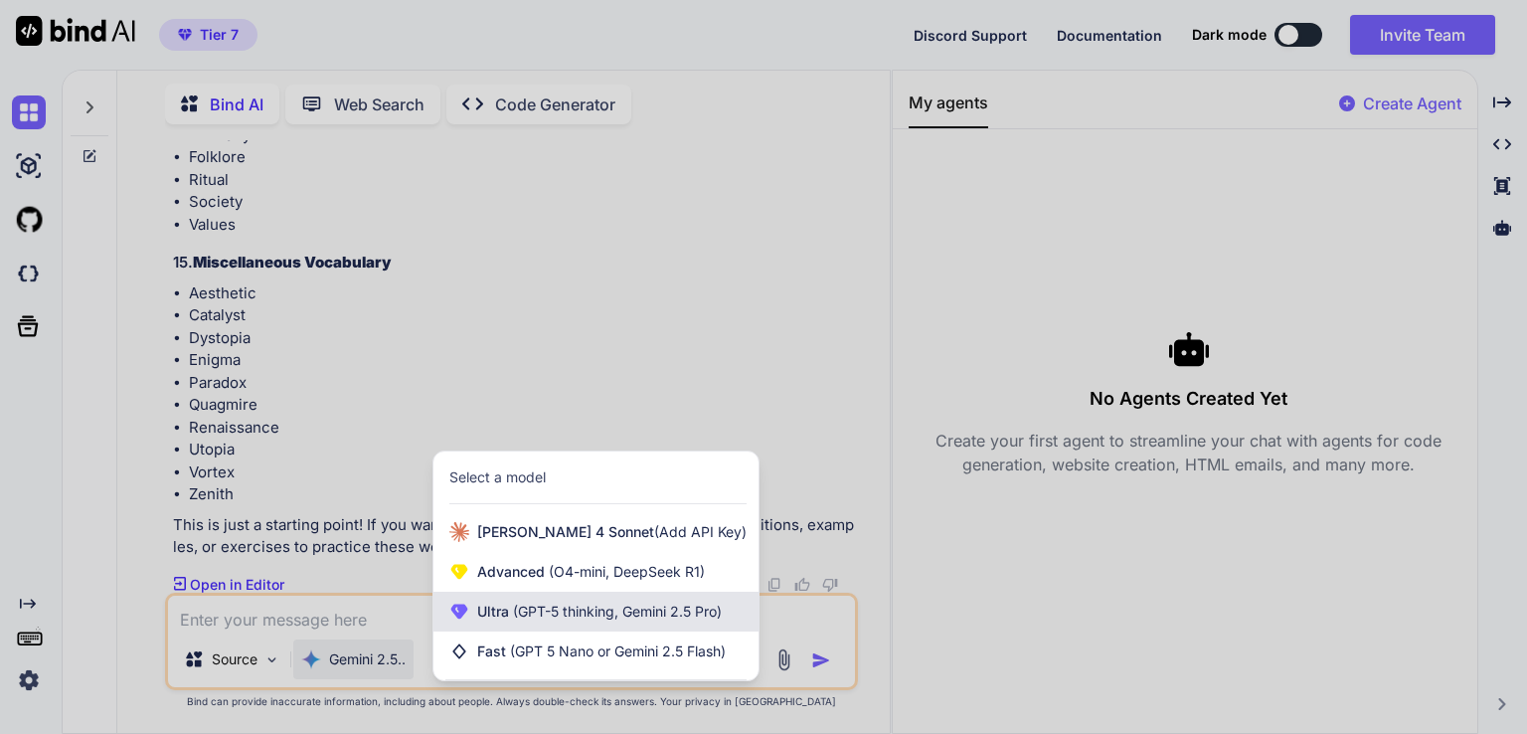
click at [519, 604] on span "(GPT-5 thinking, Gemini 2.5 Pro)" at bounding box center [615, 610] width 213 height 17
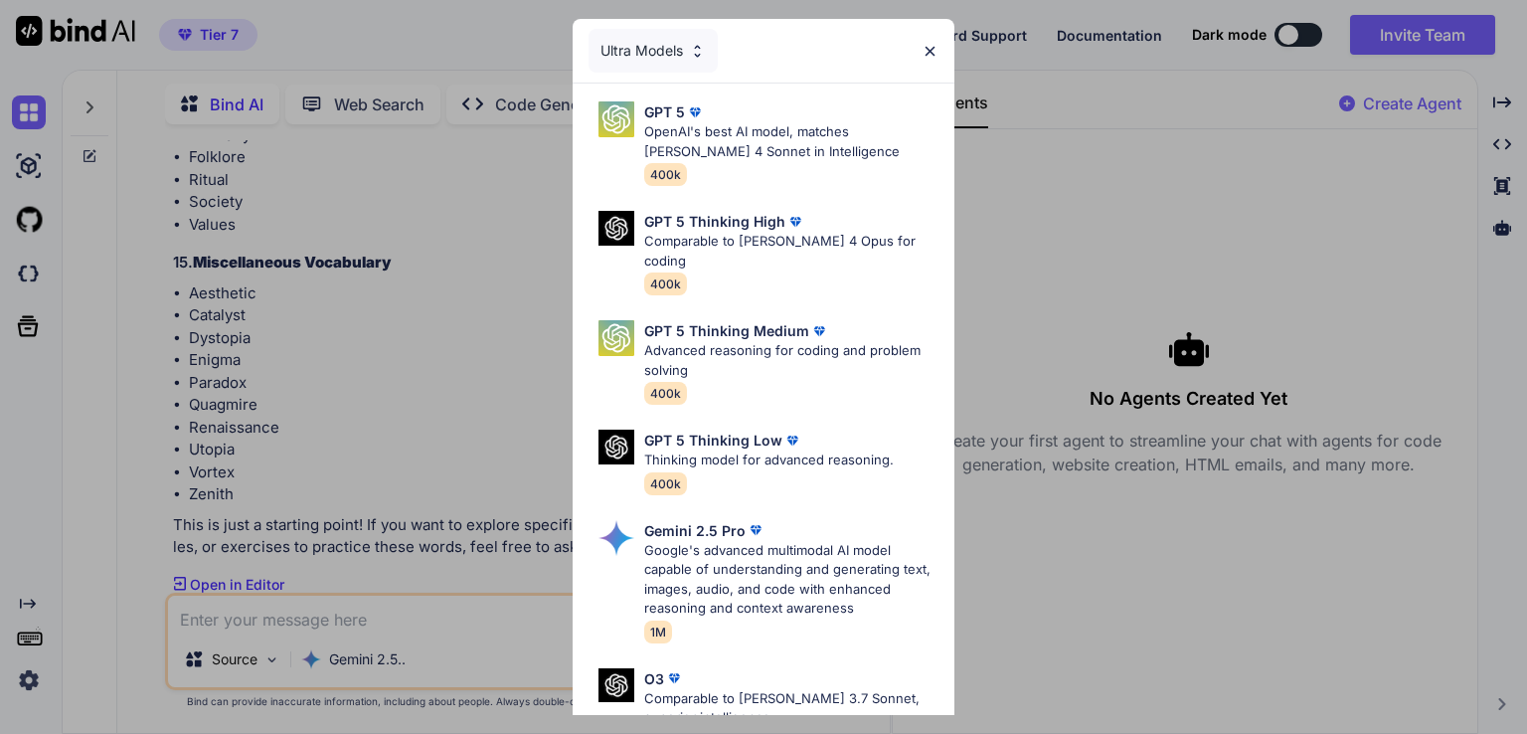
click at [928, 43] on img at bounding box center [930, 51] width 17 height 17
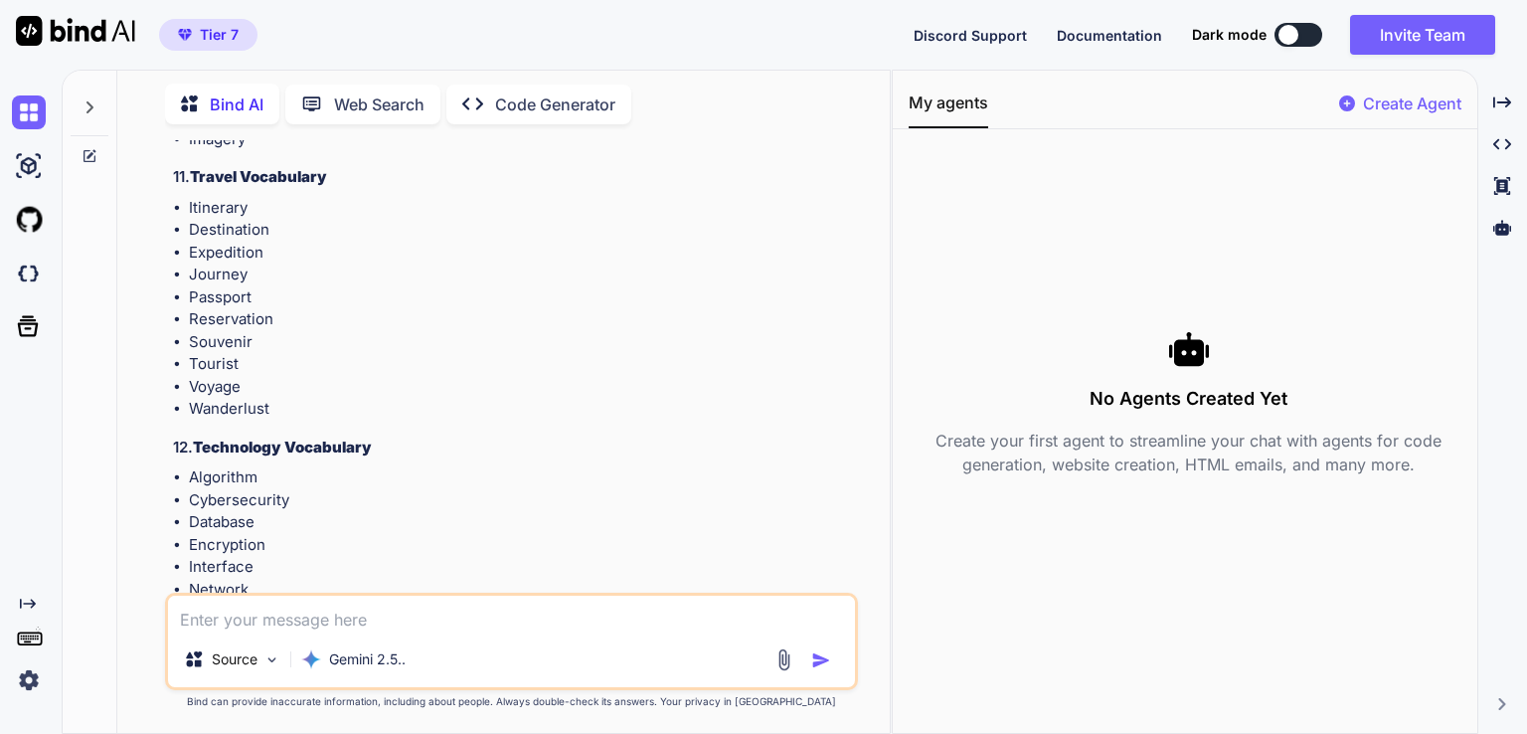
scroll to position [2480, 0]
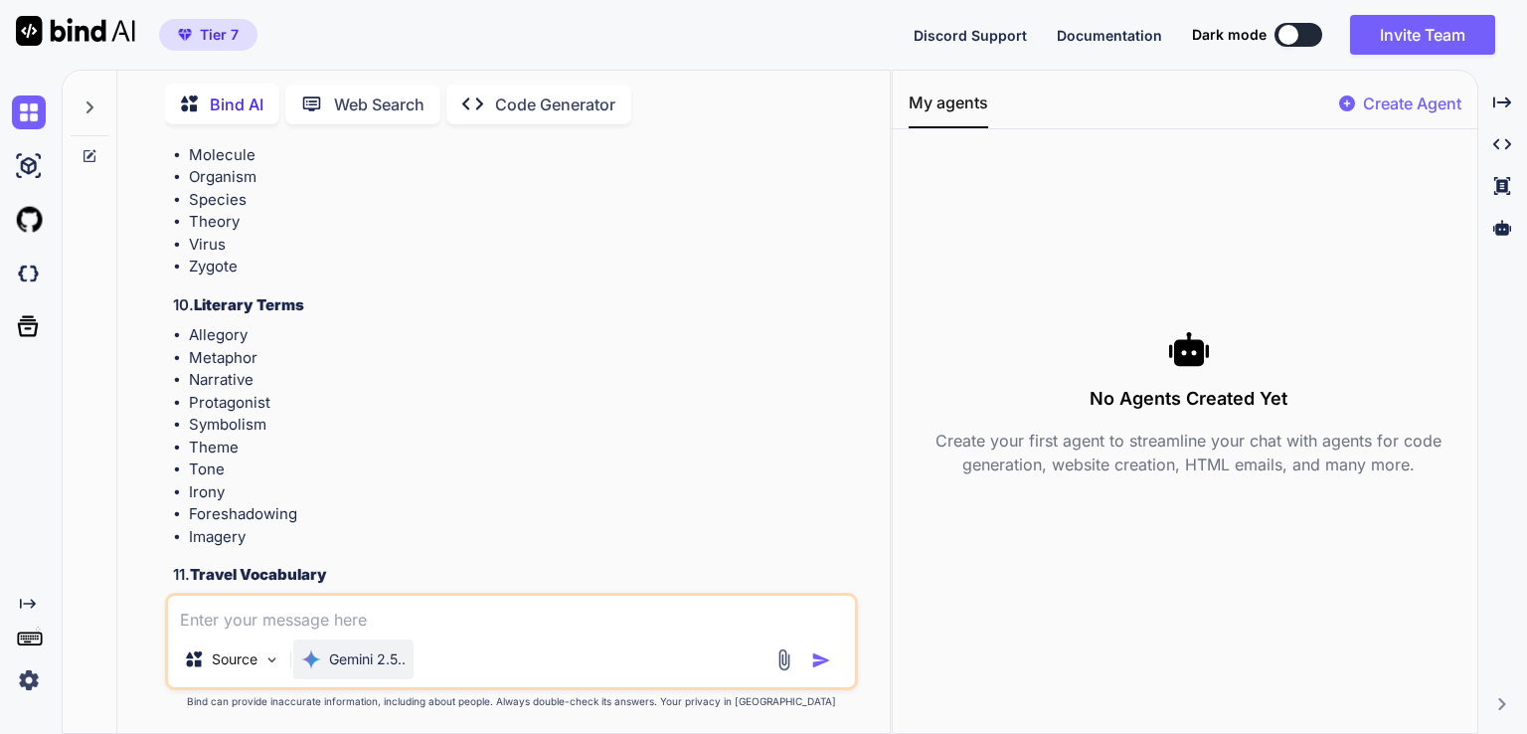
click at [385, 652] on p "Gemini 2.5.." at bounding box center [367, 659] width 77 height 20
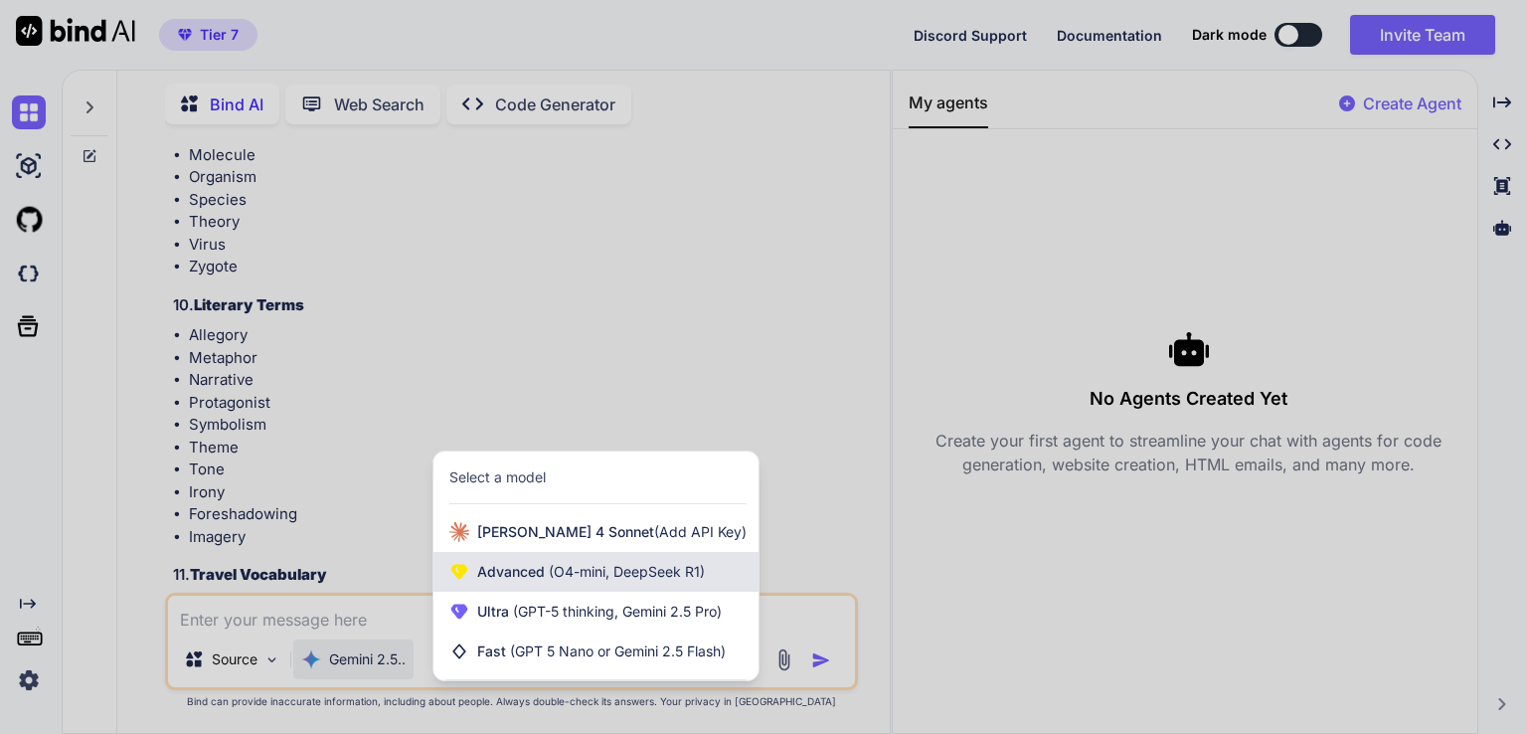
click at [594, 585] on div "Advanced (O4-mini, DeepSeek R1)" at bounding box center [595, 572] width 325 height 40
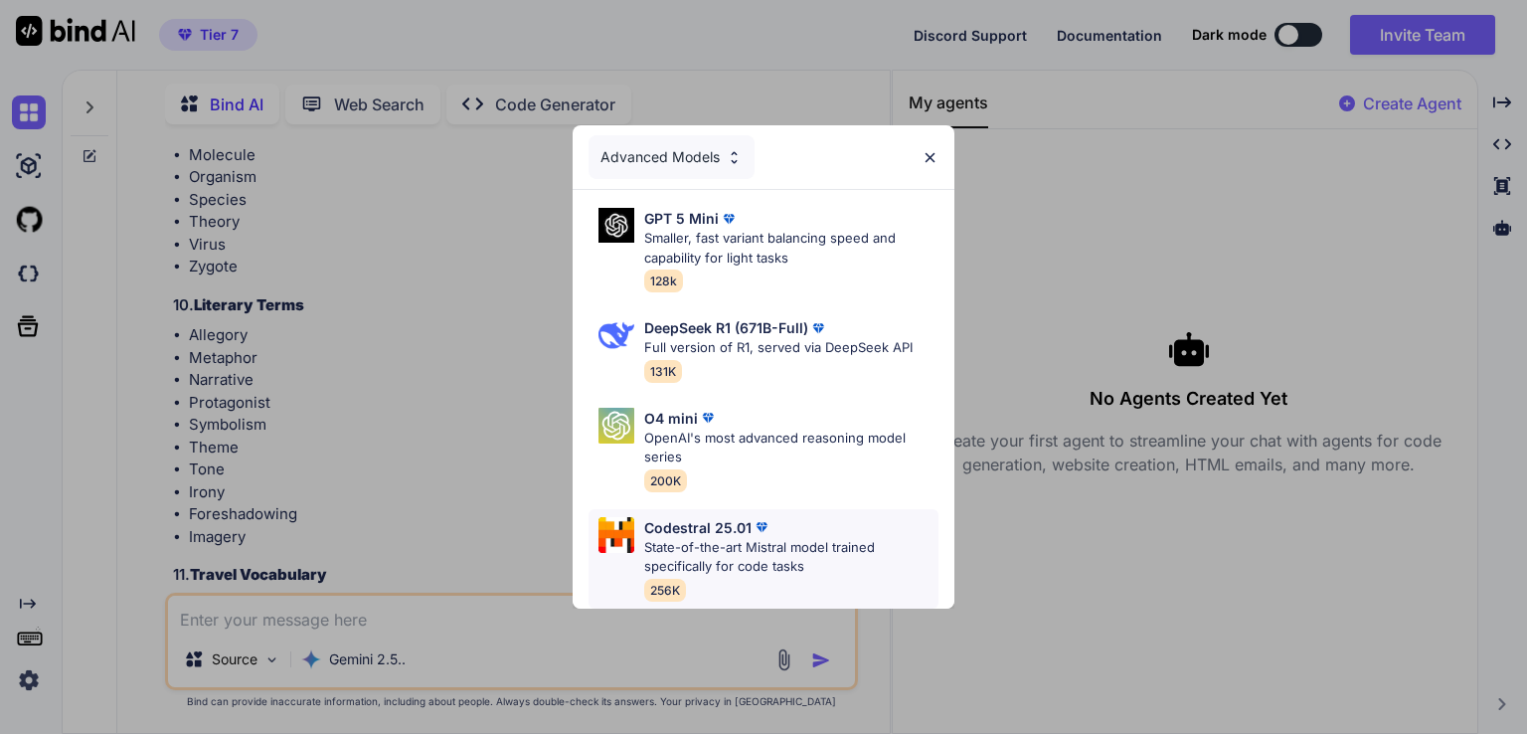
click at [698, 525] on p "Codestral 25.01" at bounding box center [697, 527] width 107 height 21
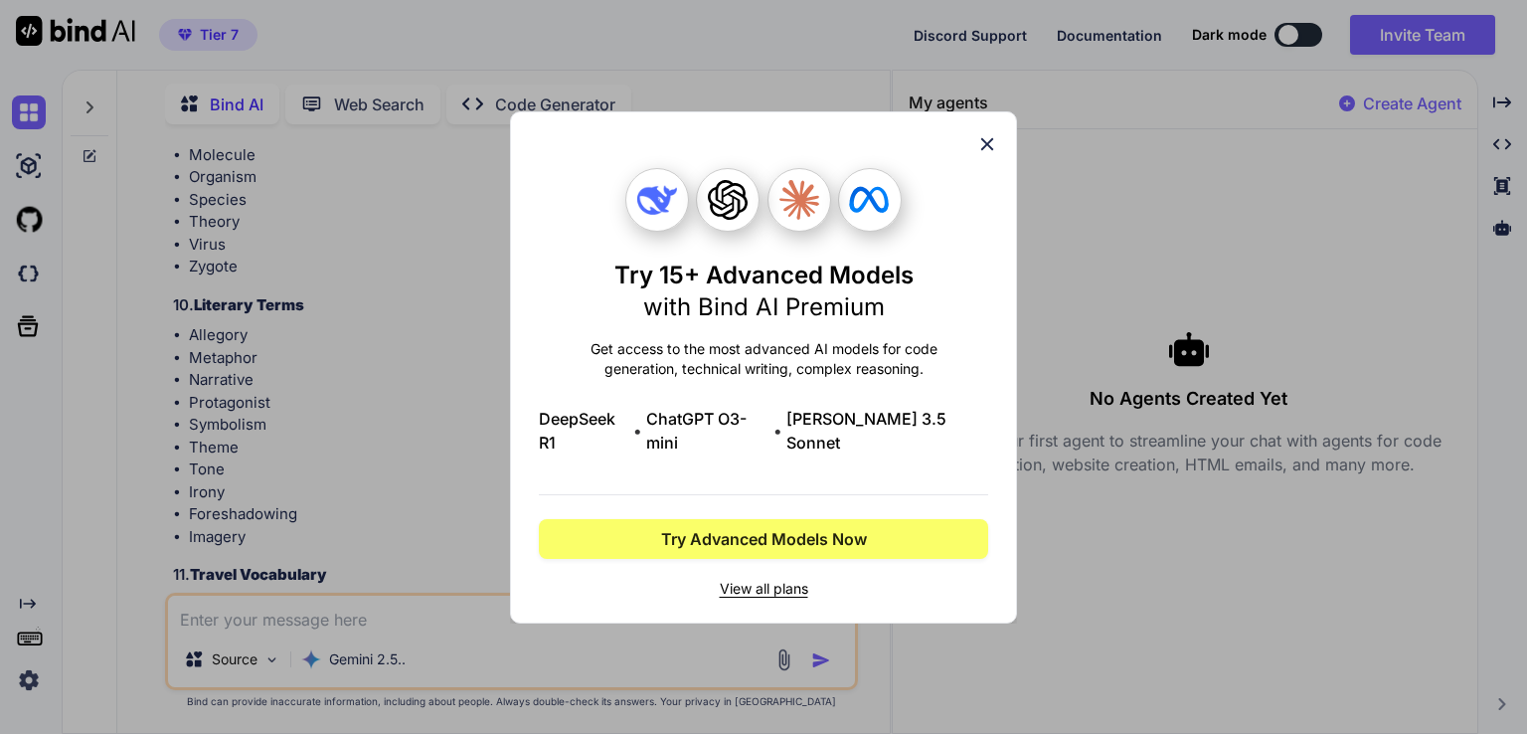
click at [736, 582] on span "View all plans" at bounding box center [763, 589] width 449 height 20
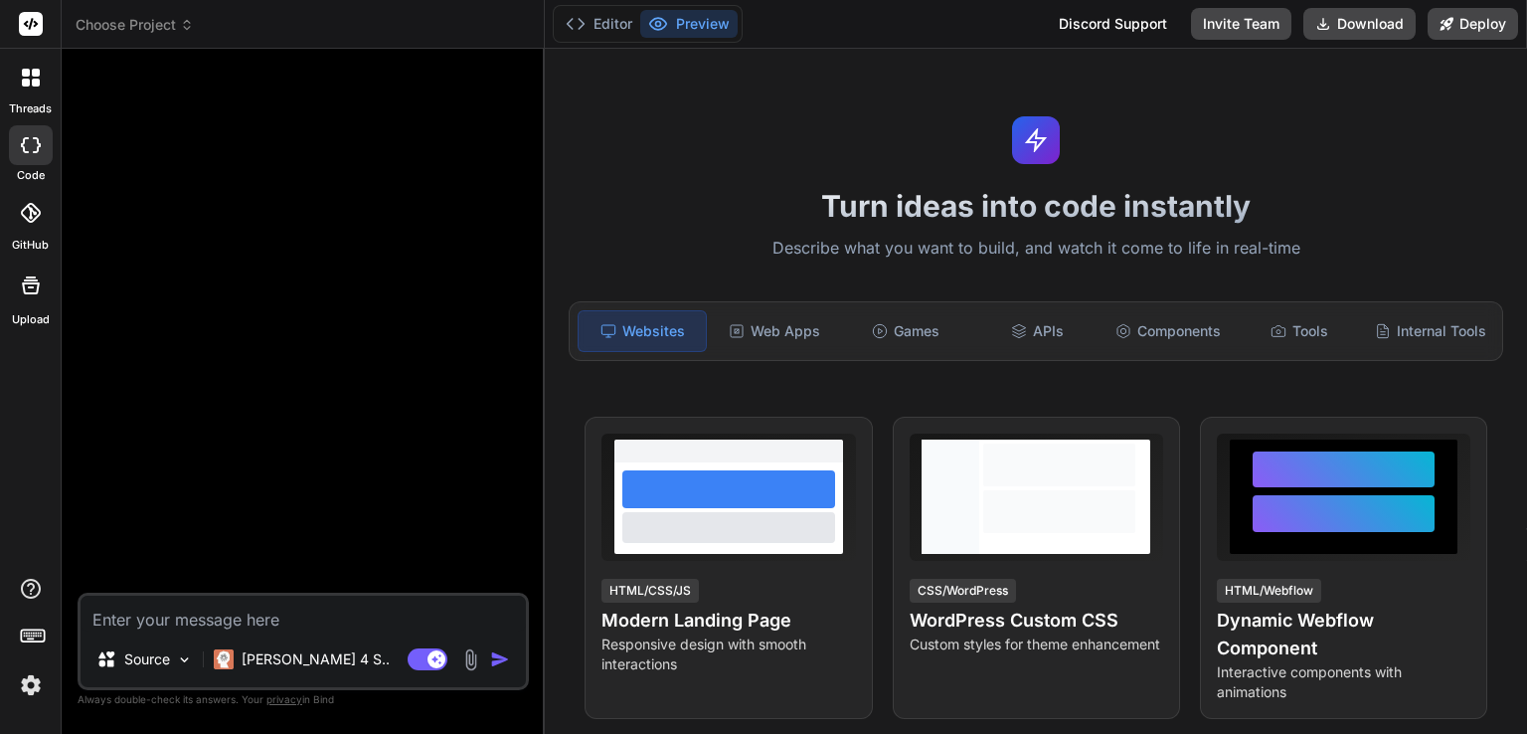
type textarea "x"
